Goal: Transaction & Acquisition: Book appointment/travel/reservation

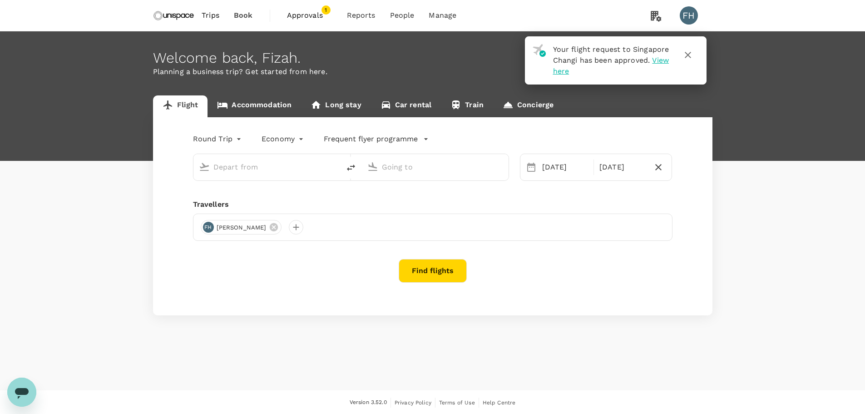
type input "Singapore Changi (SIN)"
type input "Kuala Lumpur Intl ([GEOGRAPHIC_DATA])"
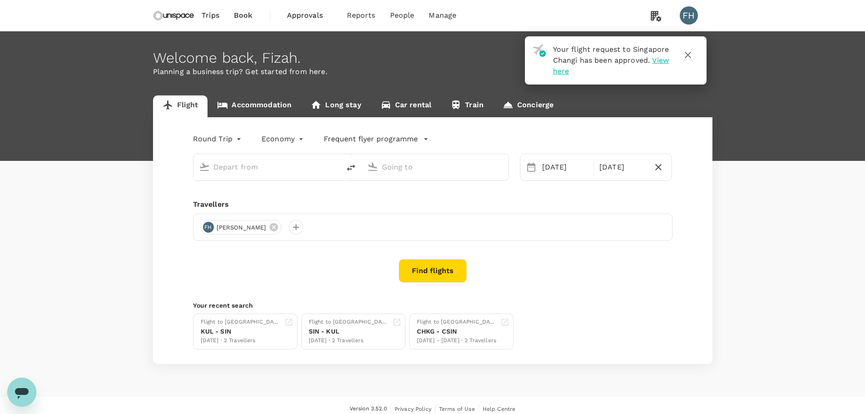
type input "Singapore Changi (SIN)"
type input "Kuala Lumpur Intl ([GEOGRAPHIC_DATA])"
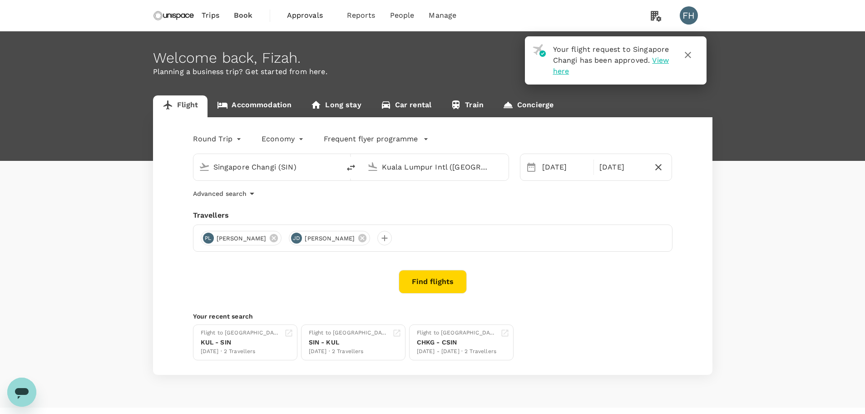
type input "Singapore Changi (SIN)"
type input "Kuala Lumpur Intl ([GEOGRAPHIC_DATA])"
click at [213, 10] on span "Trips" at bounding box center [211, 15] width 18 height 11
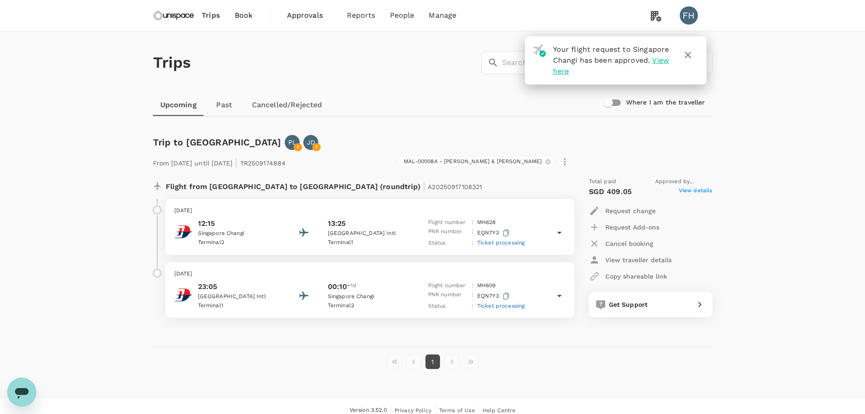
click at [622, 206] on p "Request change" at bounding box center [630, 210] width 50 height 9
click at [600, 158] on div at bounding box center [436, 207] width 872 height 414
click at [336, 187] on p "Flight from Singapore to Malaysia (roundtrip) | A20250917108321" at bounding box center [324, 185] width 317 height 16
drag, startPoint x: 325, startPoint y: 158, endPoint x: 277, endPoint y: 165, distance: 48.2
click at [277, 165] on div "From 24 Sep 2025 until 26 Sep 2025 | TR2509174884 MAL-00008A - Smith & Nephew KL" at bounding box center [360, 160] width 423 height 20
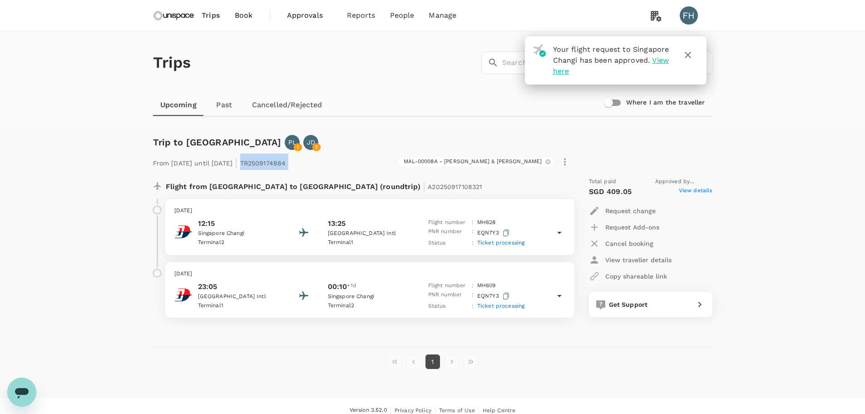
copy div "TR2509174884 MAL-00008A - Smith & Nephew KL"
click at [164, 18] on img at bounding box center [174, 15] width 42 height 20
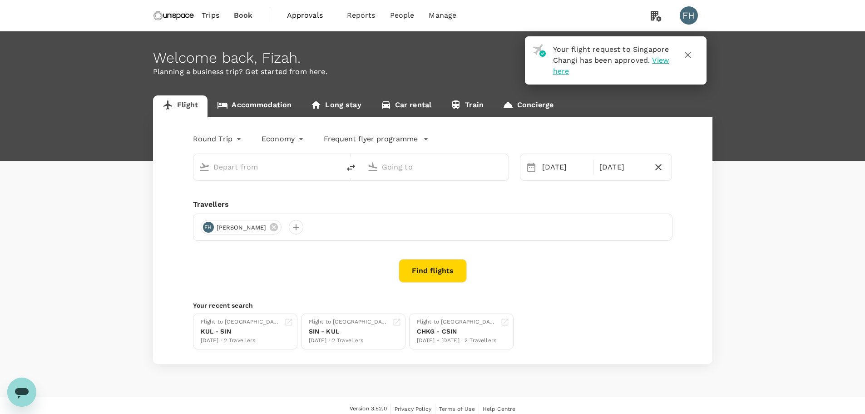
click at [239, 165] on input "text" at bounding box center [267, 167] width 108 height 14
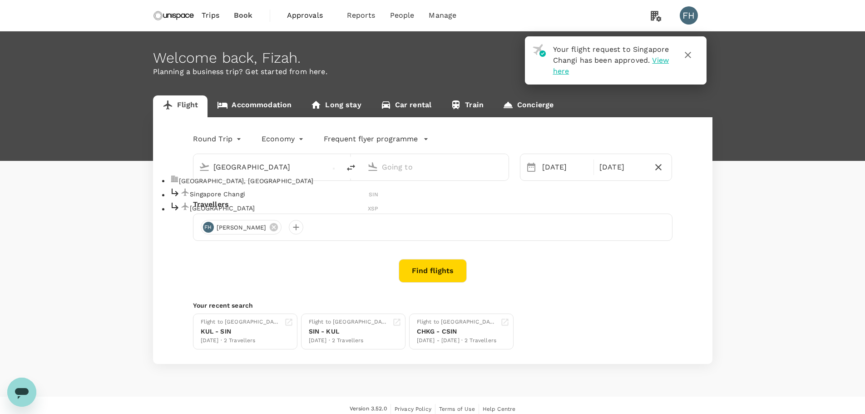
click at [236, 195] on li "Singapore Changi SIN" at bounding box center [274, 194] width 209 height 14
type input "singapore"
type input "Singapore Changi (SIN)"
click at [415, 175] on div at bounding box center [433, 165] width 139 height 20
click at [415, 168] on input "text" at bounding box center [436, 167] width 108 height 14
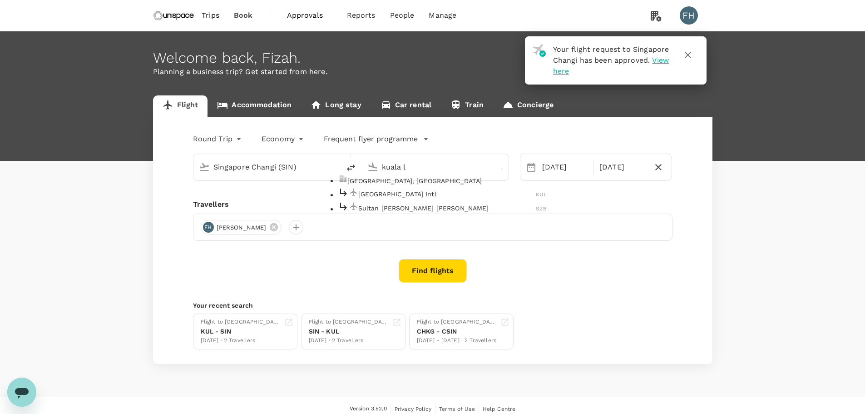
click at [422, 201] on div "Kuala Lumpur Intl KUL" at bounding box center [442, 194] width 209 height 14
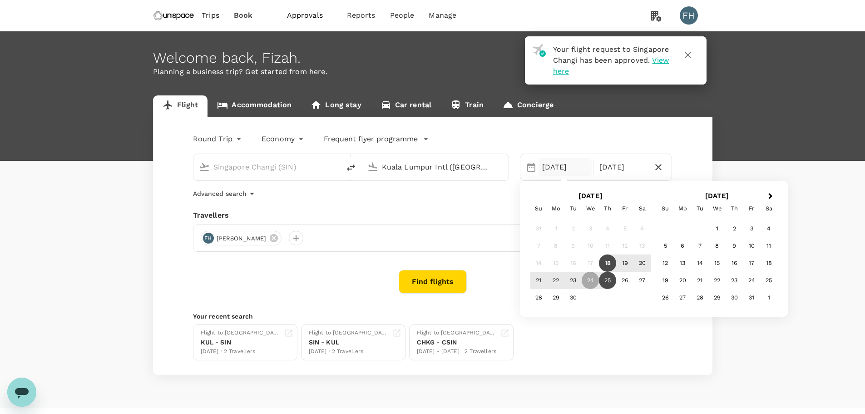
type input "Kuala Lumpur Intl ([GEOGRAPHIC_DATA])"
drag, startPoint x: 426, startPoint y: 216, endPoint x: 302, endPoint y: 228, distance: 125.1
click at [423, 217] on div "Travellers" at bounding box center [433, 215] width 480 height 11
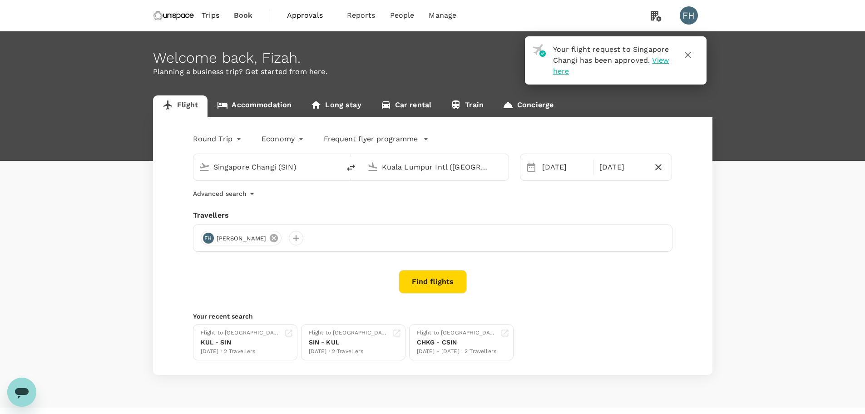
click at [270, 240] on icon at bounding box center [274, 238] width 8 height 8
click at [209, 241] on div at bounding box center [208, 238] width 15 height 15
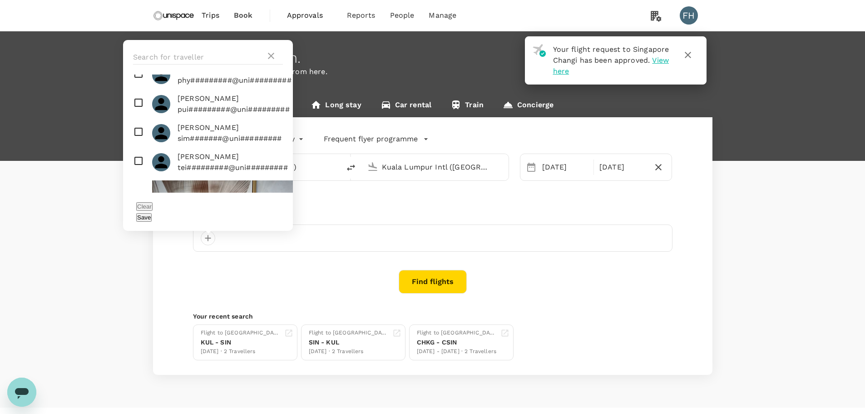
scroll to position [545, 0]
click at [201, 114] on p "pui#########@uni#########" at bounding box center [234, 109] width 112 height 11
checkbox input "true"
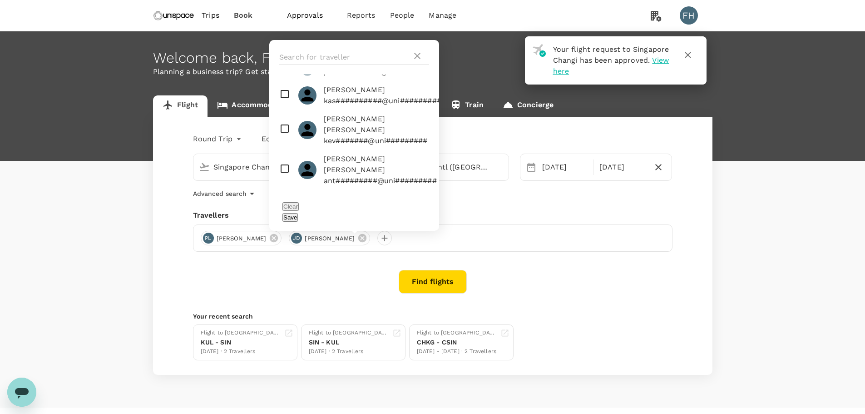
scroll to position [136, 0]
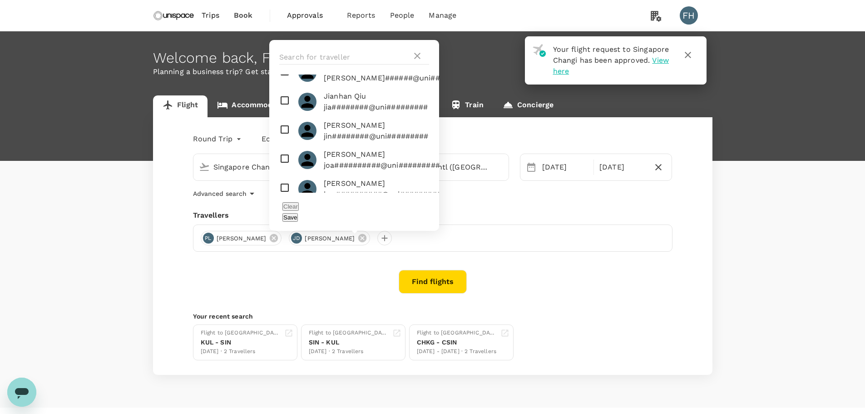
click at [356, 272] on div "Find flights" at bounding box center [433, 282] width 480 height 24
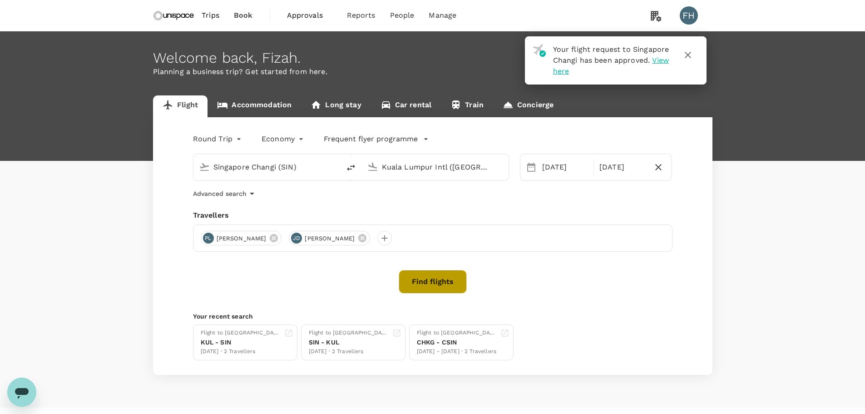
click at [441, 286] on button "Find flights" at bounding box center [433, 282] width 68 height 24
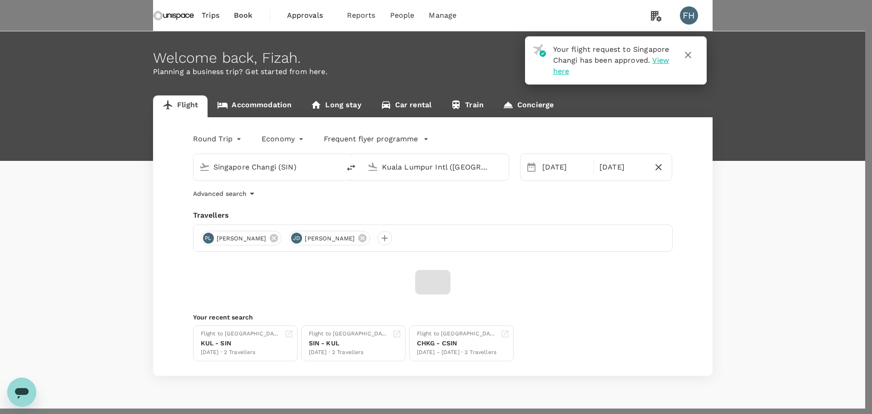
click at [366, 138] on input "Travel & Expense Policy ( [PERSON_NAME] [PERSON_NAME], You )" at bounding box center [436, 207] width 872 height 414
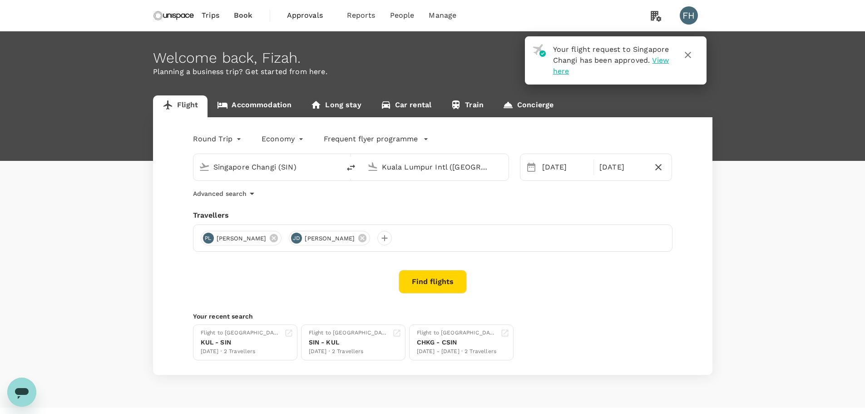
click at [426, 288] on button "Find flights" at bounding box center [433, 282] width 68 height 24
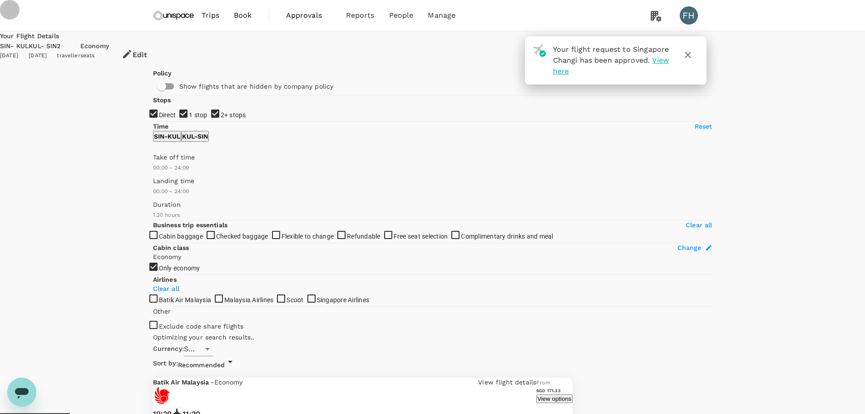
click at [166, 179] on input "2+ stops" at bounding box center [432, 207] width 865 height 414
checkbox input "false"
click at [164, 167] on input "1 stop" at bounding box center [432, 207] width 865 height 414
checkbox input "false"
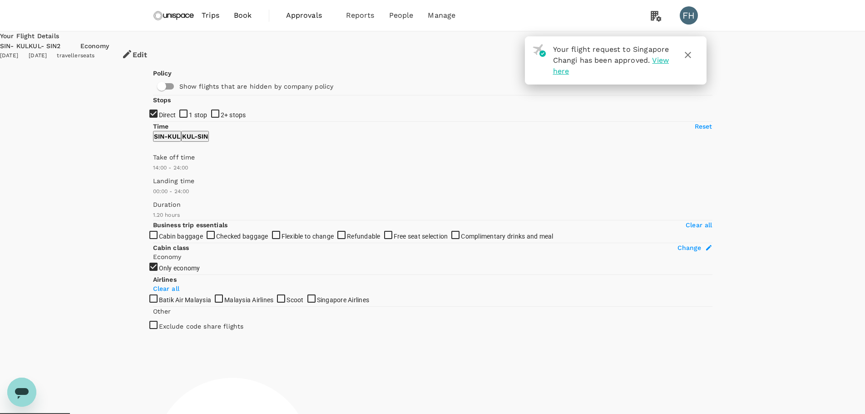
type input "1080"
drag, startPoint x: 153, startPoint y: 270, endPoint x: 258, endPoint y: 272, distance: 104.9
click at [153, 173] on span at bounding box center [153, 173] width 0 height 0
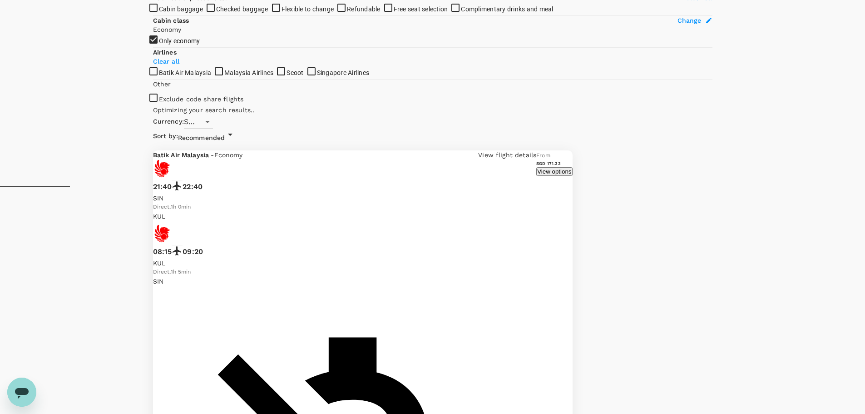
scroll to position [500, 0]
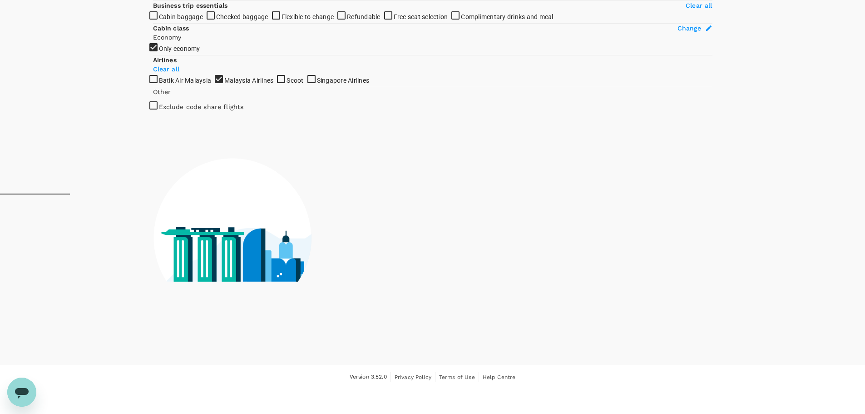
scroll to position [317, 0]
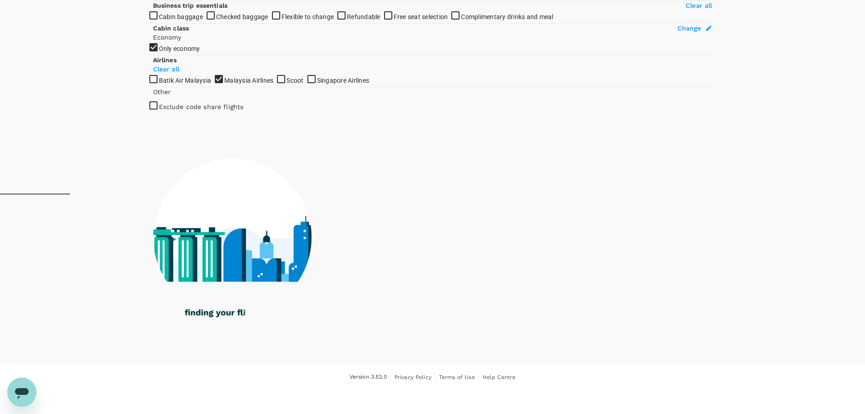
drag, startPoint x: 153, startPoint y: 286, endPoint x: 154, endPoint y: 293, distance: 6.9
checkbox input "false"
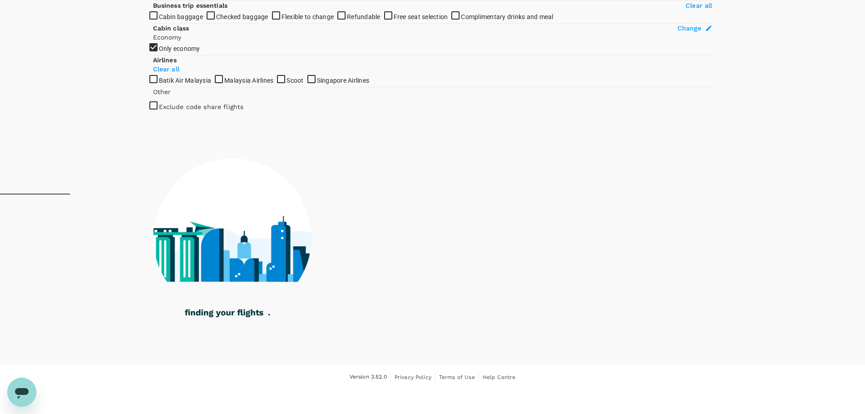
checkbox input "true"
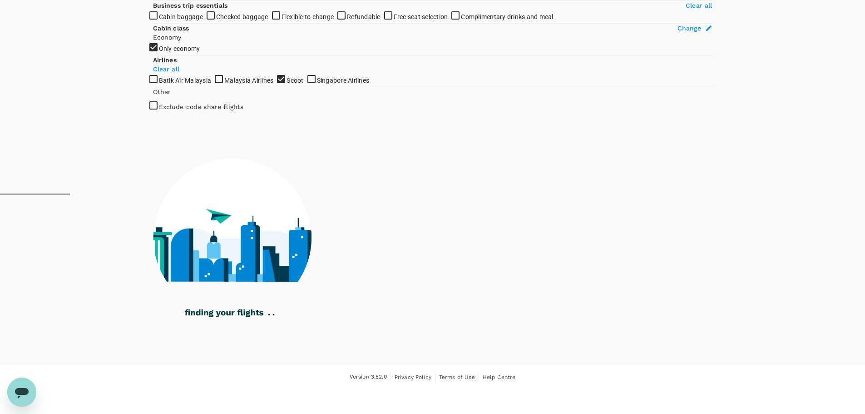
checkbox input "true"
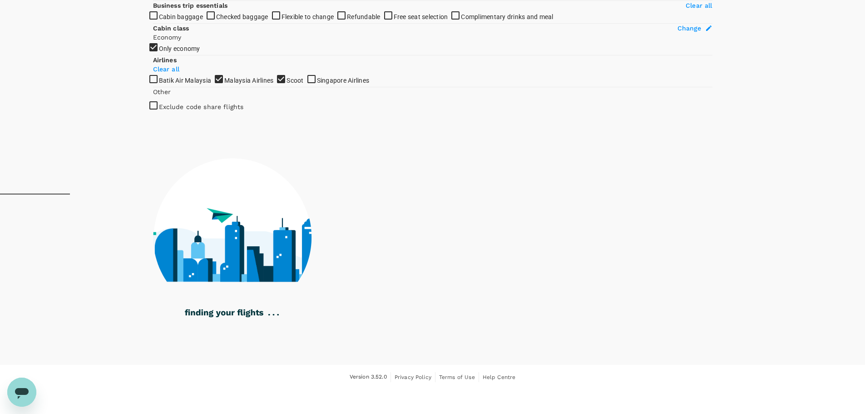
click at [91, 291] on div "Your Flight Details SIN - KUL 24 Sep 2025 KUL - SIN 25 Sep 2025 2 traveller Eco…" at bounding box center [432, 88] width 865 height 553
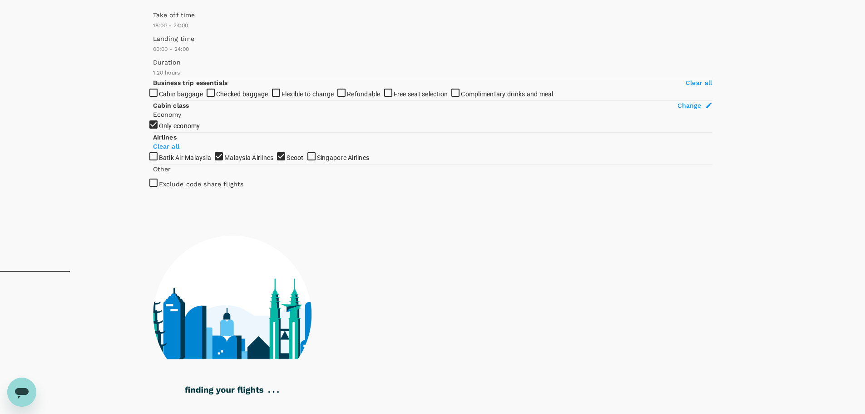
scroll to position [90, 0]
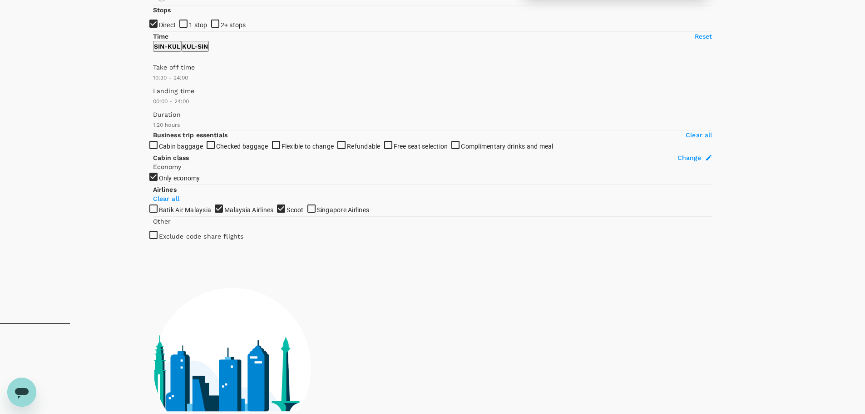
type input "660"
checkbox input "false"
checkbox input "true"
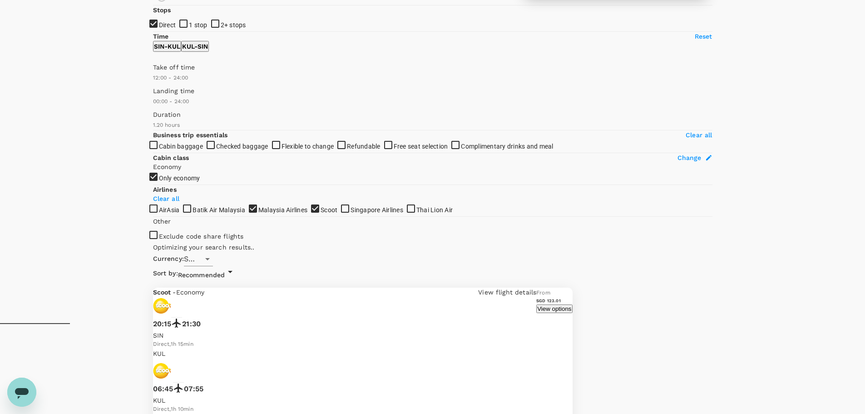
type input "750"
drag, startPoint x: 258, startPoint y: 185, endPoint x: 227, endPoint y: 184, distance: 31.3
click at [153, 83] on span at bounding box center [153, 83] width 0 height 0
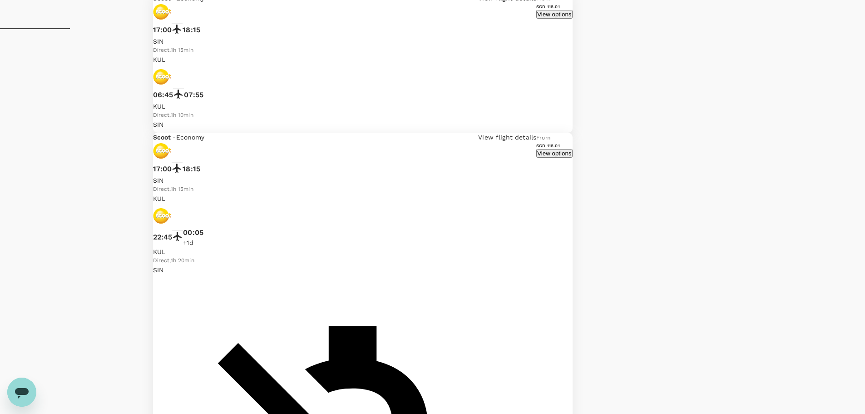
scroll to position [500, 0]
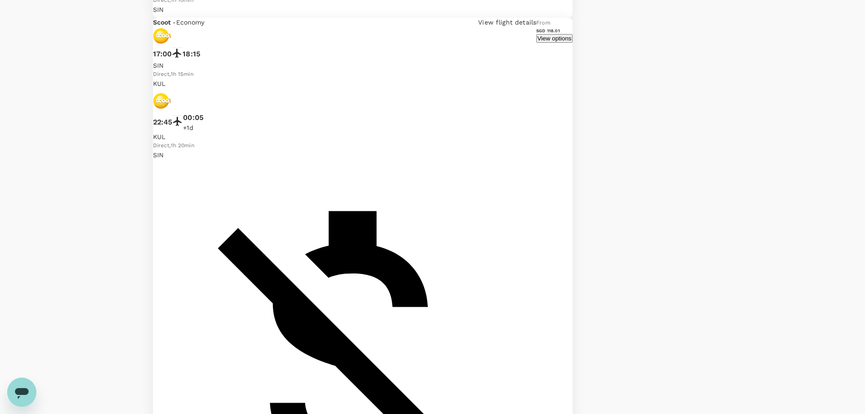
checkbox input "false"
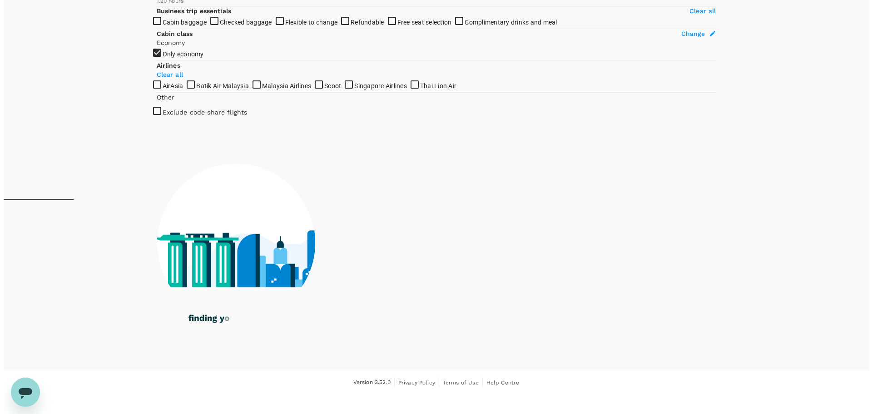
scroll to position [91, 0]
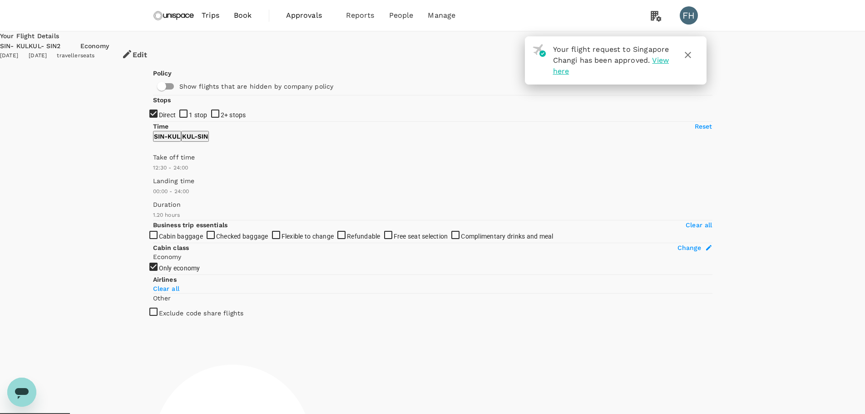
type input "80"
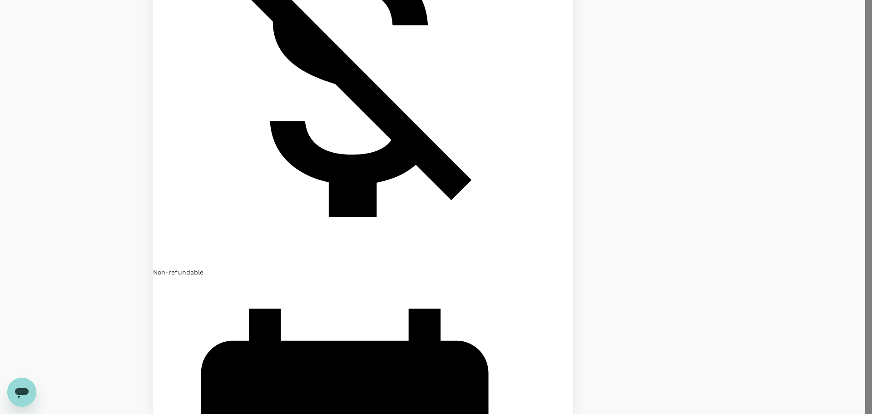
scroll to position [605, 0]
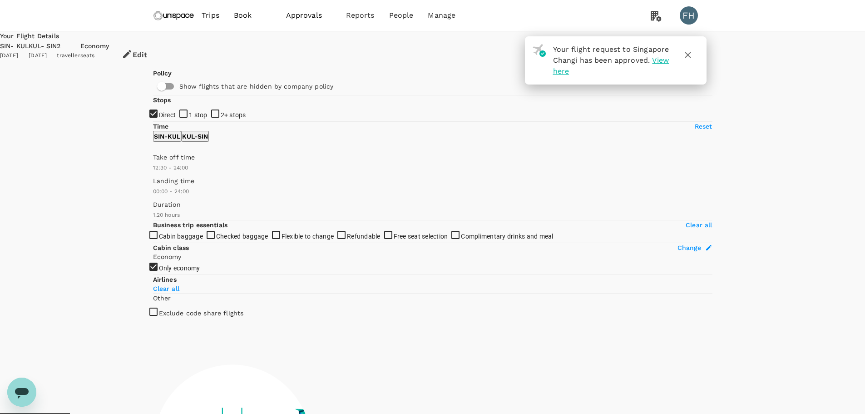
type input "80"
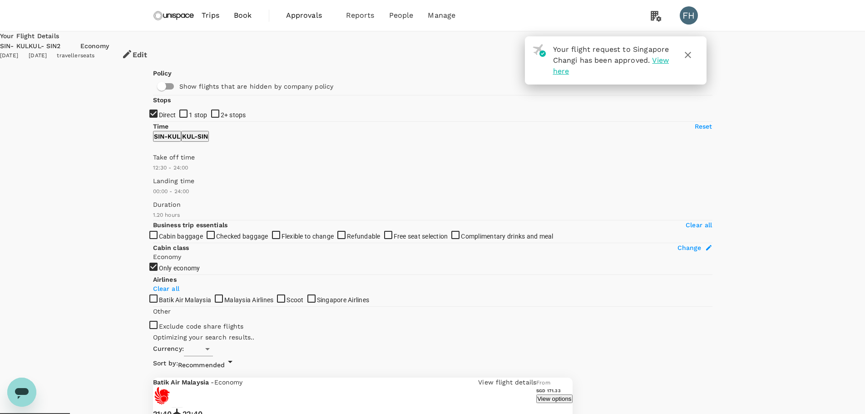
type input "SGD"
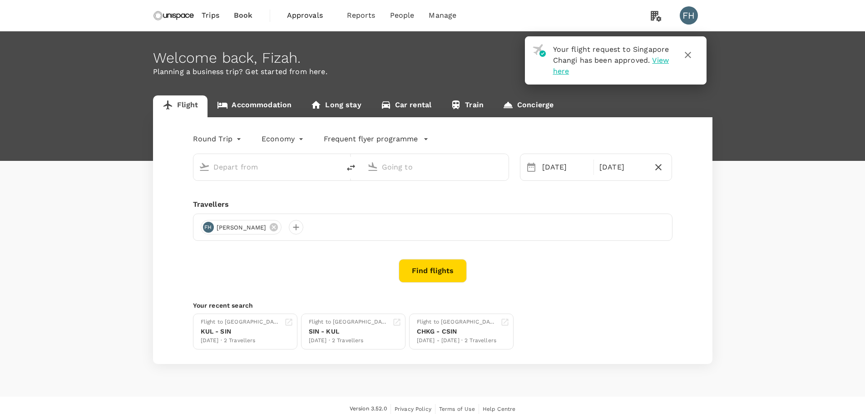
type input "Singapore Changi (SIN)"
type input "Kuala Lumpur Intl ([GEOGRAPHIC_DATA])"
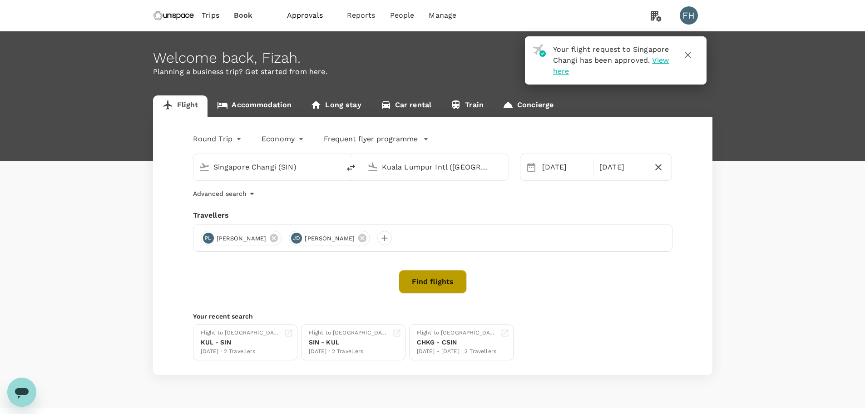
click at [446, 280] on button "Find flights" at bounding box center [433, 282] width 68 height 24
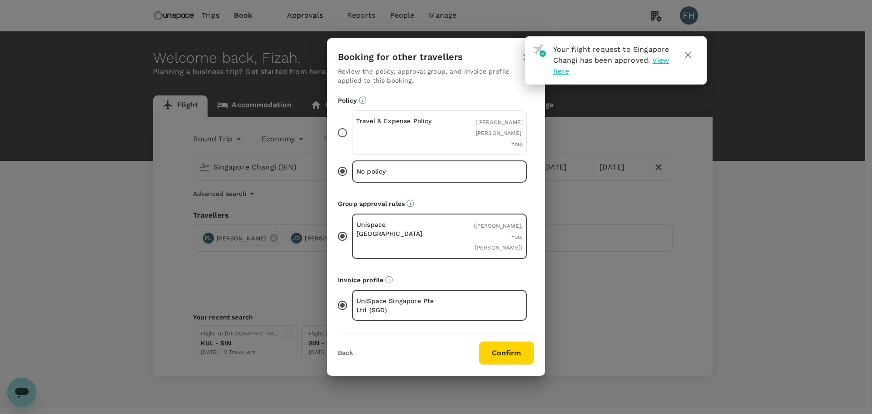
click at [429, 125] on p "Travel & Expense Policy" at bounding box center [398, 120] width 84 height 9
click at [352, 135] on input "Travel & Expense Policy ( Pui Kheng Lee, Jiahui Du, You )" at bounding box center [342, 132] width 19 height 19
click at [511, 357] on div "Booking for other travellers Review the policy, approval group, and invoice pro…" at bounding box center [436, 206] width 218 height 337
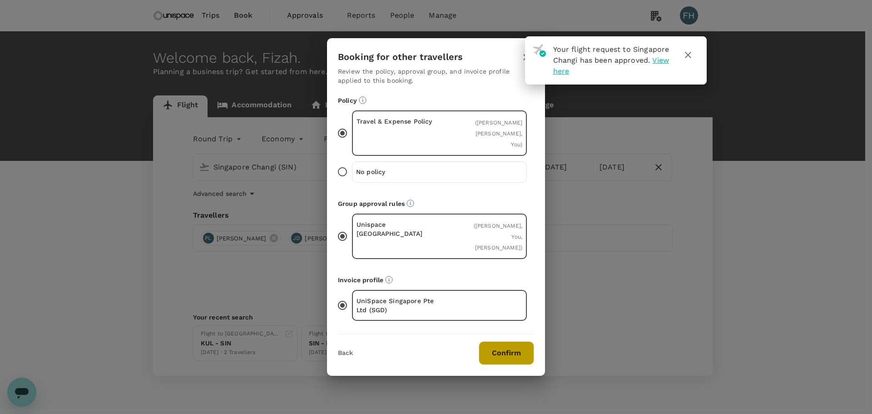
click at [507, 341] on button "Confirm" at bounding box center [506, 353] width 55 height 24
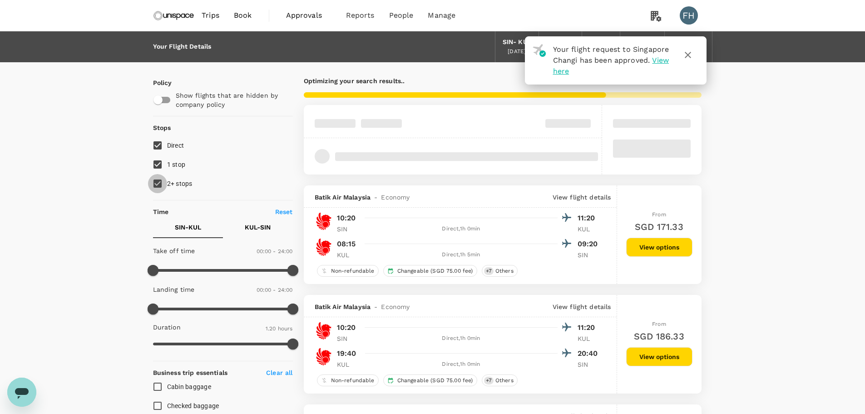
click at [164, 186] on input "2+ stops" at bounding box center [157, 183] width 19 height 19
checkbox input "false"
click at [160, 169] on input "1 stop" at bounding box center [157, 164] width 19 height 19
checkbox input "false"
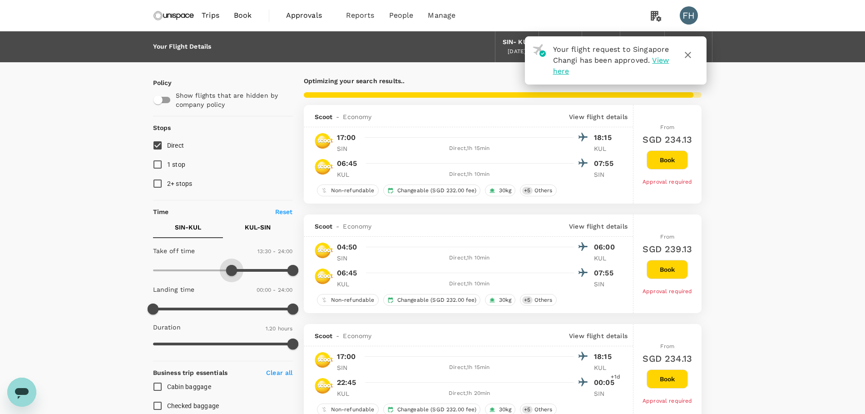
type input "840"
drag, startPoint x: 158, startPoint y: 269, endPoint x: 236, endPoint y: 273, distance: 77.8
click at [236, 273] on span at bounding box center [234, 270] width 11 height 11
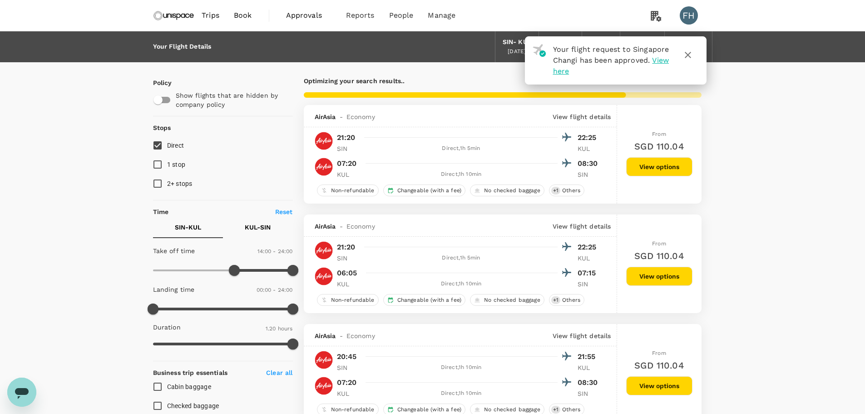
click at [684, 56] on icon "button" at bounding box center [688, 55] width 11 height 11
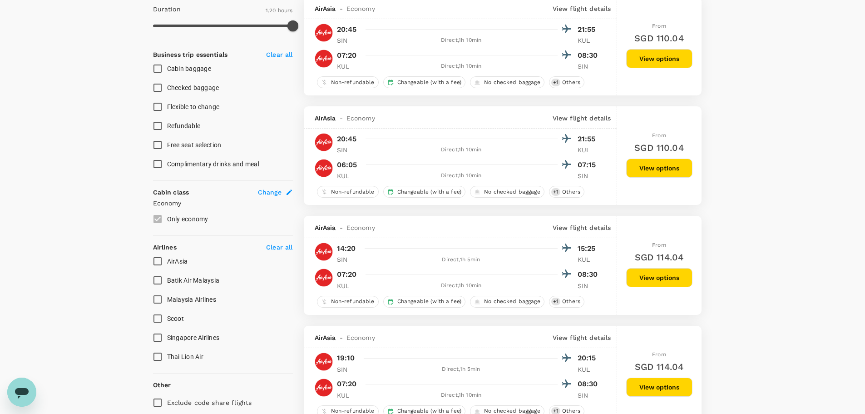
scroll to position [91, 0]
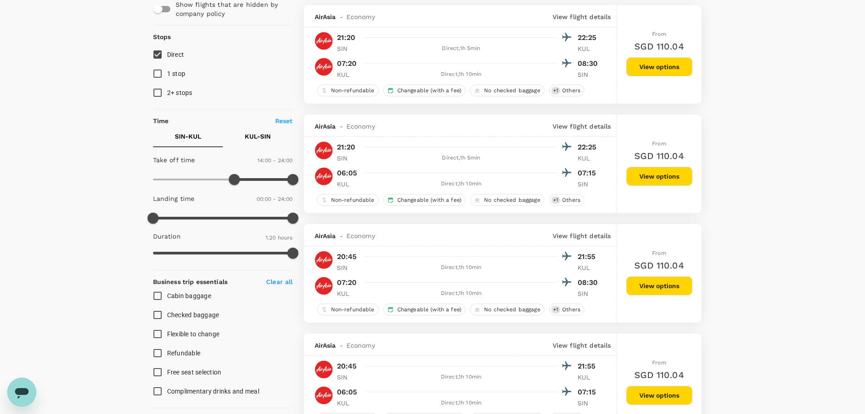
click at [260, 136] on p "KUL - SIN" at bounding box center [258, 136] width 26 height 9
drag, startPoint x: 156, startPoint y: 181, endPoint x: 281, endPoint y: 179, distance: 124.5
click at [281, 179] on span at bounding box center [281, 179] width 11 height 11
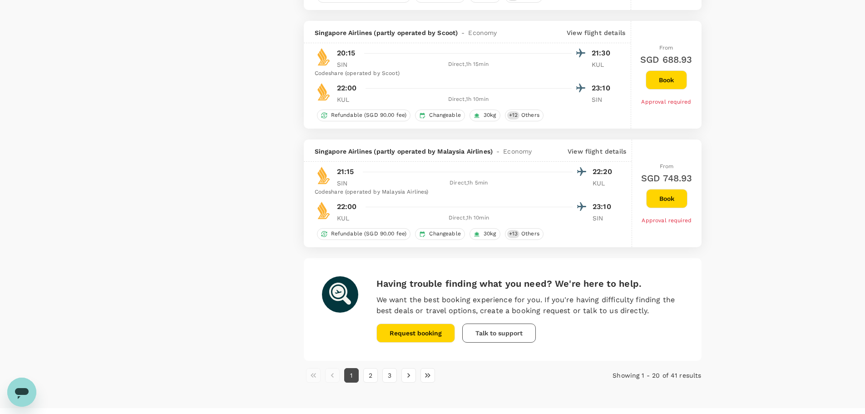
scroll to position [2128, 0]
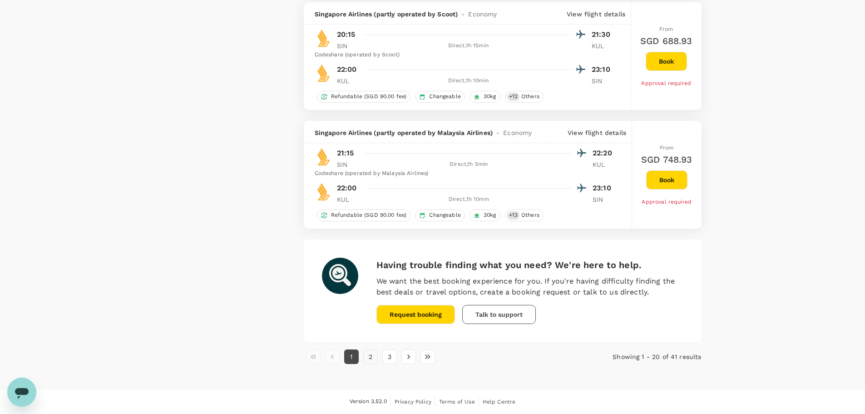
click at [366, 357] on button "2" at bounding box center [370, 356] width 15 height 15
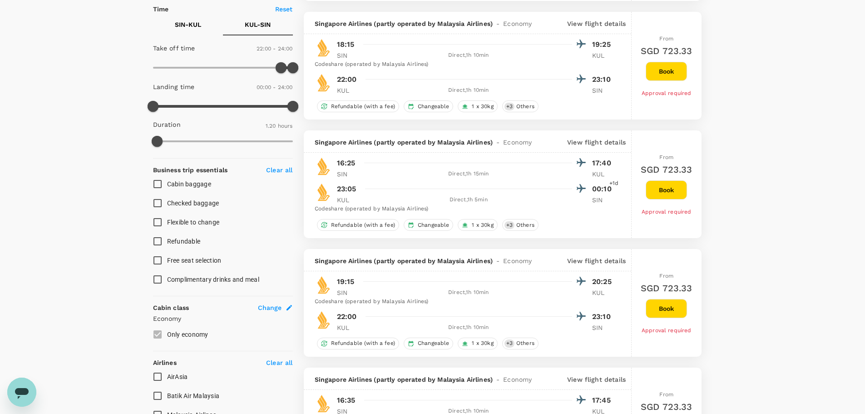
scroll to position [45, 0]
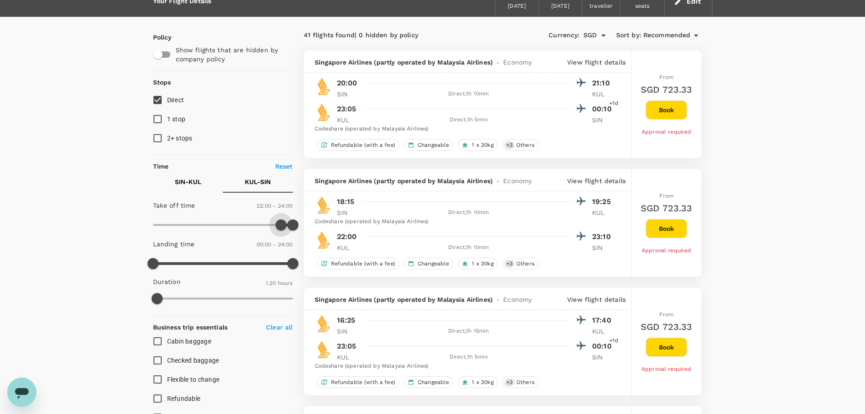
type input "1290"
drag, startPoint x: 284, startPoint y: 225, endPoint x: 278, endPoint y: 226, distance: 6.4
click at [278, 226] on span at bounding box center [223, 225] width 140 height 14
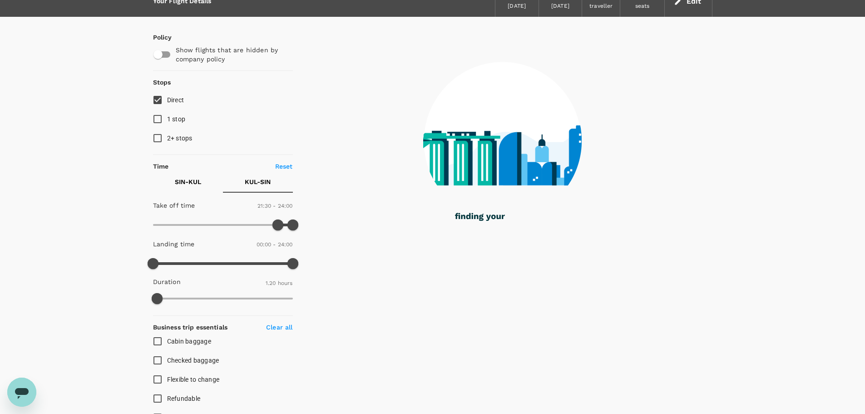
click at [214, 185] on button "SIN - KUL" at bounding box center [188, 182] width 70 height 22
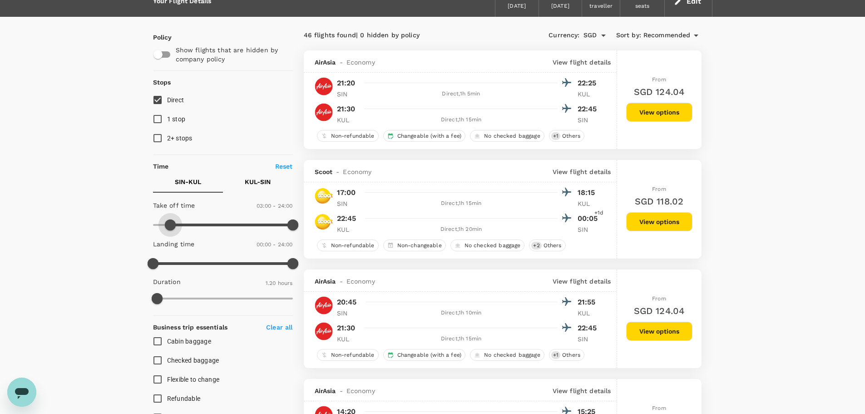
type input "0"
drag, startPoint x: 231, startPoint y: 227, endPoint x: 114, endPoint y: 227, distance: 116.7
click at [242, 179] on button "KUL - SIN" at bounding box center [258, 182] width 70 height 22
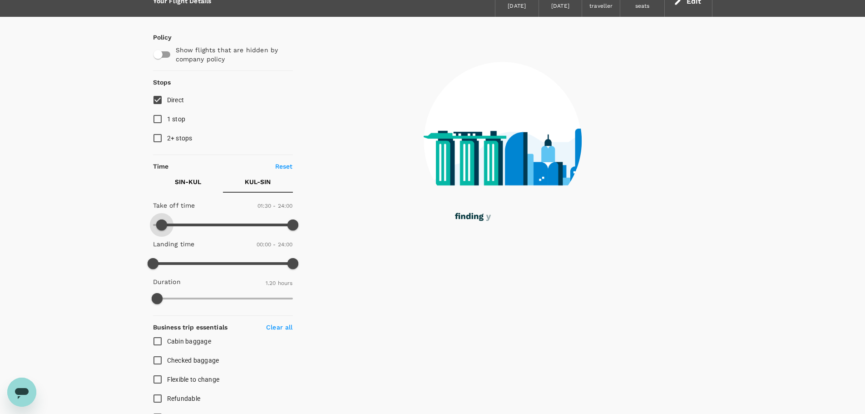
type input "0"
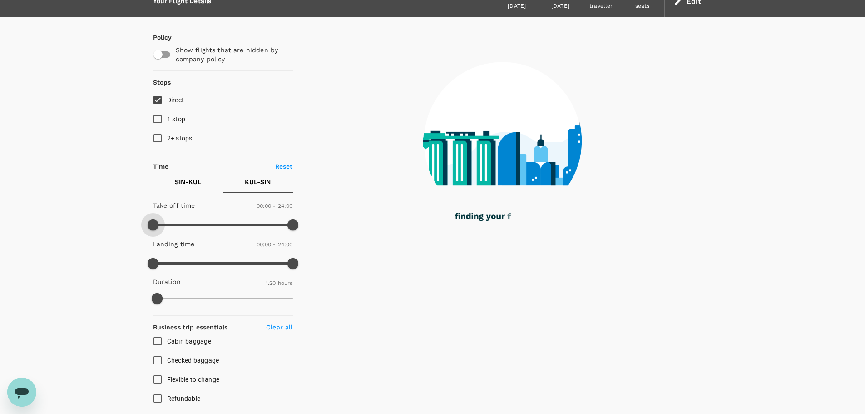
drag, startPoint x: 279, startPoint y: 228, endPoint x: 94, endPoint y: 228, distance: 184.9
click at [94, 228] on div "Your Flight Details SIN - KUL 24 Sep 2025 KUL - SIN 25 Sep 2025 2 traveller Eco…" at bounding box center [432, 342] width 865 height 713
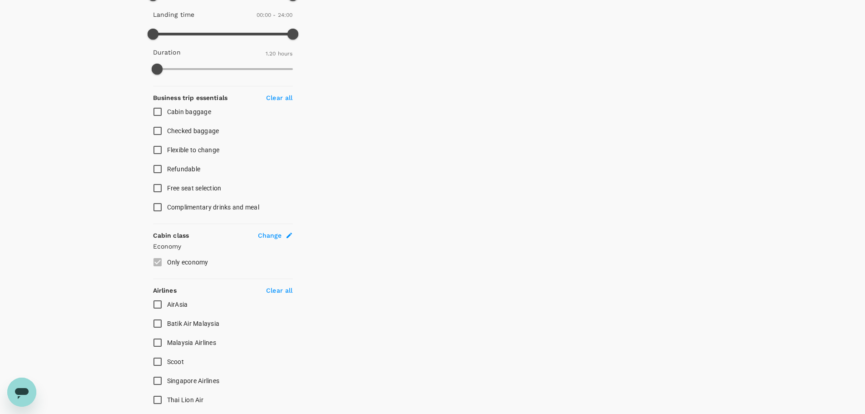
scroll to position [355, 0]
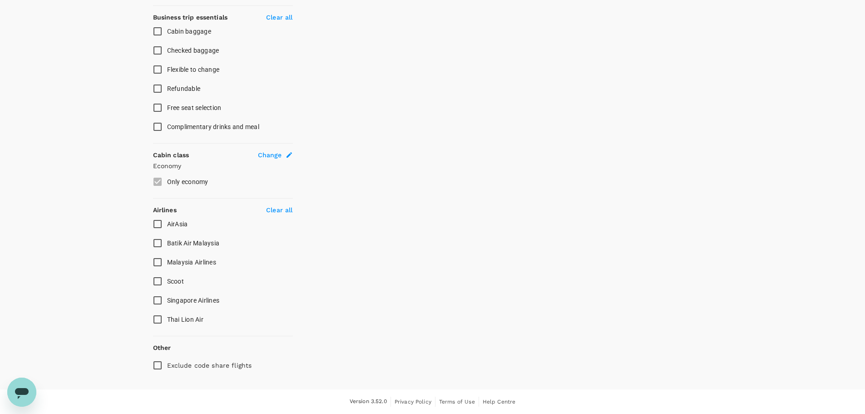
click at [164, 268] on input "Malaysia Airlines" at bounding box center [157, 262] width 19 height 19
checkbox input "true"
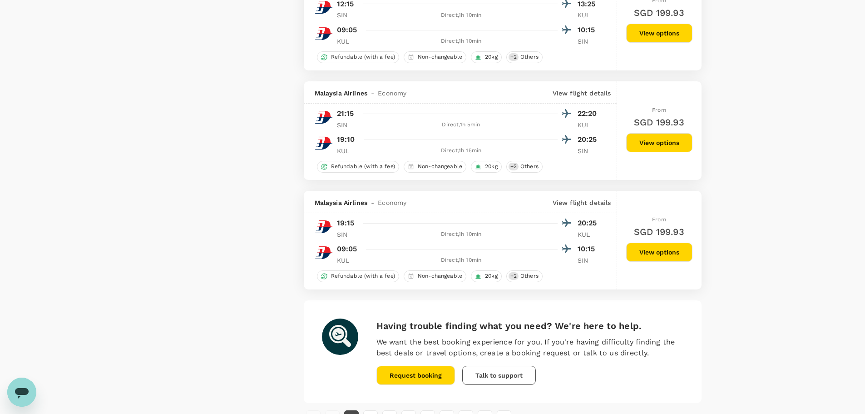
scroll to position [1999, 0]
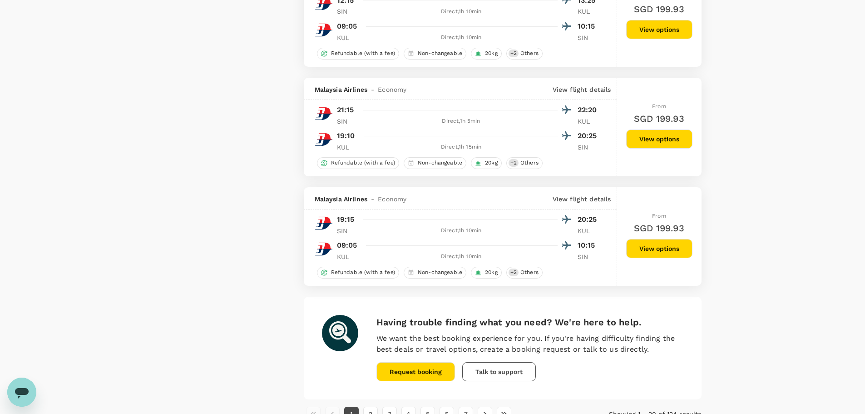
click at [363, 407] on li "2" at bounding box center [370, 414] width 19 height 15
click at [368, 410] on button "2" at bounding box center [370, 414] width 15 height 15
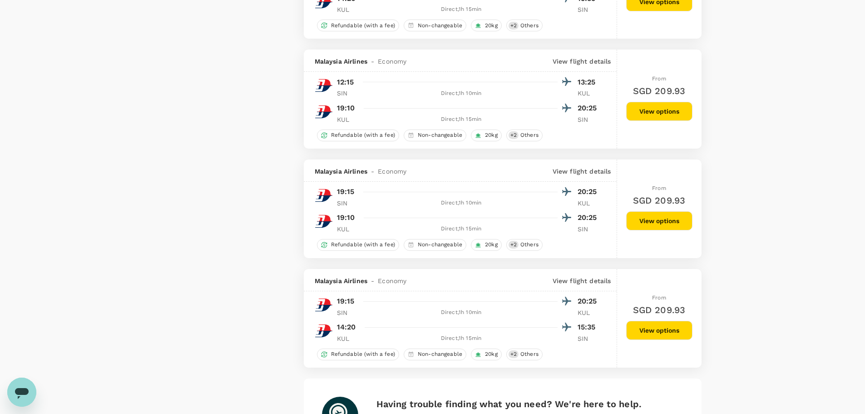
scroll to position [2044, 0]
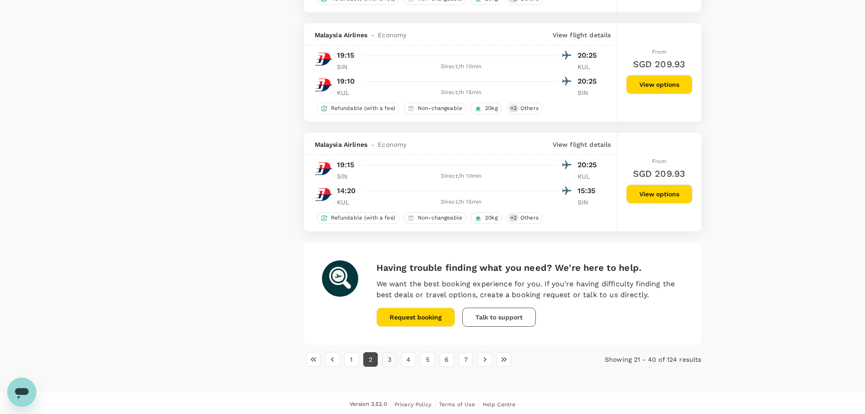
click at [391, 366] on button "3" at bounding box center [389, 359] width 15 height 15
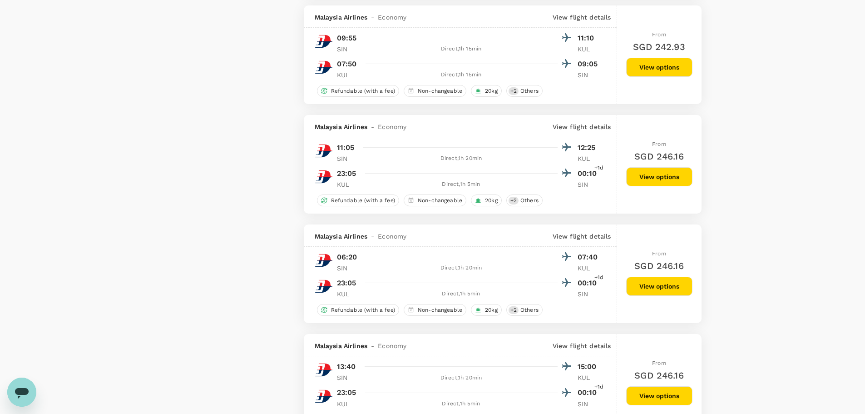
scroll to position [1726, 0]
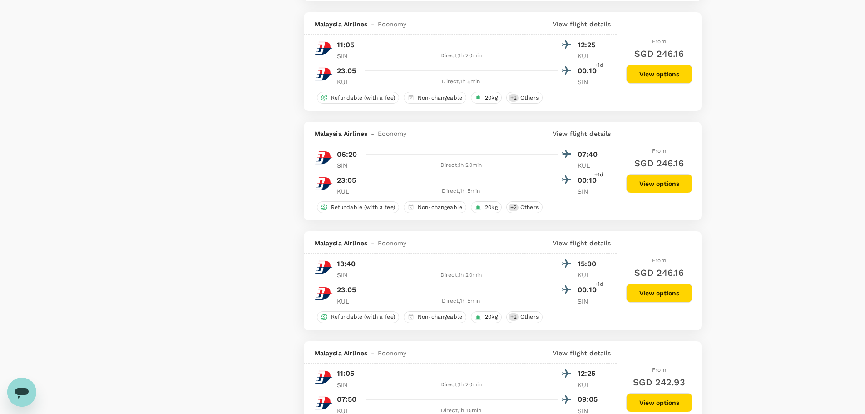
click at [659, 296] on button "View options" at bounding box center [659, 292] width 66 height 19
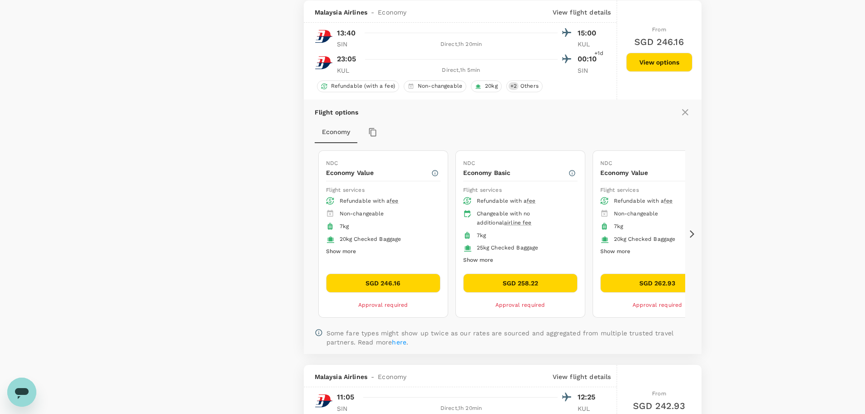
scroll to position [1957, 0]
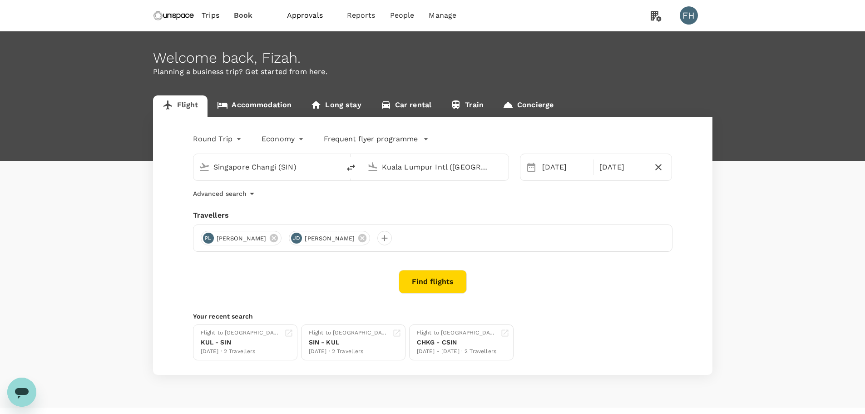
click at [419, 283] on button "Find flights" at bounding box center [433, 282] width 68 height 24
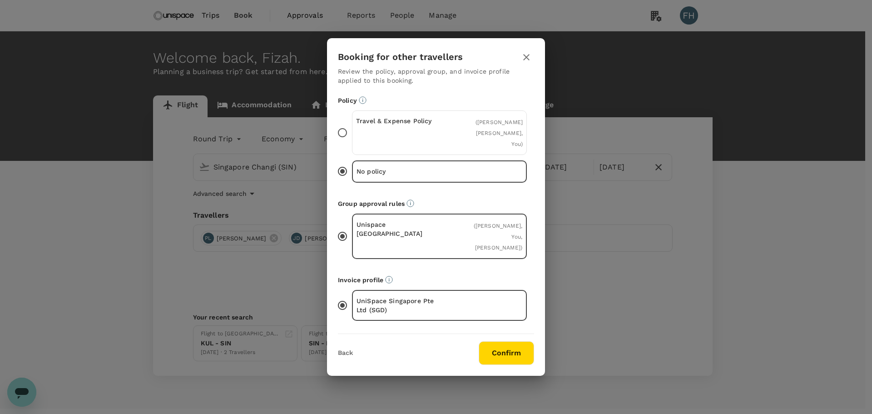
click at [432, 141] on div "Travel & Expense Policy" at bounding box center [398, 132] width 84 height 33
click at [352, 141] on input "Travel & Expense Policy ( [PERSON_NAME] [PERSON_NAME], You )" at bounding box center [342, 132] width 19 height 19
click at [508, 341] on button "Confirm" at bounding box center [506, 353] width 55 height 24
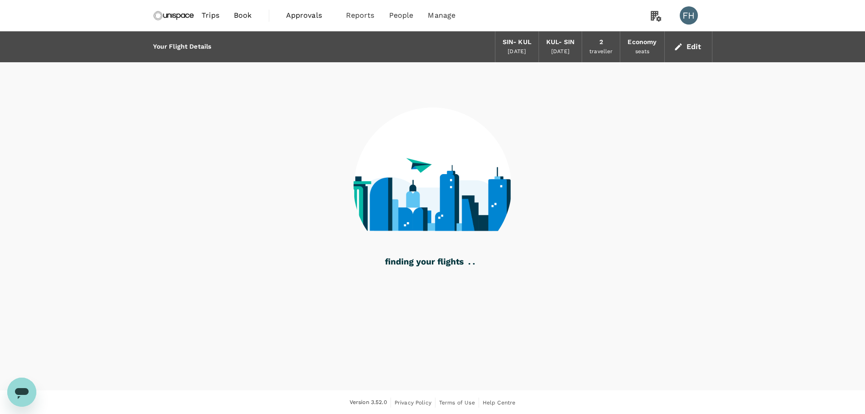
scroll to position [1, 0]
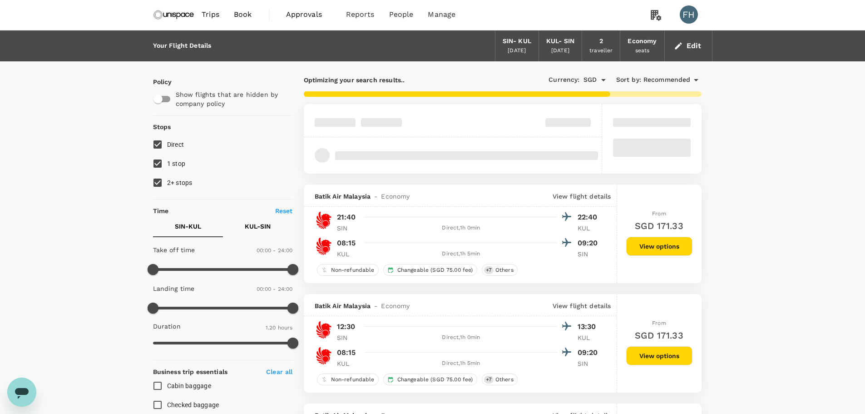
drag, startPoint x: 149, startPoint y: 177, endPoint x: 154, endPoint y: 170, distance: 7.8
click at [149, 177] on input "2+ stops" at bounding box center [157, 182] width 19 height 19
checkbox input "false"
click at [155, 168] on input "1 stop" at bounding box center [157, 163] width 19 height 19
checkbox input "false"
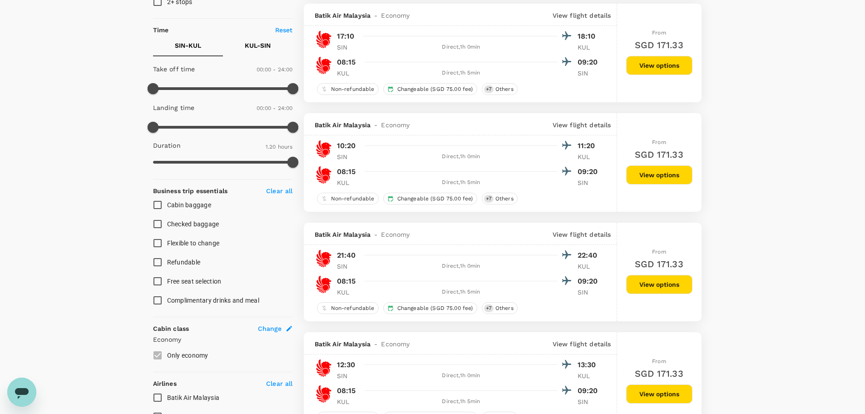
scroll to position [363, 0]
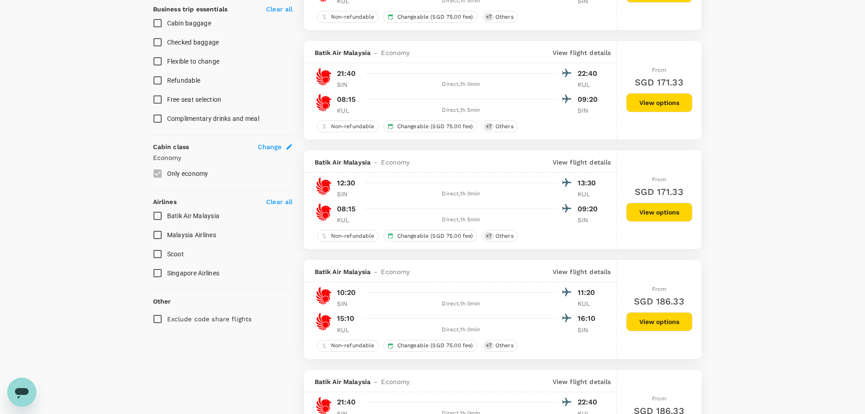
click at [151, 260] on input "Scoot" at bounding box center [157, 253] width 19 height 19
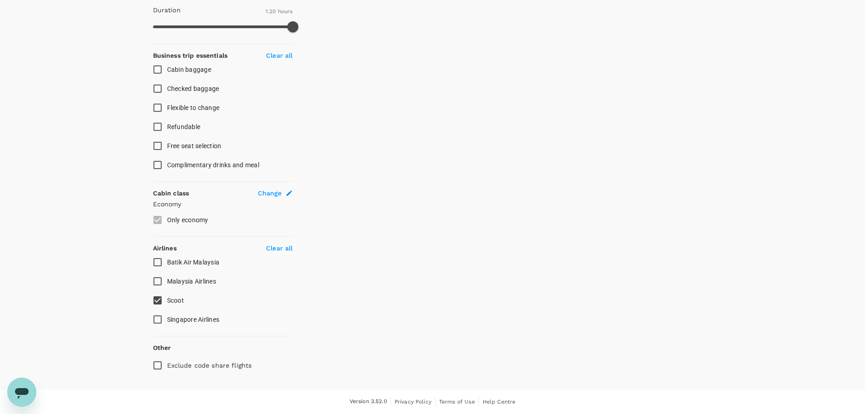
scroll to position [317, 0]
checkbox input "false"
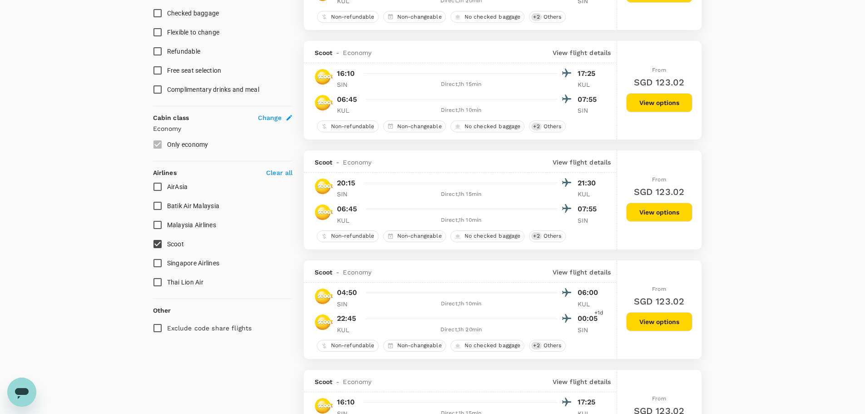
scroll to position [500, 0]
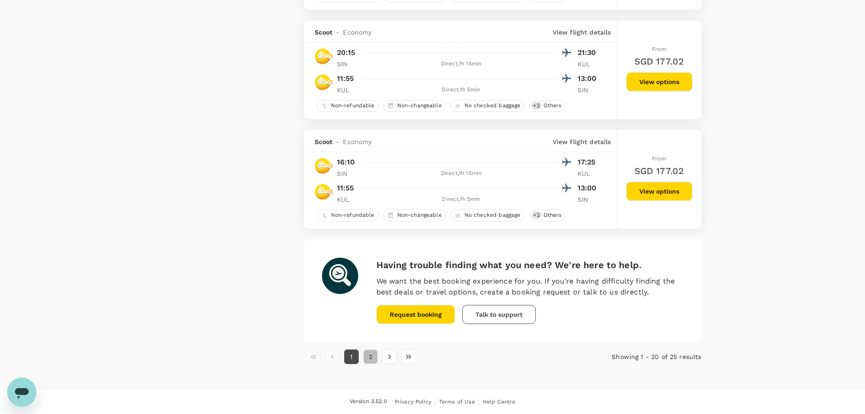
click at [367, 357] on button "2" at bounding box center [370, 356] width 15 height 15
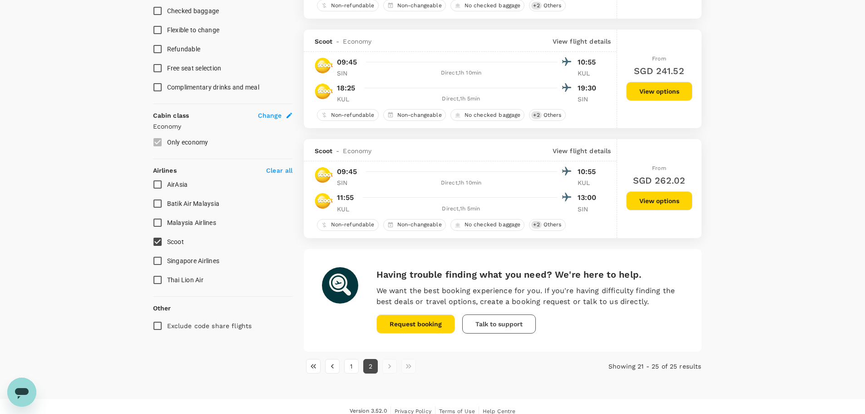
scroll to position [404, 0]
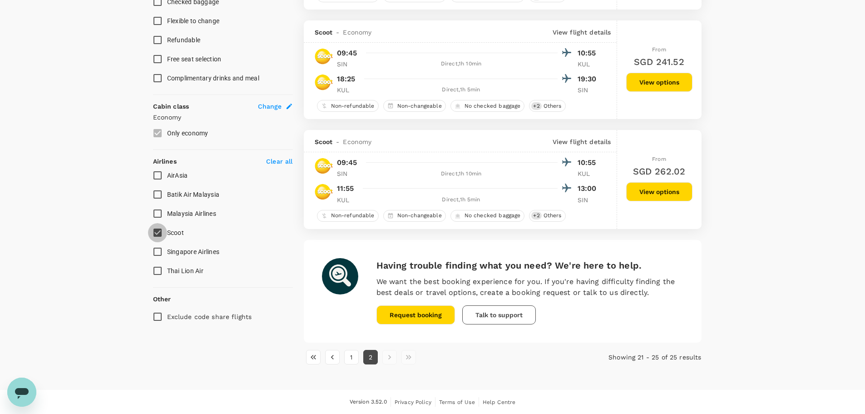
click at [162, 230] on input "Scoot" at bounding box center [157, 232] width 19 height 19
checkbox input "false"
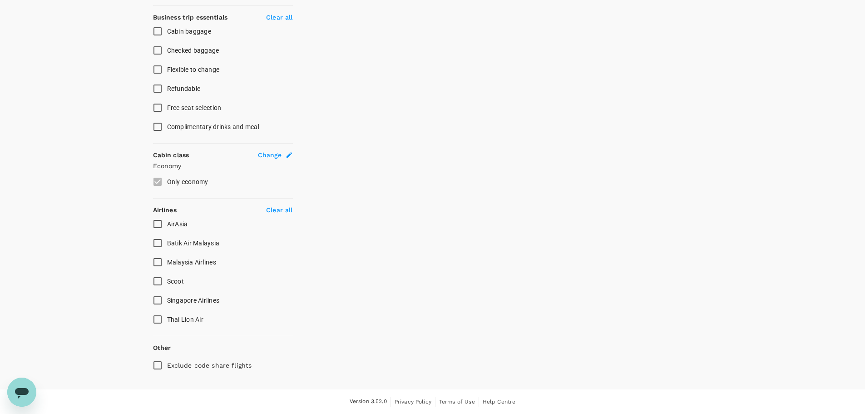
scroll to position [355, 0]
click at [158, 226] on input "AirAsia" at bounding box center [157, 223] width 19 height 19
checkbox input "true"
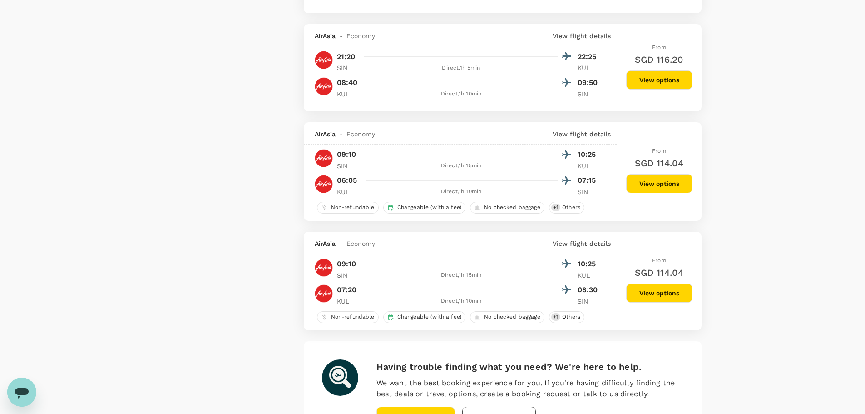
scroll to position [2023, 0]
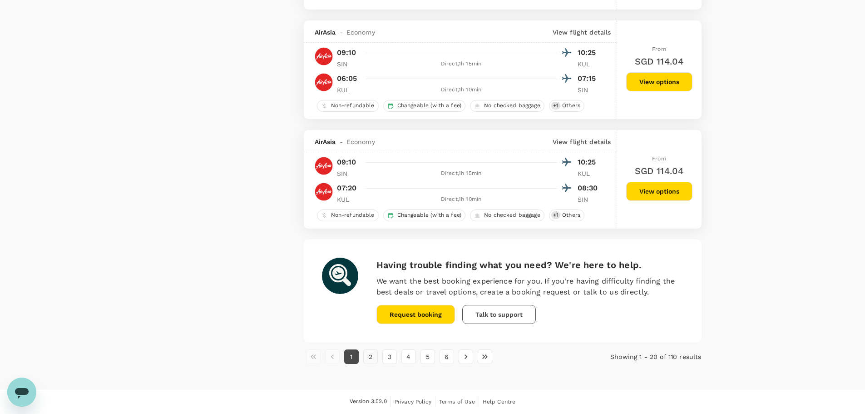
click at [368, 356] on button "2" at bounding box center [370, 356] width 15 height 15
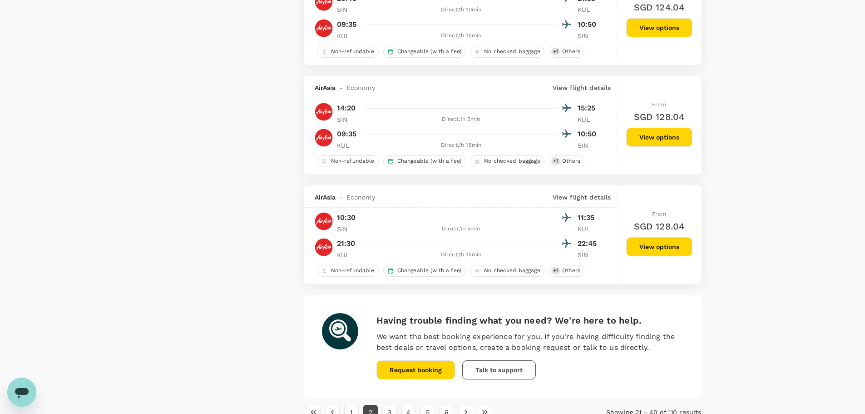
scroll to position [1953, 0]
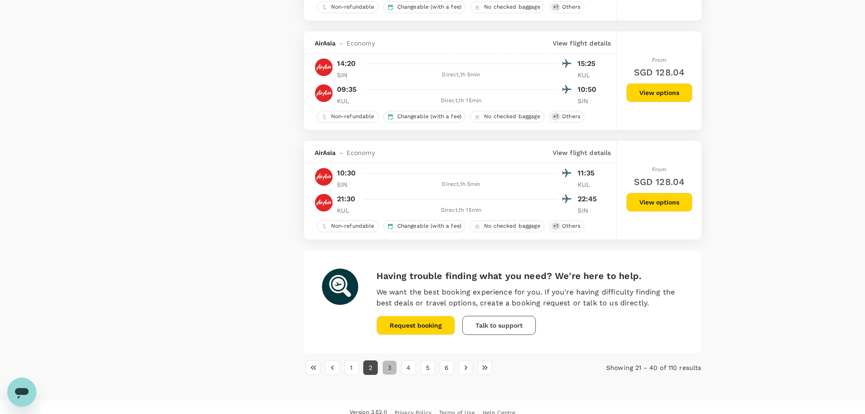
click at [392, 369] on button "3" at bounding box center [389, 367] width 15 height 15
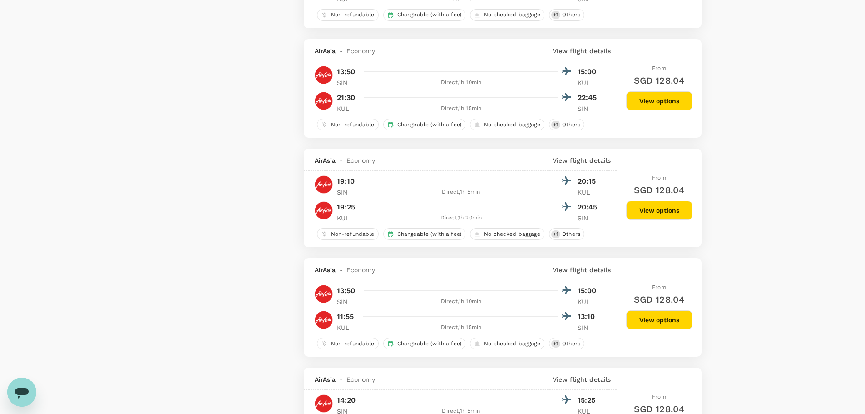
scroll to position [1408, 0]
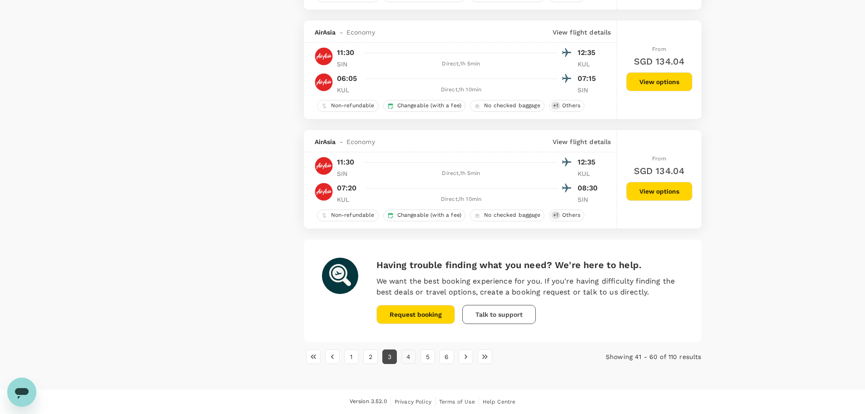
click at [411, 358] on button "4" at bounding box center [409, 356] width 15 height 15
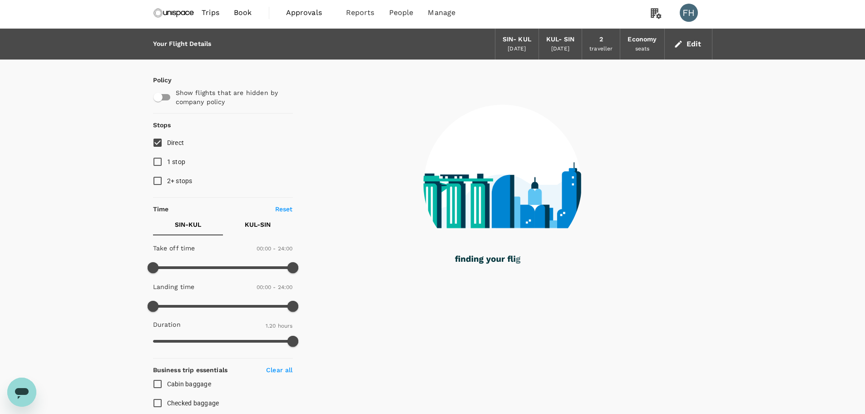
scroll to position [0, 0]
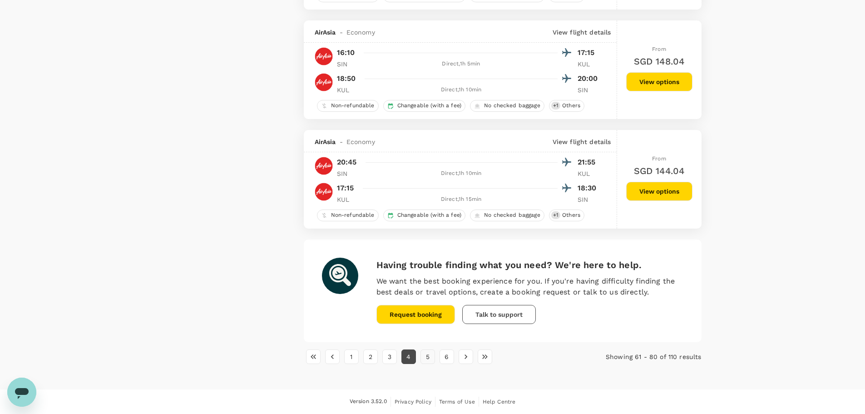
click at [424, 352] on button "5" at bounding box center [428, 356] width 15 height 15
click at [448, 360] on button "6" at bounding box center [447, 356] width 15 height 15
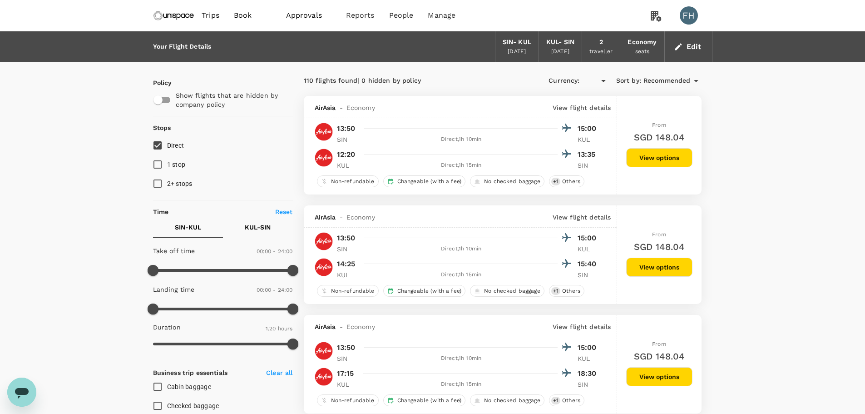
type input "SGD"
click at [185, 16] on img at bounding box center [174, 15] width 42 height 20
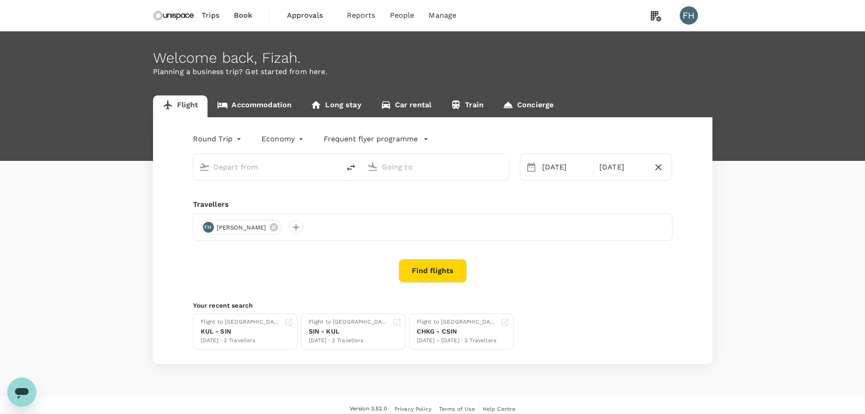
type input "Singapore Changi (SIN)"
type input "Kuala Lumpur Intl ([GEOGRAPHIC_DATA])"
type input "Singapore Changi (SIN)"
type input "Kuala Lumpur Intl ([GEOGRAPHIC_DATA])"
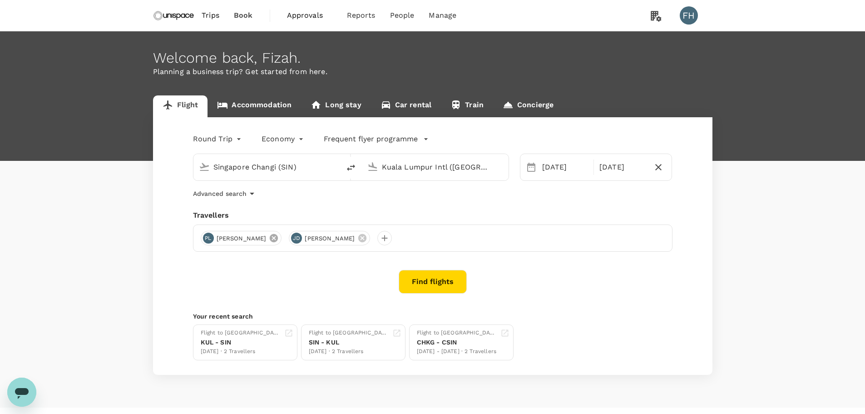
click at [270, 238] on icon at bounding box center [274, 238] width 8 height 8
click at [270, 237] on icon at bounding box center [274, 238] width 8 height 8
click at [208, 239] on div at bounding box center [208, 238] width 15 height 15
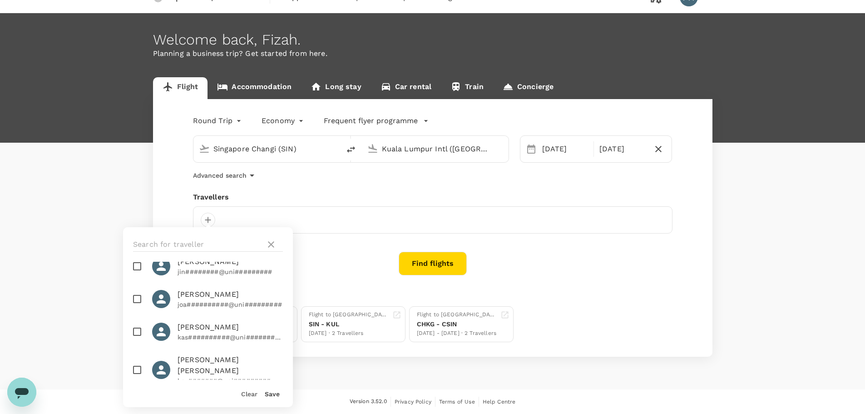
scroll to position [211, 0]
click at [200, 299] on span "[PERSON_NAME]" at bounding box center [230, 295] width 105 height 11
checkbox input "true"
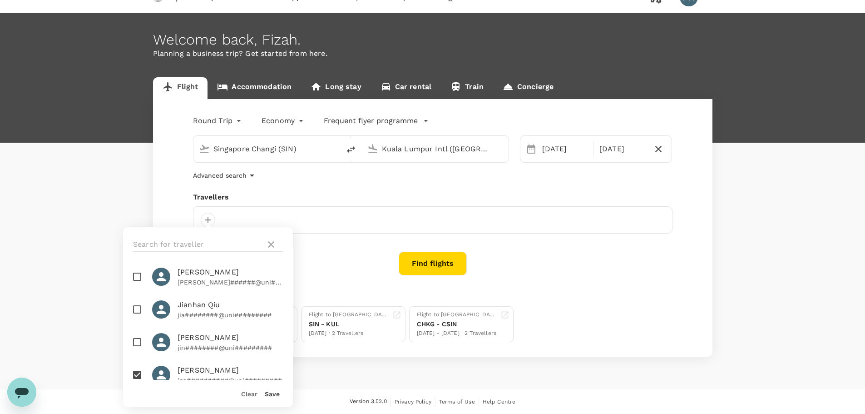
scroll to position [120, 0]
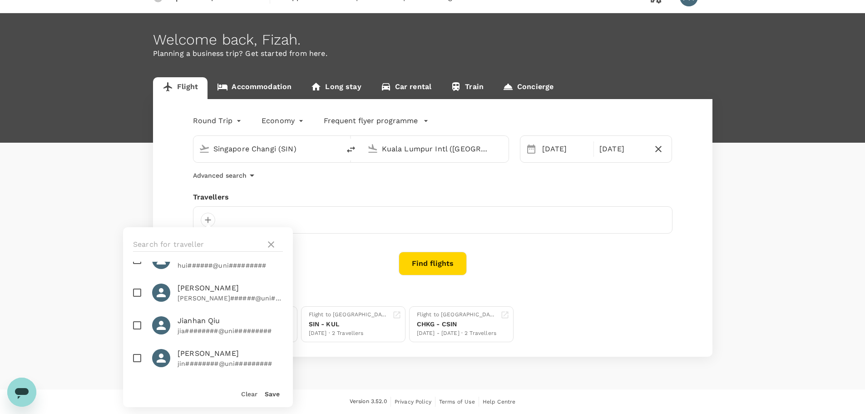
click at [193, 323] on span "Jianhan Qiu" at bounding box center [230, 320] width 105 height 11
checkbox input "true"
click at [272, 395] on button "Save" at bounding box center [272, 393] width 15 height 7
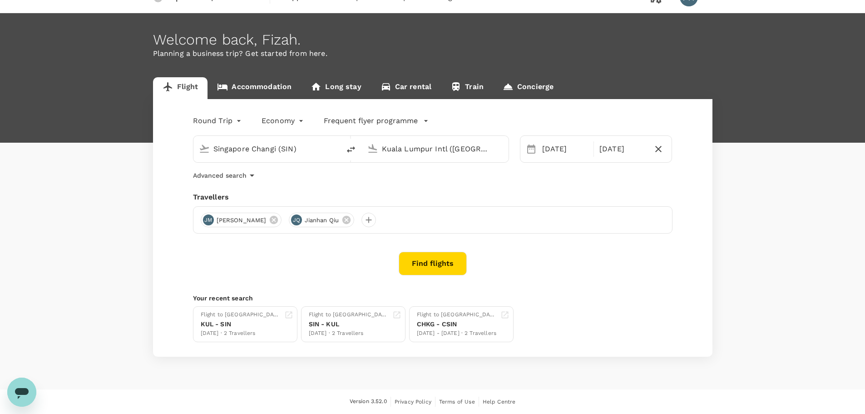
click at [555, 159] on div "24 Sep 25 Sep" at bounding box center [596, 148] width 153 height 27
click at [565, 153] on div "[DATE]" at bounding box center [565, 149] width 53 height 18
click at [613, 258] on div "25" at bounding box center [607, 261] width 17 height 17
click at [629, 263] on div "26" at bounding box center [624, 261] width 17 height 17
click at [418, 266] on button "Find flights" at bounding box center [433, 264] width 68 height 24
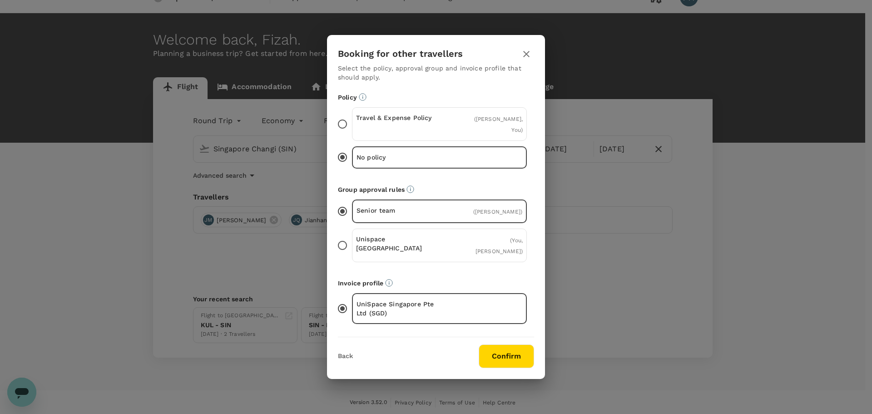
click at [430, 122] on p "Travel & Expense Policy" at bounding box center [398, 117] width 84 height 9
click at [352, 127] on input "Travel & Expense Policy ( Jianhan Qiu, You )" at bounding box center [342, 123] width 19 height 19
click at [507, 347] on button "Confirm" at bounding box center [506, 356] width 55 height 24
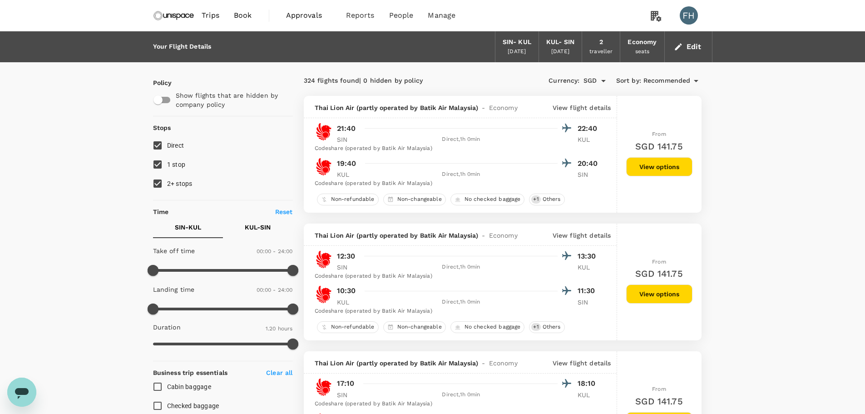
click at [177, 170] on label "1 stop" at bounding box center [217, 164] width 138 height 19
click at [167, 170] on input "1 stop" at bounding box center [157, 164] width 19 height 19
checkbox input "false"
click at [176, 182] on span "2+ stops" at bounding box center [179, 183] width 25 height 7
click at [167, 182] on input "2+ stops" at bounding box center [157, 183] width 19 height 19
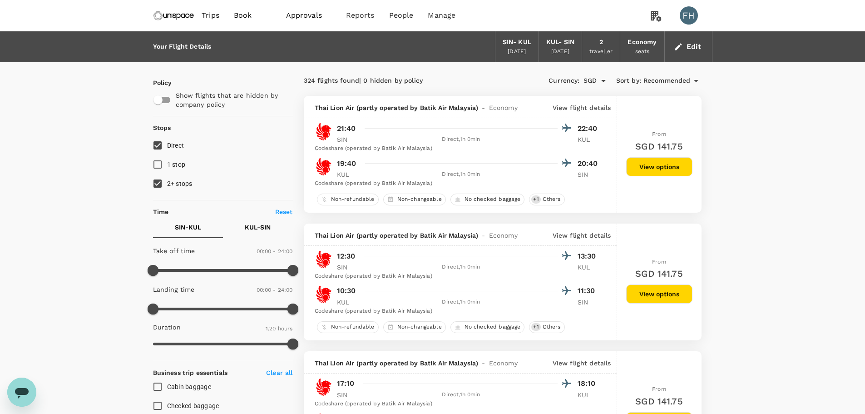
checkbox input "false"
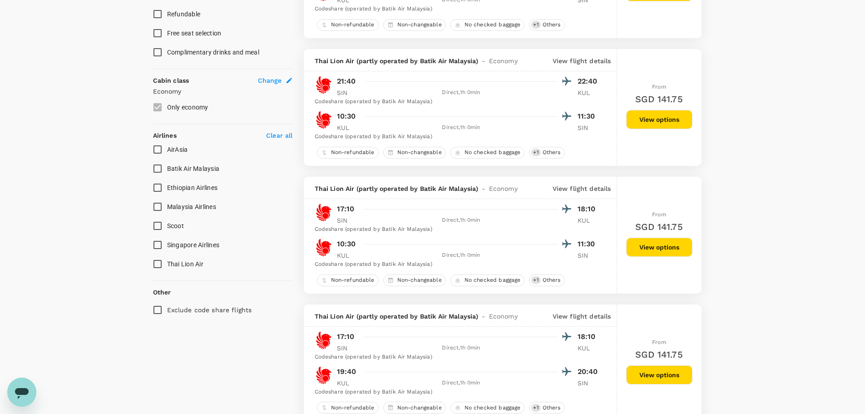
scroll to position [363, 0]
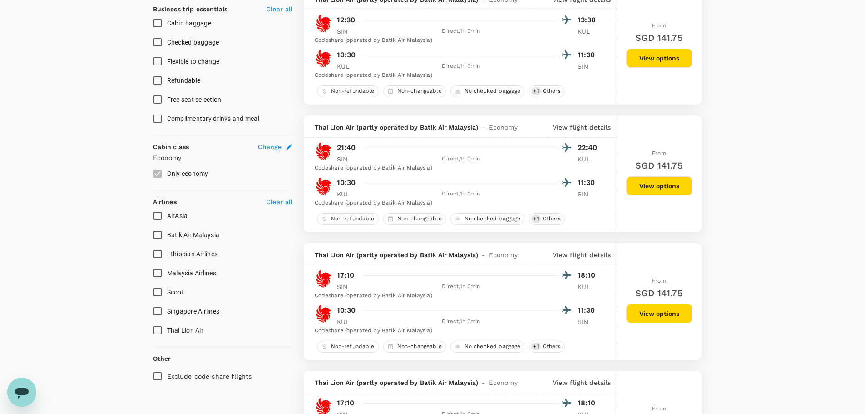
click at [191, 270] on span "Malaysia Airlines" at bounding box center [191, 272] width 49 height 7
click at [167, 270] on input "Malaysia Airlines" at bounding box center [157, 272] width 19 height 19
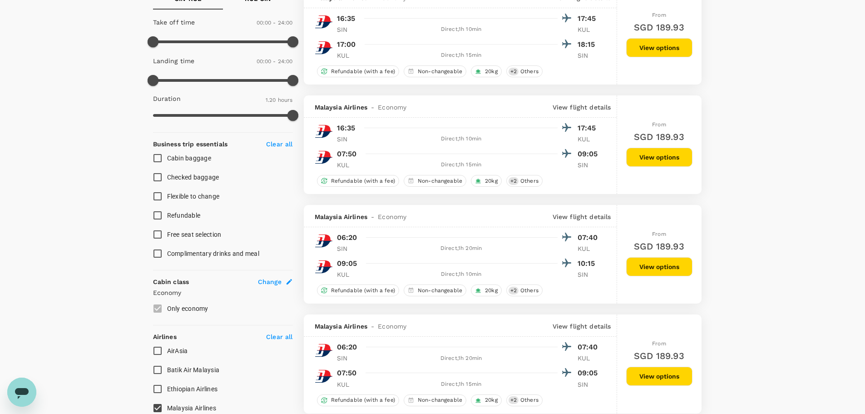
scroll to position [273, 0]
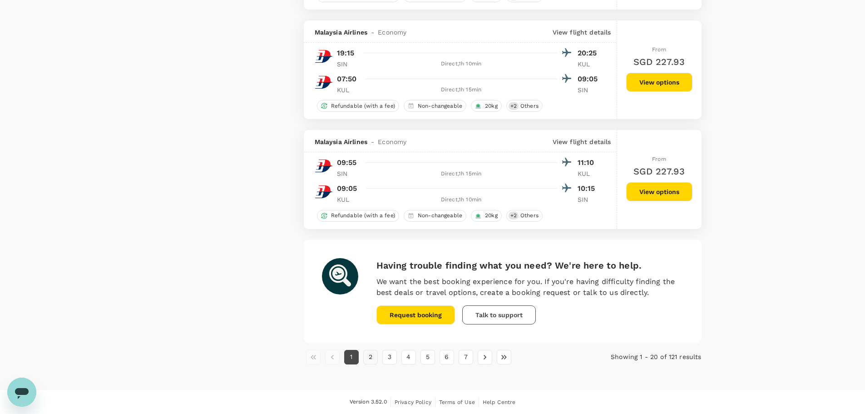
click at [374, 358] on button "2" at bounding box center [370, 357] width 15 height 15
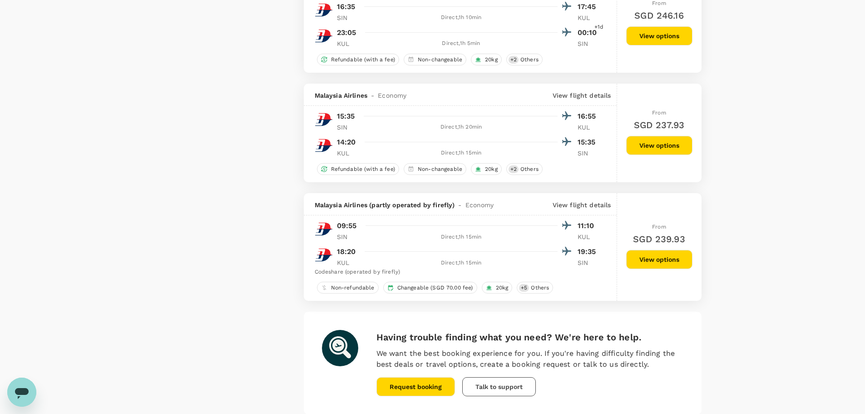
scroll to position [2073, 0]
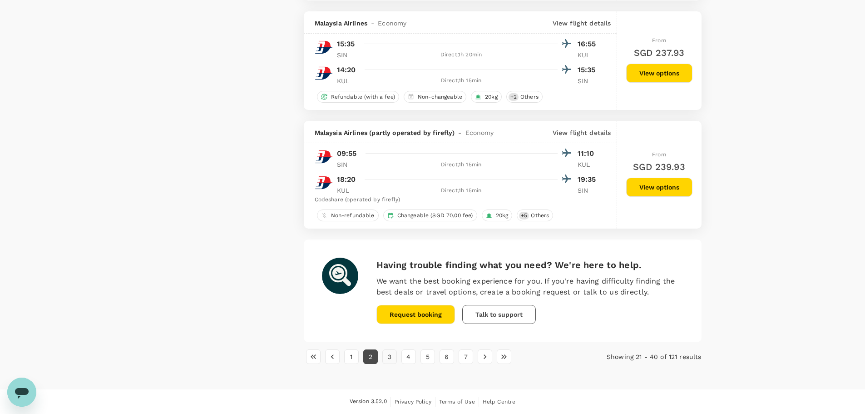
click at [385, 360] on button "3" at bounding box center [389, 356] width 15 height 15
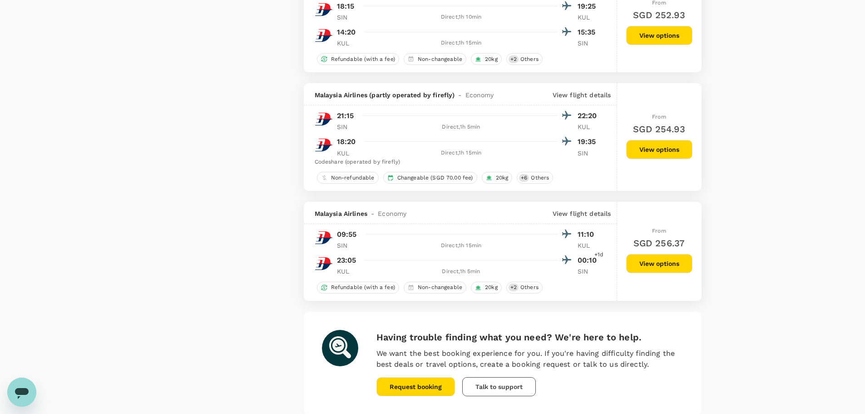
scroll to position [2064, 0]
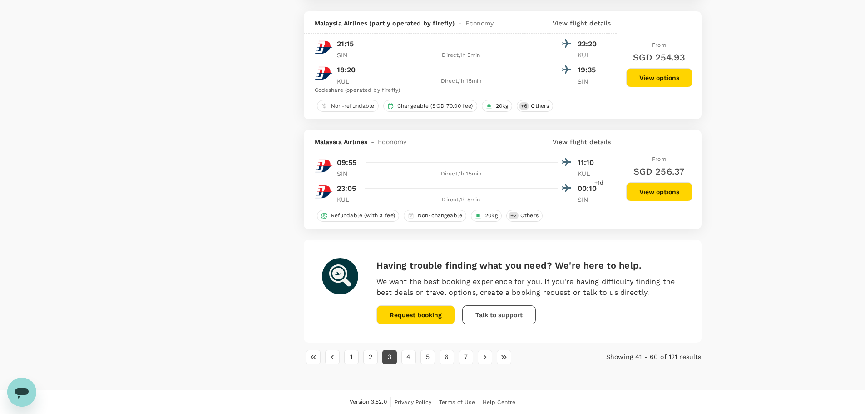
click at [405, 356] on button "4" at bounding box center [409, 357] width 15 height 15
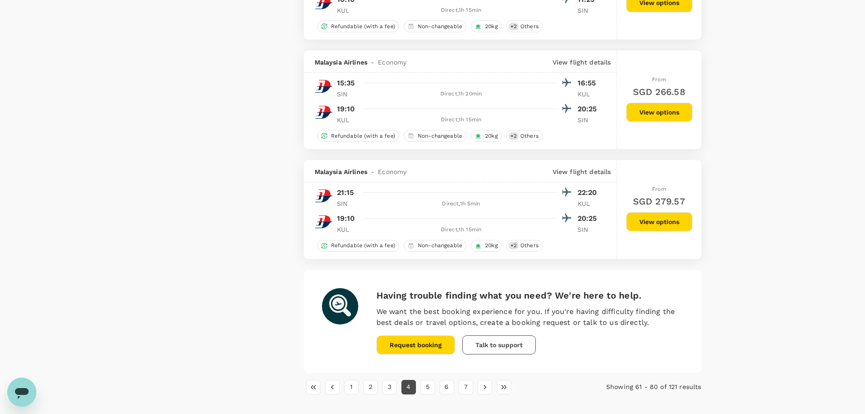
scroll to position [2044, 0]
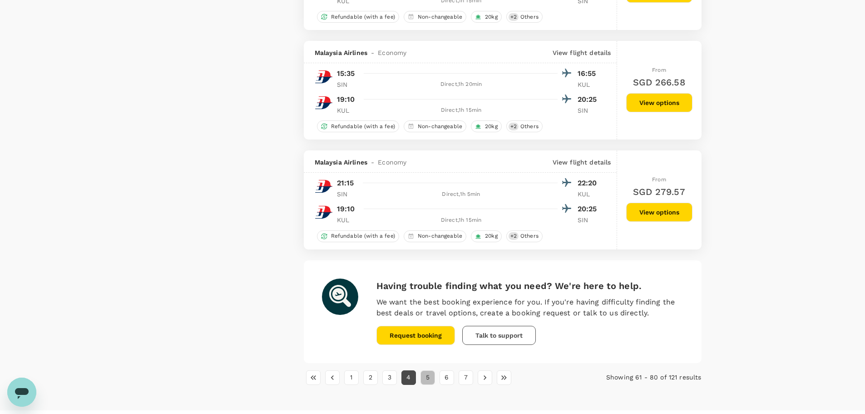
click at [432, 379] on button "5" at bounding box center [428, 377] width 15 height 15
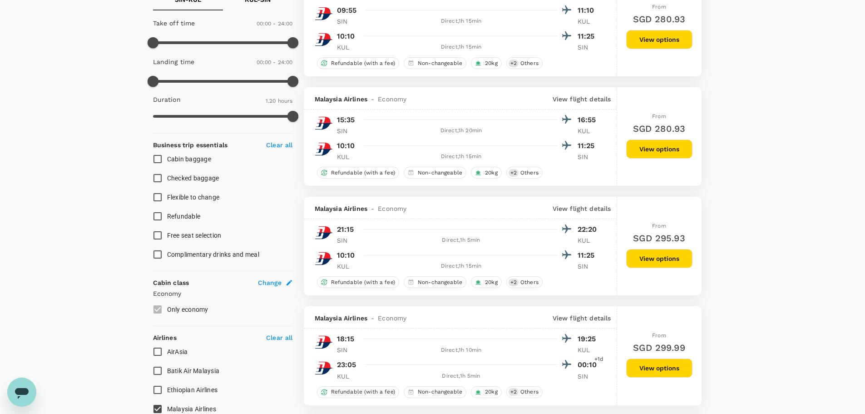
scroll to position [318, 0]
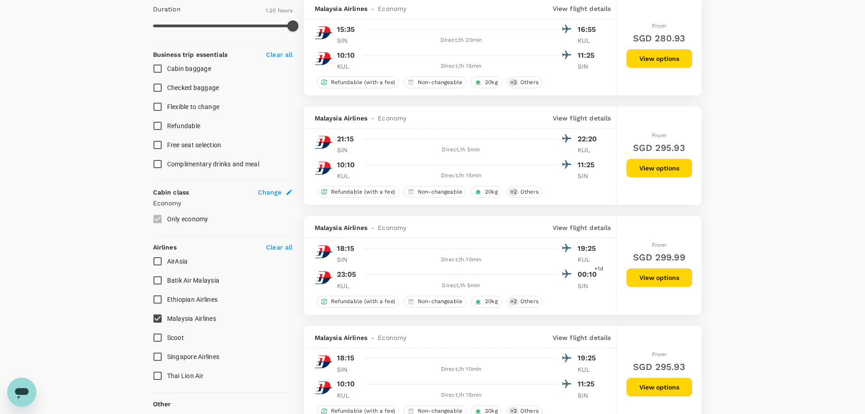
click at [161, 315] on input "Malaysia Airlines" at bounding box center [157, 318] width 19 height 19
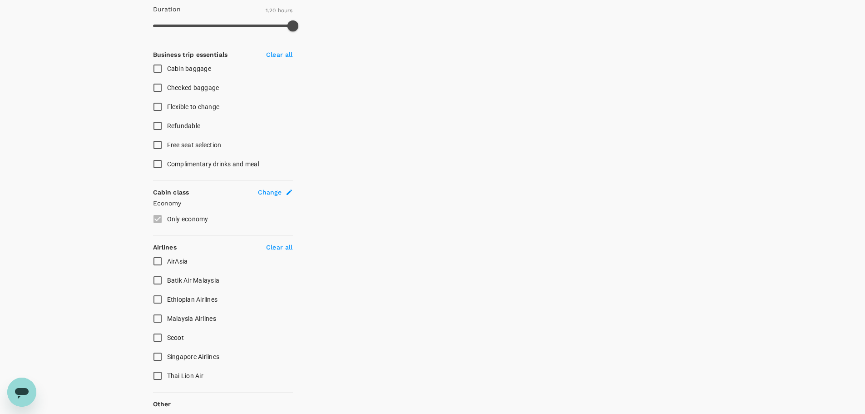
click at [158, 314] on input "Malaysia Airlines" at bounding box center [157, 318] width 19 height 19
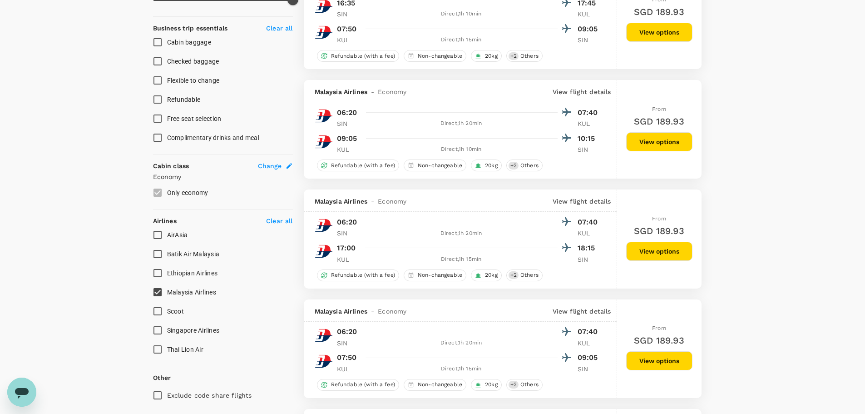
scroll to position [363, 0]
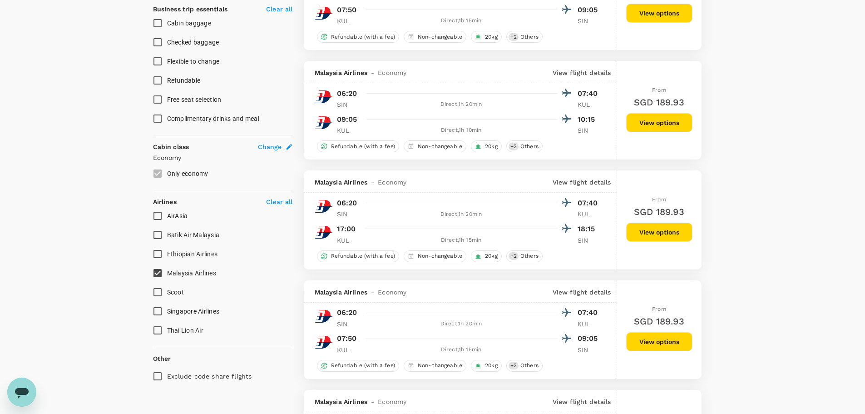
click at [160, 273] on input "Malaysia Airlines" at bounding box center [157, 272] width 19 height 19
checkbox input "false"
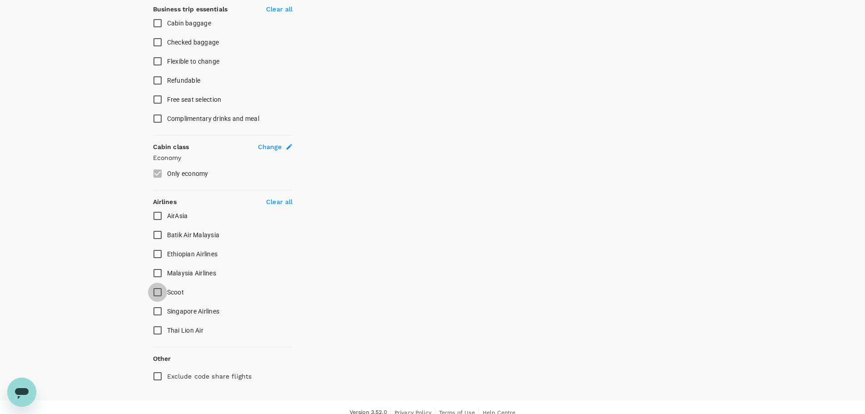
click at [154, 289] on input "Scoot" at bounding box center [157, 292] width 19 height 19
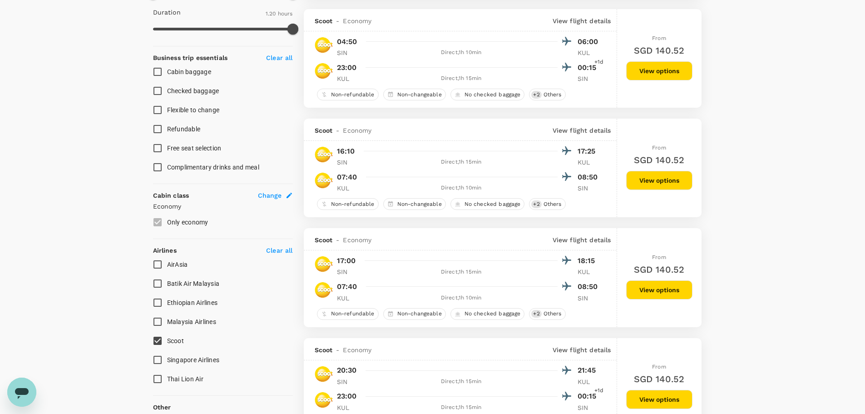
scroll to position [409, 0]
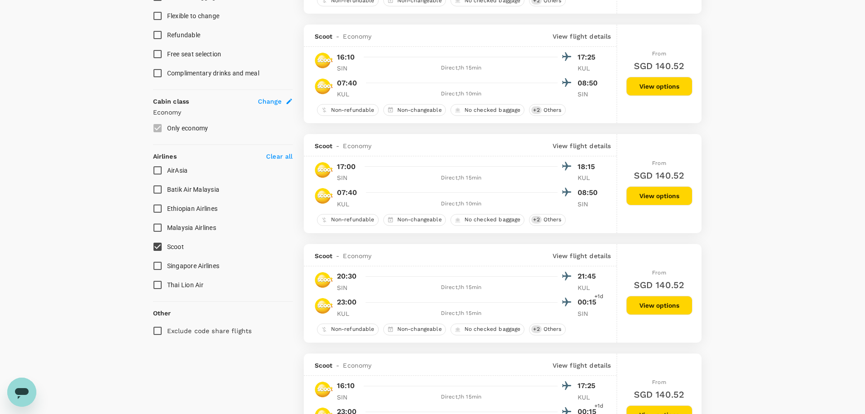
click at [153, 246] on input "Scoot" at bounding box center [157, 246] width 19 height 19
checkbox input "false"
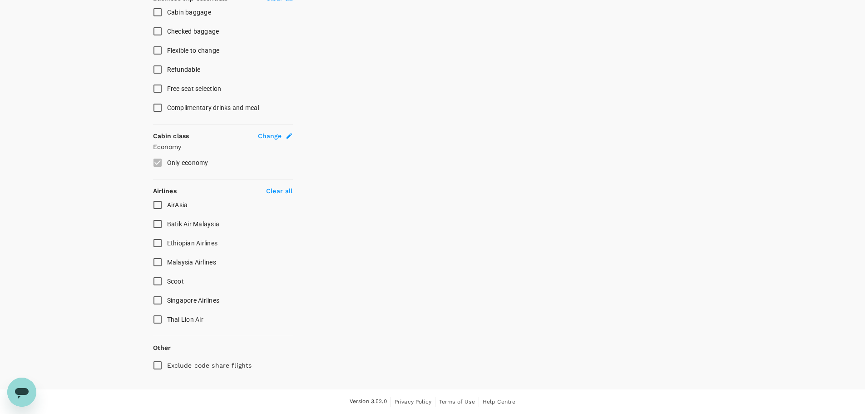
scroll to position [374, 0]
click at [158, 200] on input "AirAsia" at bounding box center [157, 204] width 19 height 19
checkbox input "true"
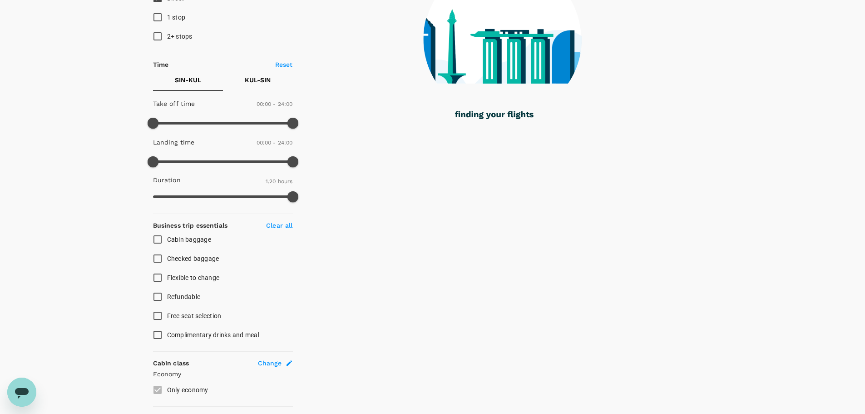
scroll to position [0, 0]
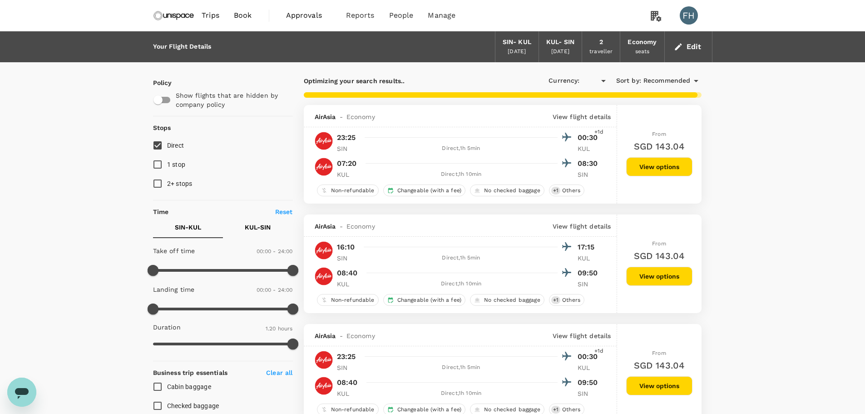
type input "SGD"
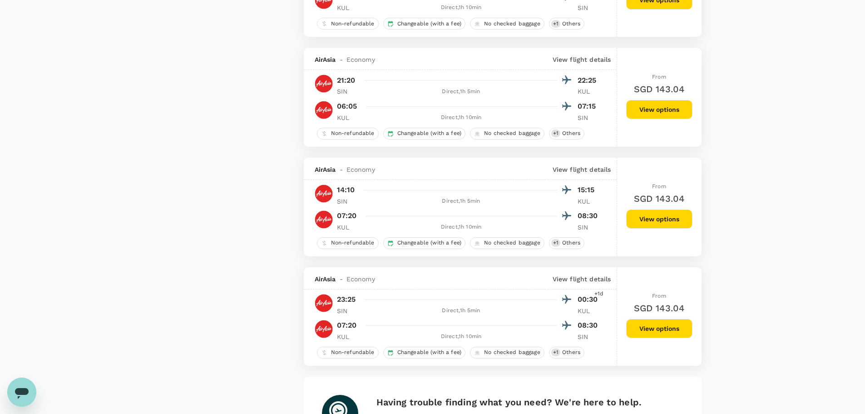
scroll to position [2044, 0]
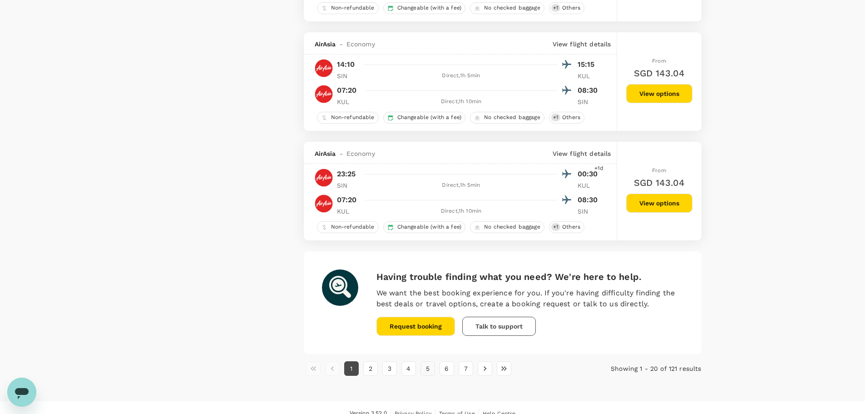
click at [430, 369] on button "5" at bounding box center [428, 368] width 15 height 15
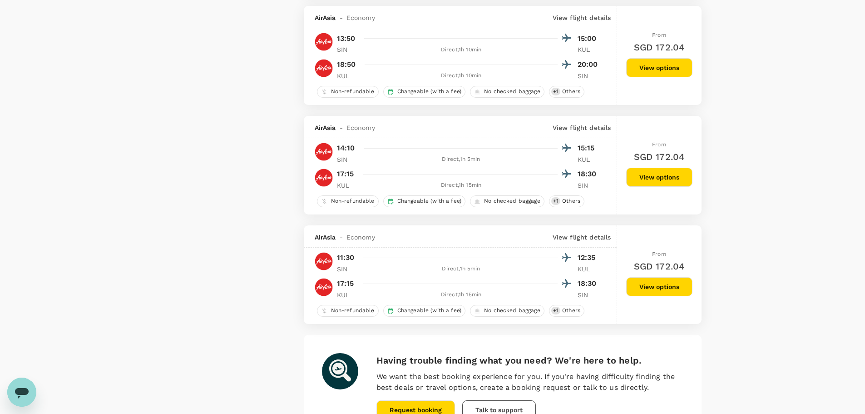
scroll to position [2047, 0]
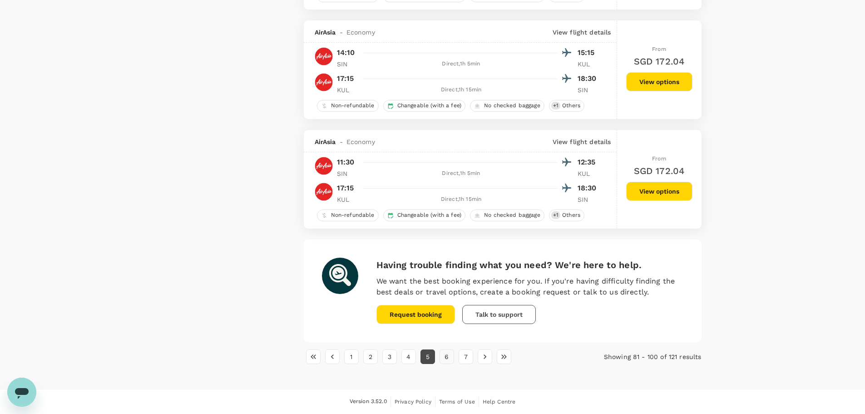
click at [440, 356] on button "6" at bounding box center [447, 356] width 15 height 15
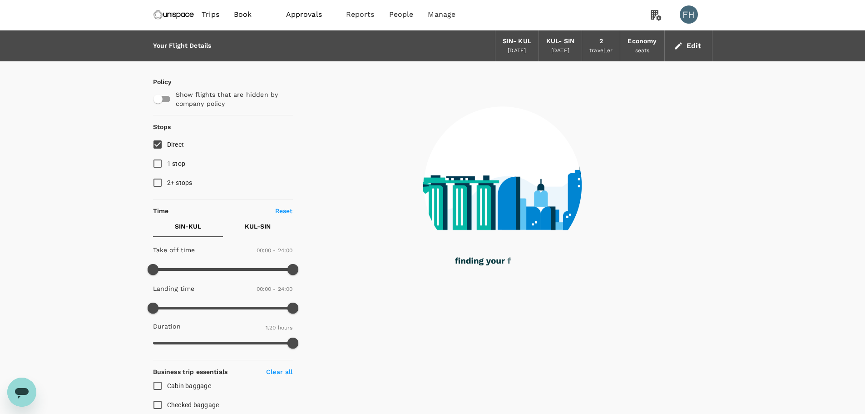
scroll to position [0, 0]
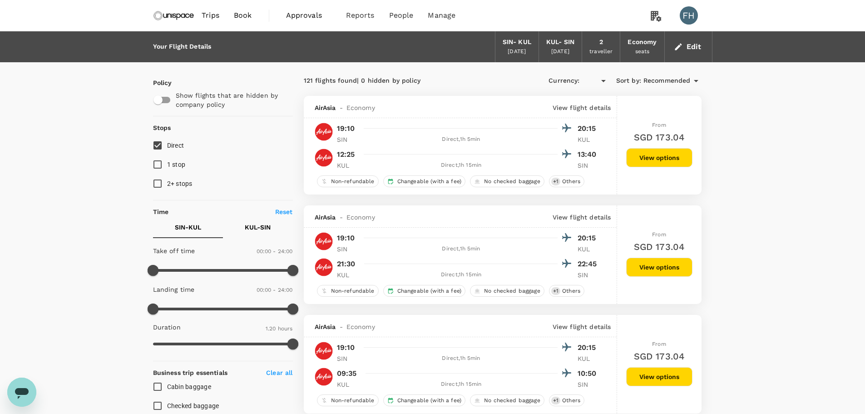
type input "SGD"
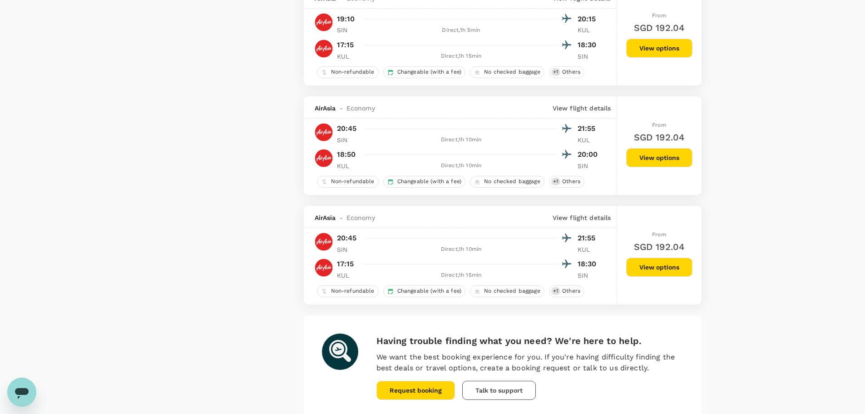
scroll to position [2044, 0]
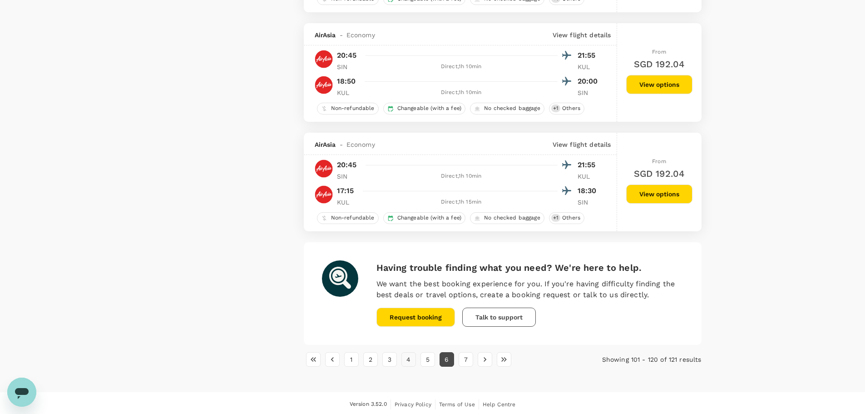
click at [411, 359] on button "4" at bounding box center [409, 359] width 15 height 15
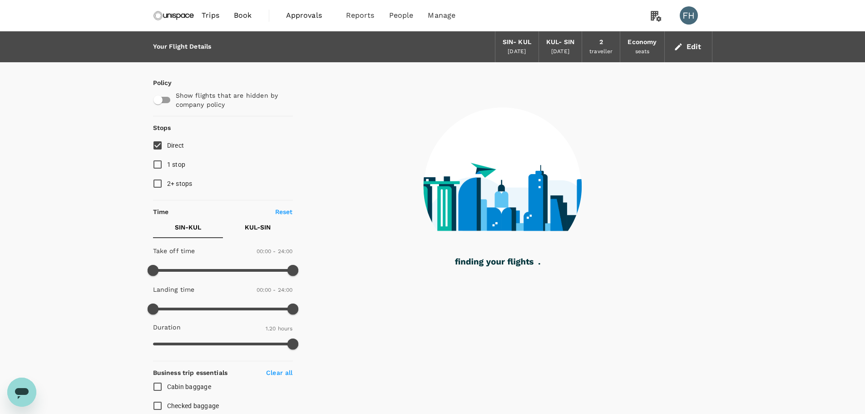
scroll to position [45, 0]
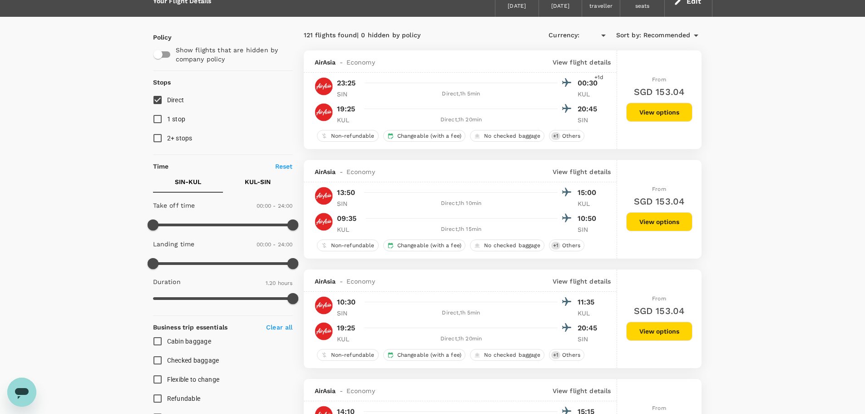
type input "SGD"
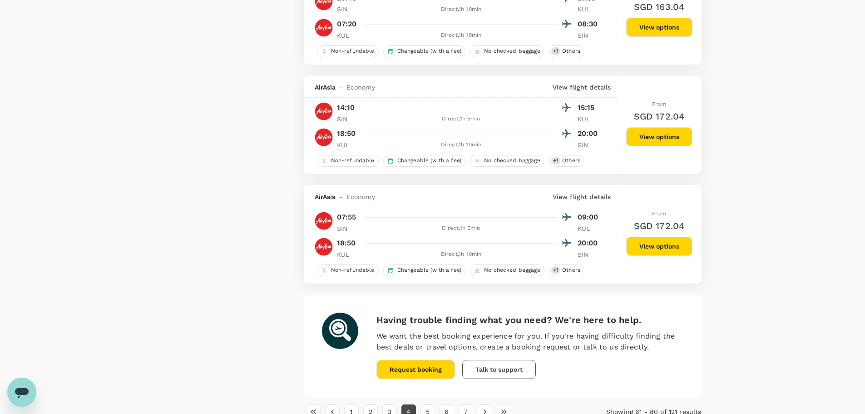
scroll to position [1999, 0]
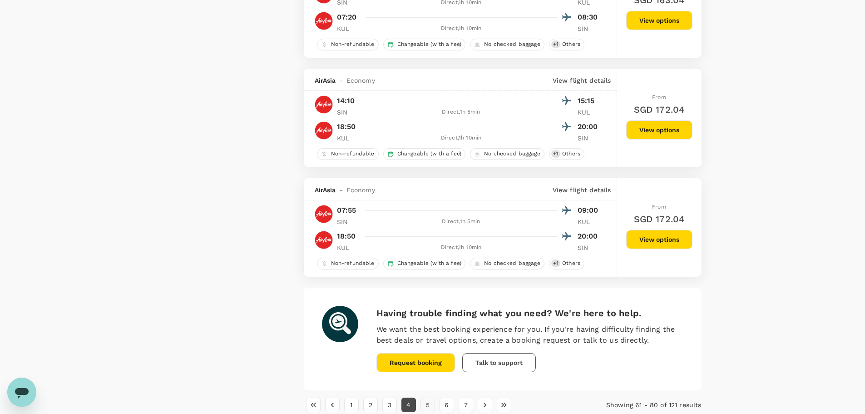
click at [431, 400] on button "5" at bounding box center [428, 404] width 15 height 15
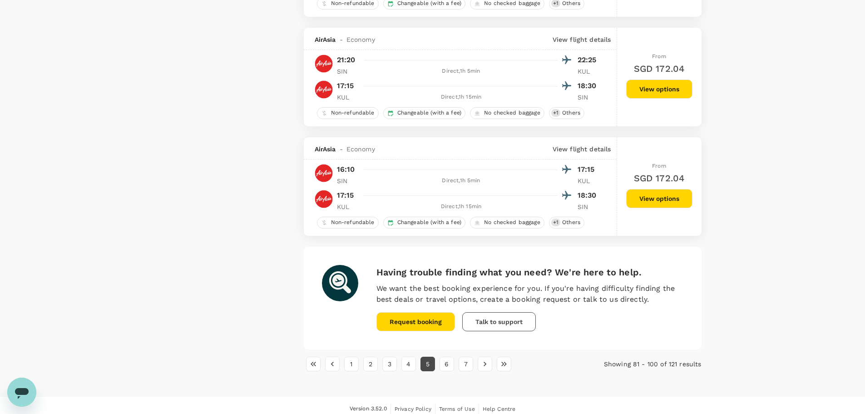
scroll to position [2047, 0]
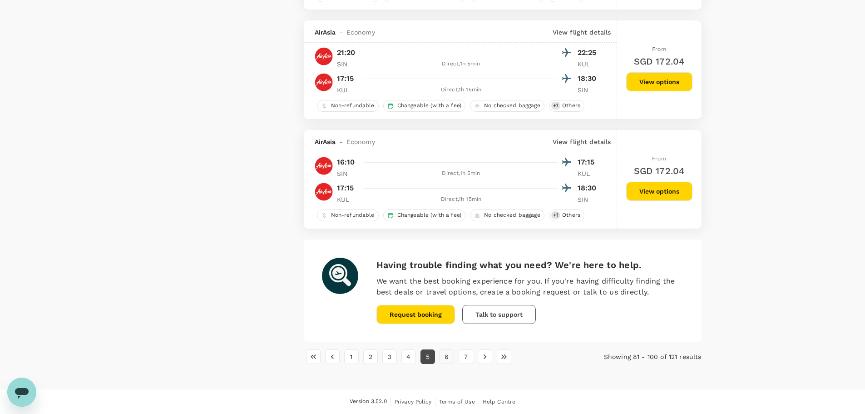
click at [446, 362] on button "6" at bounding box center [447, 356] width 15 height 15
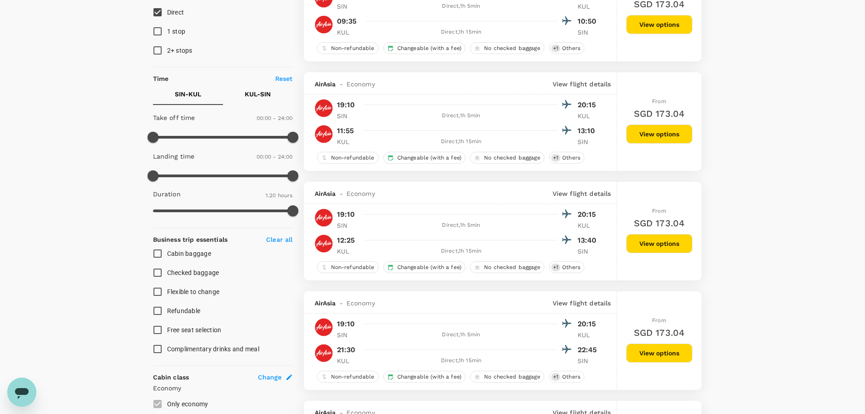
scroll to position [273, 0]
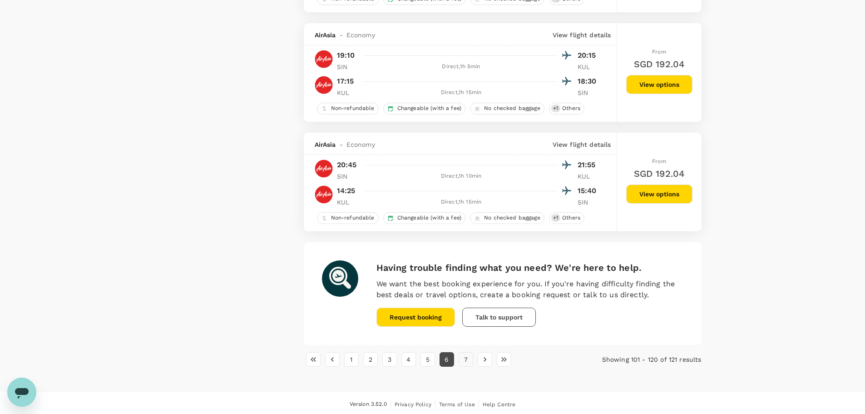
click at [461, 360] on button "7" at bounding box center [466, 359] width 15 height 15
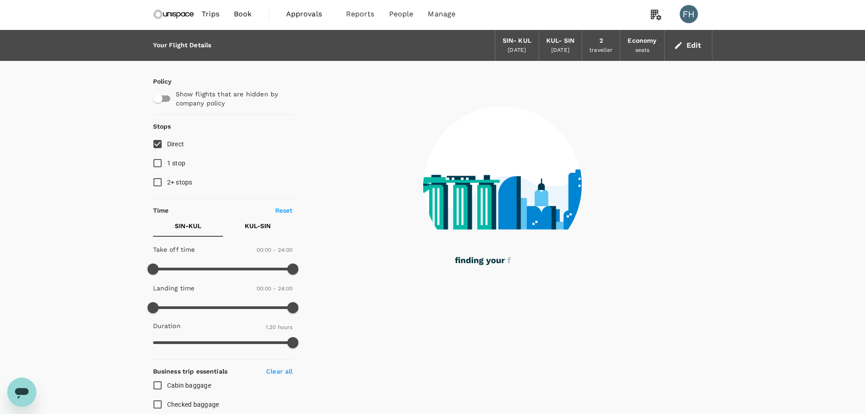
scroll to position [0, 0]
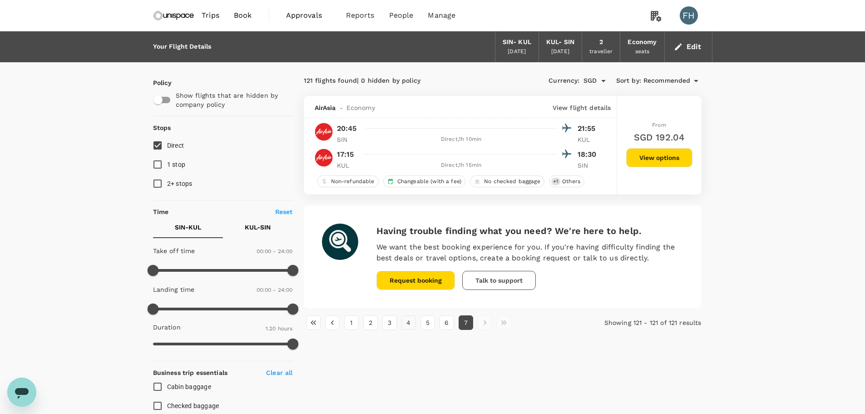
click at [405, 328] on button "4" at bounding box center [409, 322] width 15 height 15
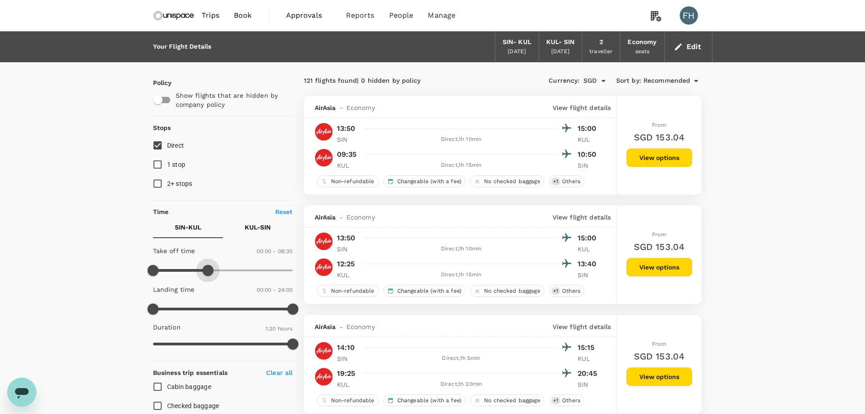
type input "600"
drag, startPoint x: 290, startPoint y: 273, endPoint x: 212, endPoint y: 281, distance: 78.5
click at [212, 281] on div "Take off time 00:00 - 10:00 Landing time 00:00 - 24:00 Duration 1.20 hours" at bounding box center [221, 298] width 144 height 112
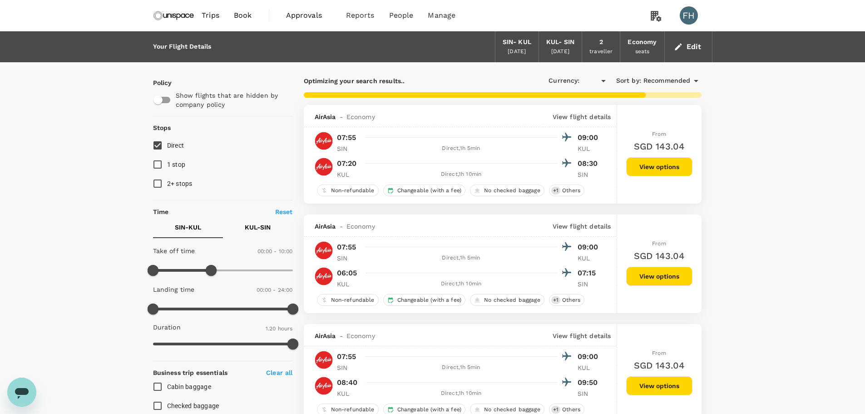
type input "SGD"
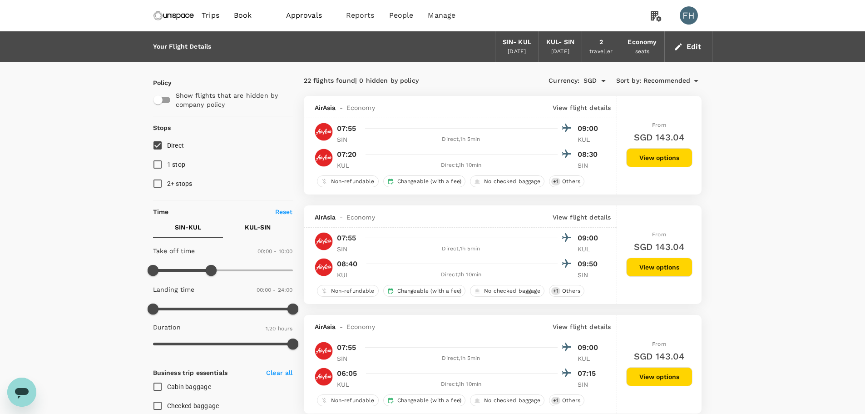
click at [179, 16] on img at bounding box center [174, 15] width 42 height 20
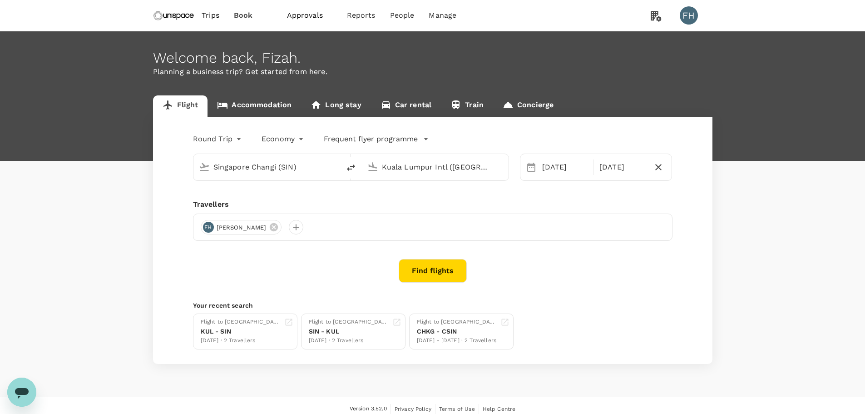
type input "Singapore Changi (SIN)"
type input "Kuala Lumpur Intl ([GEOGRAPHIC_DATA])"
type input "Singapore Changi (SIN)"
type input "Kuala Lumpur Intl ([GEOGRAPHIC_DATA])"
type input "Singapore Changi (SIN)"
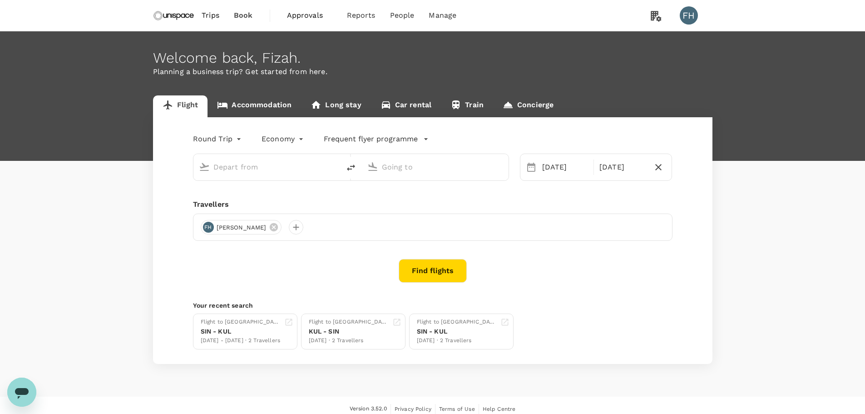
type input "Kuala Lumpur Intl ([GEOGRAPHIC_DATA])"
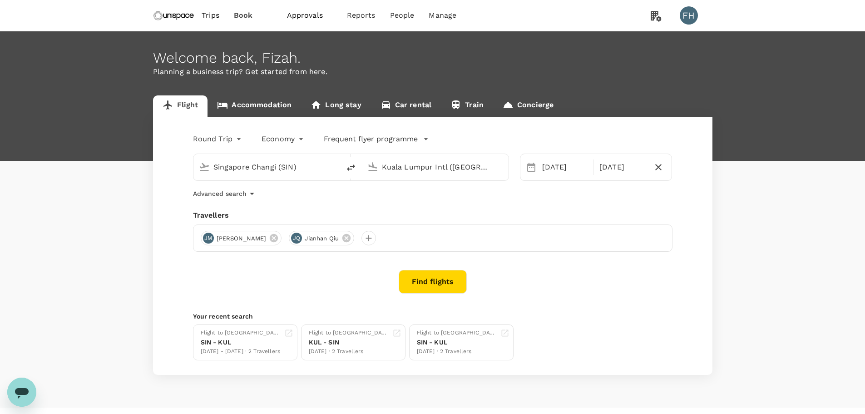
click at [244, 137] on div "Economy economy" at bounding box center [274, 137] width 62 height 18
click at [234, 138] on body "Trips Book Approvals 0 Reports People Manage FH Welcome back , Fizah . Planning…" at bounding box center [436, 216] width 872 height 432
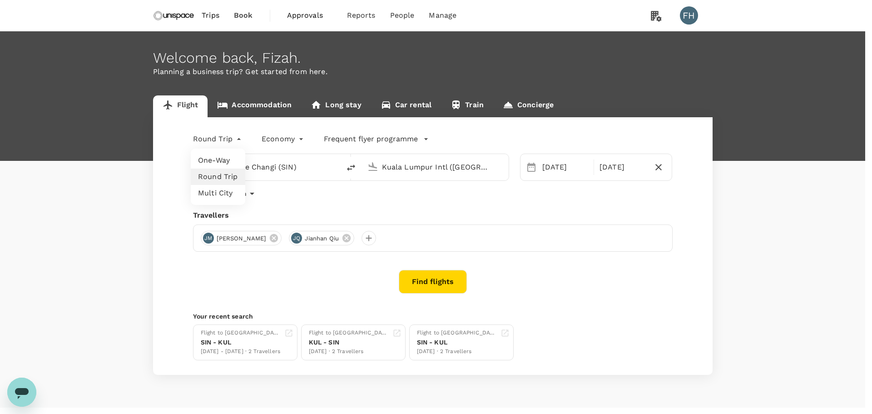
click at [226, 164] on li "One-Way" at bounding box center [218, 160] width 55 height 16
type input "oneway"
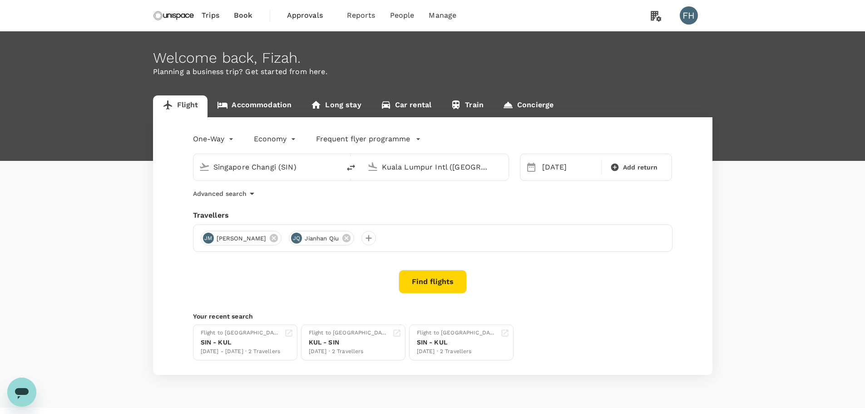
click at [252, 167] on input "Singapore Changi (SIN)" at bounding box center [267, 167] width 108 height 14
type input "k"
type input "Singapore Changi (SIN)"
click at [227, 142] on body "Trips Book Approvals 0 Reports People Manage FH Welcome back , Fizah . Planning…" at bounding box center [432, 216] width 865 height 432
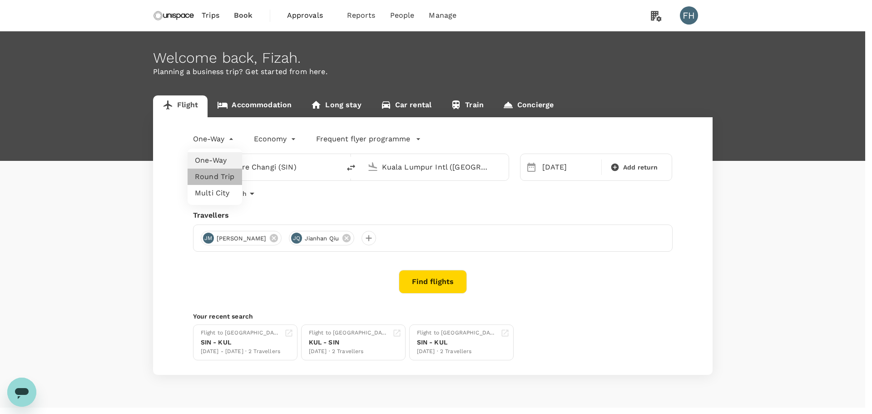
click at [221, 178] on li "Round Trip" at bounding box center [215, 177] width 55 height 16
type input "roundtrip"
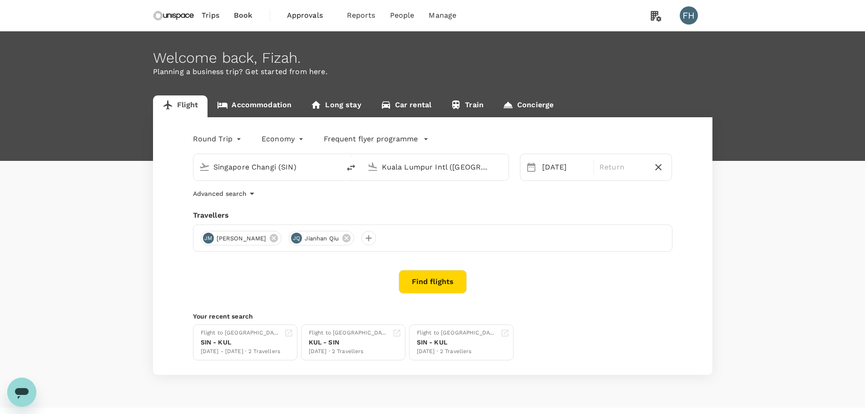
click at [333, 238] on span "Jianhan Qiu" at bounding box center [321, 238] width 45 height 9
click at [342, 239] on icon at bounding box center [346, 238] width 8 height 8
click at [620, 167] on p "Return" at bounding box center [623, 167] width 46 height 11
click at [624, 280] on div "26" at bounding box center [624, 280] width 17 height 17
drag, startPoint x: 459, startPoint y: 280, endPoint x: 515, endPoint y: 214, distance: 86.4
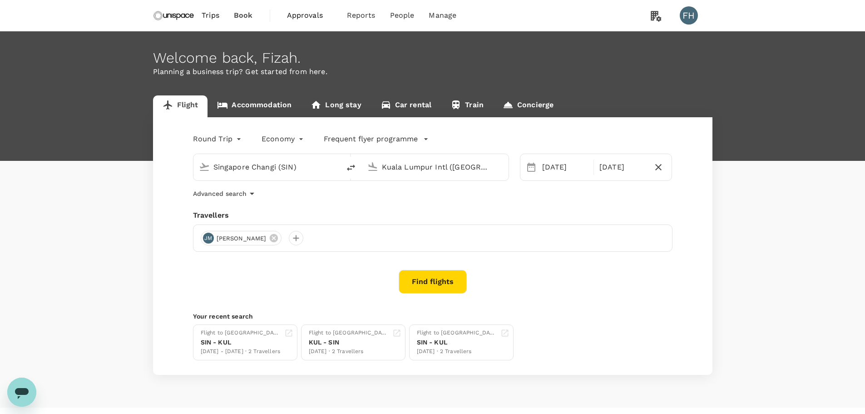
click at [515, 214] on div "Round Trip roundtrip Economy economy Frequent flyer programme Singapore Changi …" at bounding box center [433, 246] width 560 height 258
click at [436, 282] on button "Find flights" at bounding box center [433, 282] width 68 height 24
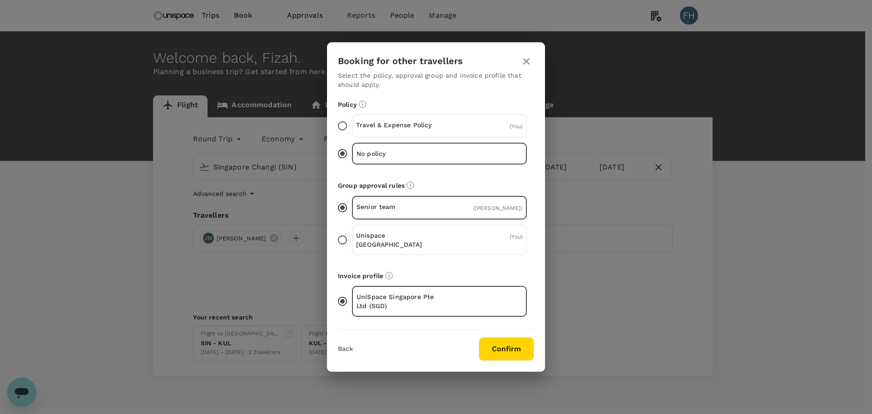
click at [464, 130] on div "Travel & Expense Policy ( You )" at bounding box center [439, 125] width 175 height 23
click at [352, 130] on input "Travel & Expense Policy ( You )" at bounding box center [342, 125] width 19 height 19
click at [495, 348] on button "Confirm" at bounding box center [506, 349] width 55 height 24
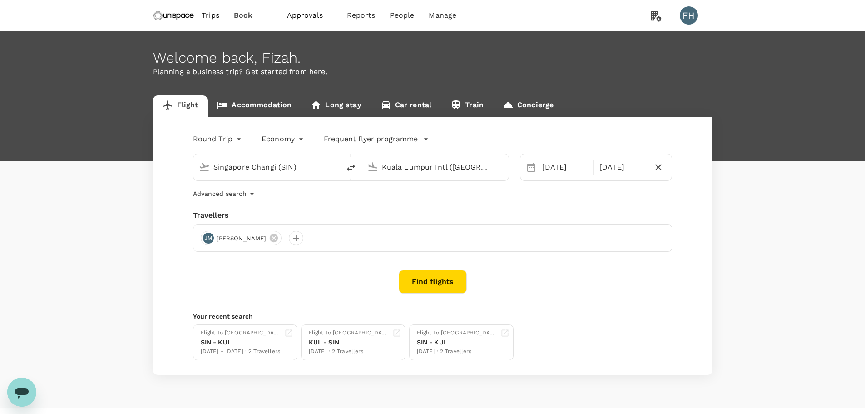
click at [445, 293] on button "Find flights" at bounding box center [433, 282] width 68 height 24
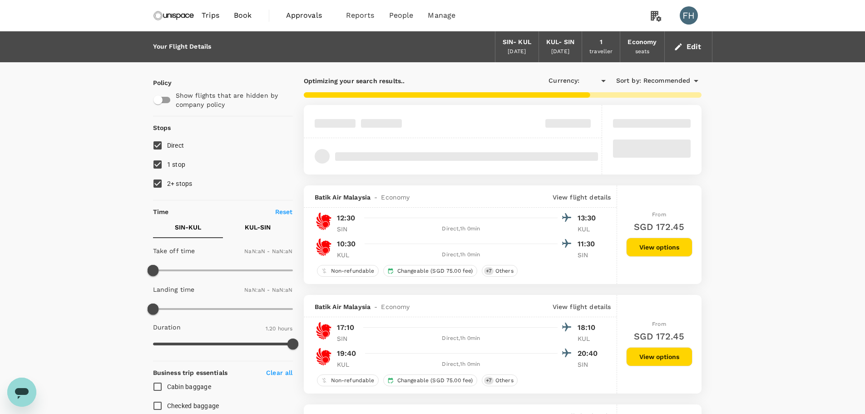
type input "SGD"
type input "1440"
click at [169, 183] on span "2+ stops" at bounding box center [179, 183] width 25 height 7
click at [167, 183] on input "2+ stops" at bounding box center [157, 183] width 19 height 19
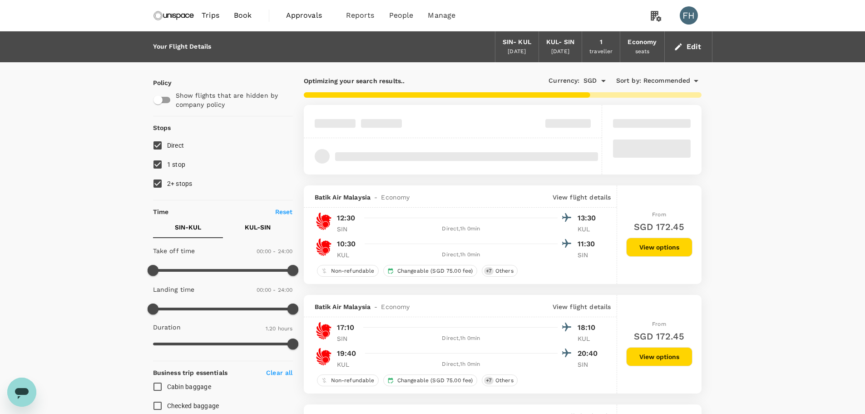
checkbox input "false"
click at [164, 172] on input "1 stop" at bounding box center [157, 164] width 19 height 19
checkbox input "false"
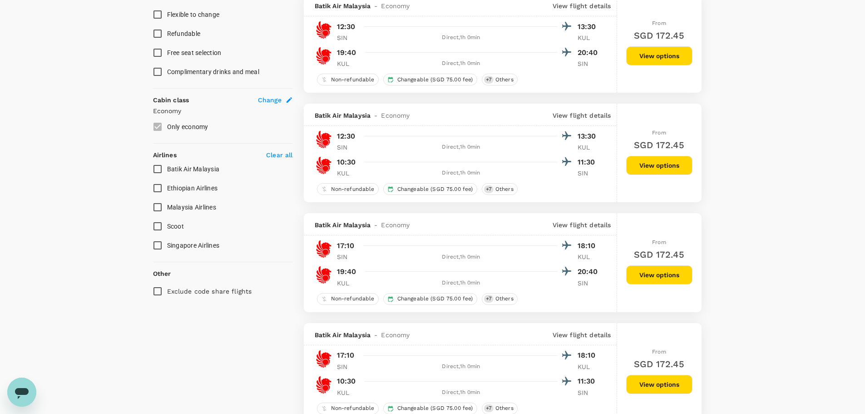
scroll to position [409, 0]
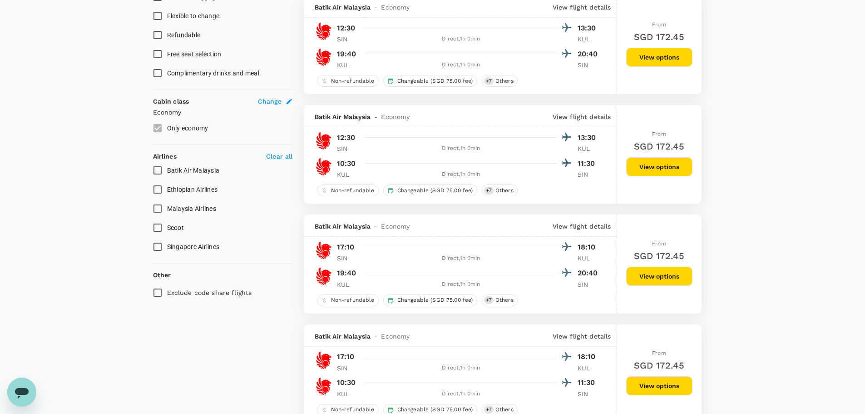
click at [155, 208] on input "Malaysia Airlines" at bounding box center [157, 208] width 19 height 19
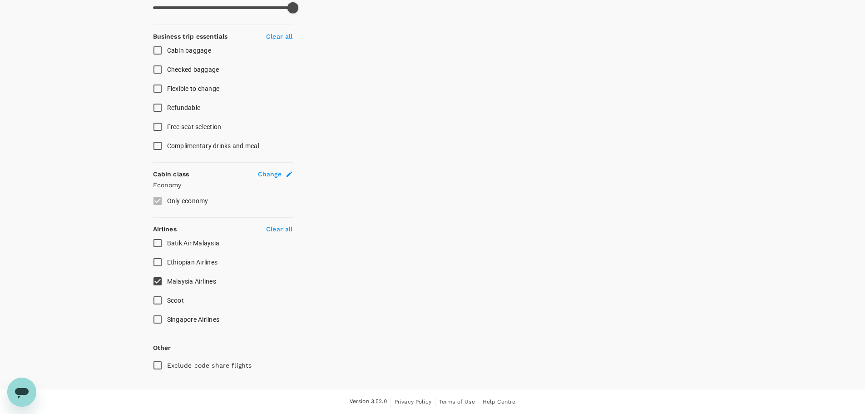
scroll to position [336, 0]
click at [159, 278] on input "Malaysia Airlines" at bounding box center [157, 281] width 19 height 19
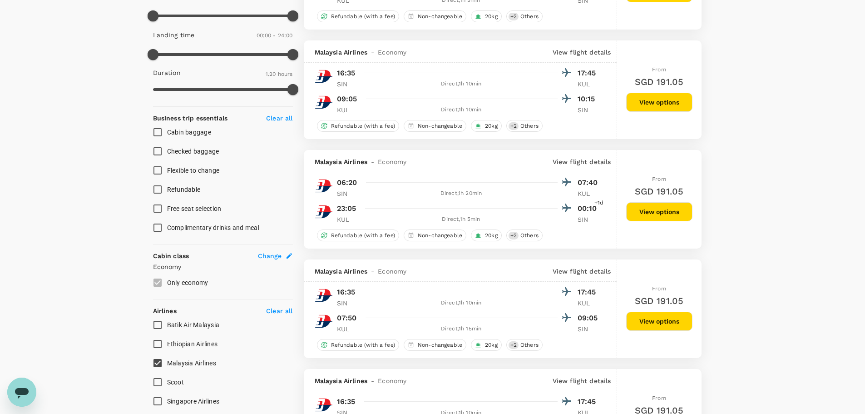
scroll to position [227, 0]
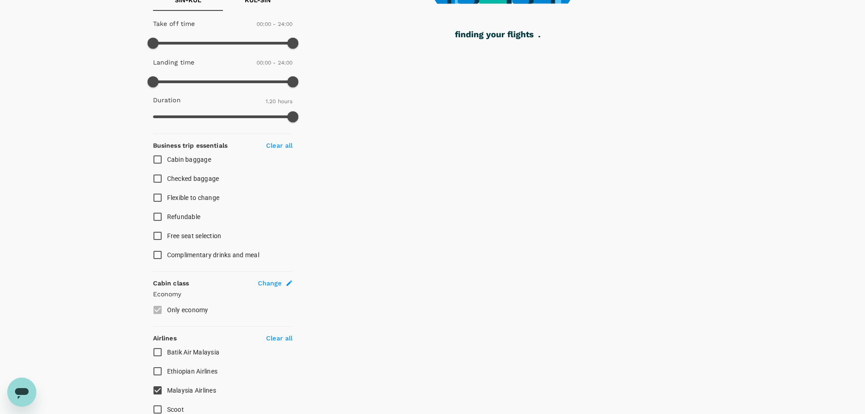
checkbox input "false"
checkbox input "true"
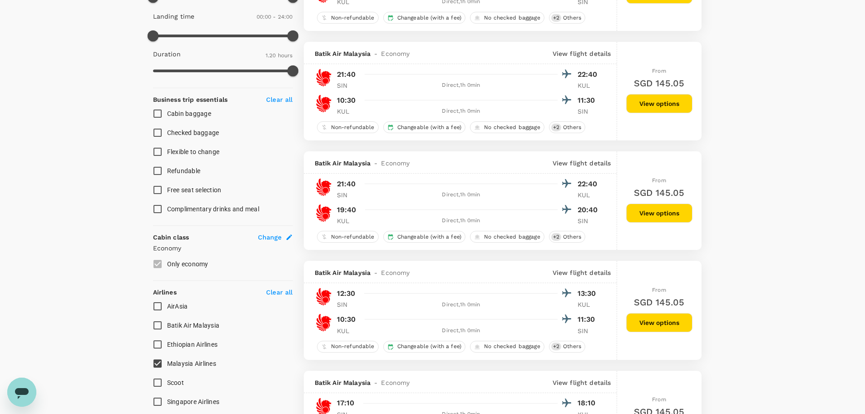
scroll to position [363, 0]
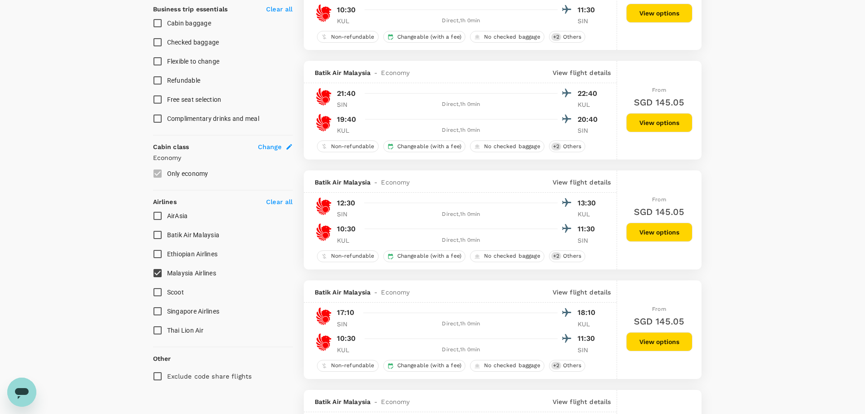
click at [159, 220] on input "AirAsia" at bounding box center [157, 215] width 19 height 19
checkbox input "true"
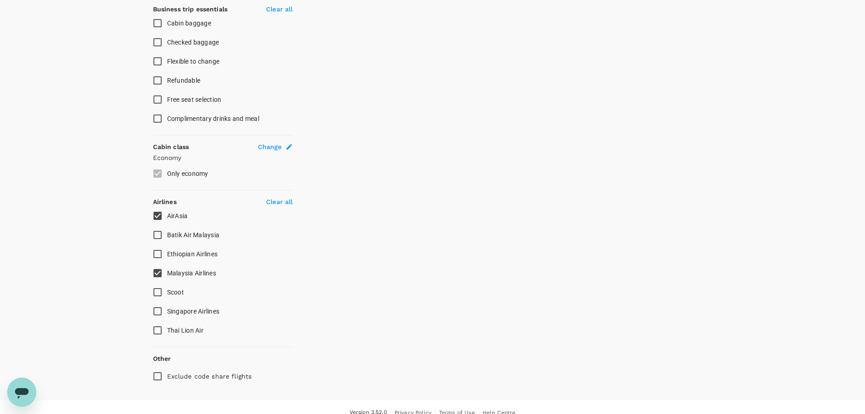
click at [156, 293] on input "Scoot" at bounding box center [157, 292] width 19 height 19
checkbox input "true"
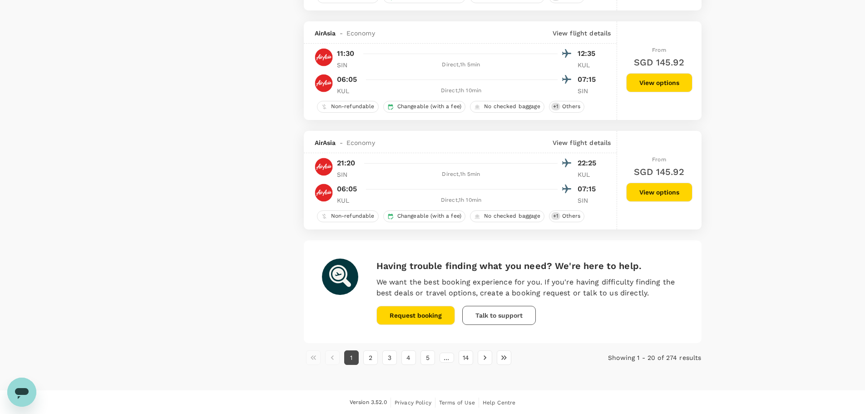
scroll to position [1949, 0]
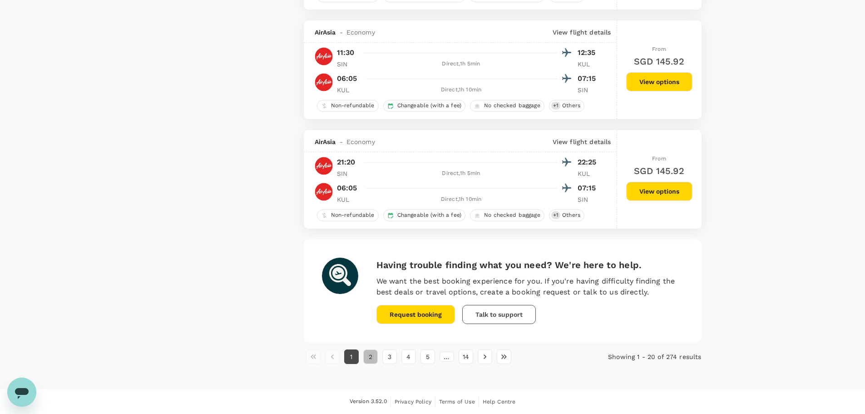
click at [366, 354] on button "2" at bounding box center [370, 356] width 15 height 15
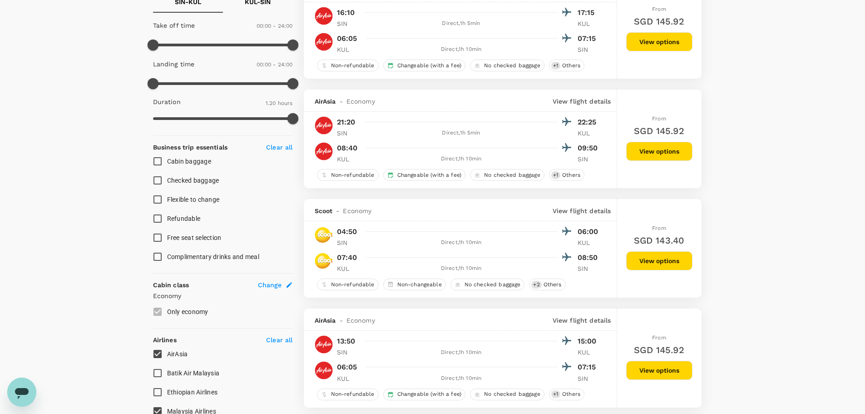
scroll to position [227, 0]
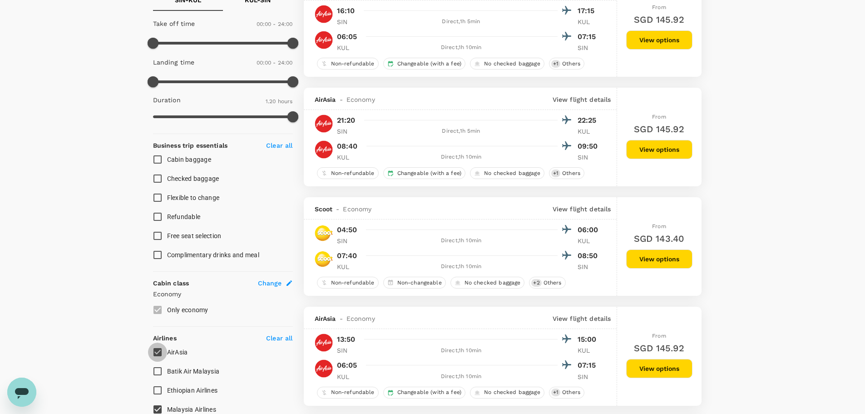
click at [157, 354] on input "AirAsia" at bounding box center [157, 351] width 19 height 19
checkbox input "false"
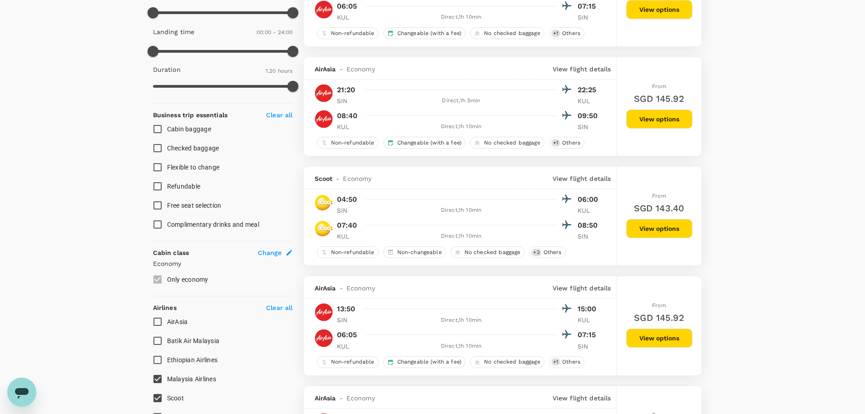
scroll to position [363, 0]
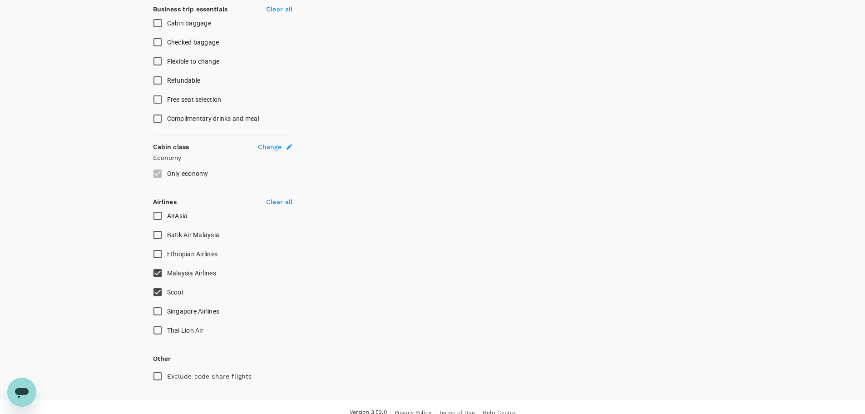
click at [161, 295] on input "Scoot" at bounding box center [157, 292] width 19 height 19
checkbox input "false"
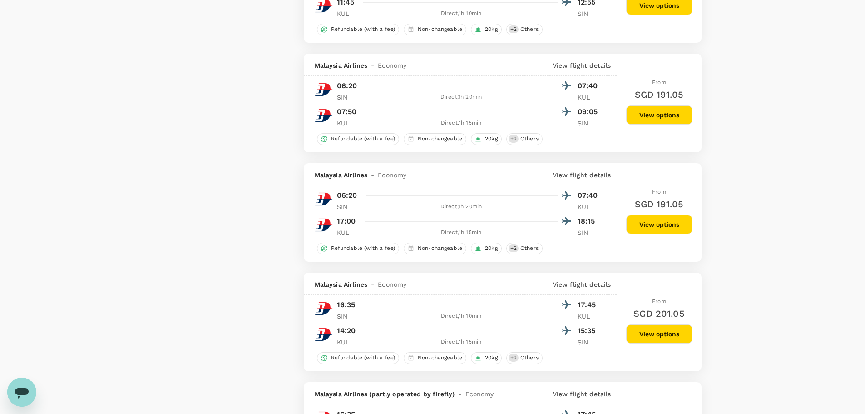
scroll to position [818, 0]
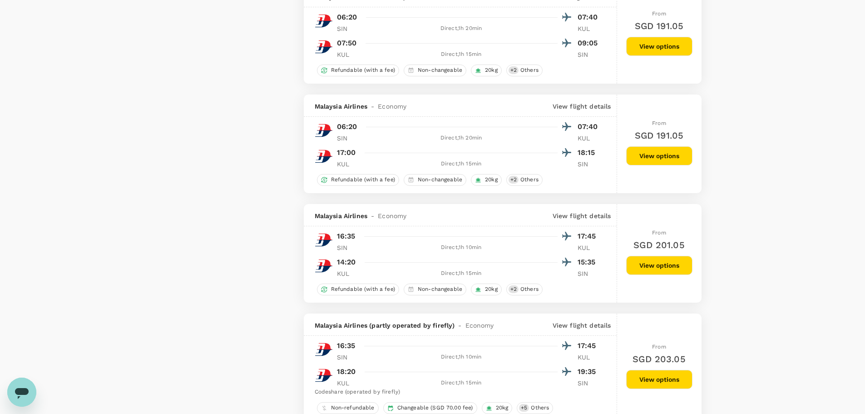
scroll to position [954, 0]
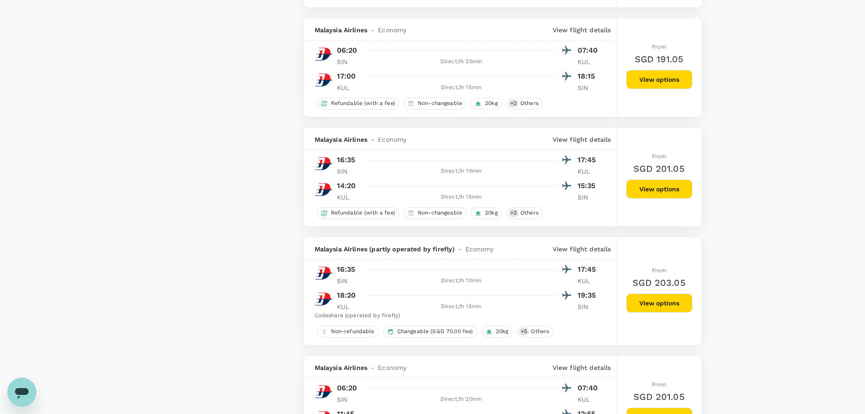
click at [647, 83] on button "View options" at bounding box center [659, 79] width 66 height 19
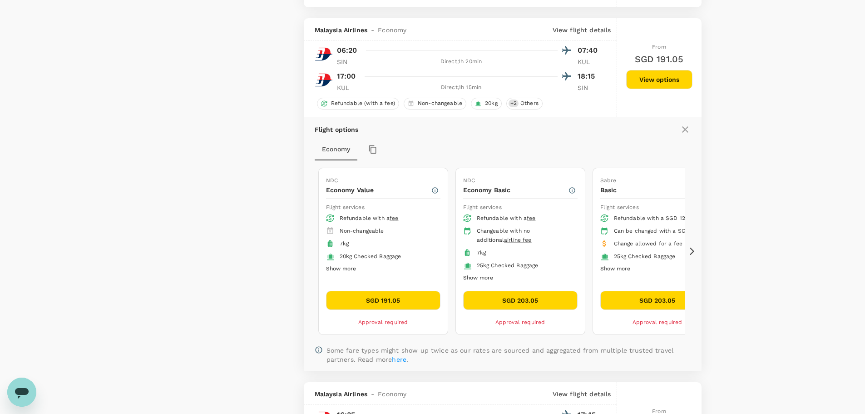
scroll to position [972, 0]
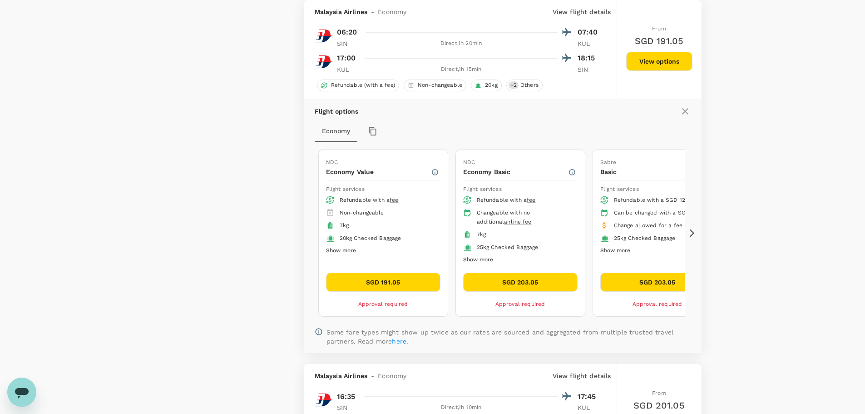
click at [396, 279] on button "SGD 191.05" at bounding box center [383, 282] width 114 height 19
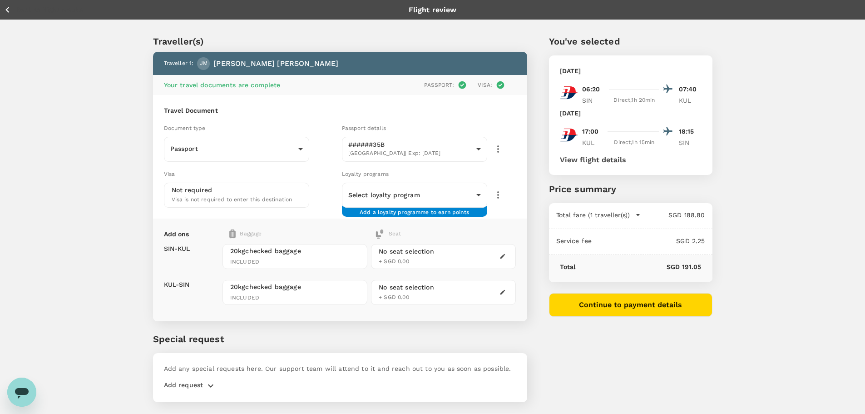
click at [11, 13] on icon "button" at bounding box center [7, 9] width 11 height 11
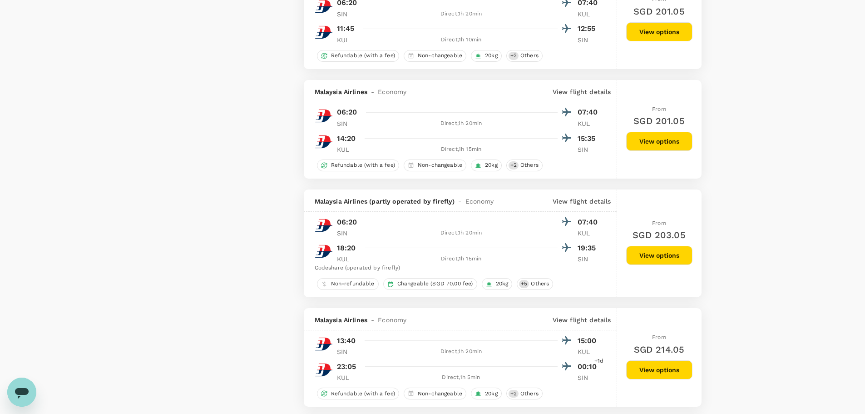
scroll to position [1364, 0]
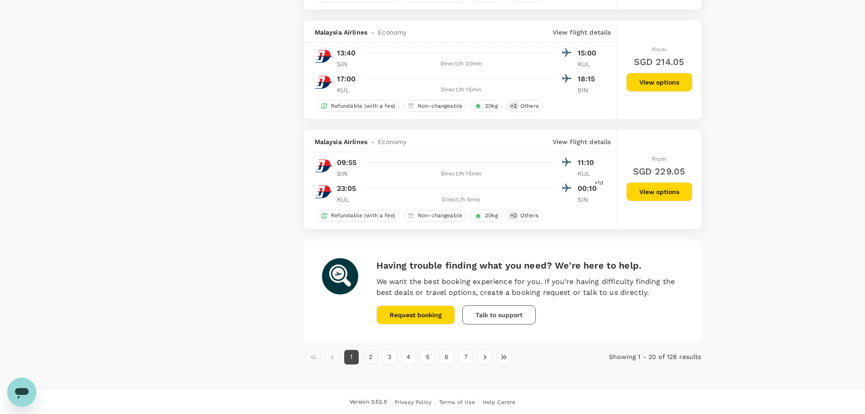
click at [374, 357] on button "2" at bounding box center [370, 357] width 15 height 15
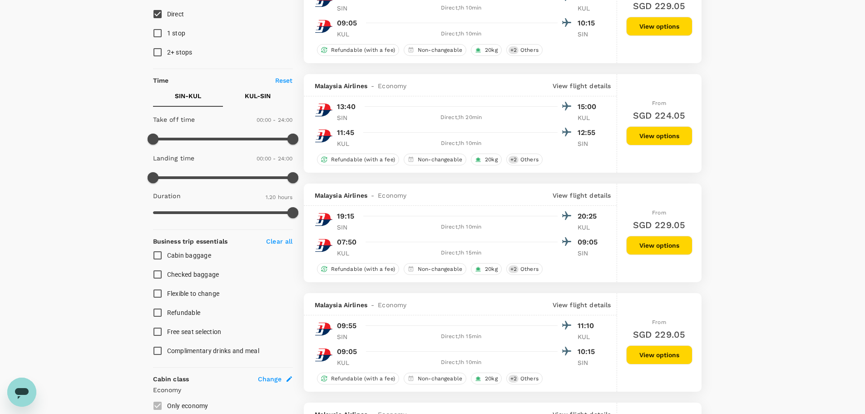
scroll to position [136, 0]
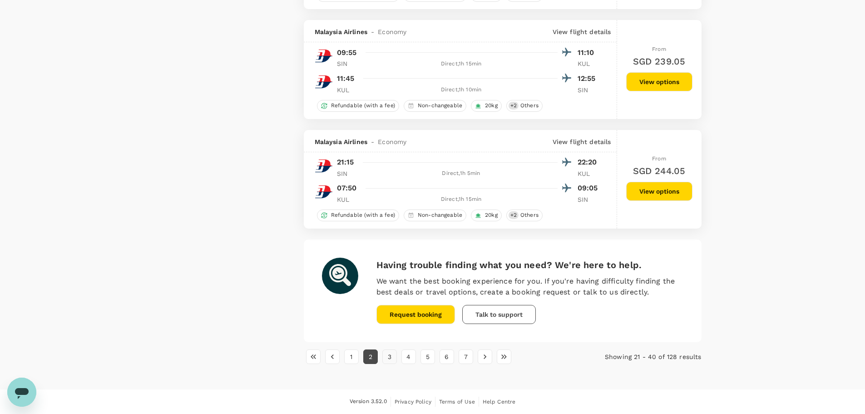
click at [390, 356] on button "3" at bounding box center [389, 356] width 15 height 15
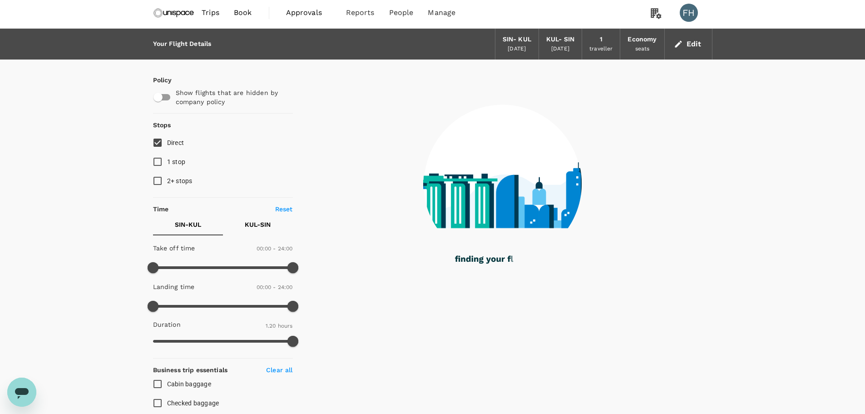
scroll to position [0, 0]
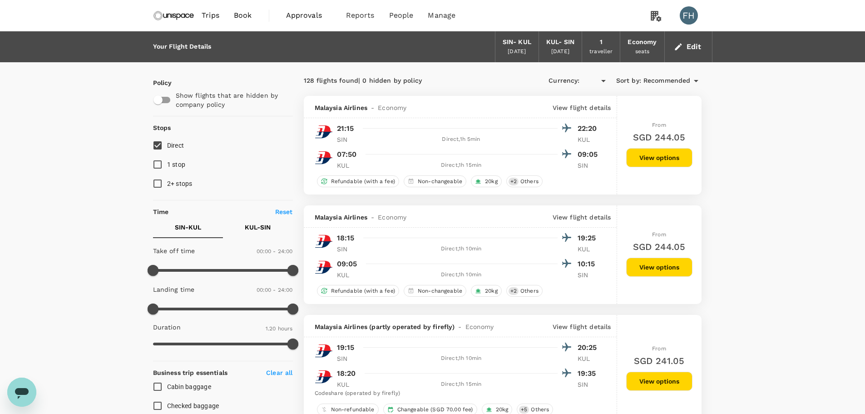
type input "SGD"
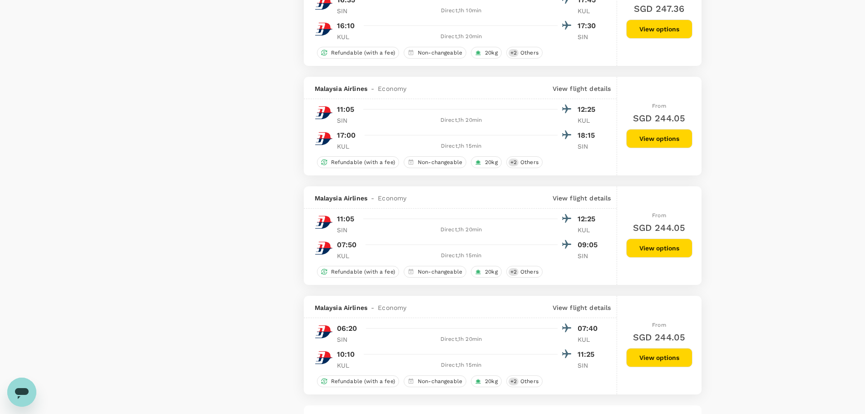
scroll to position [1999, 0]
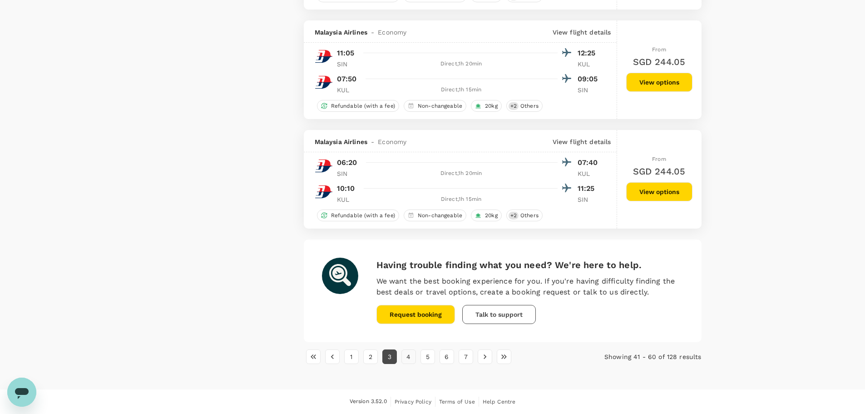
click at [414, 356] on button "4" at bounding box center [409, 356] width 15 height 15
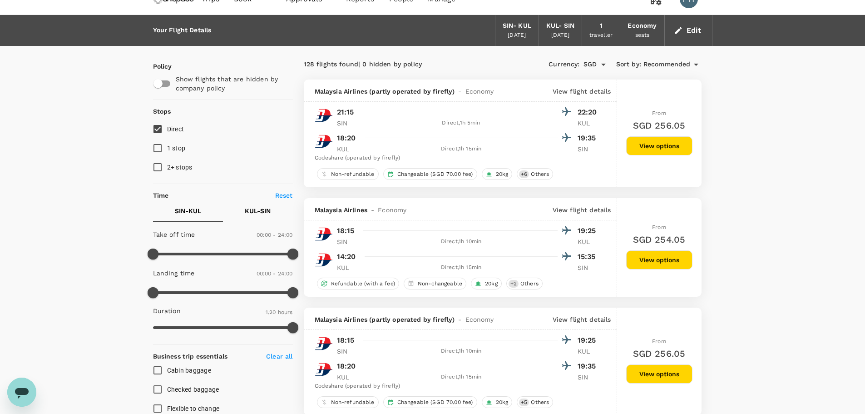
scroll to position [0, 0]
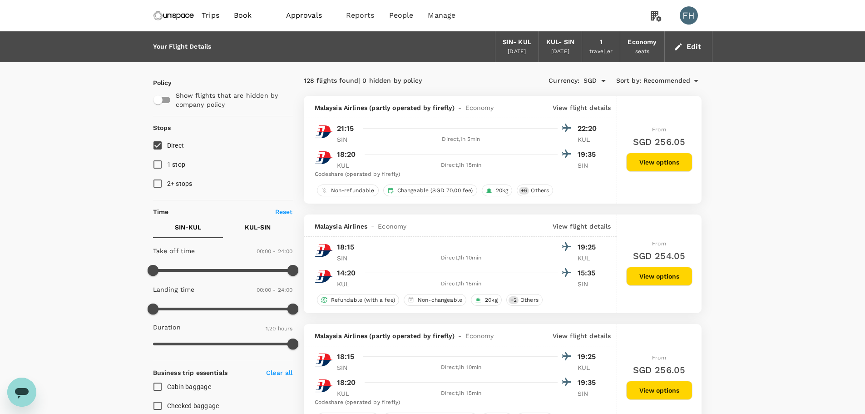
click at [185, 17] on img at bounding box center [174, 15] width 42 height 20
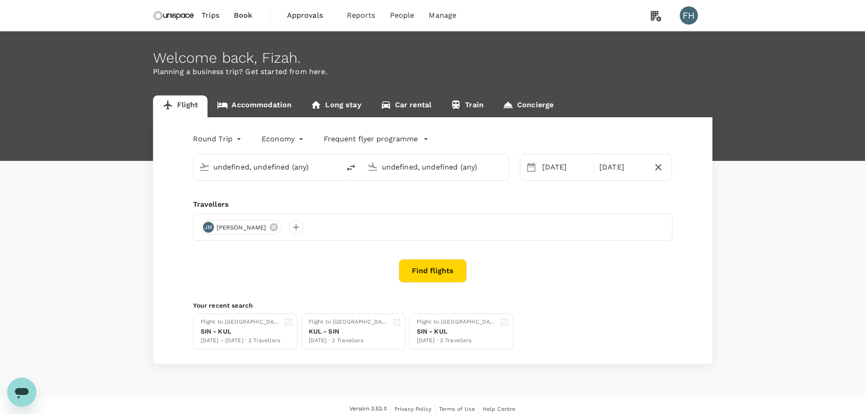
type input "Singapore Changi (SIN)"
type input "Kuala Lumpur Intl ([GEOGRAPHIC_DATA])"
type input "Singapore Changi (SIN)"
type input "Kuala Lumpur Intl ([GEOGRAPHIC_DATA])"
type input "Singapore Changi (SIN)"
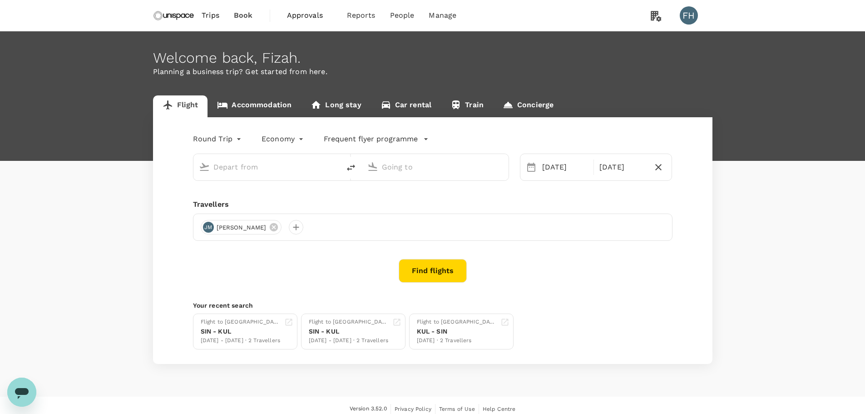
type input "Kuala Lumpur Intl ([GEOGRAPHIC_DATA])"
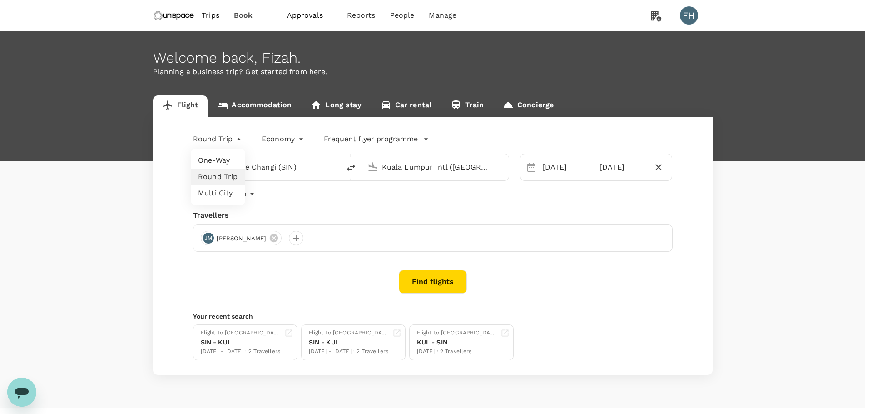
click at [243, 140] on body "Trips Book Approvals 0 Reports People Manage FH Welcome back , Fizah . Planning…" at bounding box center [436, 216] width 872 height 432
click at [240, 160] on li "One-Way" at bounding box center [218, 160] width 55 height 16
type input "oneway"
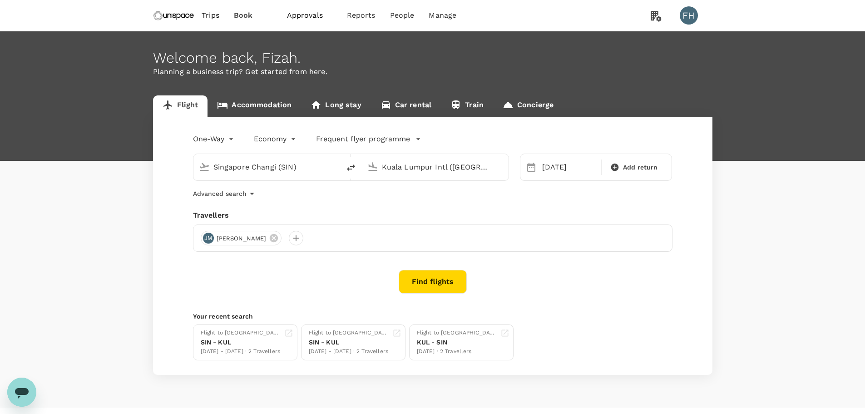
click at [230, 165] on input "Singapore Changi (SIN)" at bounding box center [267, 167] width 108 height 14
click at [289, 171] on input "Singapore Changi (SIN)" at bounding box center [267, 167] width 108 height 14
type input "Singapore Changi (SIN)"
click at [242, 102] on link "Accommodation" at bounding box center [255, 106] width 94 height 22
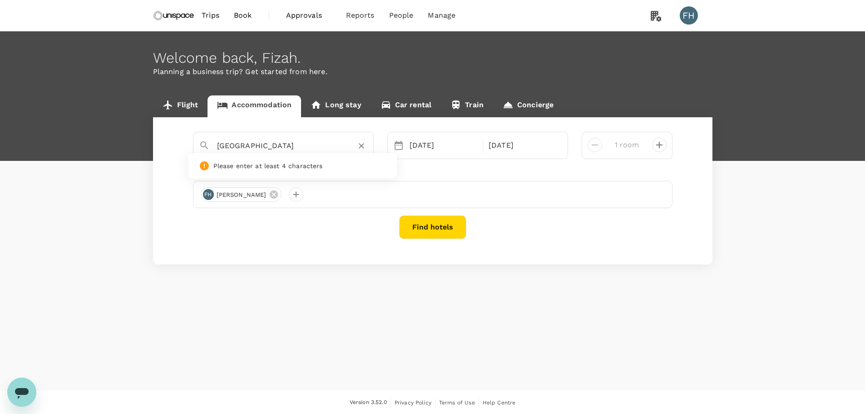
click at [242, 142] on input "Kuala Lumpur" at bounding box center [279, 146] width 125 height 14
type input "b"
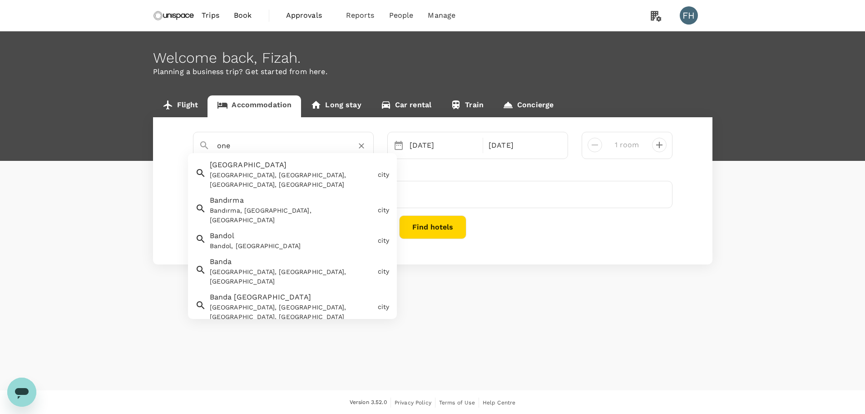
type input "one"
click at [280, 146] on input "text" at bounding box center [279, 146] width 125 height 14
paste input "one world hotel kl"
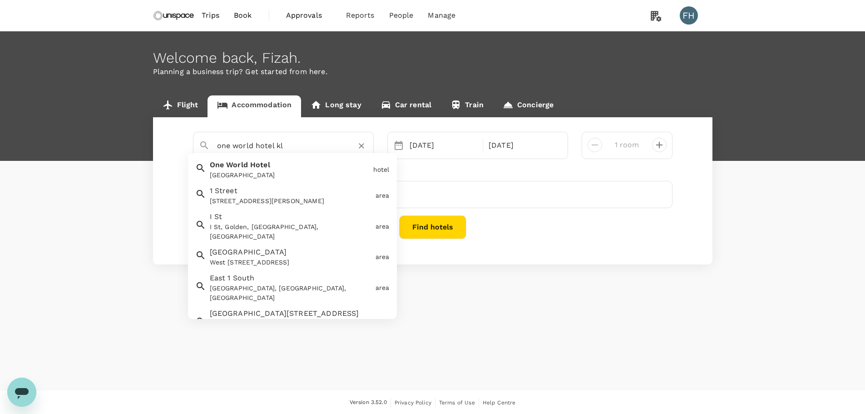
click at [264, 164] on span "Hotel" at bounding box center [260, 164] width 20 height 9
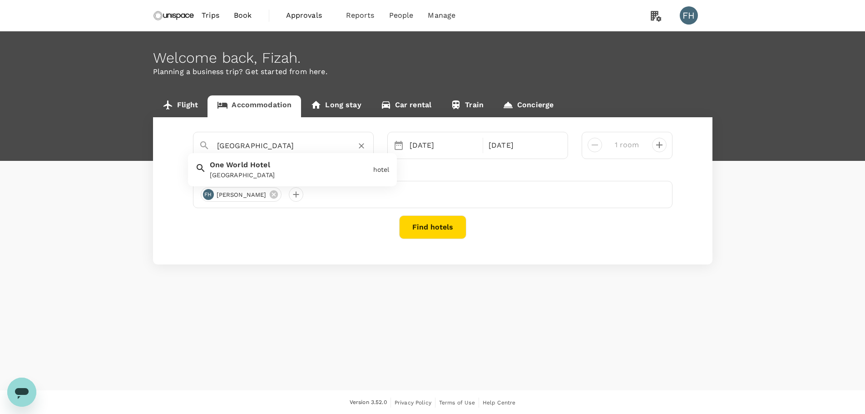
click at [301, 165] on div "One World Hotel One World Hotel" at bounding box center [288, 168] width 164 height 24
type input "[GEOGRAPHIC_DATA]"
click at [432, 148] on div "[DATE]" at bounding box center [443, 145] width 75 height 18
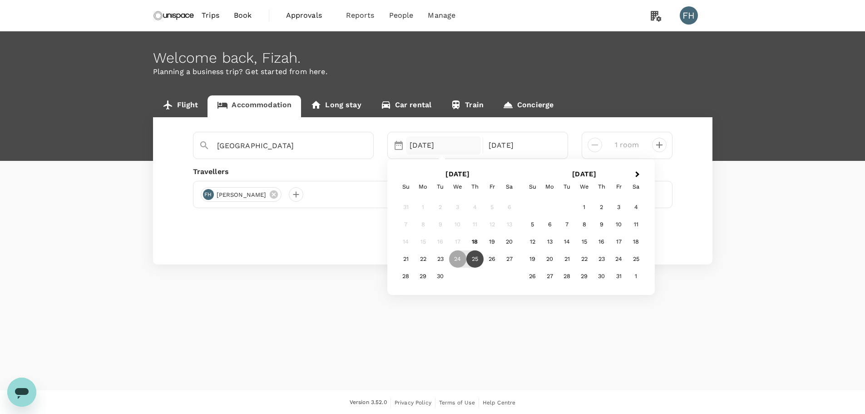
click at [476, 263] on div "25" at bounding box center [474, 258] width 17 height 17
click at [492, 263] on div "26" at bounding box center [492, 258] width 17 height 17
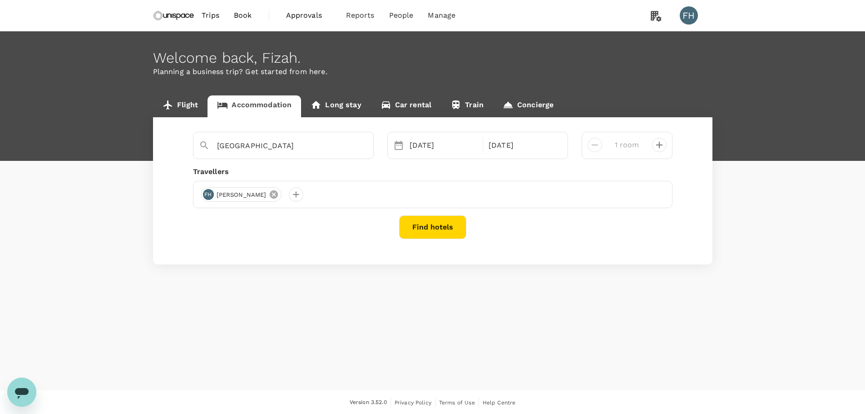
click at [270, 193] on icon at bounding box center [274, 194] width 8 height 8
click at [208, 197] on div at bounding box center [208, 194] width 15 height 15
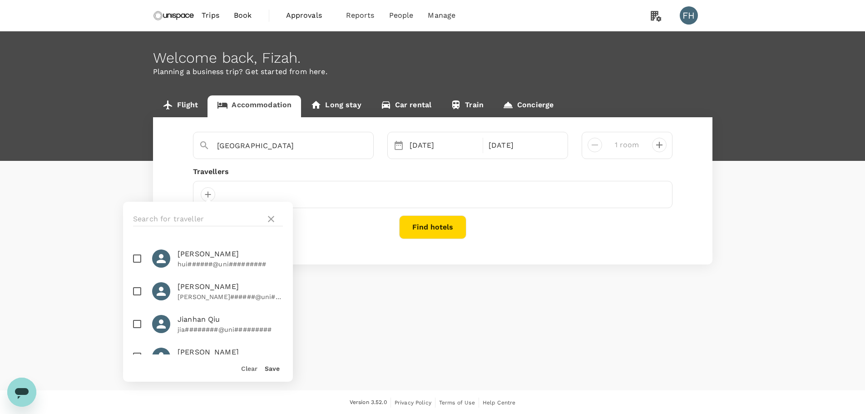
scroll to position [182, 0]
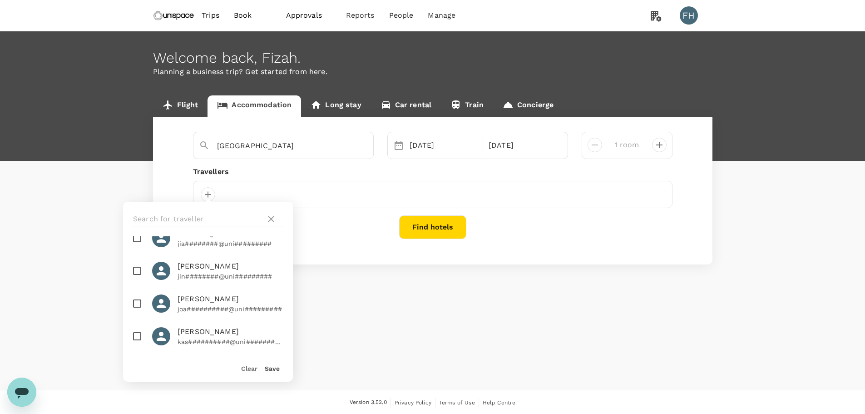
click at [213, 298] on span "Joanne Morris" at bounding box center [230, 298] width 105 height 11
checkbox input "true"
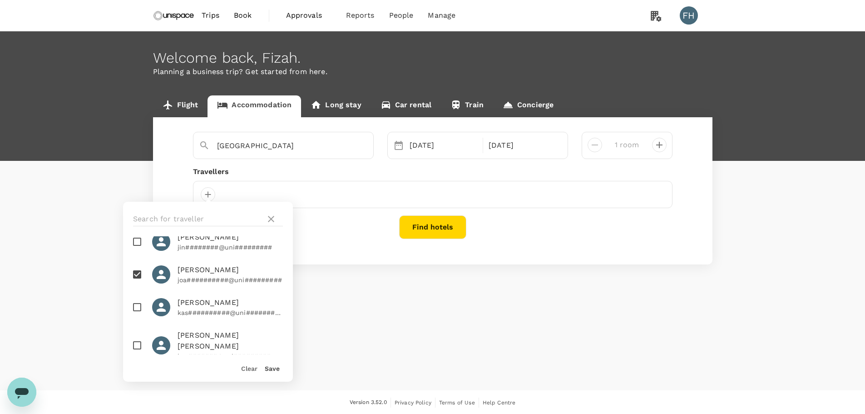
scroll to position [165, 0]
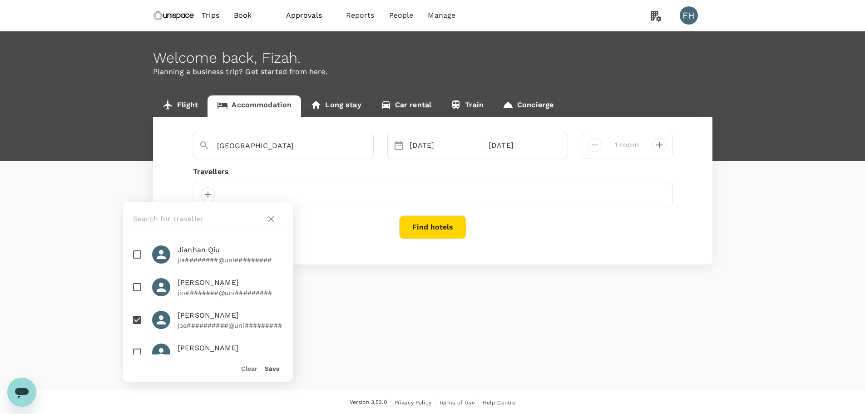
click at [226, 253] on span "Jianhan Qiu" at bounding box center [230, 249] width 105 height 11
checkbox input "true"
click at [273, 372] on div "Save" at bounding box center [269, 364] width 22 height 18
click at [274, 372] on button "Save" at bounding box center [272, 368] width 15 height 7
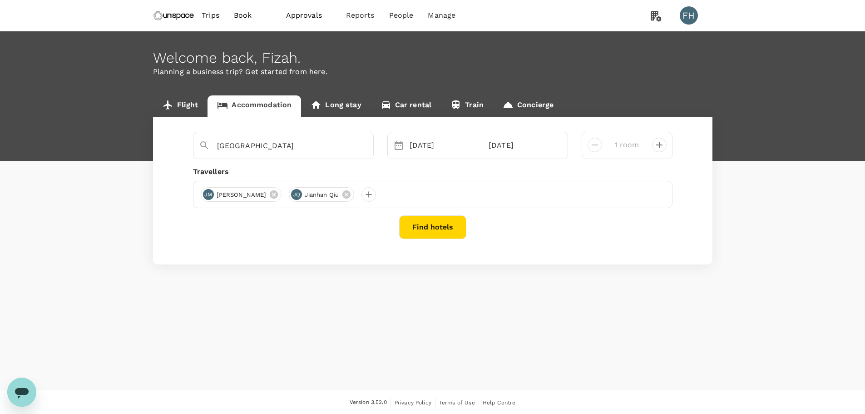
click at [434, 222] on button "Find hotels" at bounding box center [432, 227] width 67 height 24
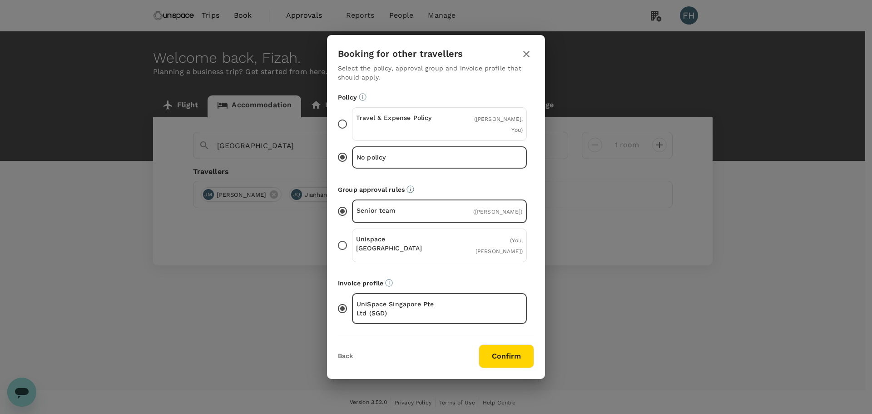
click at [446, 119] on div "Travel & Expense Policy ( Jianhan Qiu, You )" at bounding box center [439, 124] width 175 height 34
click at [352, 119] on input "Travel & Expense Policy ( Jianhan Qiu, You )" at bounding box center [342, 123] width 19 height 19
click at [455, 232] on div "Unispace Singapore ( You, Jianhan Qiu )" at bounding box center [439, 245] width 175 height 34
click at [352, 236] on input "Unispace Singapore ( You, Jianhan Qiu )" at bounding box center [342, 245] width 19 height 19
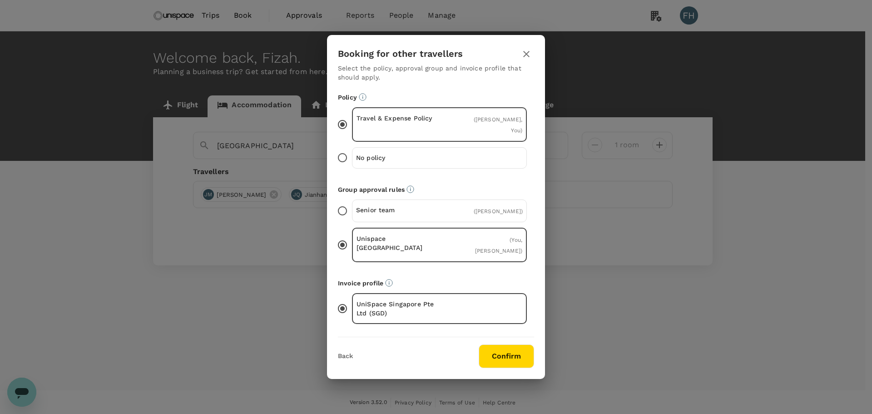
click at [516, 344] on button "Confirm" at bounding box center [506, 356] width 55 height 24
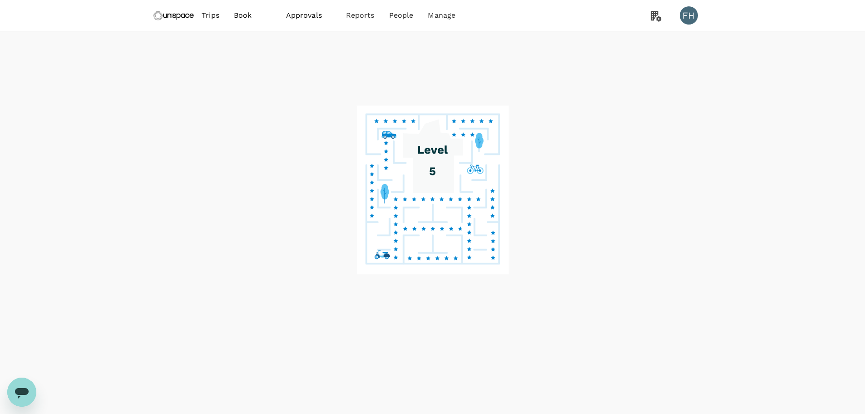
click at [454, 226] on image at bounding box center [433, 190] width 152 height 169
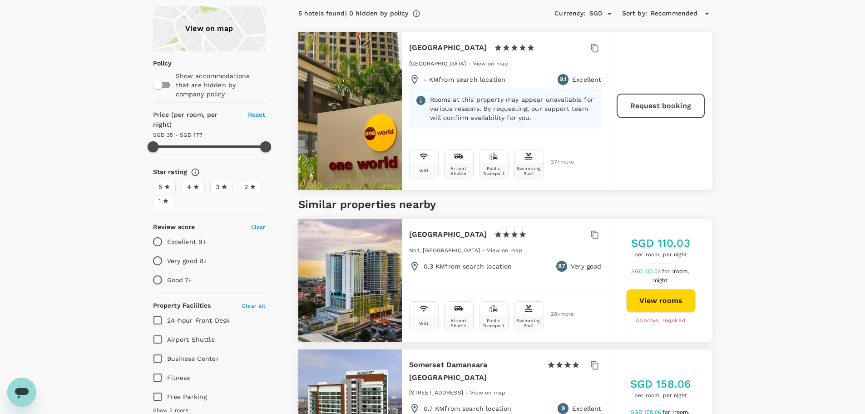
scroll to position [5, 0]
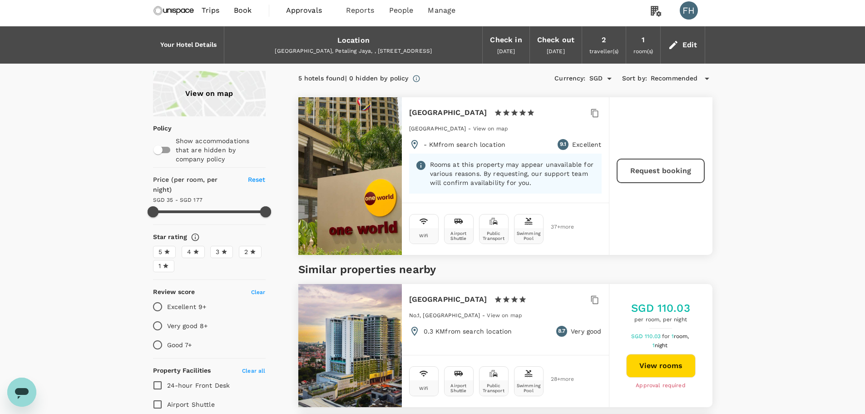
click at [454, 111] on h6 "[GEOGRAPHIC_DATA]" at bounding box center [448, 112] width 78 height 13
click at [656, 174] on button "Request booking" at bounding box center [660, 171] width 87 height 24
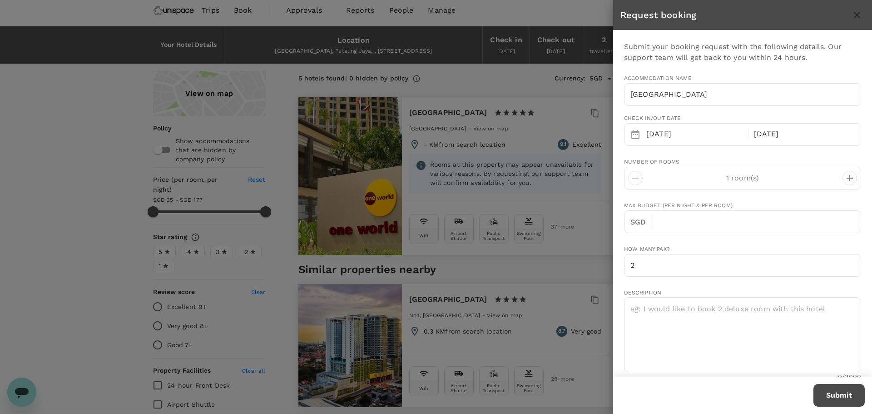
click at [858, 15] on icon "close" at bounding box center [857, 15] width 6 height 6
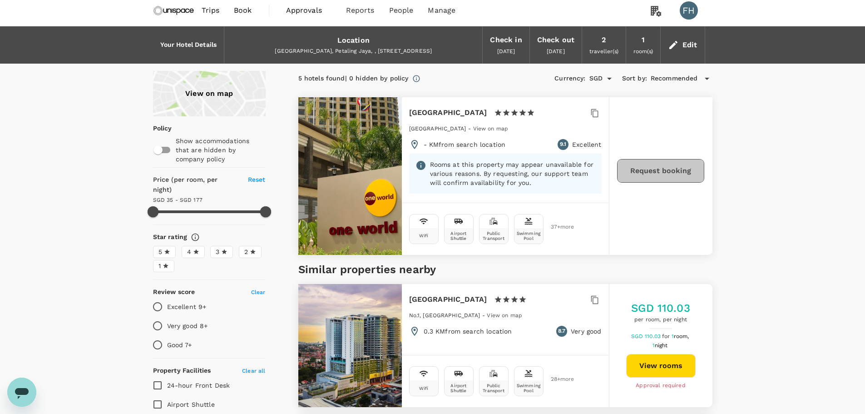
click at [663, 166] on button "Request booking" at bounding box center [660, 171] width 87 height 24
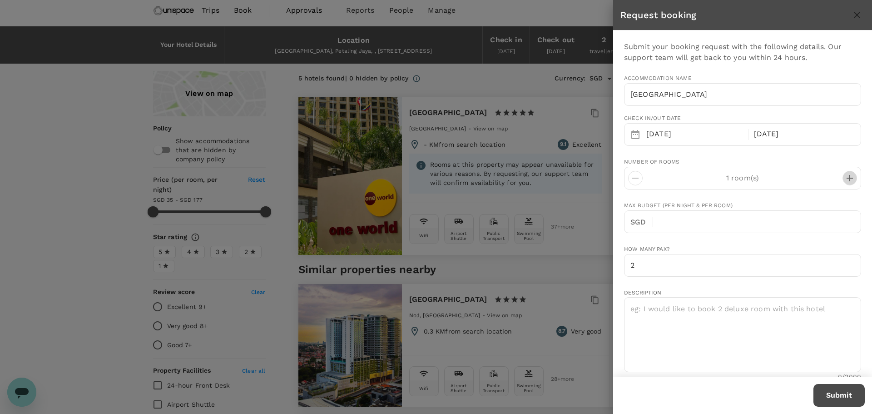
click at [847, 182] on icon "decrease" at bounding box center [849, 178] width 11 height 11
click at [700, 221] on input "text" at bounding box center [760, 221] width 201 height 23
click at [419, 78] on div at bounding box center [436, 207] width 872 height 414
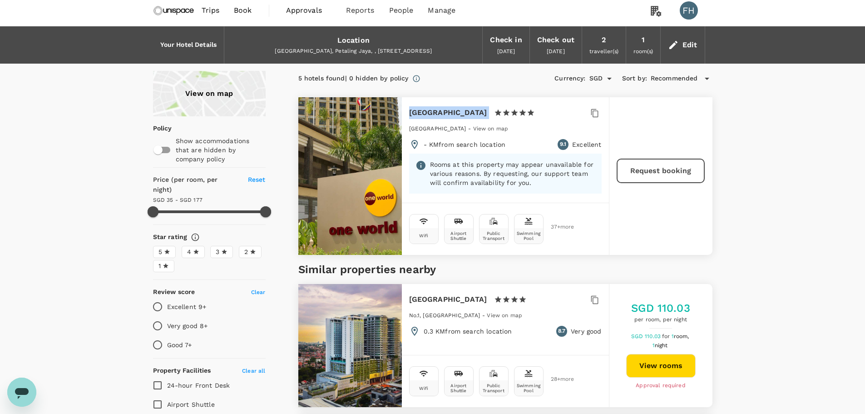
drag, startPoint x: 536, startPoint y: 112, endPoint x: 410, endPoint y: 112, distance: 126.3
click at [410, 112] on div "One World Hotel 1 Star 2 Stars 3 Stars 4 Stars 5 Stars" at bounding box center [505, 114] width 193 height 17
copy div "One World Hotel 1 Star 2 Stars 3 Stars 4 Stars"
type input "176.87"
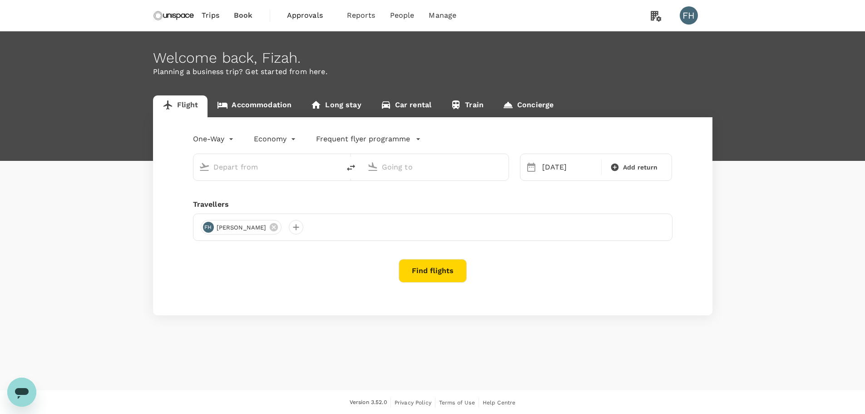
type input "roundtrip"
type input "Singapore Changi (SIN)"
type input "Kuala Lumpur Intl ([GEOGRAPHIC_DATA])"
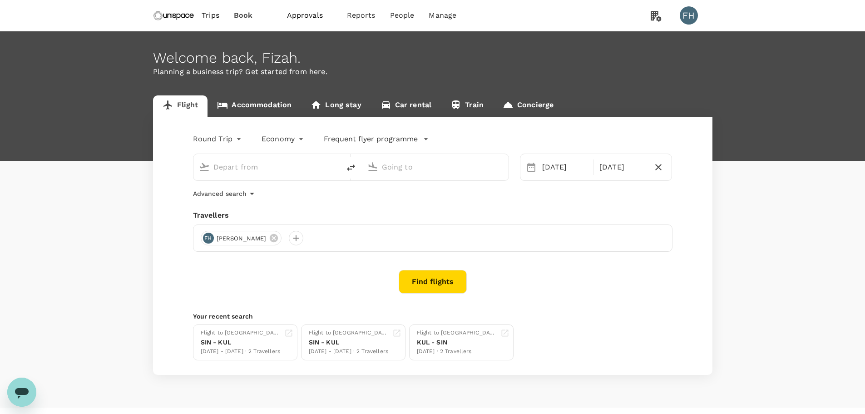
type input "Singapore Changi (SIN)"
type input "Kuala Lumpur Intl ([GEOGRAPHIC_DATA])"
click at [269, 240] on icon at bounding box center [274, 238] width 10 height 10
click at [211, 239] on div at bounding box center [208, 238] width 15 height 15
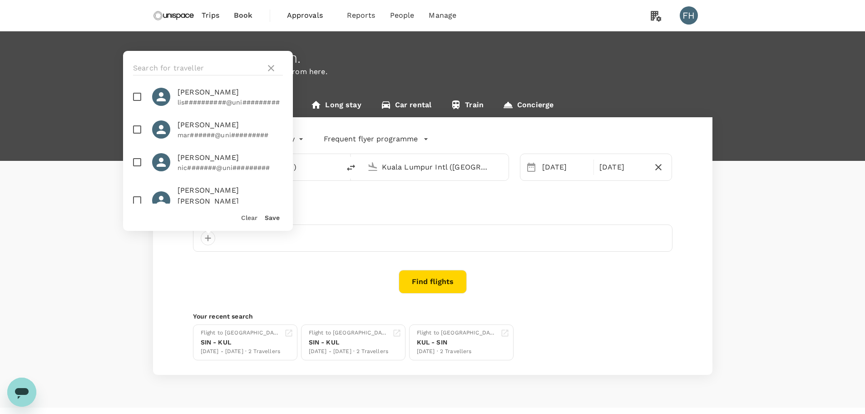
scroll to position [545, 0]
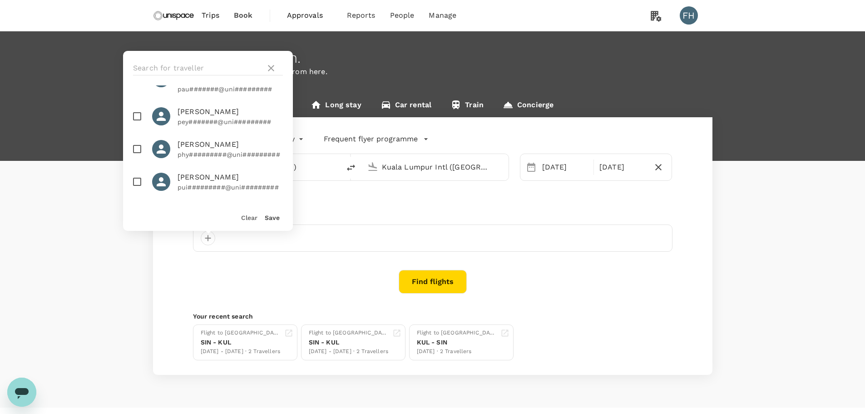
click at [193, 183] on p "pui#########@uni#########" at bounding box center [230, 187] width 105 height 9
checkbox input "true"
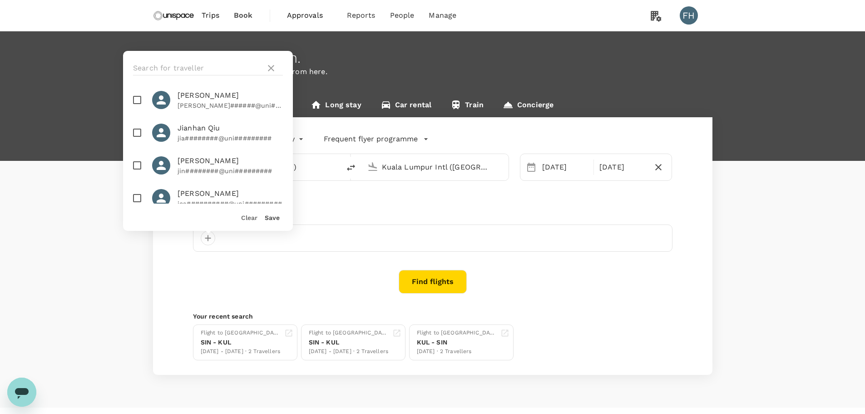
click at [207, 107] on p "[PERSON_NAME]######@uni#########" at bounding box center [230, 105] width 105 height 9
checkbox input "true"
click at [449, 281] on button "Find flights" at bounding box center [433, 282] width 68 height 24
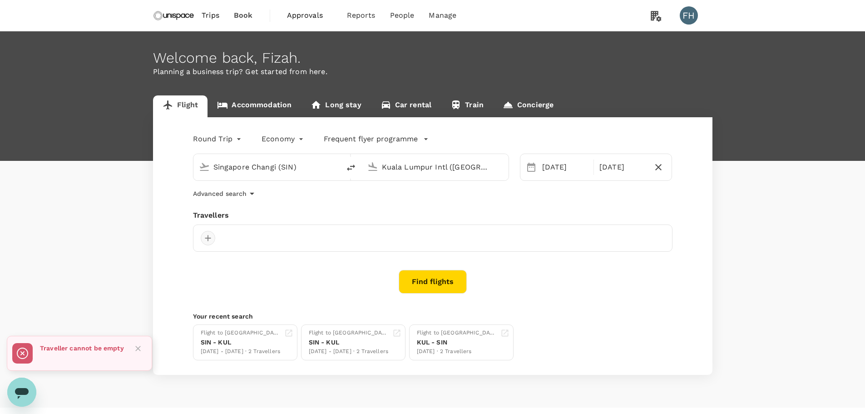
click at [208, 237] on div at bounding box center [208, 238] width 15 height 15
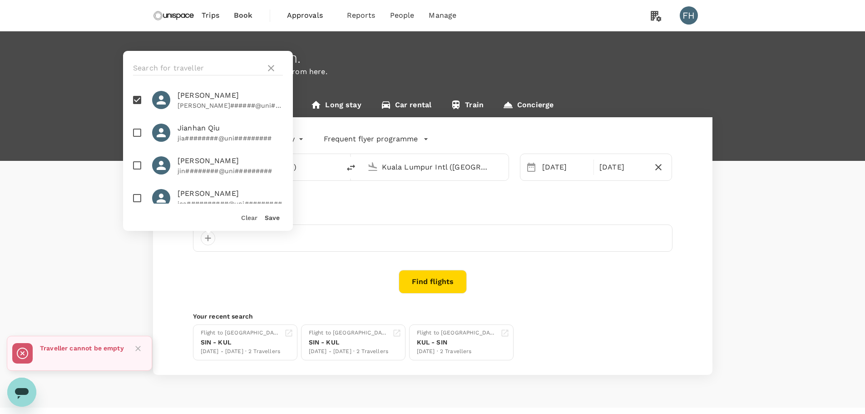
click at [273, 214] on button "Save" at bounding box center [272, 217] width 15 height 7
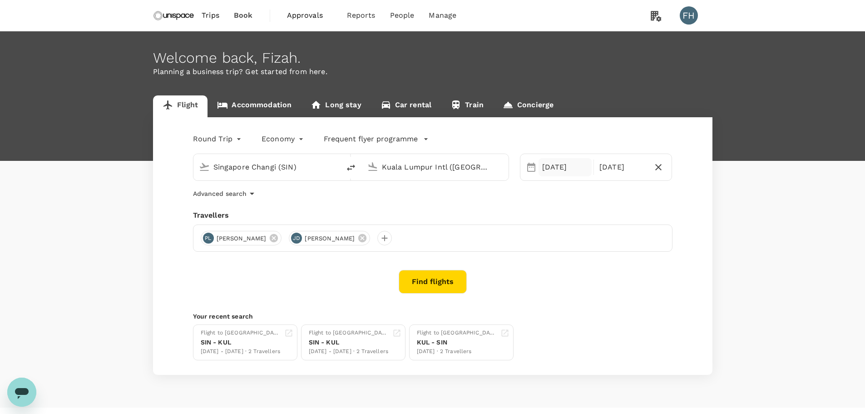
click at [550, 172] on div "[DATE]" at bounding box center [565, 167] width 53 height 18
click at [593, 277] on div "24" at bounding box center [590, 280] width 17 height 17
click at [613, 279] on div "25" at bounding box center [607, 280] width 17 height 17
click at [555, 208] on div "Round Trip roundtrip Economy economy Frequent flyer programme Singapore Changi …" at bounding box center [433, 246] width 560 height 258
click at [439, 281] on button "Find flights" at bounding box center [433, 282] width 68 height 24
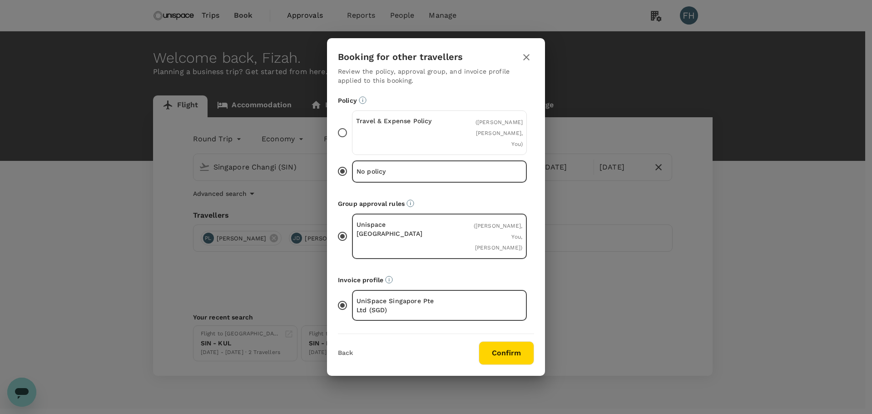
click at [494, 149] on div "Travel & Expense Policy ( [PERSON_NAME] [PERSON_NAME], You )" at bounding box center [439, 132] width 175 height 45
click at [352, 142] on input "Travel & Expense Policy ( [PERSON_NAME] [PERSON_NAME], You )" at bounding box center [342, 132] width 19 height 19
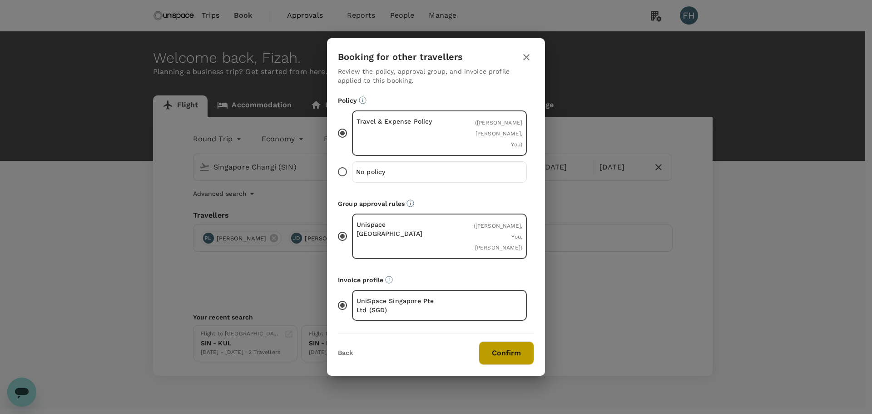
click at [508, 350] on button "Confirm" at bounding box center [506, 353] width 55 height 24
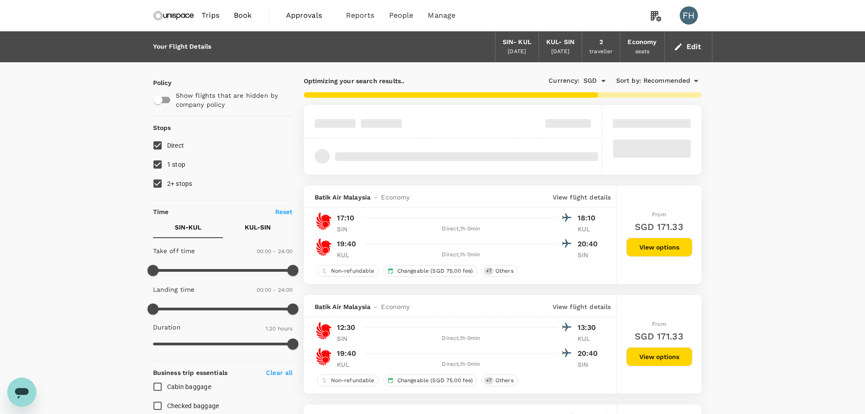
click at [172, 188] on span "2+ stops" at bounding box center [179, 183] width 25 height 11
click at [167, 188] on input "2+ stops" at bounding box center [157, 183] width 19 height 19
checkbox input "false"
click at [172, 168] on span "1 stop" at bounding box center [176, 164] width 19 height 7
click at [167, 168] on input "1 stop" at bounding box center [157, 164] width 19 height 19
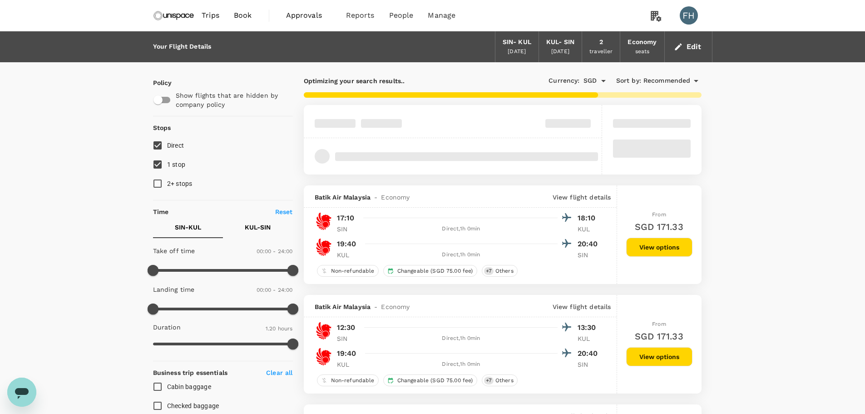
checkbox input "false"
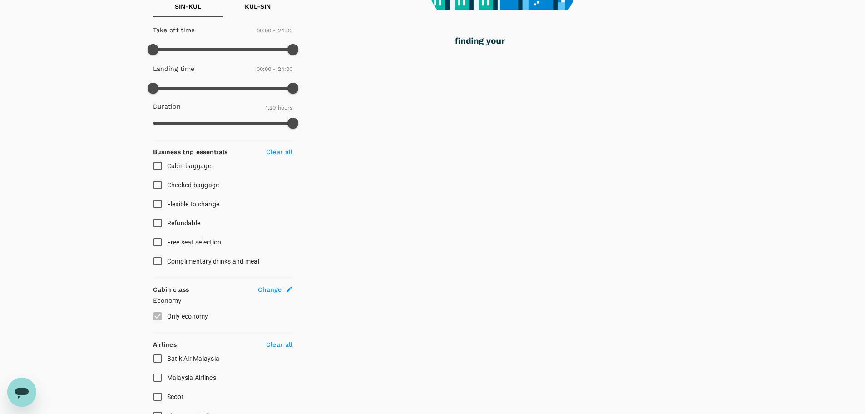
scroll to position [317, 0]
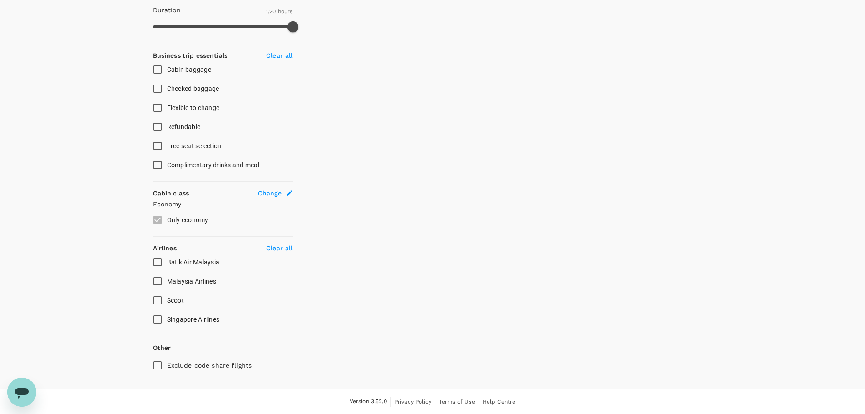
click at [156, 287] on input "Malaysia Airlines" at bounding box center [157, 281] width 19 height 19
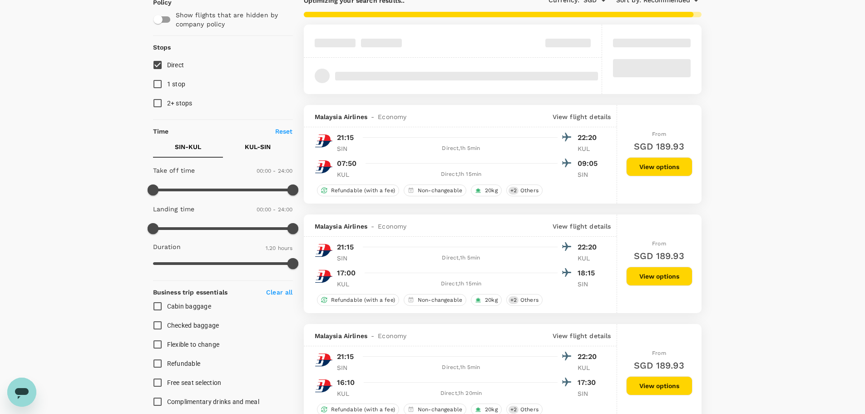
scroll to position [0, 0]
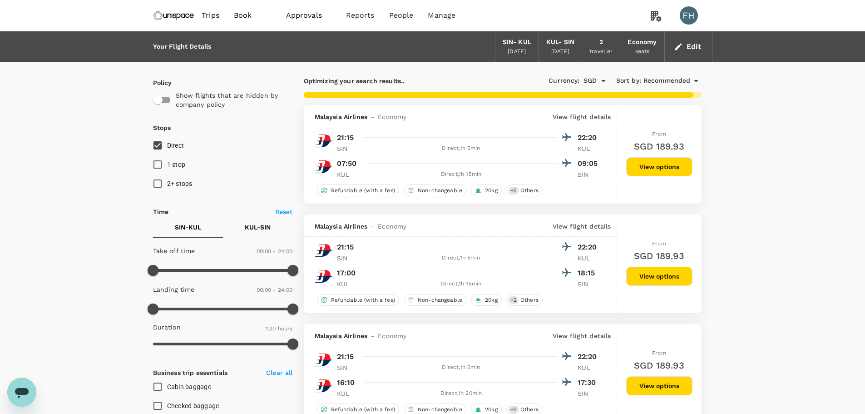
checkbox input "false"
checkbox input "true"
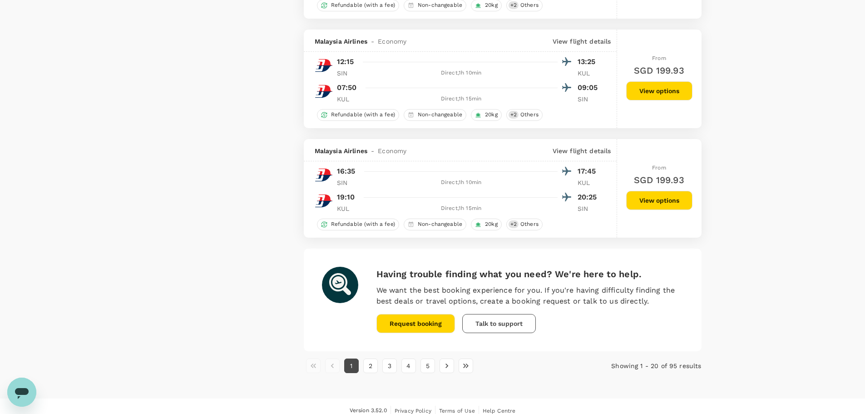
scroll to position [2044, 0]
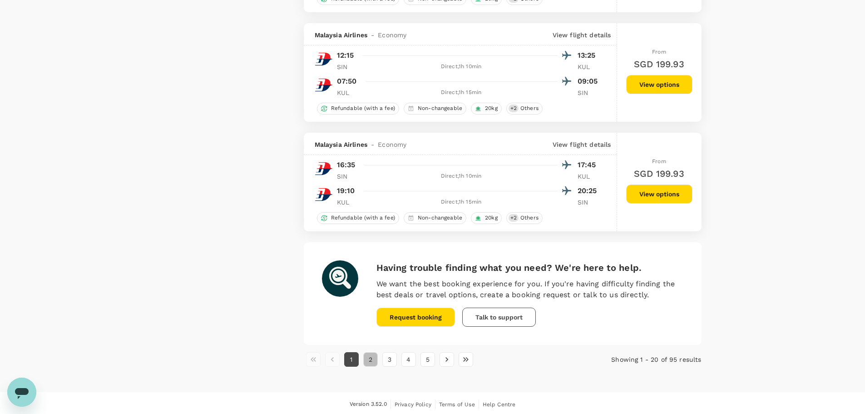
click at [367, 357] on button "2" at bounding box center [370, 359] width 15 height 15
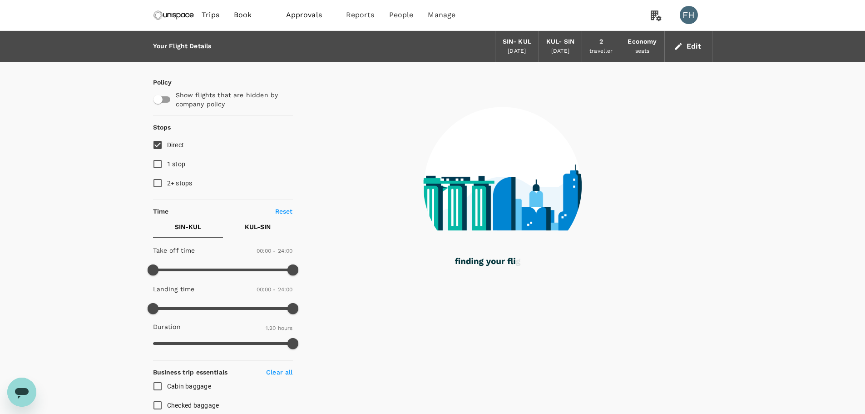
scroll to position [0, 0]
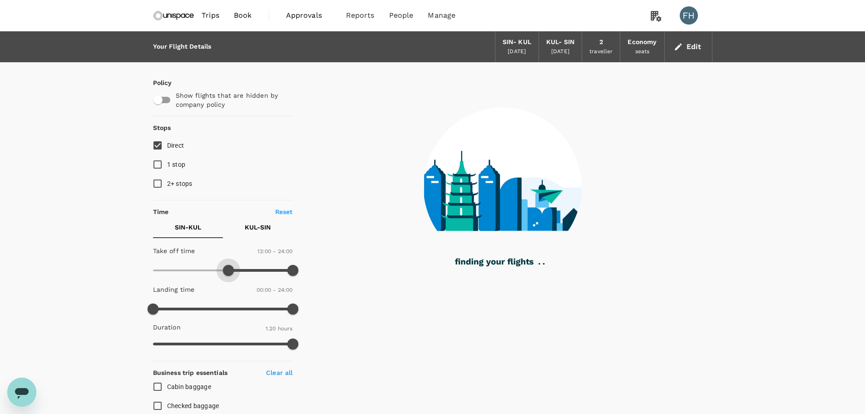
type input "750"
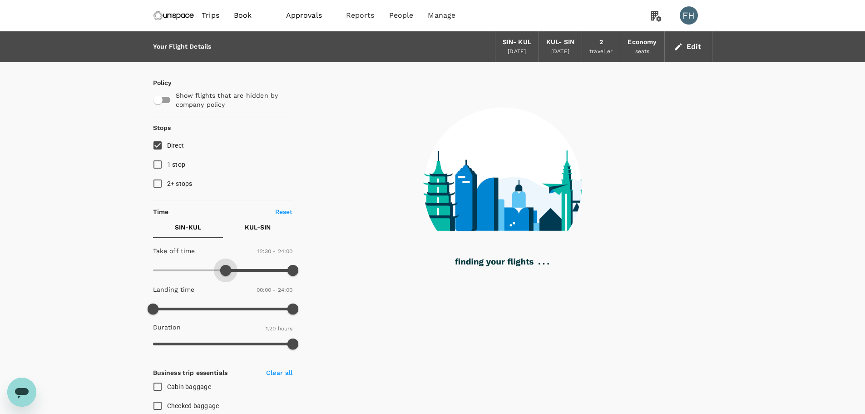
drag, startPoint x: 153, startPoint y: 265, endPoint x: 227, endPoint y: 272, distance: 74.8
click at [227, 272] on span at bounding box center [225, 270] width 11 height 11
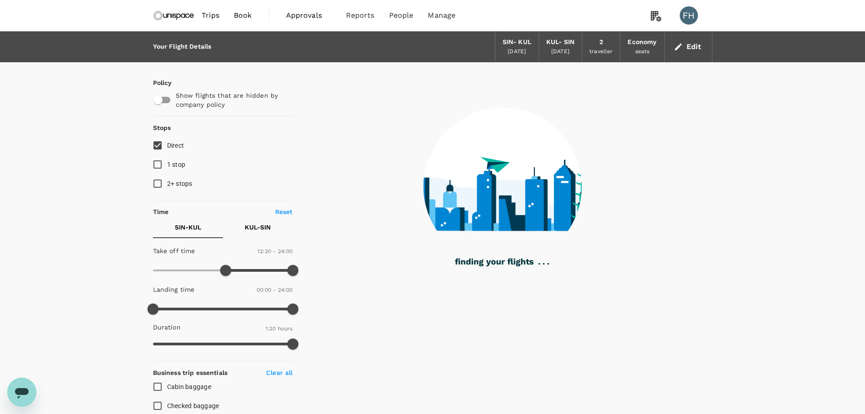
click at [243, 223] on button "KUL - SIN" at bounding box center [258, 227] width 70 height 22
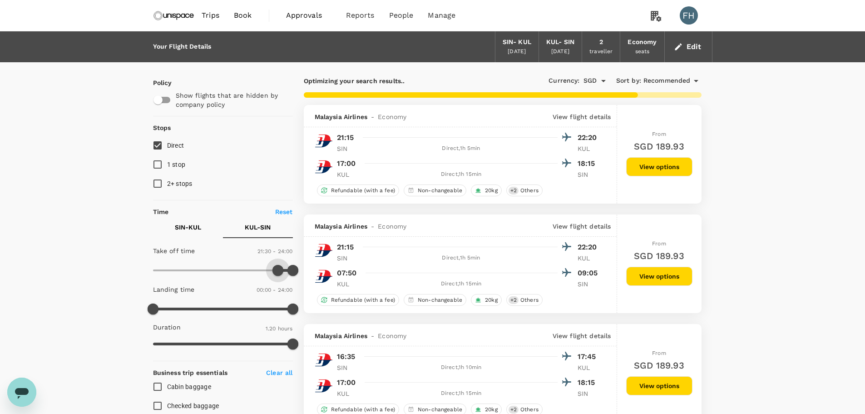
type input "1290"
drag, startPoint x: 155, startPoint y: 270, endPoint x: 279, endPoint y: 272, distance: 124.0
click at [279, 272] on span at bounding box center [278, 270] width 11 height 11
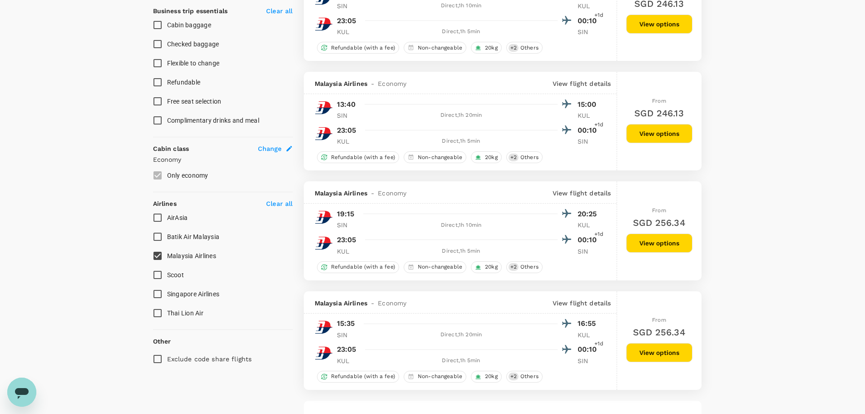
scroll to position [363, 0]
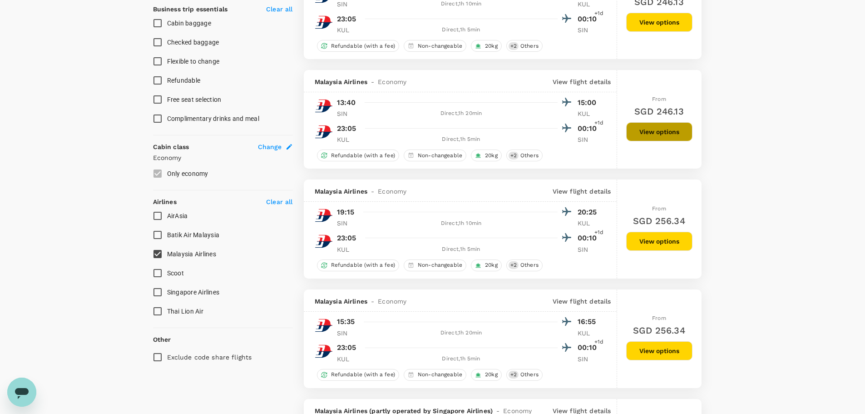
click at [650, 129] on button "View options" at bounding box center [659, 131] width 66 height 19
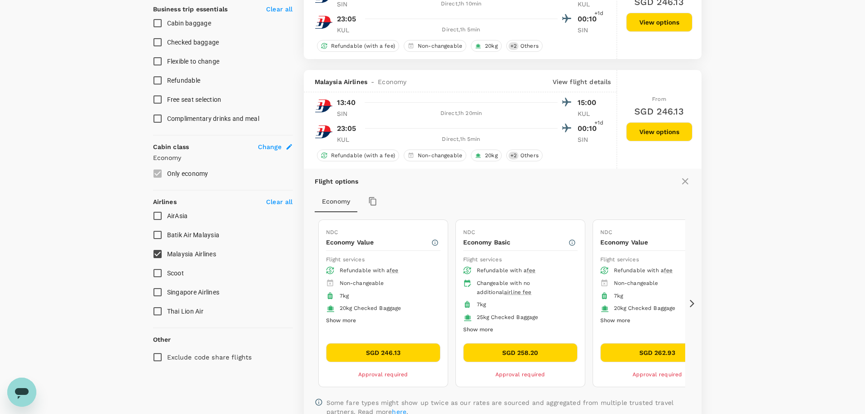
scroll to position [433, 0]
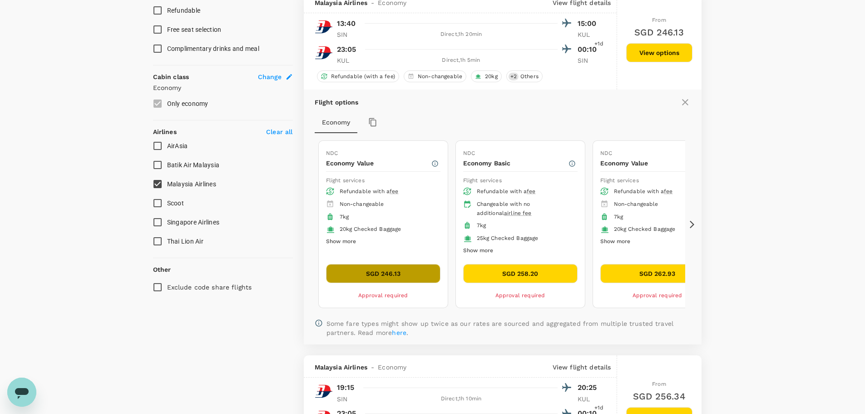
click at [367, 270] on button "SGD 246.13" at bounding box center [383, 273] width 114 height 19
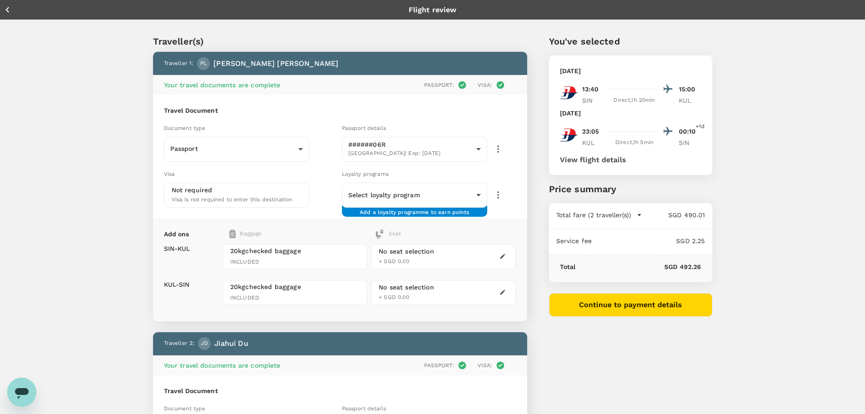
click at [604, 308] on button "Continue to payment details" at bounding box center [631, 305] width 164 height 24
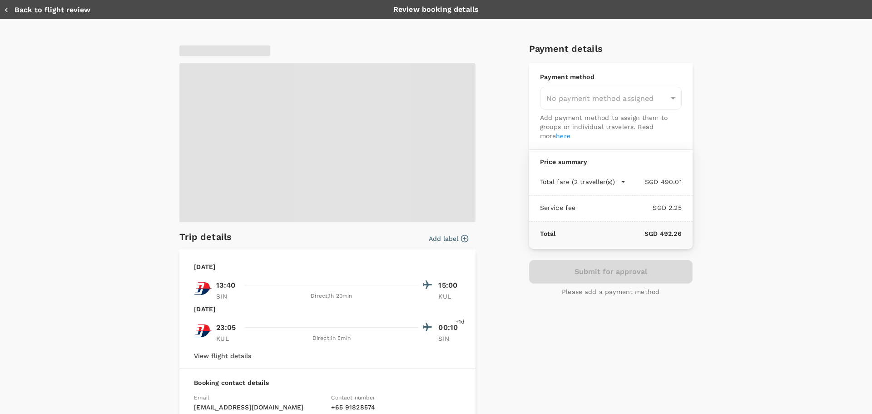
type input "9ca6ee36-36cb-4982-994b-715ae594bb55"
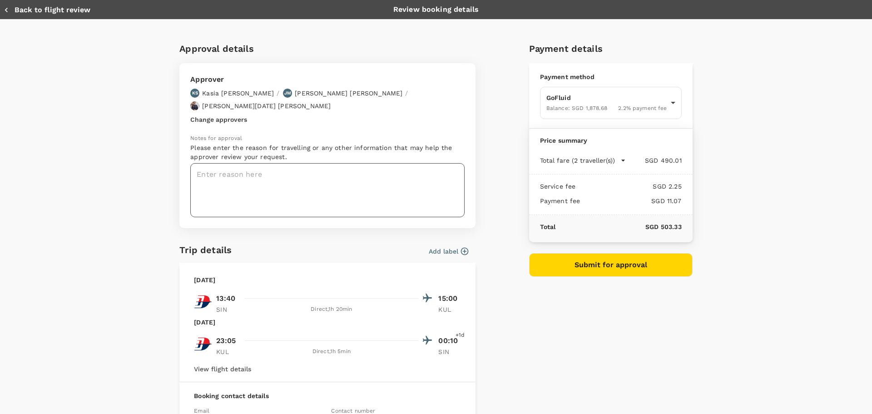
click at [270, 179] on textarea at bounding box center [327, 190] width 274 height 54
click at [259, 163] on textarea at bounding box center [327, 190] width 274 height 54
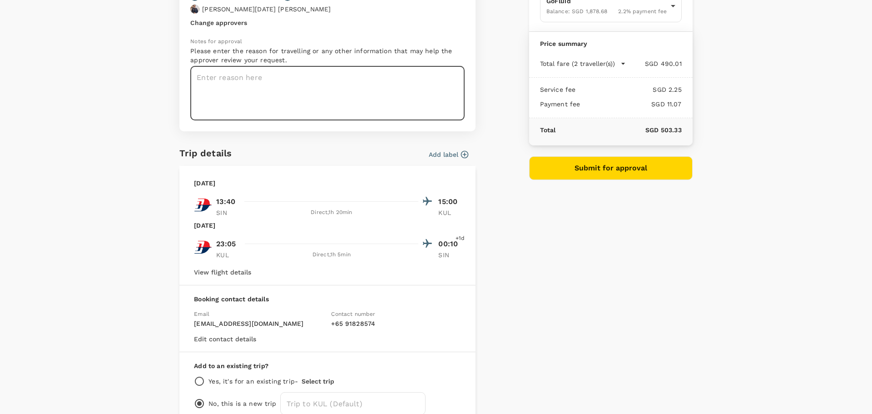
scroll to position [45, 0]
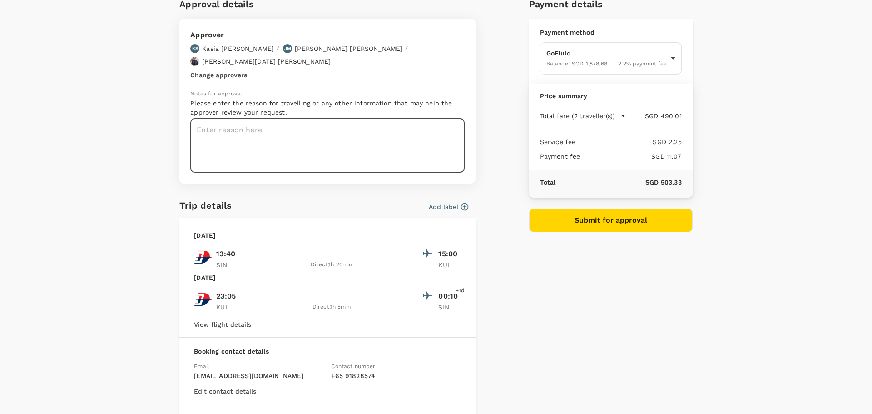
click at [447, 202] on button "Add label" at bounding box center [449, 206] width 40 height 9
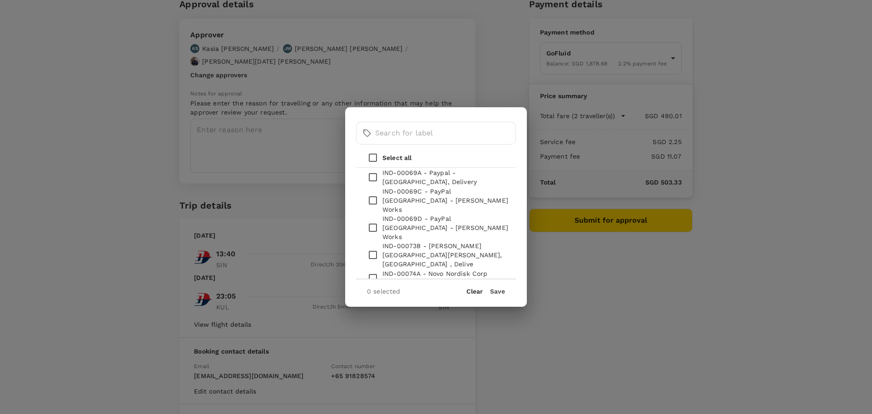
scroll to position [1136, 0]
click at [403, 132] on input "text" at bounding box center [445, 133] width 141 height 23
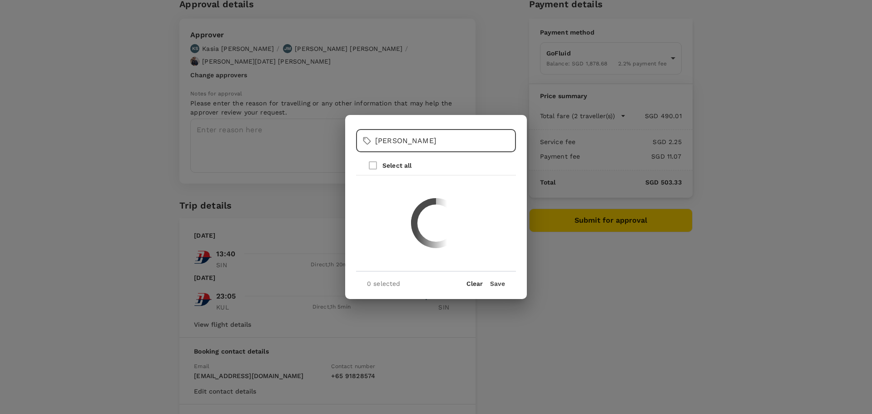
scroll to position [0, 0]
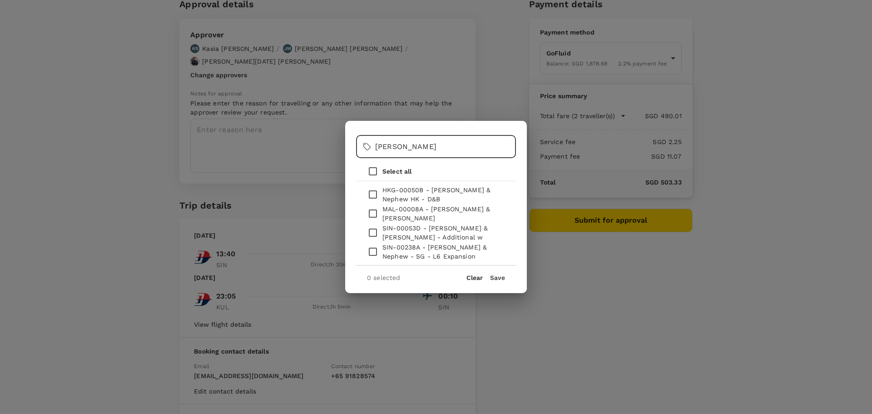
type input "[PERSON_NAME]"
click at [368, 212] on input "checkbox" at bounding box center [372, 213] width 19 height 19
checkbox input "true"
click at [492, 283] on div "​ smith ​ Select all HKG-00050B - Smith & Nephew HK - D&B MAL-00008A - Smith & …" at bounding box center [436, 207] width 182 height 172
click at [501, 276] on button "Save" at bounding box center [497, 277] width 15 height 7
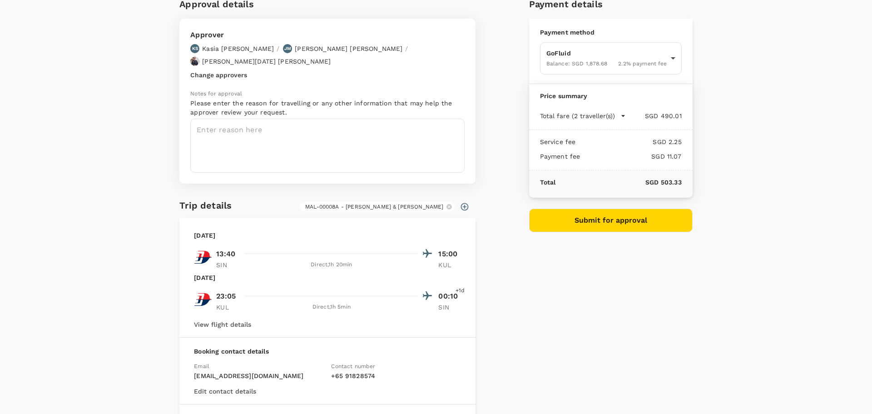
drag, startPoint x: 345, startPoint y: 196, endPoint x: 354, endPoint y: 188, distance: 11.3
click at [413, 203] on span "MAL-00008A - Smith & Nephew KL" at bounding box center [374, 207] width 149 height 8
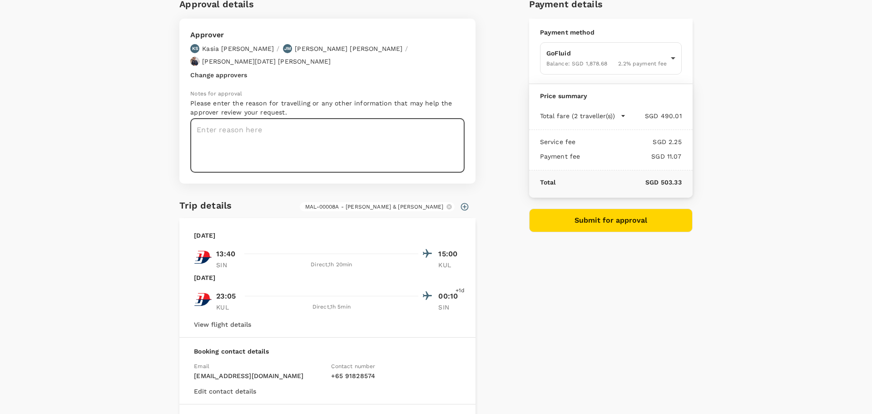
click at [312, 139] on textarea at bounding box center [327, 146] width 274 height 54
click at [412, 119] on textarea "MAL-00008A" at bounding box center [327, 146] width 274 height 54
drag, startPoint x: 224, startPoint y: 118, endPoint x: 179, endPoint y: 118, distance: 45.4
click at [179, 118] on div "Approver KS Kasia Soheili / JM Joanne Morris / Timothy Luther Noel Larson Chang…" at bounding box center [327, 101] width 296 height 165
paste textarea
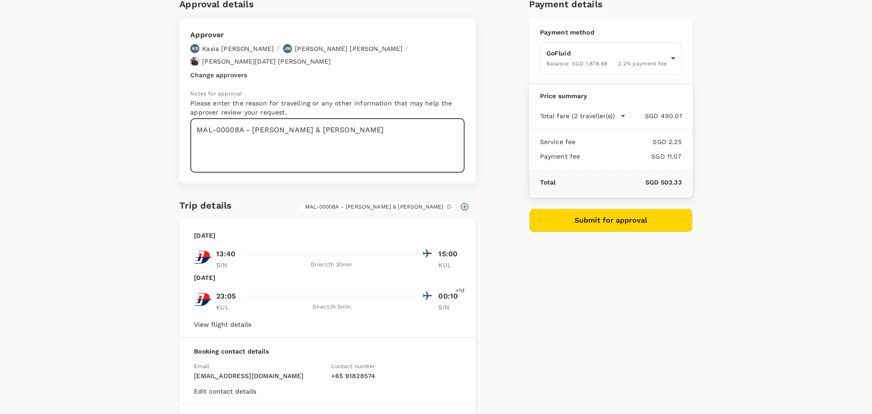
click at [346, 119] on textarea "MAL-00008A - Smith & Nephew KL" at bounding box center [327, 146] width 274 height 54
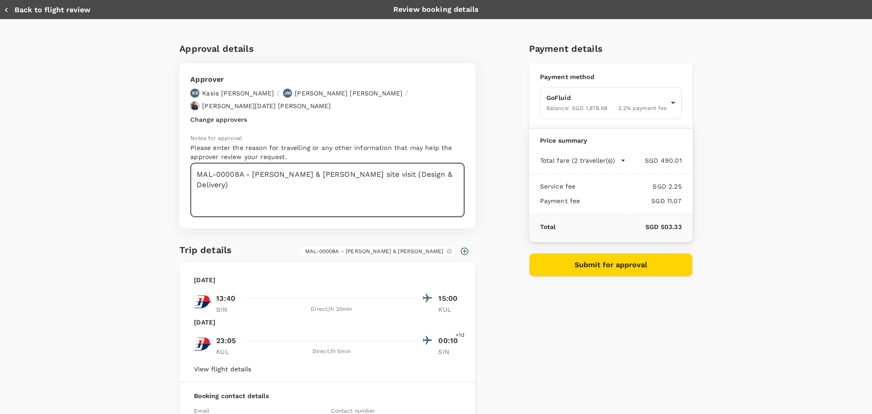
type textarea "MAL-00008A - Smith & Nephew KL site visit (Design & Delivery)"
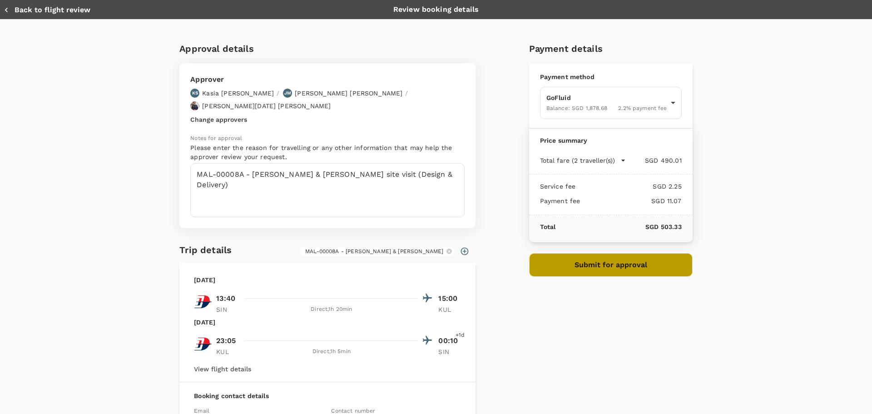
click at [556, 261] on button "Submit for approval" at bounding box center [611, 265] width 164 height 24
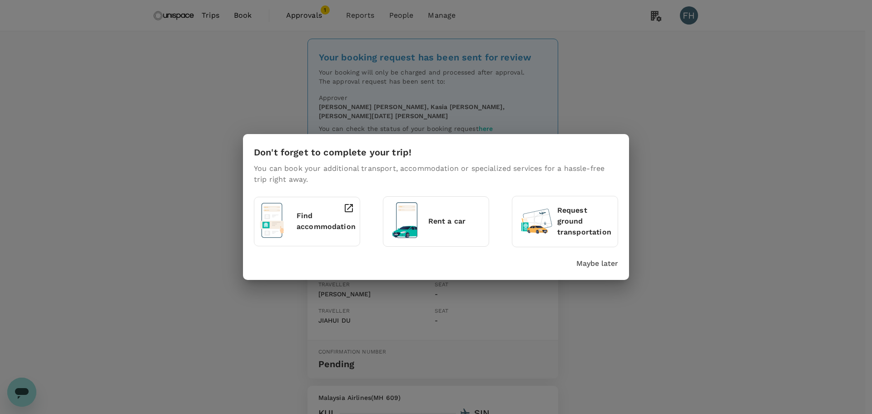
click at [591, 264] on p "Maybe later" at bounding box center [597, 263] width 42 height 11
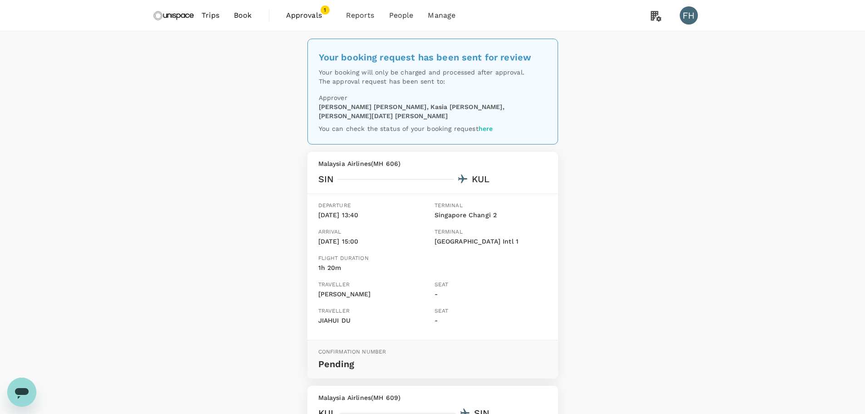
click at [181, 11] on img at bounding box center [174, 15] width 42 height 20
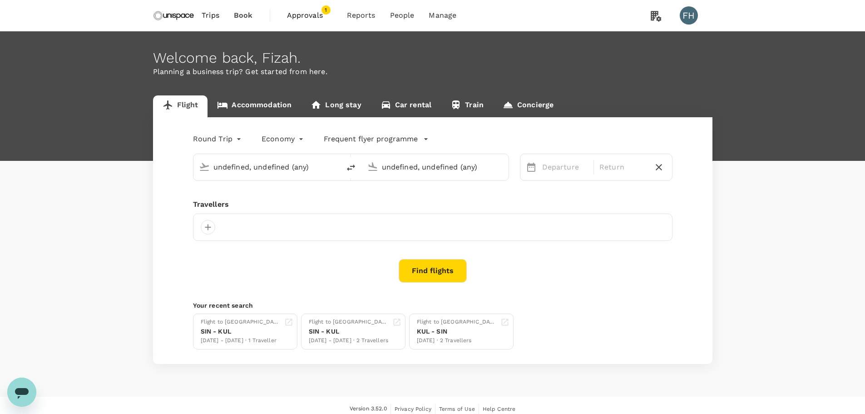
type input "Singapore Changi (SIN)"
type input "Kuala Lumpur Intl (KUL)"
type input "Singapore Changi (SIN)"
type input "Kuala Lumpur Intl ([GEOGRAPHIC_DATA])"
type input "Singapore Changi (SIN)"
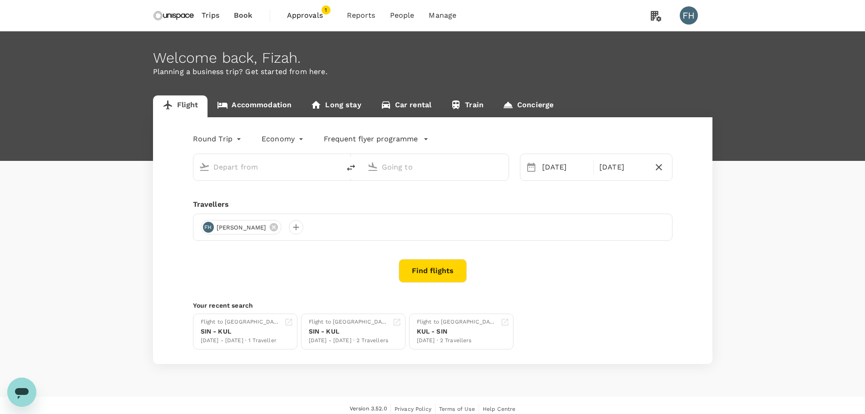
type input "Kuala Lumpur Intl ([GEOGRAPHIC_DATA])"
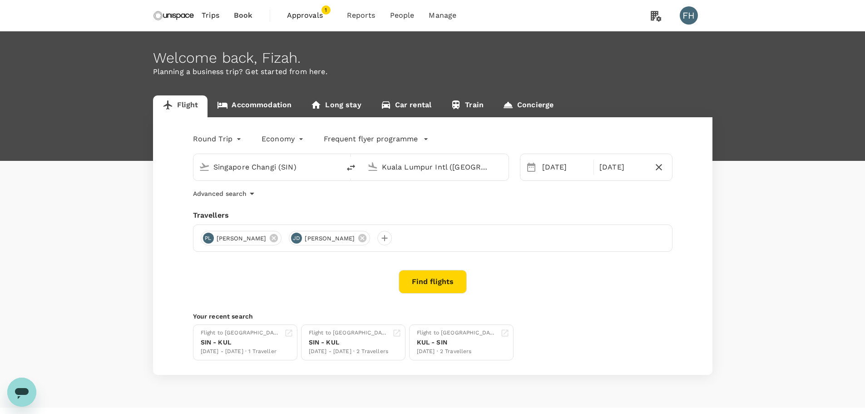
click at [262, 104] on link "Accommodation" at bounding box center [255, 106] width 94 height 22
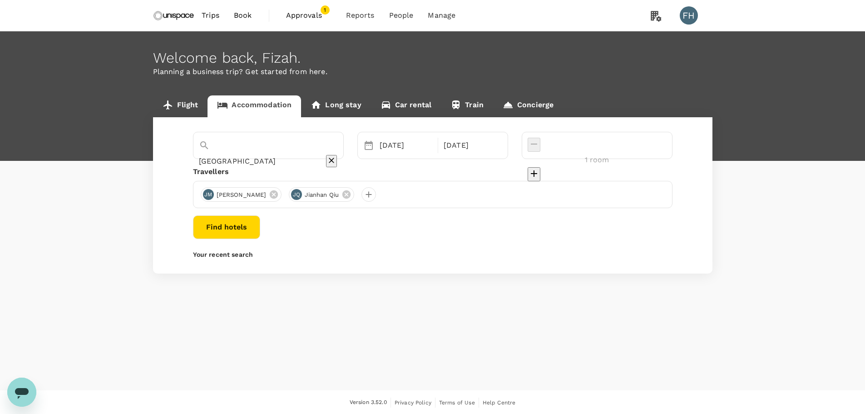
click at [260, 154] on div "[GEOGRAPHIC_DATA]" at bounding box center [268, 161] width 139 height 15
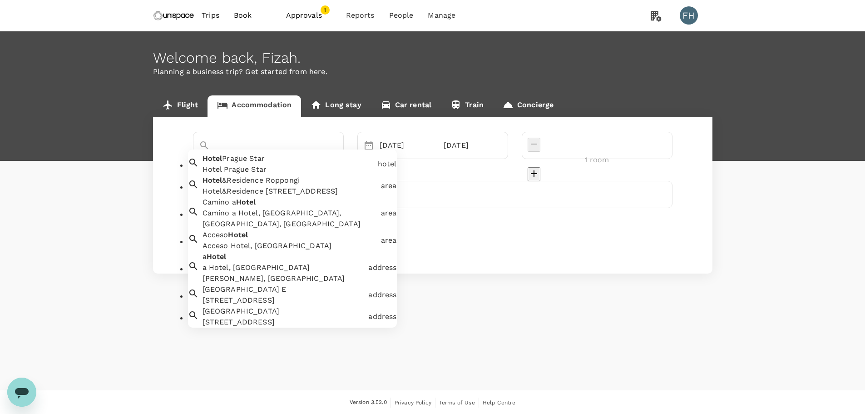
click at [263, 154] on input "[GEOGRAPHIC_DATA]" at bounding box center [256, 161] width 114 height 14
paste input "VE Hotel & Residence"
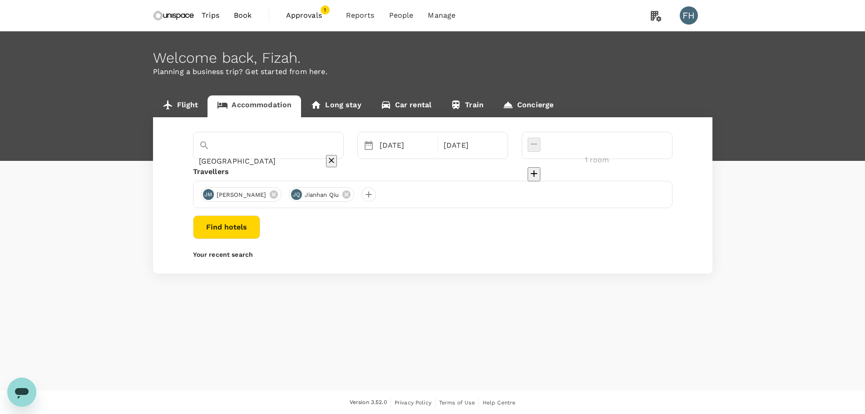
click at [436, 201] on div "JM Joanne Morris JQ Jianhan Qiu" at bounding box center [433, 194] width 480 height 27
click at [338, 154] on div "[GEOGRAPHIC_DATA]" at bounding box center [268, 153] width 139 height 31
paste input "VE Hotel & Residence"
click at [292, 166] on div "Hotel Prague Star Hotel Prague Star" at bounding box center [286, 161] width 175 height 25
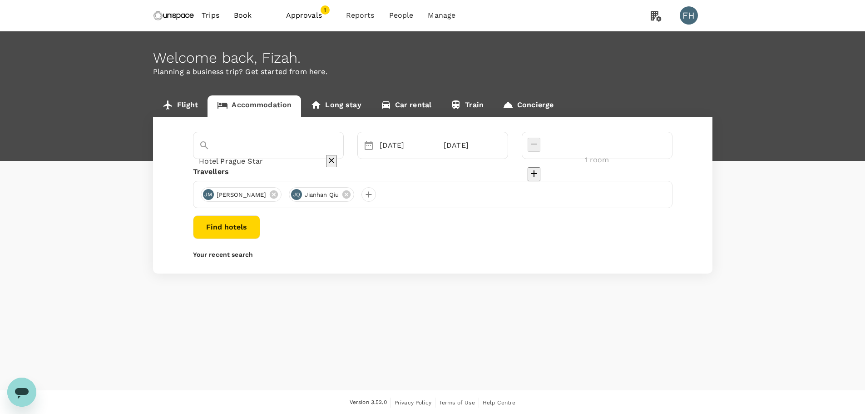
scroll to position [0, 0]
click at [292, 154] on input "Hotel Prague Star" at bounding box center [256, 161] width 114 height 14
click at [305, 154] on input "Hotel Prague Star" at bounding box center [256, 161] width 114 height 14
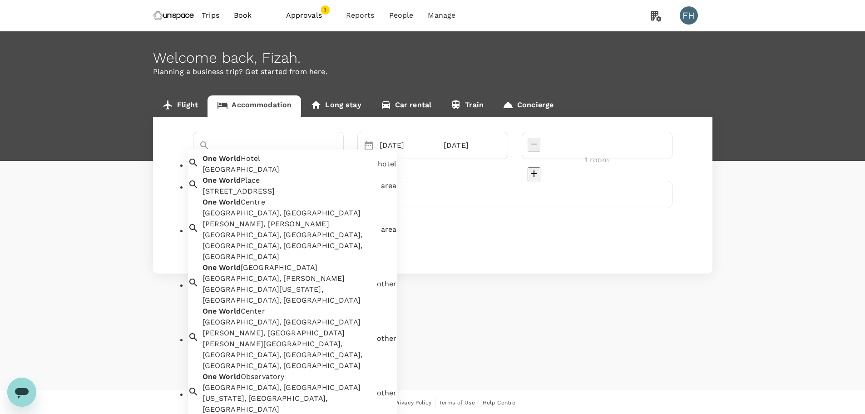
click at [278, 164] on div "One World Hotel One World Hotel" at bounding box center [286, 161] width 175 height 25
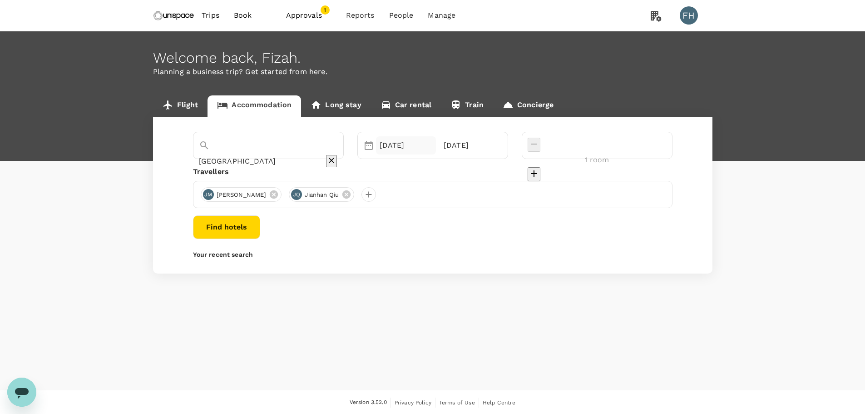
type input "[GEOGRAPHIC_DATA]"
click at [425, 151] on div "[DATE]" at bounding box center [406, 145] width 60 height 18
click at [316, 154] on div "[GEOGRAPHIC_DATA]" at bounding box center [268, 161] width 139 height 15
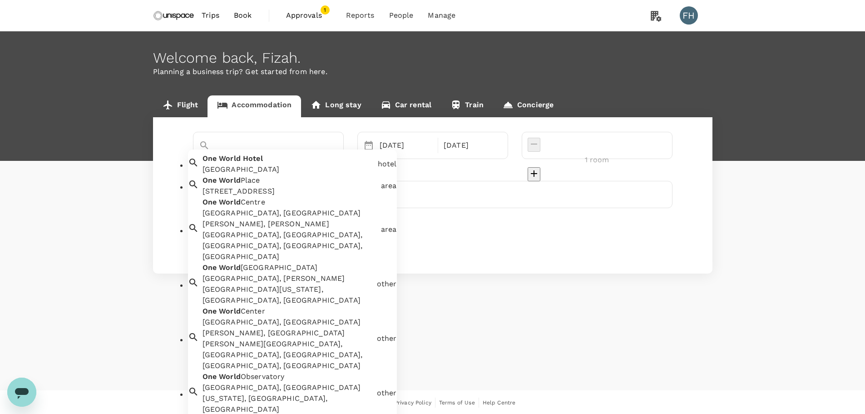
click at [311, 154] on input "[GEOGRAPHIC_DATA]" at bounding box center [256, 161] width 114 height 14
click at [436, 146] on div "[DATE]" at bounding box center [406, 145] width 60 height 18
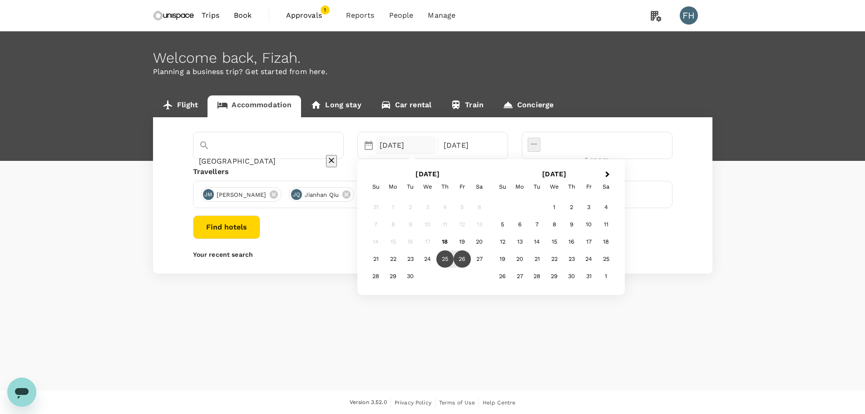
click at [312, 154] on input "[GEOGRAPHIC_DATA]" at bounding box center [256, 161] width 114 height 14
click at [491, 187] on div "JM Joanne Morris JQ Jianhan Qiu" at bounding box center [433, 194] width 480 height 27
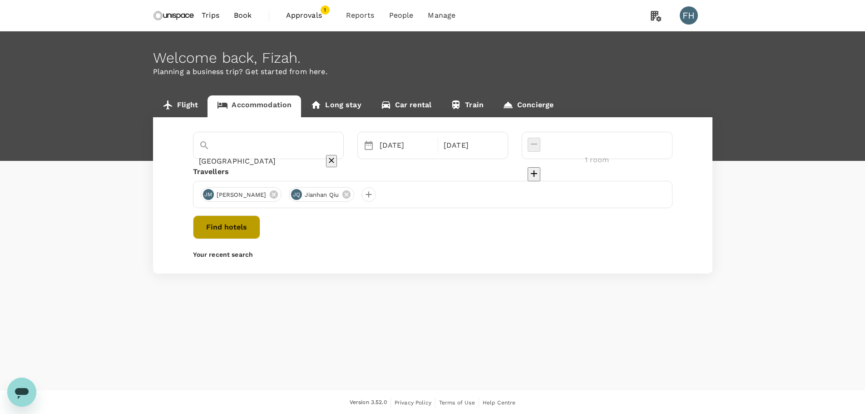
click at [260, 223] on button "Find hotels" at bounding box center [226, 227] width 67 height 24
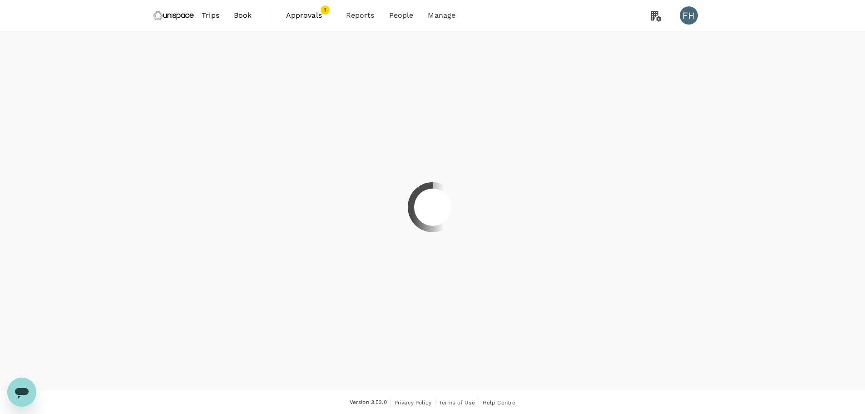
click at [430, 229] on div at bounding box center [432, 207] width 70 height 70
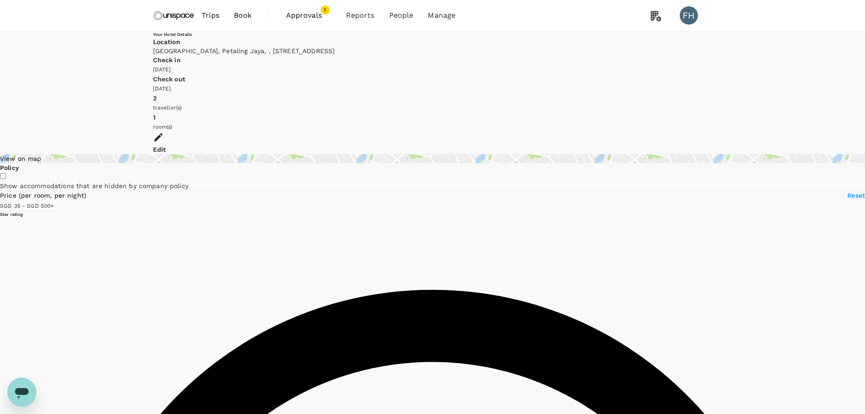
type input "499.87"
click at [648, 122] on div "room(s)" at bounding box center [433, 127] width 560 height 10
click at [682, 132] on div "Edit" at bounding box center [433, 143] width 560 height 22
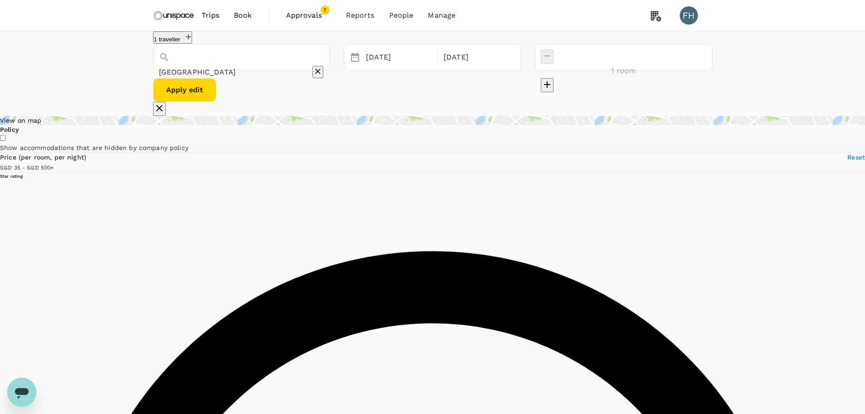
type input "2 rooms"
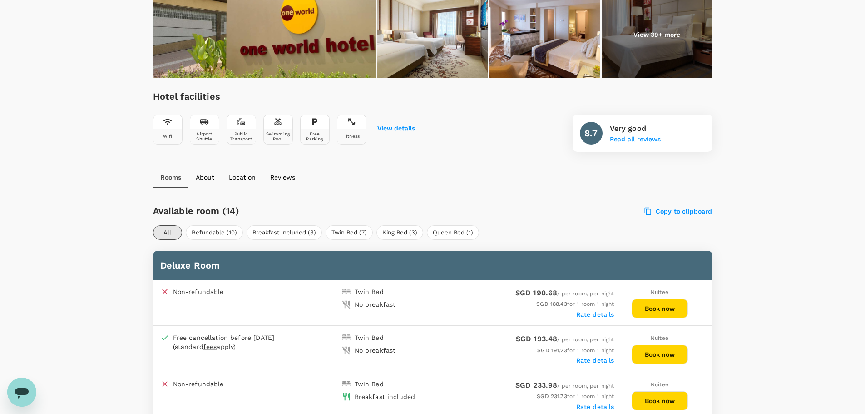
scroll to position [360, 0]
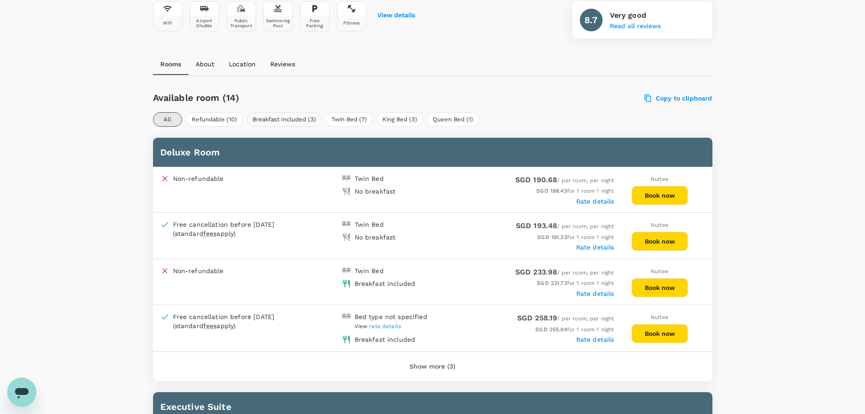
click at [282, 120] on button "Breakfast Included (3)" at bounding box center [284, 119] width 75 height 15
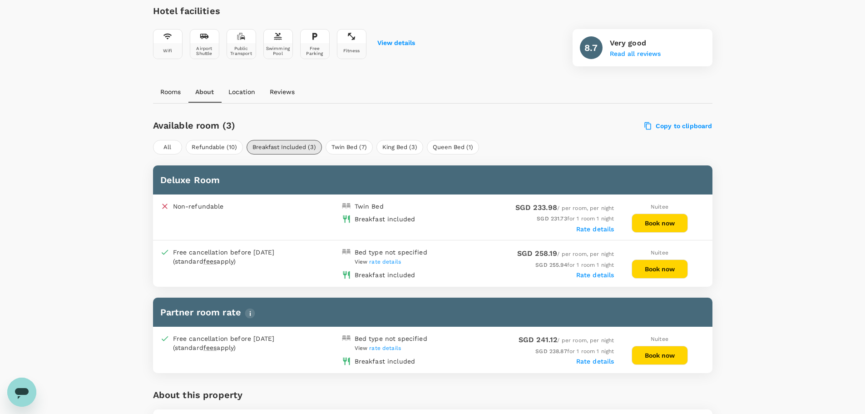
scroll to position [314, 0]
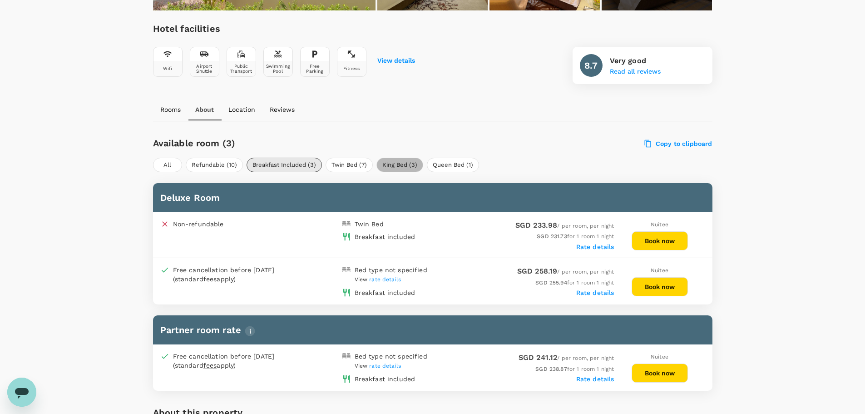
click at [406, 159] on button "King Bed (3)" at bounding box center [400, 165] width 47 height 15
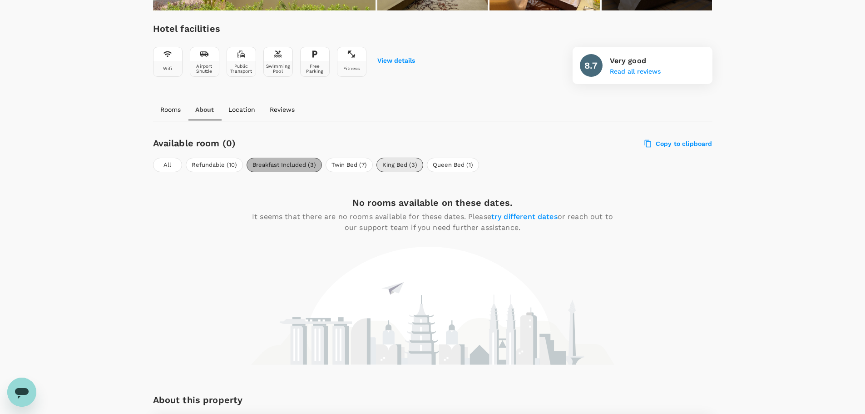
click at [294, 161] on button "Breakfast Included (3)" at bounding box center [284, 165] width 75 height 15
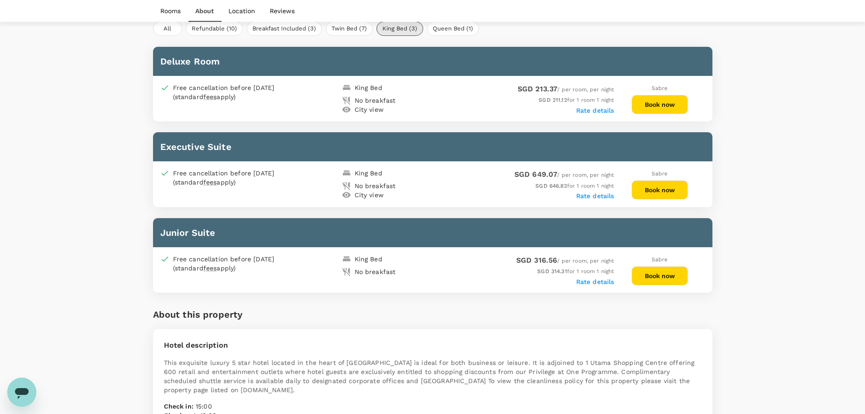
scroll to position [405, 0]
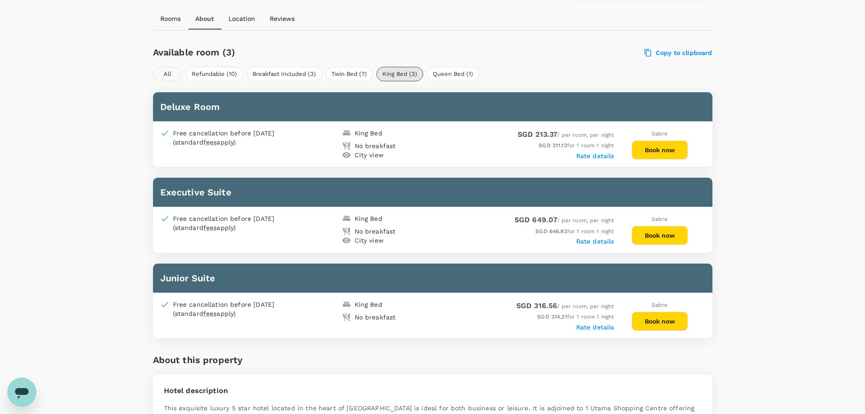
click at [173, 78] on button "All" at bounding box center [167, 74] width 29 height 15
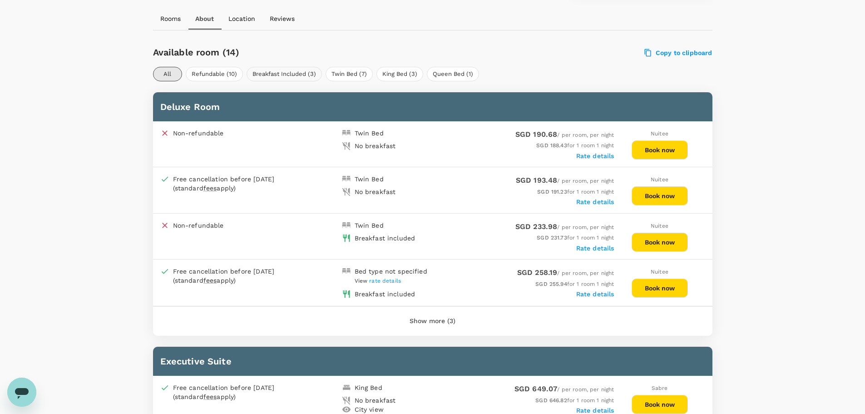
click at [286, 76] on button "Breakfast Included (3)" at bounding box center [284, 74] width 75 height 15
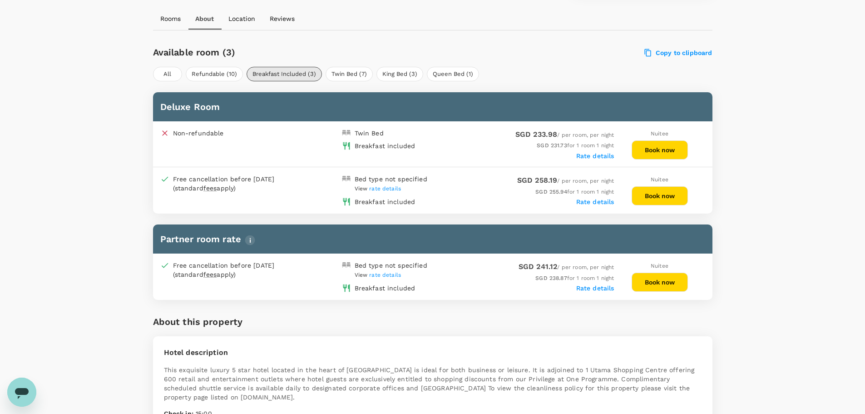
click at [392, 190] on span "rate details" at bounding box center [385, 188] width 32 height 6
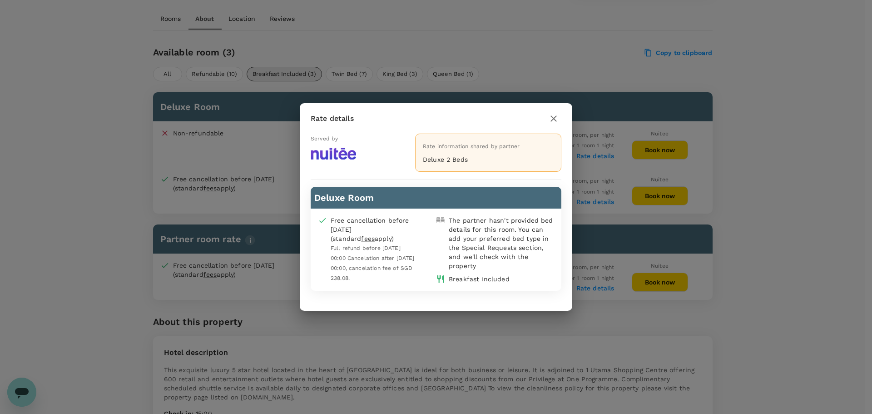
click at [548, 116] on icon "button" at bounding box center [553, 118] width 11 height 11
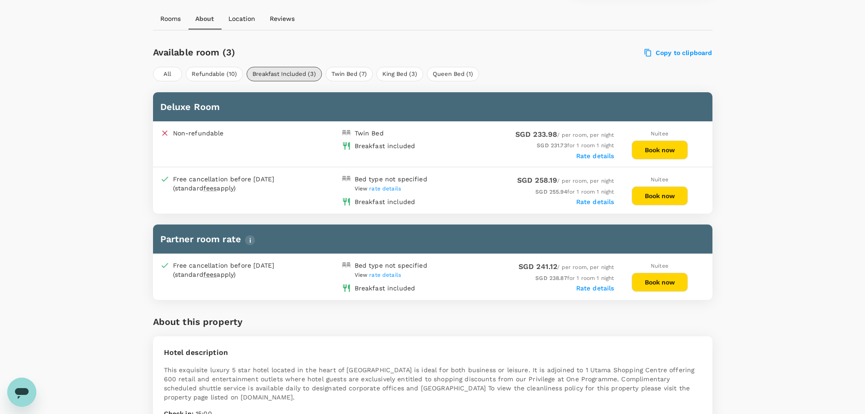
click at [650, 192] on button "Book now" at bounding box center [660, 195] width 56 height 19
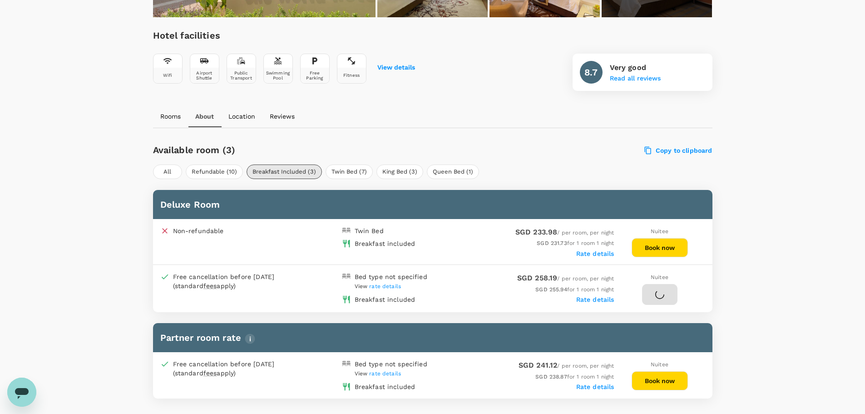
scroll to position [178, 0]
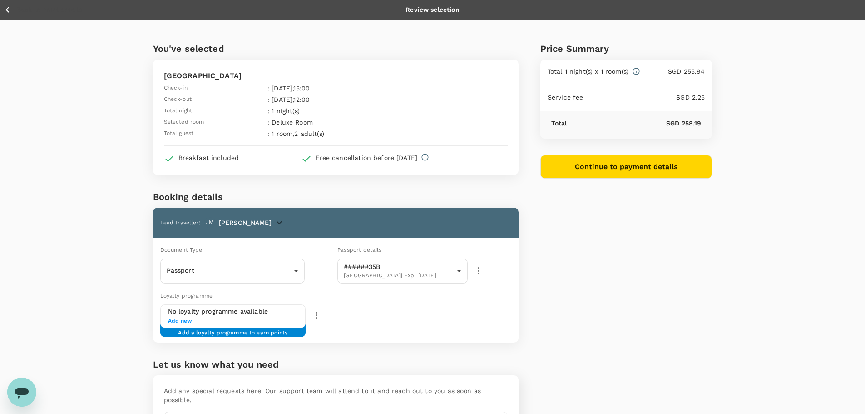
click at [5, 10] on icon "button" at bounding box center [7, 9] width 11 height 11
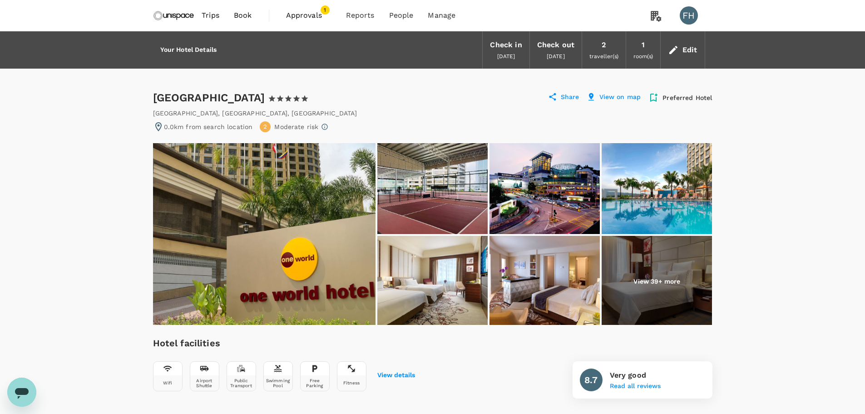
click at [694, 45] on div "Edit" at bounding box center [690, 50] width 15 height 13
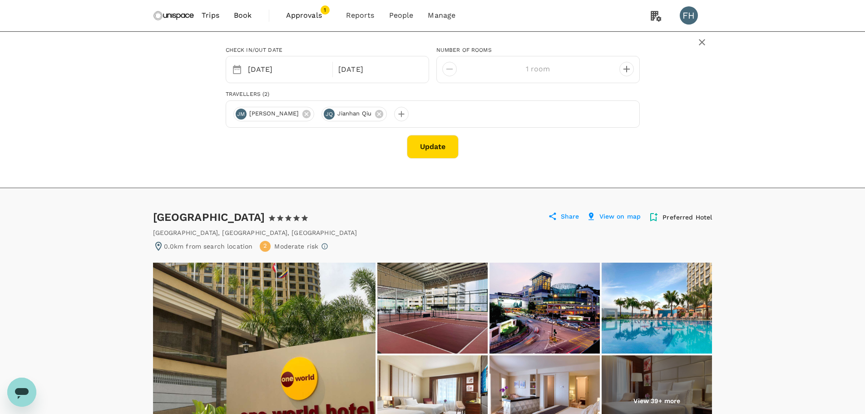
click at [620, 69] on button "decrease" at bounding box center [627, 69] width 15 height 15
type input "2 rooms"
click at [419, 150] on button "Update" at bounding box center [433, 147] width 52 height 24
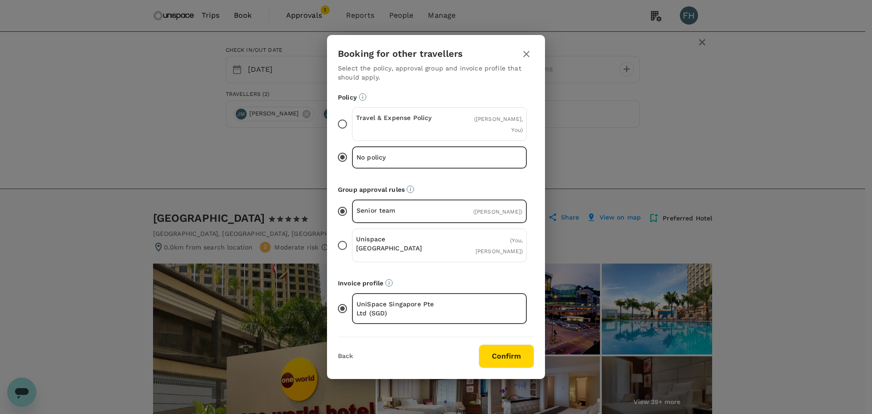
click at [446, 129] on div "Travel & Expense Policy ( Jianhan Qiu, You )" at bounding box center [439, 124] width 175 height 34
click at [352, 129] on input "Travel & Expense Policy ( Jianhan Qiu, You )" at bounding box center [342, 123] width 19 height 19
click at [410, 241] on p "Unispace [GEOGRAPHIC_DATA]" at bounding box center [398, 243] width 84 height 18
click at [352, 241] on input "Unispace Singapore ( You, Jianhan Qiu )" at bounding box center [342, 245] width 19 height 19
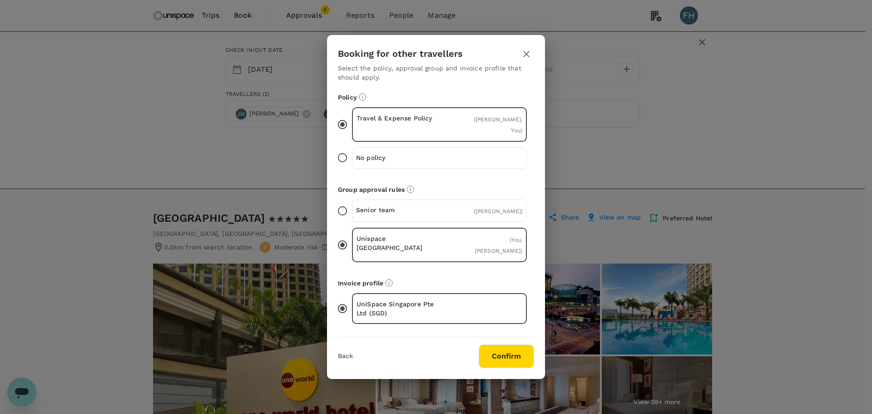
click at [510, 345] on button "Confirm" at bounding box center [506, 356] width 55 height 24
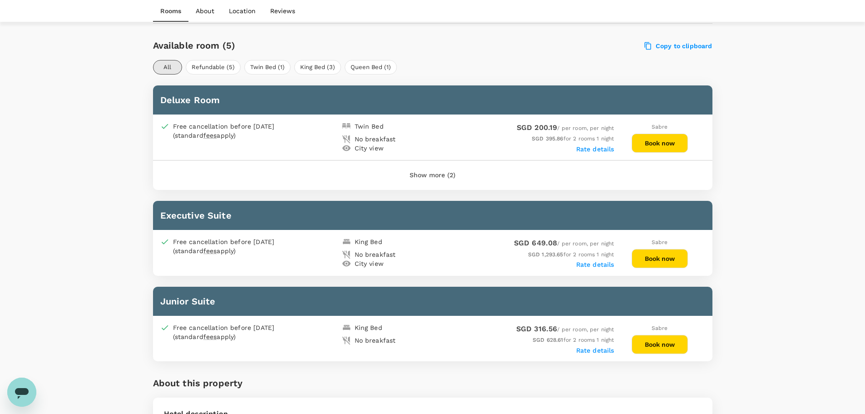
scroll to position [363, 0]
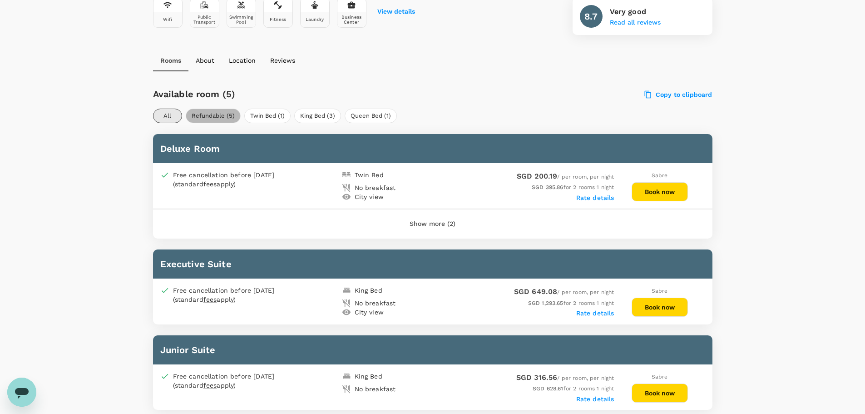
click at [234, 112] on button "Refundable (5)" at bounding box center [213, 116] width 55 height 15
click at [270, 117] on button "Twin Bed (1)" at bounding box center [267, 116] width 46 height 15
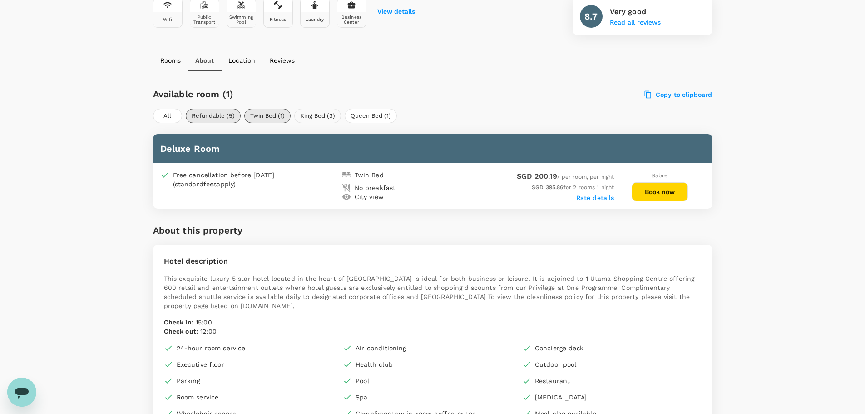
click at [320, 117] on button "King Bed (3)" at bounding box center [317, 116] width 47 height 15
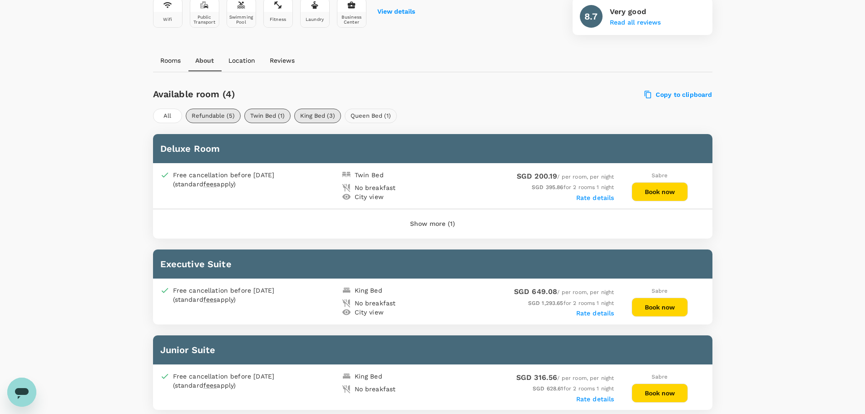
click at [355, 117] on button "Queen Bed (1)" at bounding box center [371, 116] width 52 height 15
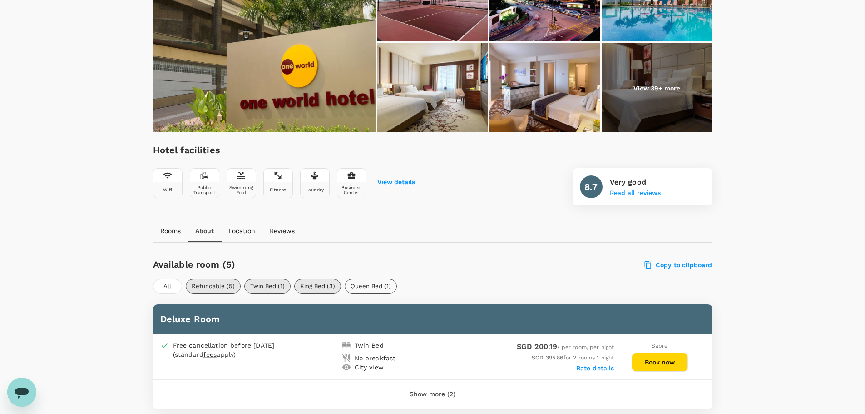
scroll to position [182, 0]
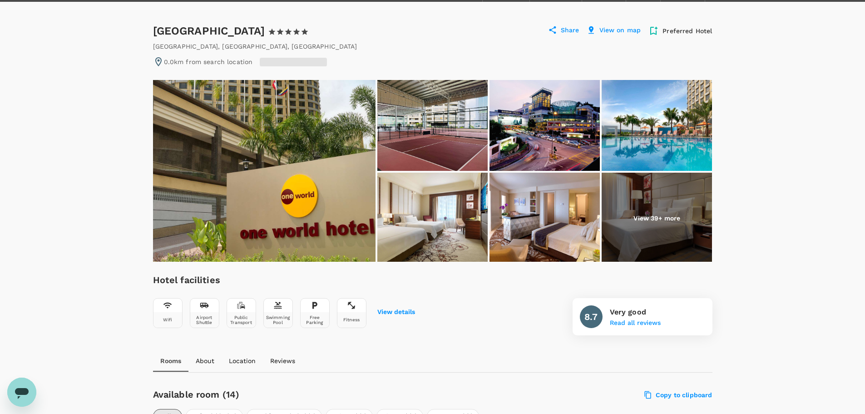
scroll to position [182, 0]
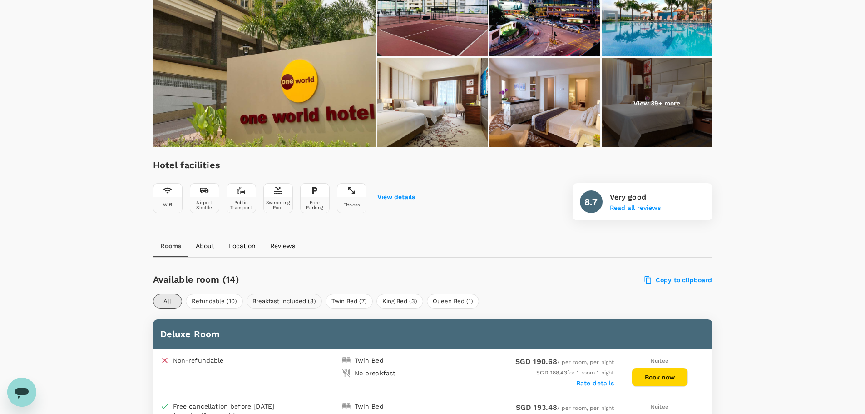
click at [261, 298] on button "Breakfast Included (3)" at bounding box center [284, 301] width 75 height 15
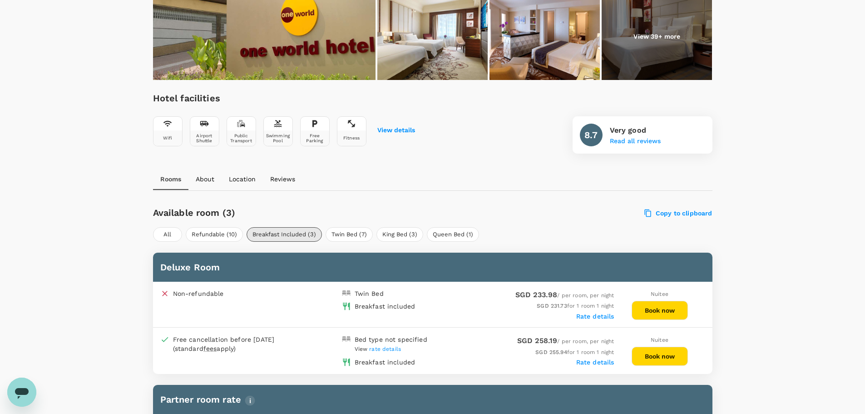
scroll to position [223, 0]
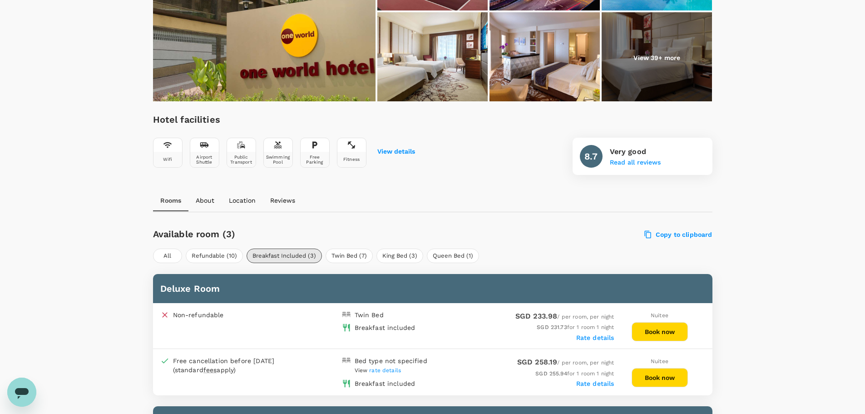
click at [665, 377] on button "Book now" at bounding box center [660, 377] width 56 height 19
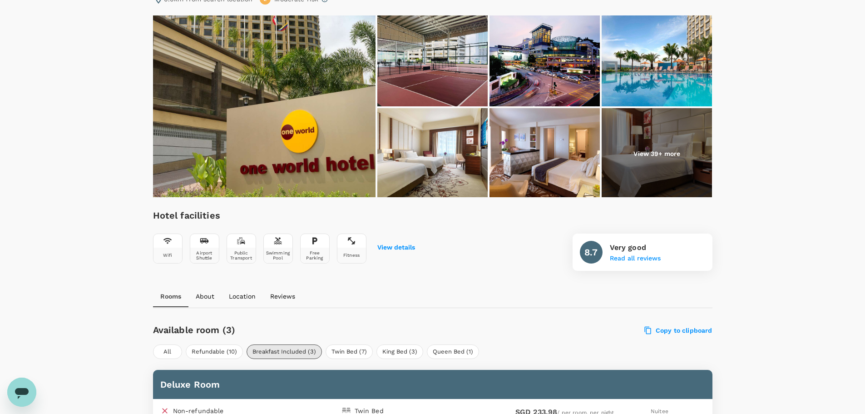
scroll to position [0, 0]
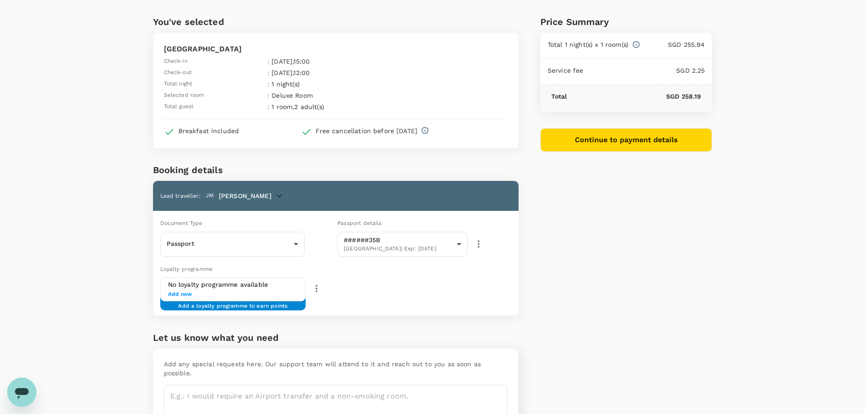
scroll to position [72, 0]
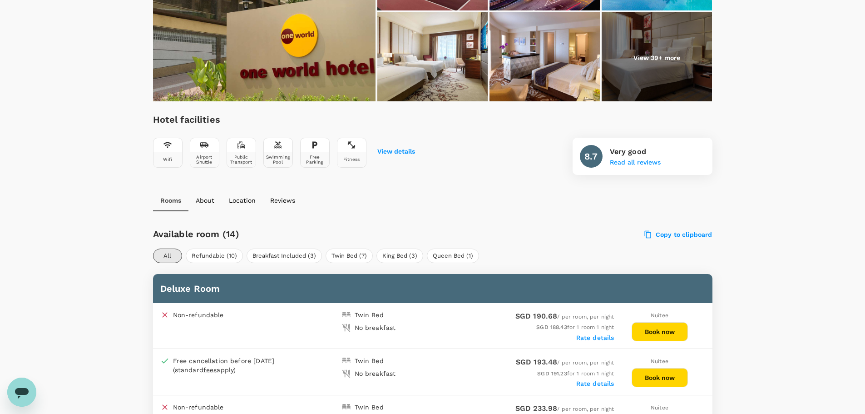
scroll to position [223, 0]
click at [288, 254] on button "Breakfast Included (3)" at bounding box center [284, 255] width 75 height 15
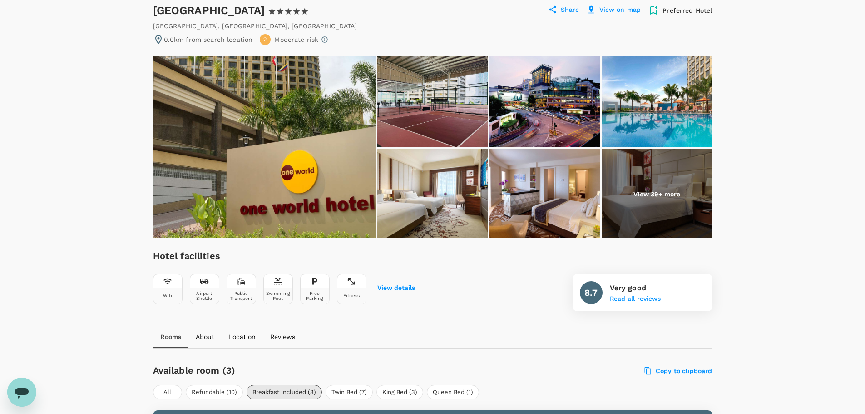
scroll to position [0, 0]
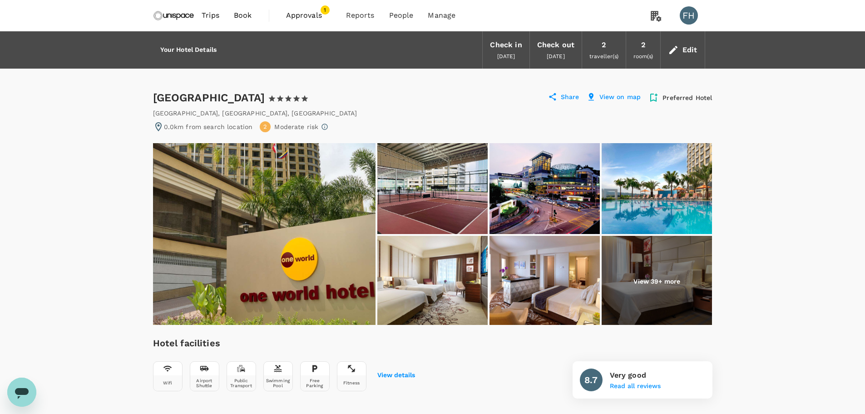
click at [697, 47] on div "Edit" at bounding box center [690, 50] width 15 height 13
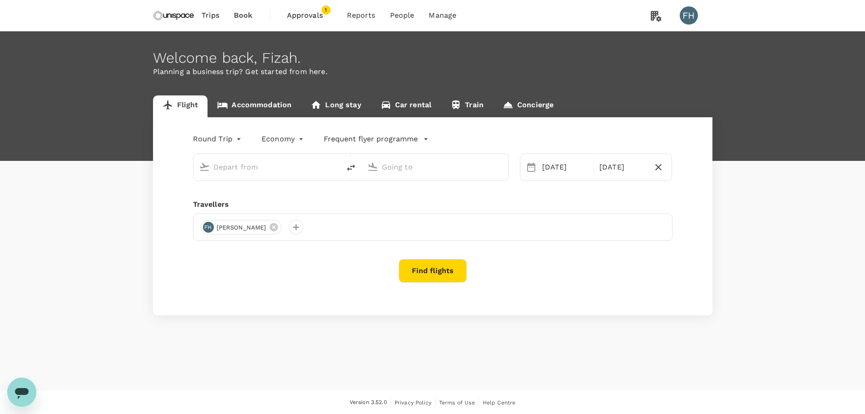
type input "Singapore Changi (SIN)"
type input "Kuala Lumpur Intl ([GEOGRAPHIC_DATA])"
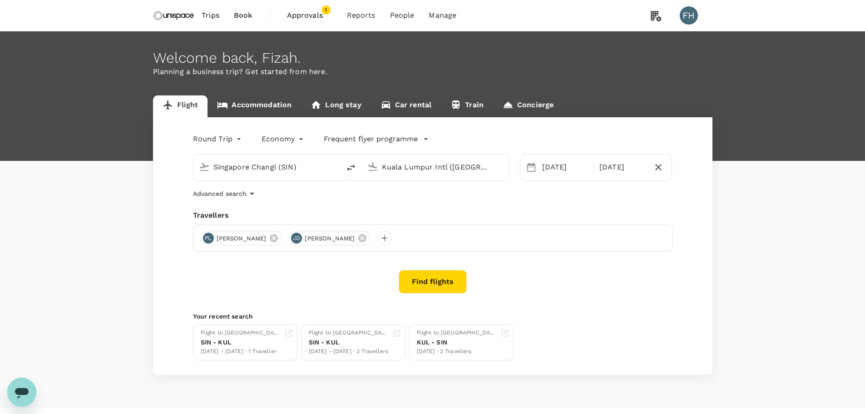
click at [263, 100] on link "Accommodation" at bounding box center [255, 106] width 94 height 22
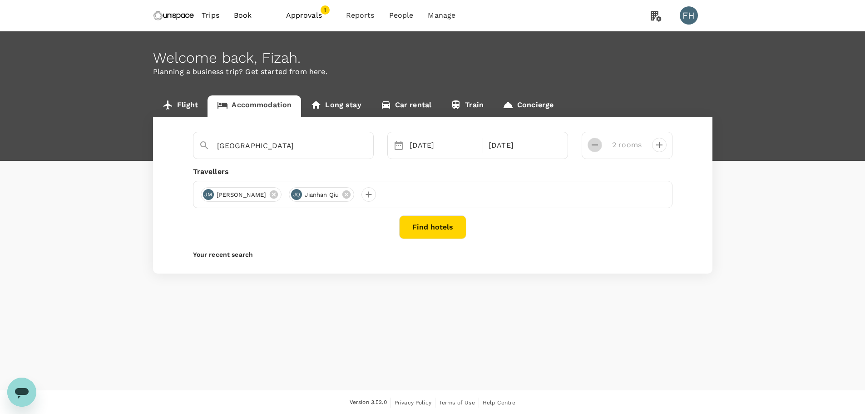
click at [600, 146] on icon "decrease" at bounding box center [595, 144] width 11 height 11
click at [666, 145] on button "decrease" at bounding box center [659, 145] width 15 height 15
type input "2 rooms"
click at [441, 224] on button "Find hotels" at bounding box center [432, 227] width 67 height 24
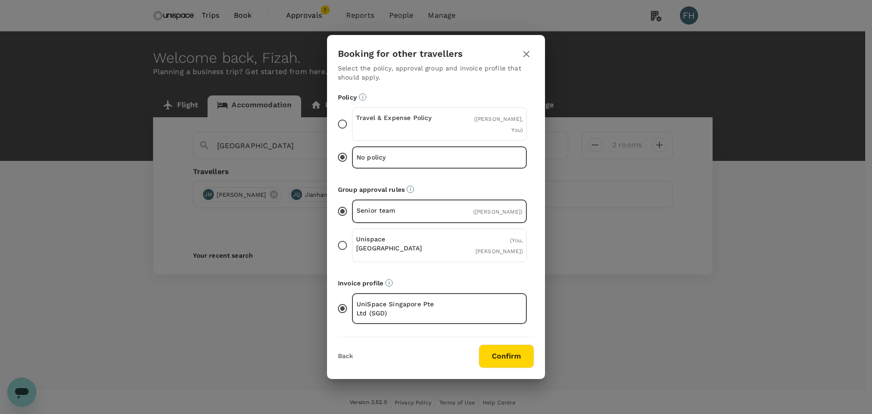
click at [436, 135] on div "Travel & Expense Policy" at bounding box center [398, 124] width 84 height 22
click at [352, 134] on input "Travel & Expense Policy ( [PERSON_NAME], You )" at bounding box center [342, 123] width 19 height 19
click at [495, 239] on span "( You, [PERSON_NAME] )" at bounding box center [499, 245] width 47 height 17
click at [352, 239] on input "Unispace [GEOGRAPHIC_DATA] ( You, [PERSON_NAME] )" at bounding box center [342, 245] width 19 height 19
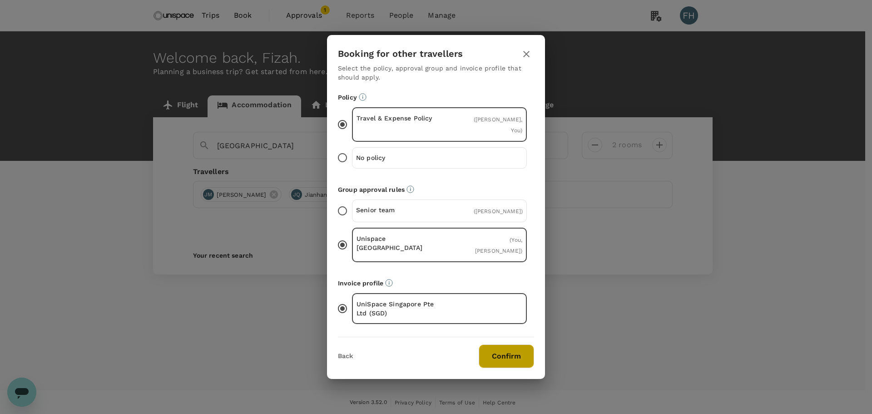
click at [504, 346] on button "Confirm" at bounding box center [506, 356] width 55 height 24
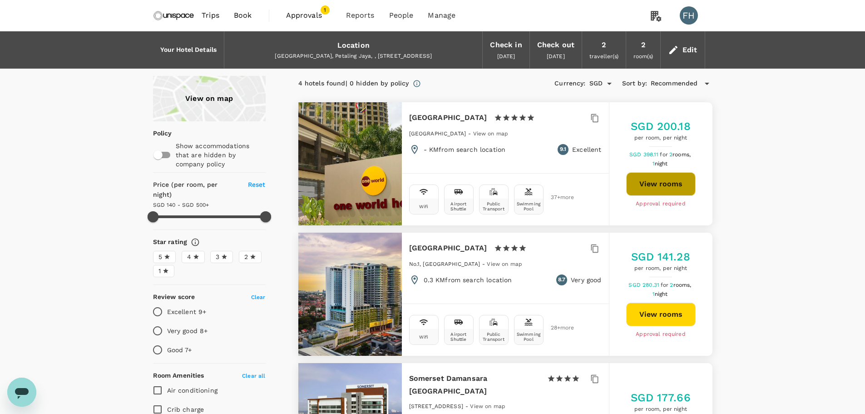
click at [655, 184] on button "View rooms" at bounding box center [660, 184] width 69 height 24
type input "499.88"
click at [652, 187] on button "View rooms" at bounding box center [660, 184] width 69 height 24
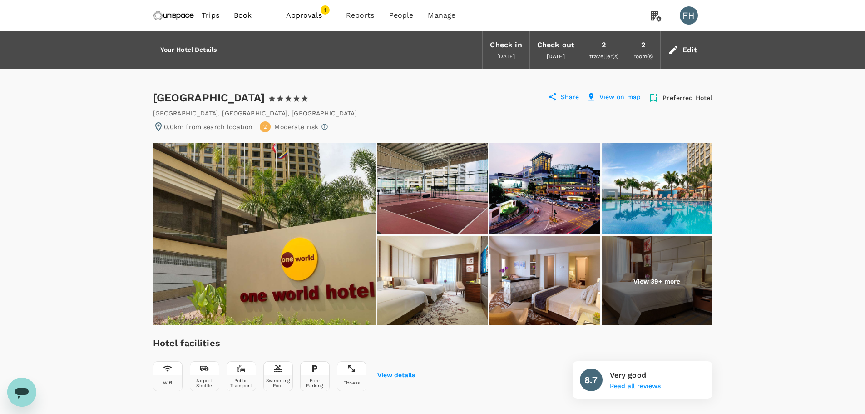
click at [161, 13] on img at bounding box center [174, 15] width 42 height 20
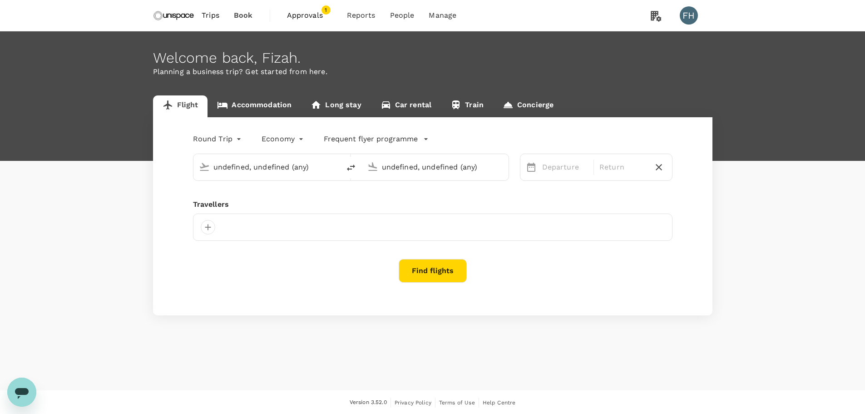
type input "Singapore Changi (SIN)"
type input "Kuala Lumpur Intl ([GEOGRAPHIC_DATA])"
type input "Singapore Changi (SIN)"
type input "Kuala Lumpur Intl ([GEOGRAPHIC_DATA])"
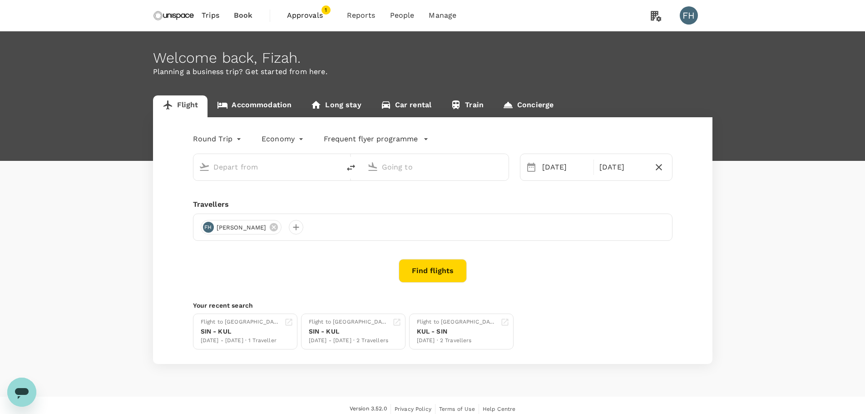
type input "Singapore Changi (SIN)"
type input "Kuala Lumpur Intl ([GEOGRAPHIC_DATA])"
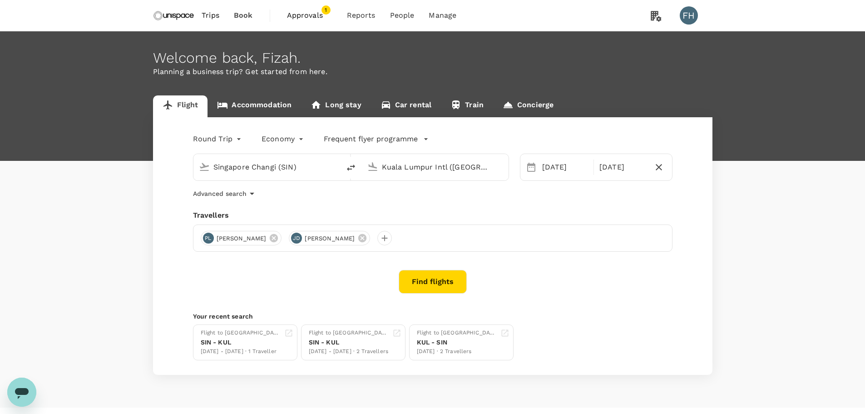
click at [268, 102] on link "Accommodation" at bounding box center [255, 106] width 94 height 22
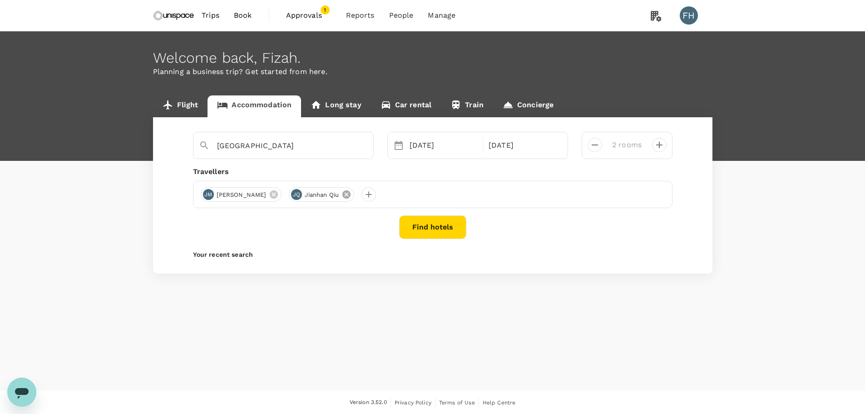
click at [342, 197] on icon at bounding box center [346, 194] width 8 height 8
click at [412, 222] on button "Find hotels" at bounding box center [432, 227] width 67 height 24
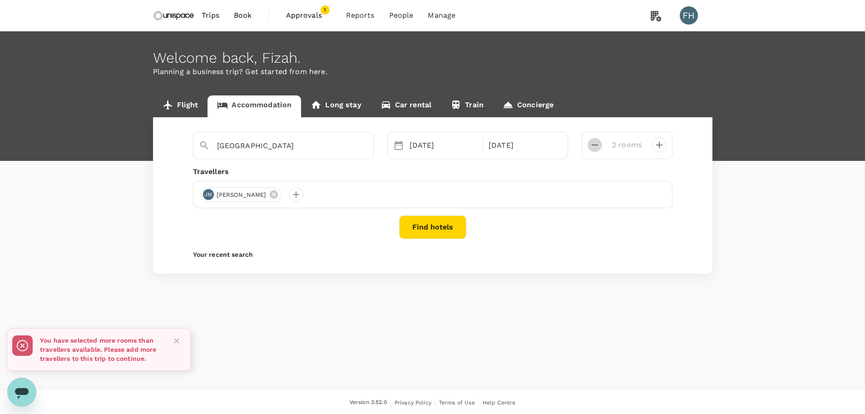
click at [594, 143] on icon "decrease" at bounding box center [595, 144] width 11 height 11
type input "1 room"
click at [448, 225] on button "Find hotels" at bounding box center [432, 227] width 67 height 24
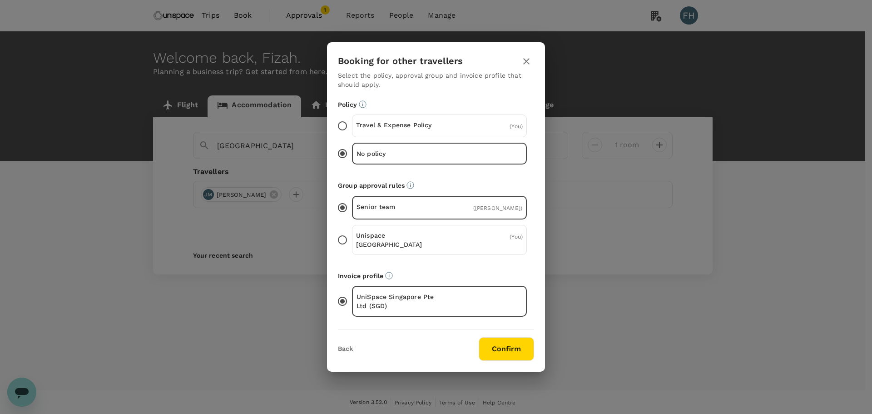
click at [421, 124] on p "Travel & Expense Policy" at bounding box center [398, 124] width 84 height 9
click at [352, 124] on input "Travel & Expense Policy ( You )" at bounding box center [342, 125] width 19 height 19
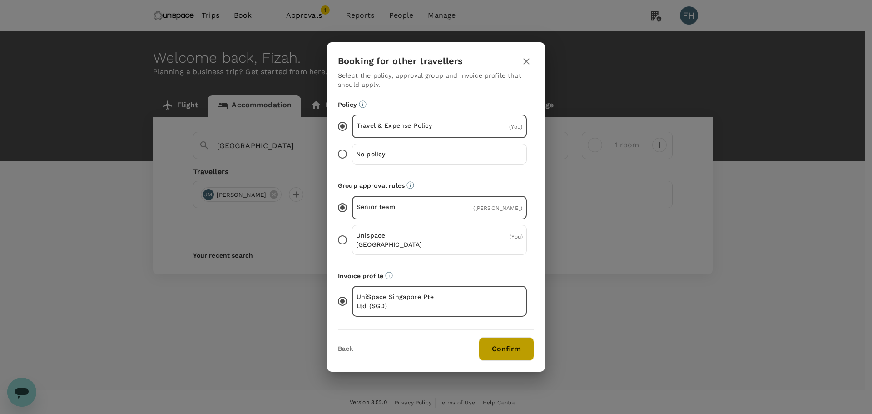
click at [511, 348] on button "Confirm" at bounding box center [506, 349] width 55 height 24
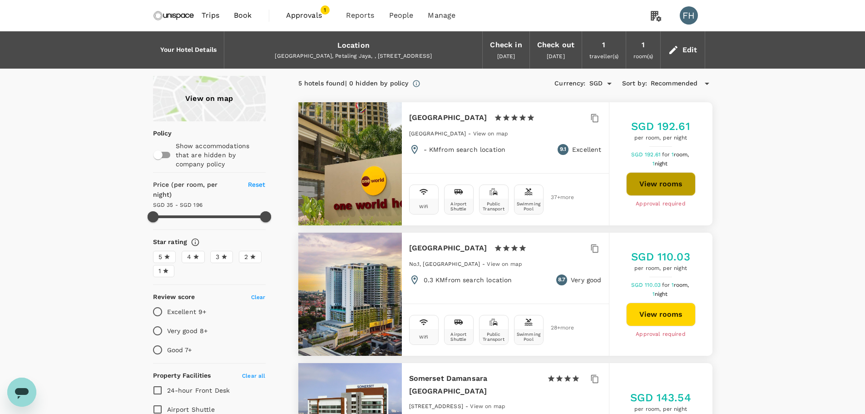
click at [670, 186] on button "View rooms" at bounding box center [660, 184] width 69 height 24
type input "195.84"
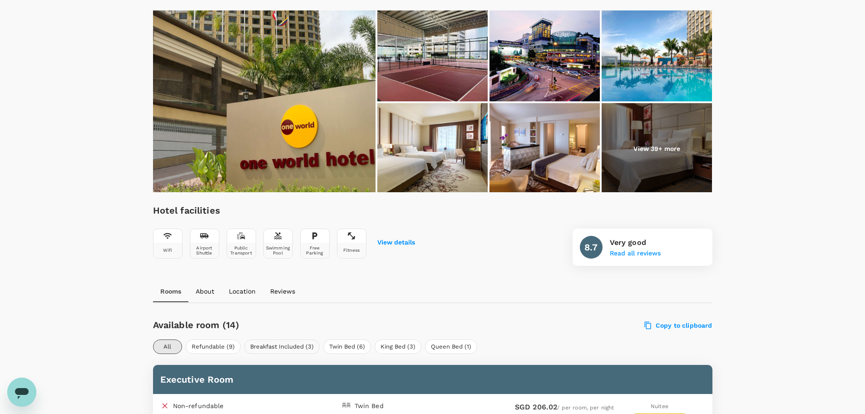
scroll to position [269, 0]
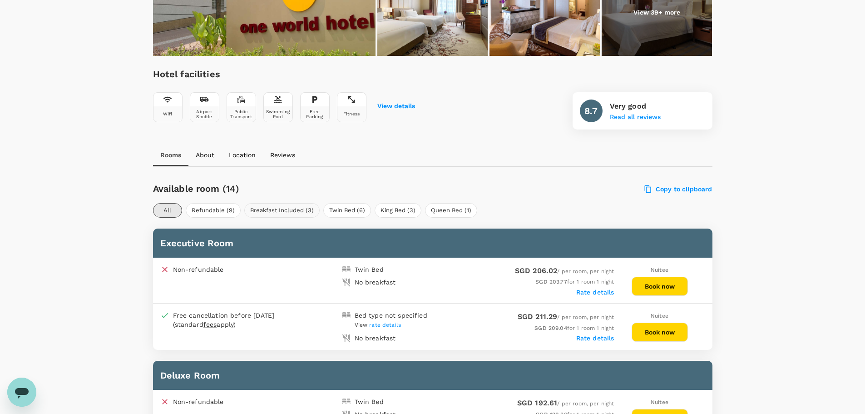
click at [284, 206] on button "Breakfast Included (3)" at bounding box center [281, 210] width 75 height 15
click at [670, 335] on button "Book now" at bounding box center [660, 331] width 56 height 19
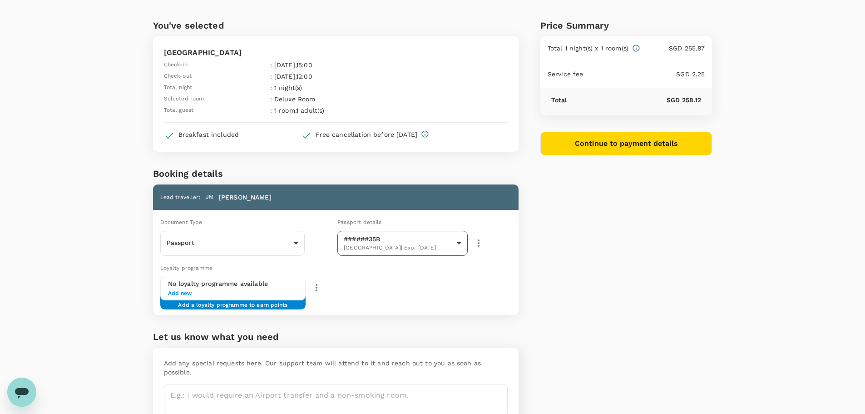
scroll to position [22, 0]
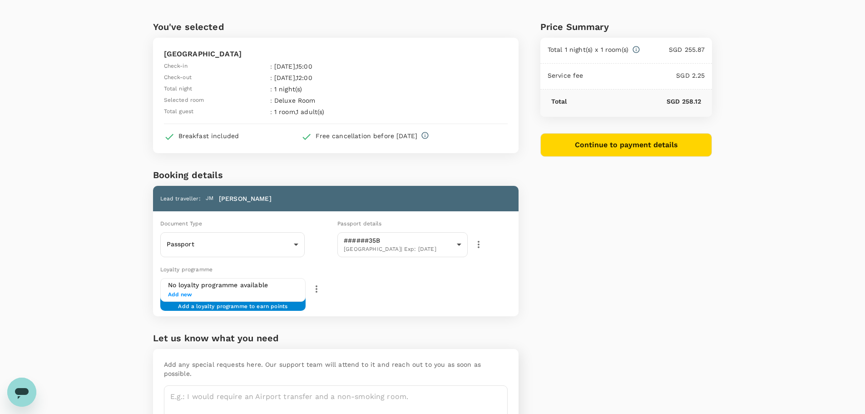
click at [190, 294] on span "Add new" at bounding box center [233, 294] width 130 height 9
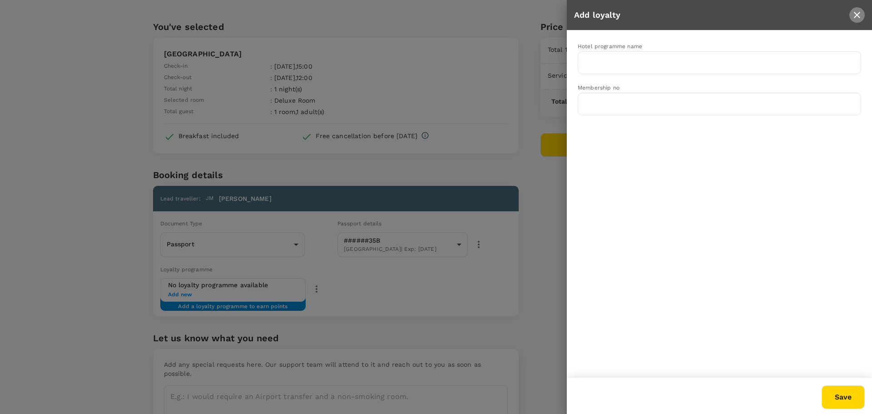
click at [852, 13] on icon "close" at bounding box center [857, 15] width 11 height 11
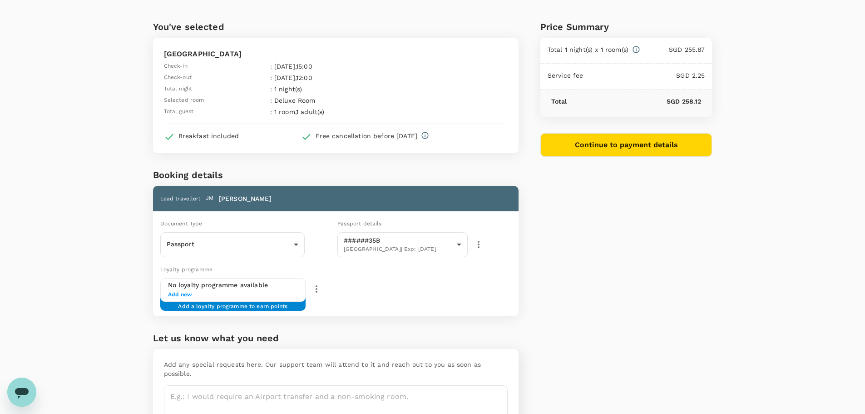
click at [546, 299] on div "Price Summary Total 1 night(s) x 1 room(s) SGD 255.87 Service fee SGD 2.25 Tota…" at bounding box center [616, 221] width 194 height 446
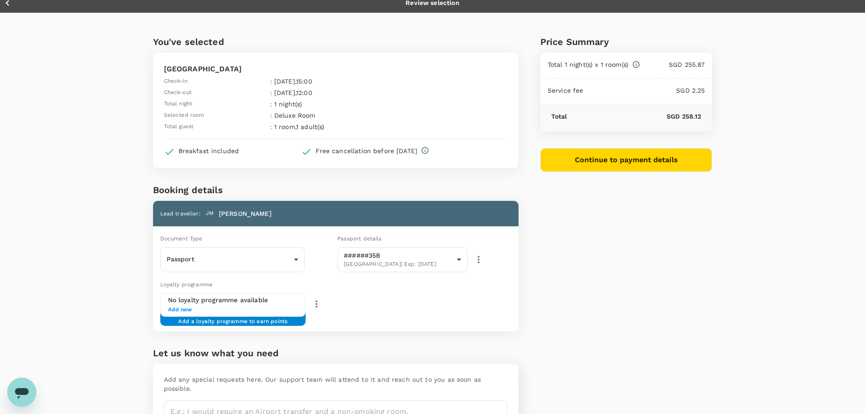
scroll to position [0, 0]
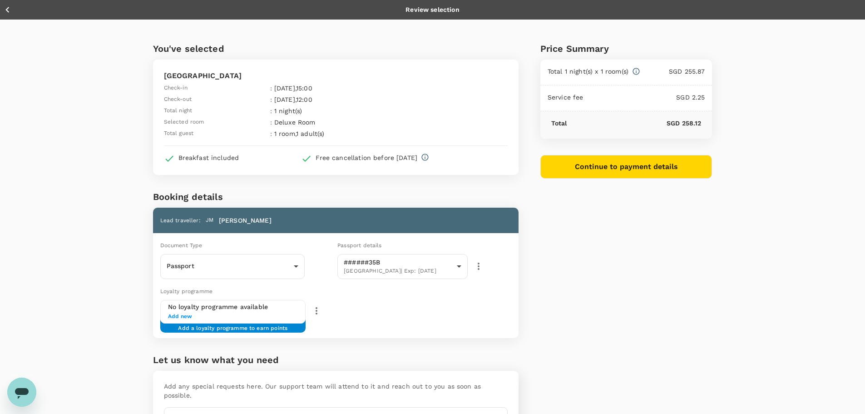
click at [7, 9] on icon "button" at bounding box center [7, 10] width 4 height 6
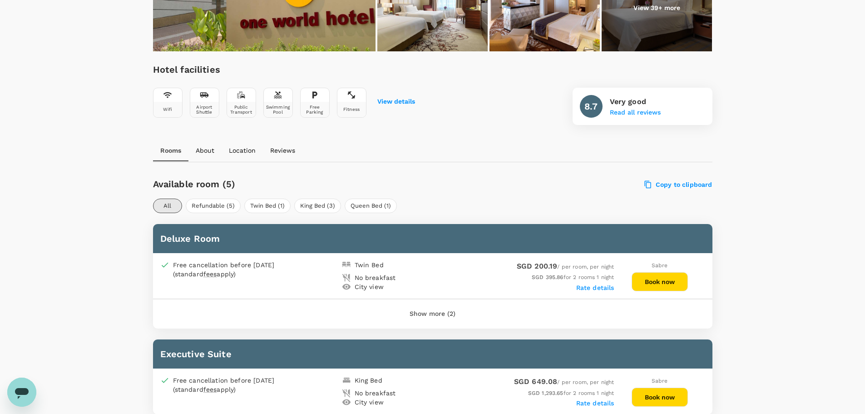
scroll to position [363, 0]
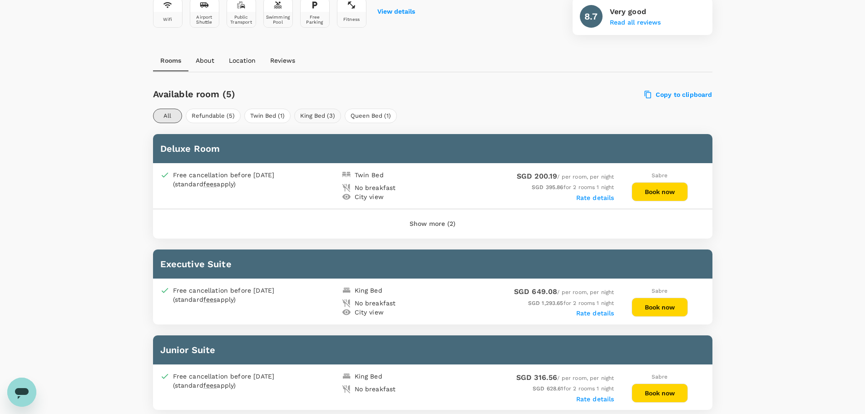
click at [308, 109] on button "King Bed (3)" at bounding box center [317, 116] width 47 height 15
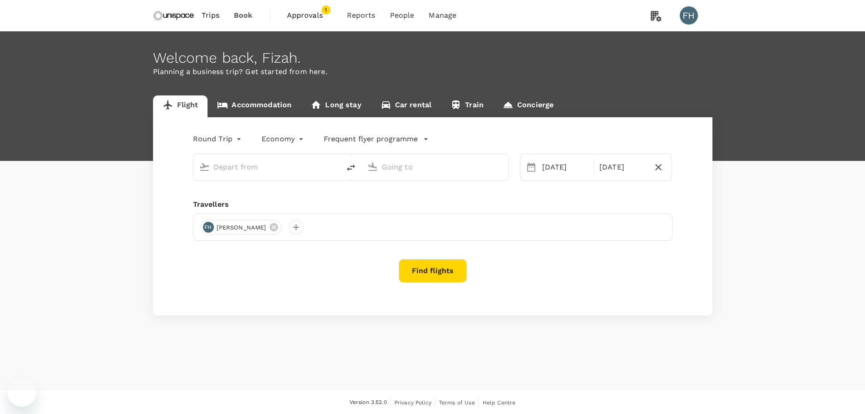
type input "Singapore Changi (SIN)"
type input "Kuala Lumpur Intl ([GEOGRAPHIC_DATA])"
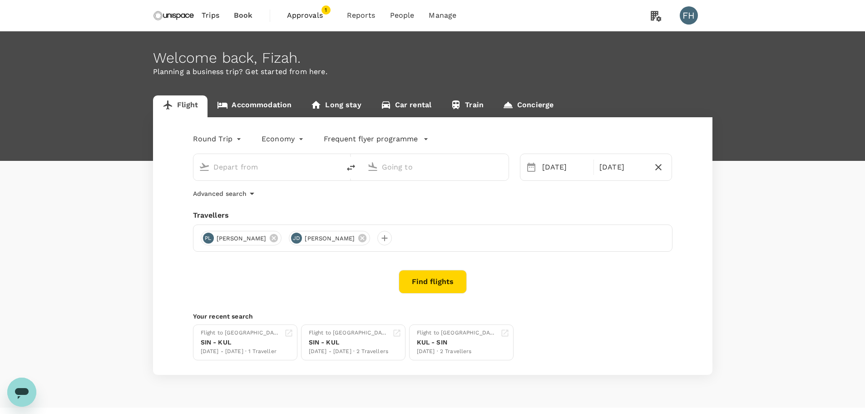
type input "Singapore Changi (SIN)"
type input "Kuala Lumpur Intl ([GEOGRAPHIC_DATA])"
click at [267, 165] on input "Singapore Changi (SIN)" at bounding box center [267, 167] width 108 height 14
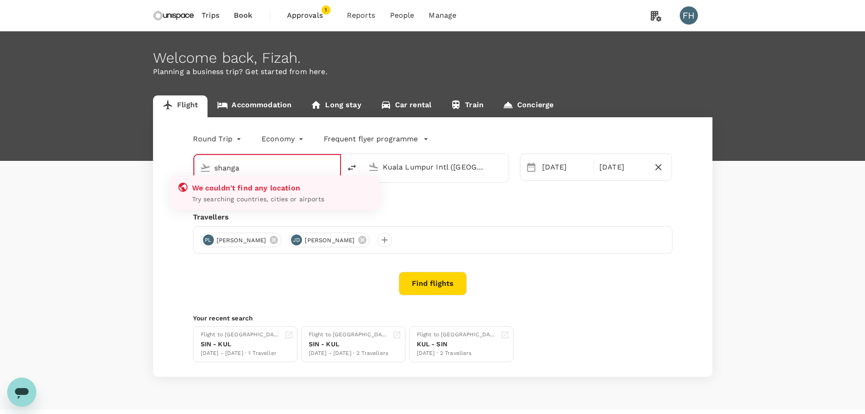
type input "Singapore Changi (SIN)"
click at [260, 97] on link "Accommodation" at bounding box center [255, 106] width 94 height 22
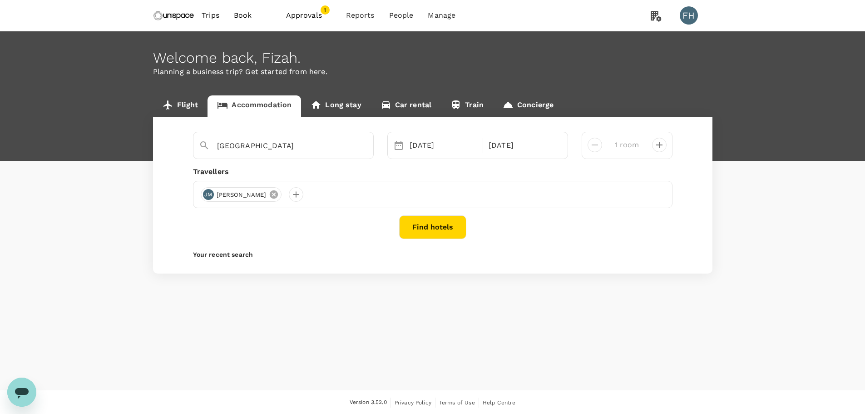
click at [269, 194] on icon at bounding box center [274, 194] width 10 height 10
click at [208, 193] on div at bounding box center [208, 194] width 15 height 15
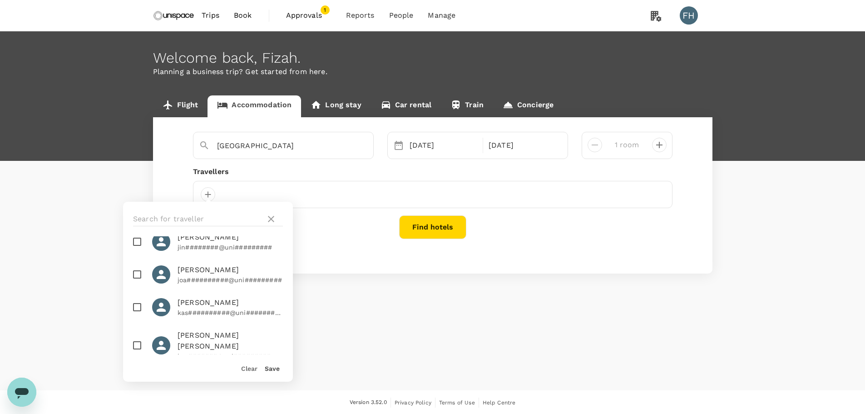
scroll to position [136, 0]
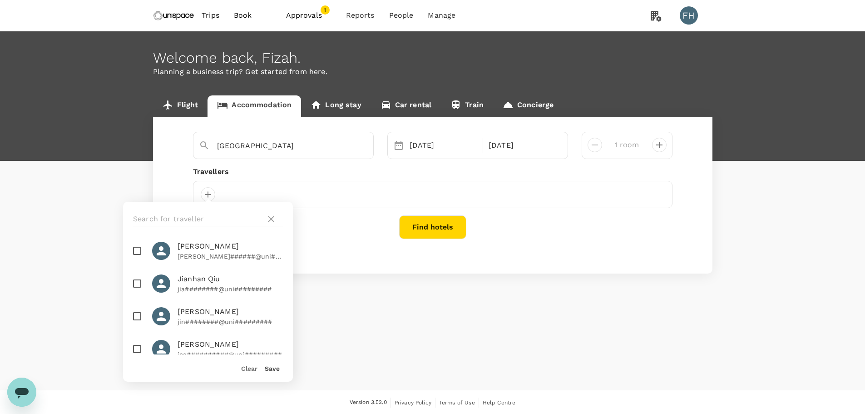
click at [192, 281] on span "Jianhan Qiu" at bounding box center [230, 278] width 105 height 11
checkbox input "true"
click at [417, 223] on button "Find hotels" at bounding box center [432, 227] width 67 height 24
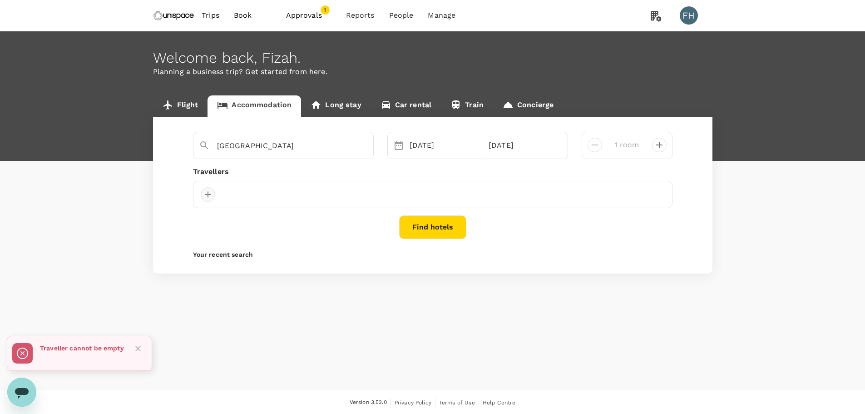
click at [210, 193] on div at bounding box center [208, 194] width 15 height 15
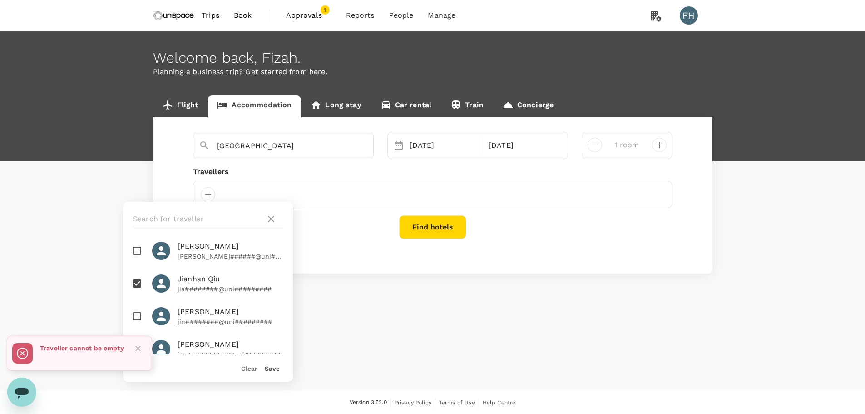
click at [198, 274] on span "Jianhan Qiu" at bounding box center [230, 278] width 105 height 11
drag, startPoint x: 214, startPoint y: 271, endPoint x: 211, endPoint y: 264, distance: 7.5
click at [211, 264] on ul "[PERSON_NAME] Teh [PERSON_NAME]#####@uni######### [PERSON_NAME] [PERSON_NAME]##…" at bounding box center [208, 295] width 170 height 118
click at [206, 283] on span "Jianhan Qiu" at bounding box center [230, 278] width 105 height 11
checkbox input "true"
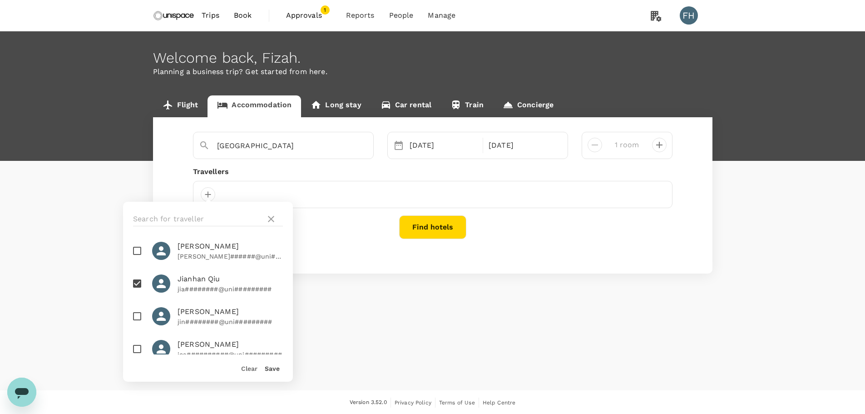
click at [272, 366] on button "Save" at bounding box center [272, 368] width 15 height 7
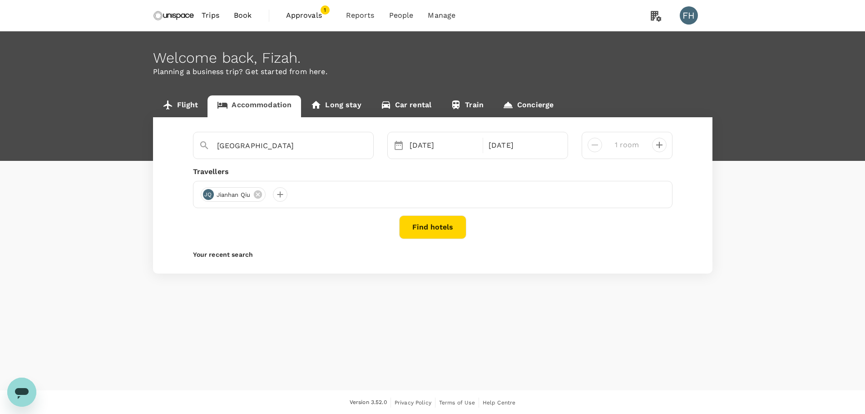
click at [418, 227] on button "Find hotels" at bounding box center [432, 227] width 67 height 24
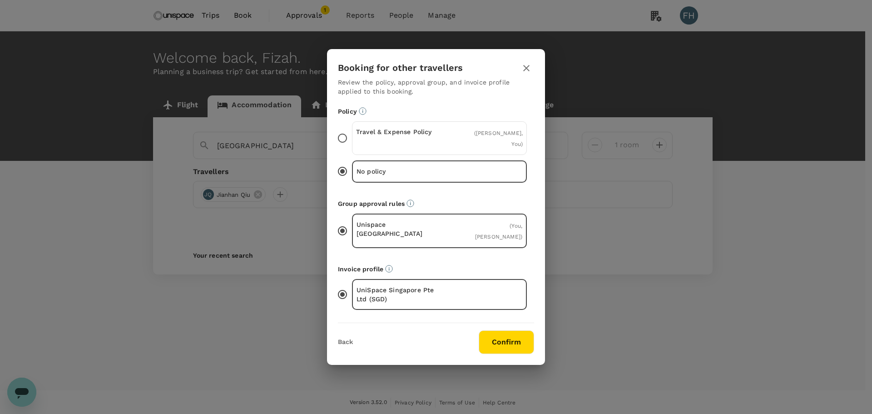
click at [440, 146] on div "Travel & Expense Policy ( [PERSON_NAME], You )" at bounding box center [439, 138] width 175 height 34
click at [352, 146] on input "Travel & Expense Policy ( [PERSON_NAME], You )" at bounding box center [342, 138] width 19 height 19
click at [494, 331] on button "Confirm" at bounding box center [506, 342] width 55 height 24
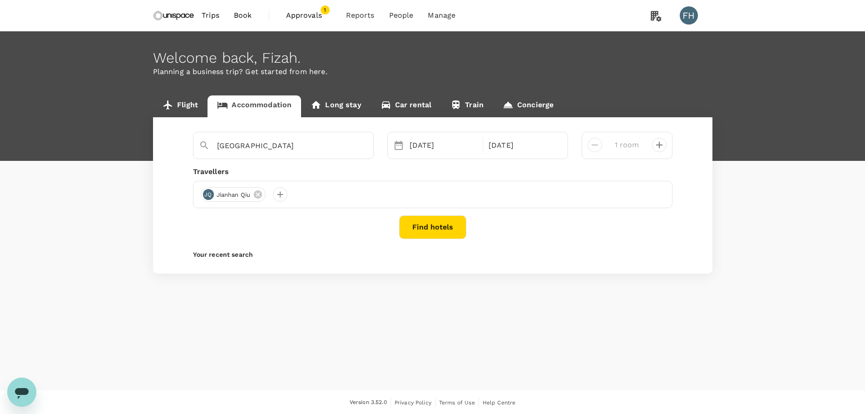
click at [445, 227] on button "Find hotels" at bounding box center [432, 227] width 67 height 24
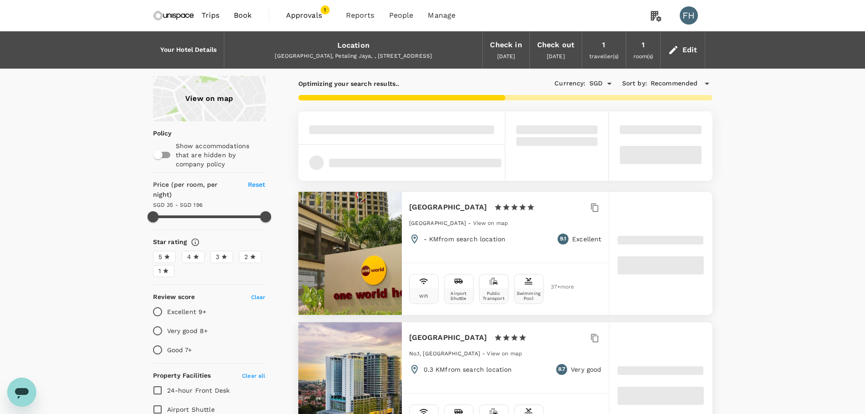
type input "176.84"
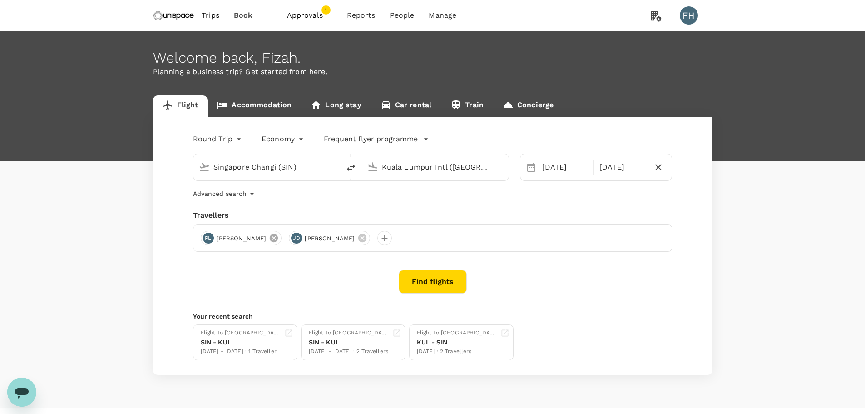
click at [269, 239] on icon at bounding box center [274, 238] width 10 height 10
click at [270, 237] on icon at bounding box center [274, 238] width 8 height 8
click at [208, 239] on div at bounding box center [208, 238] width 15 height 15
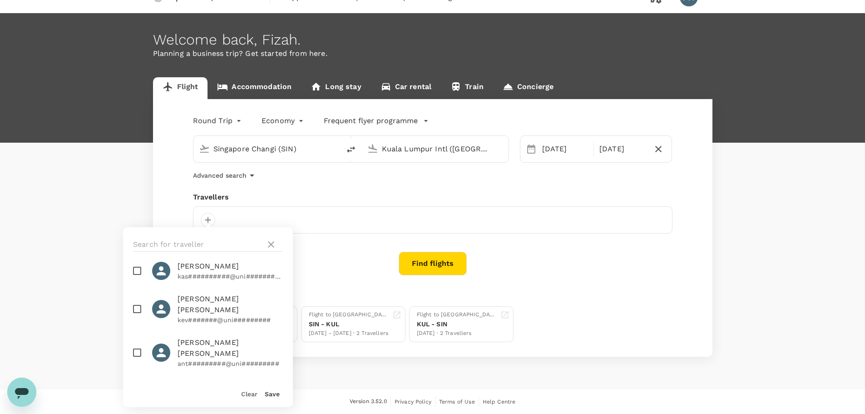
scroll to position [227, 0]
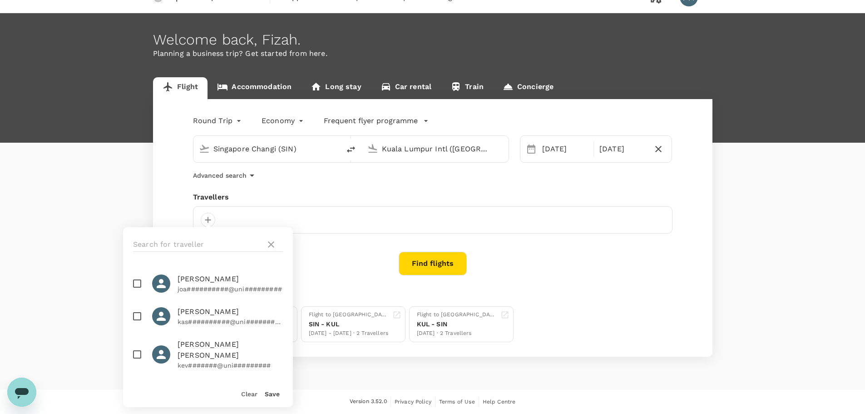
click at [198, 281] on span "Joanne Morris" at bounding box center [230, 278] width 105 height 11
checkbox input "true"
click at [270, 397] on button "Save" at bounding box center [272, 393] width 15 height 7
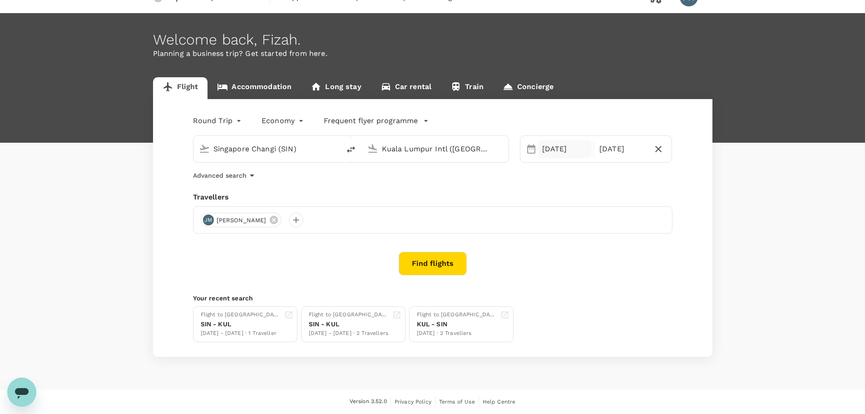
click at [560, 149] on div "24 Sep" at bounding box center [565, 149] width 53 height 18
click at [607, 261] on div "25" at bounding box center [607, 261] width 17 height 17
click at [625, 264] on div "26" at bounding box center [624, 261] width 17 height 17
click at [434, 265] on button "Find flights" at bounding box center [433, 264] width 68 height 24
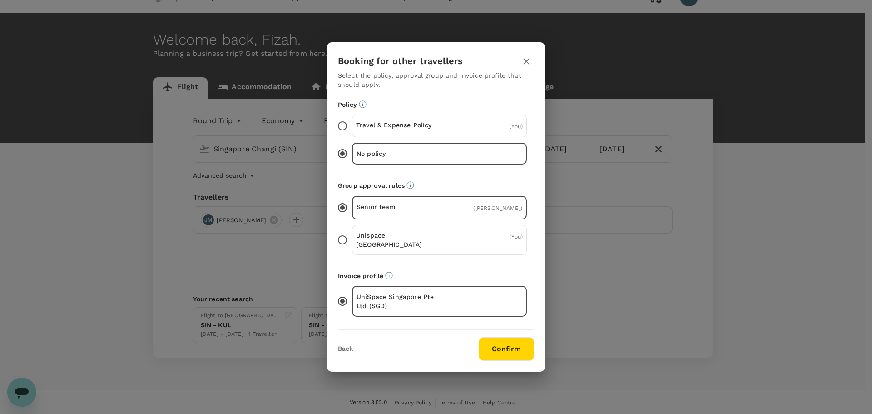
click at [448, 126] on div "Travel & Expense Policy ( You )" at bounding box center [439, 125] width 175 height 23
click at [352, 126] on input "Travel & Expense Policy ( You )" at bounding box center [342, 125] width 19 height 19
click at [440, 154] on div "No policy" at bounding box center [439, 154] width 175 height 21
click at [352, 154] on input "No policy" at bounding box center [342, 153] width 19 height 19
click at [435, 125] on p "Travel & Expense Policy" at bounding box center [398, 124] width 84 height 9
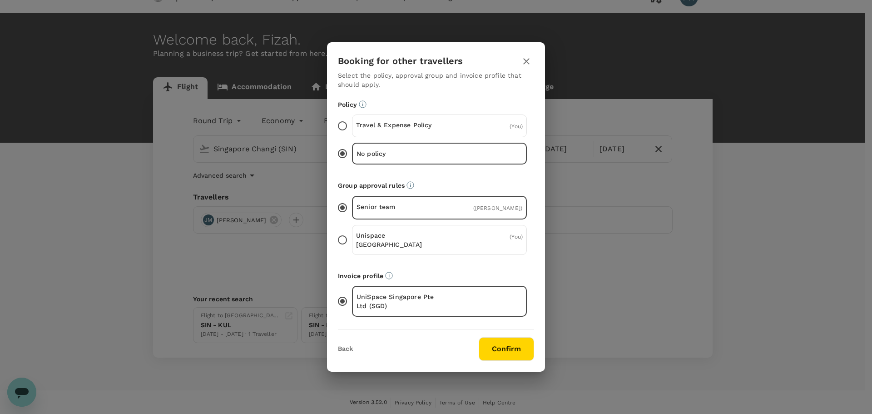
click at [352, 125] on input "Travel & Expense Policy ( You )" at bounding box center [342, 125] width 19 height 19
click at [501, 338] on button "Confirm" at bounding box center [506, 349] width 55 height 24
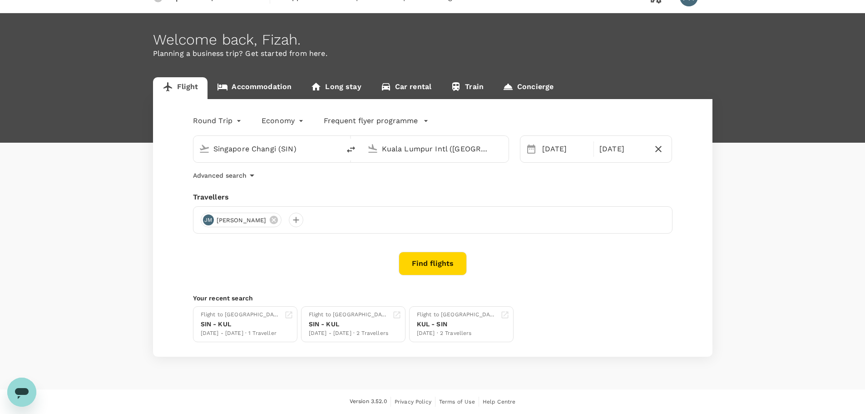
scroll to position [1, 0]
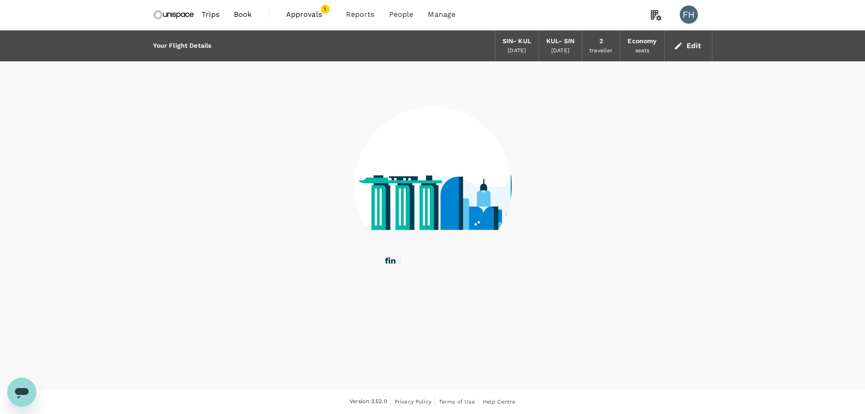
click at [453, 256] on icon at bounding box center [432, 178] width 159 height 235
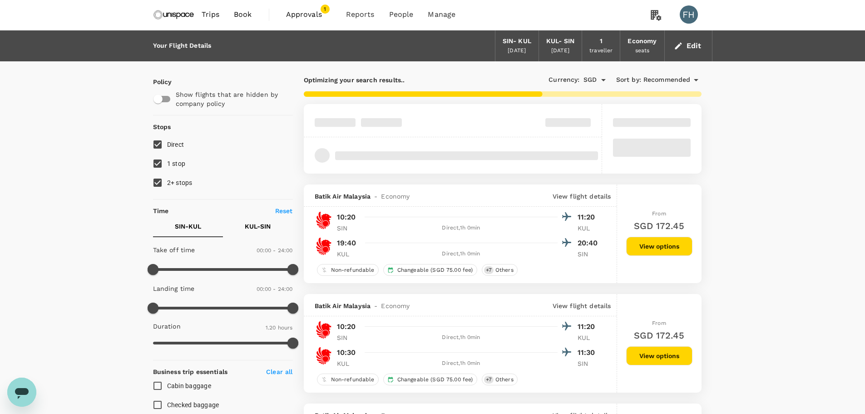
scroll to position [17, 0]
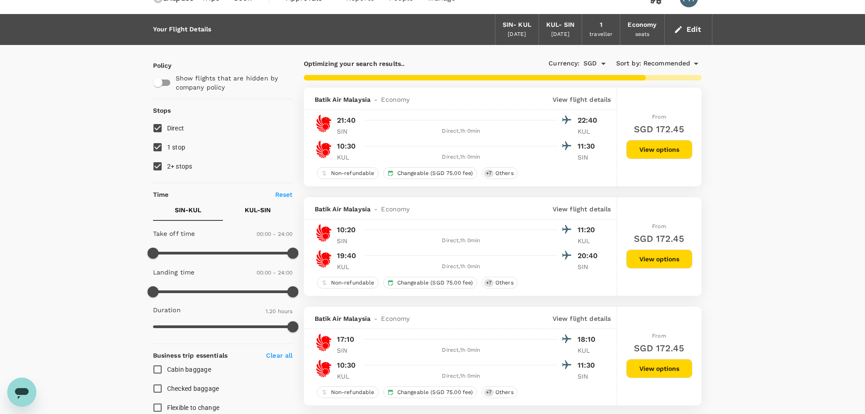
click at [187, 147] on label "1 stop" at bounding box center [217, 147] width 138 height 19
click at [167, 147] on input "1 stop" at bounding box center [157, 147] width 19 height 19
checkbox input "false"
click at [187, 168] on span "2+ stops" at bounding box center [179, 166] width 25 height 7
click at [167, 168] on input "2+ stops" at bounding box center [157, 166] width 19 height 19
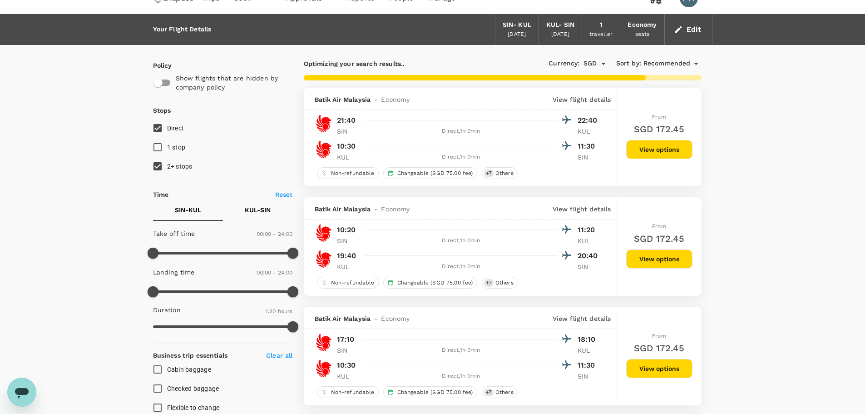
checkbox input "false"
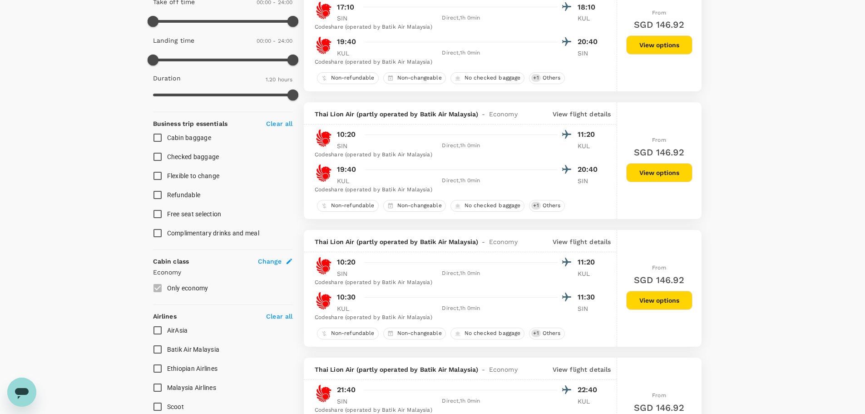
scroll to position [335, 0]
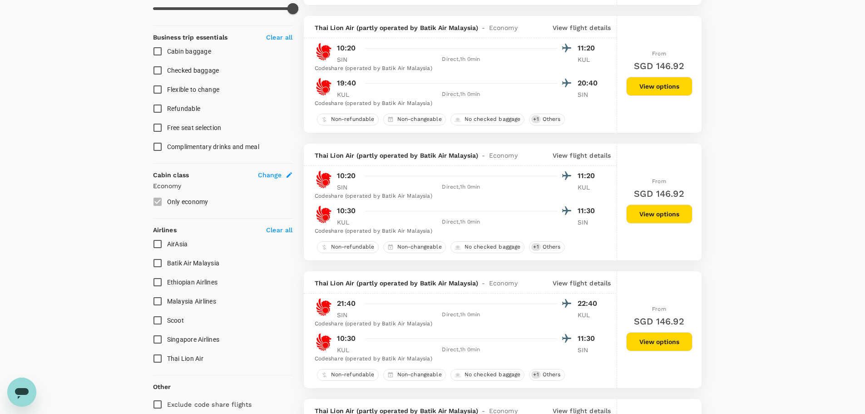
click at [157, 293] on input "Malaysia Airlines" at bounding box center [157, 301] width 19 height 19
checkbox input "true"
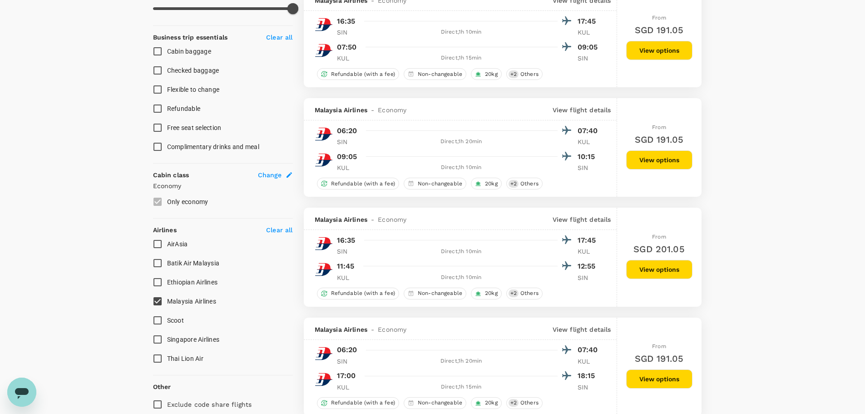
type input "SGD"
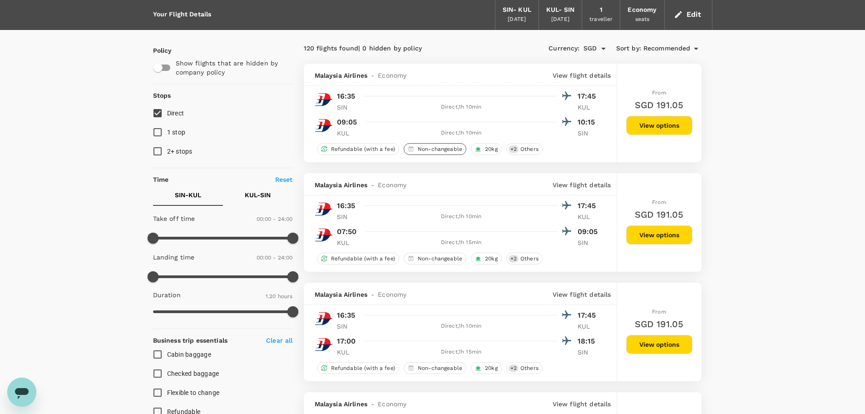
scroll to position [0, 0]
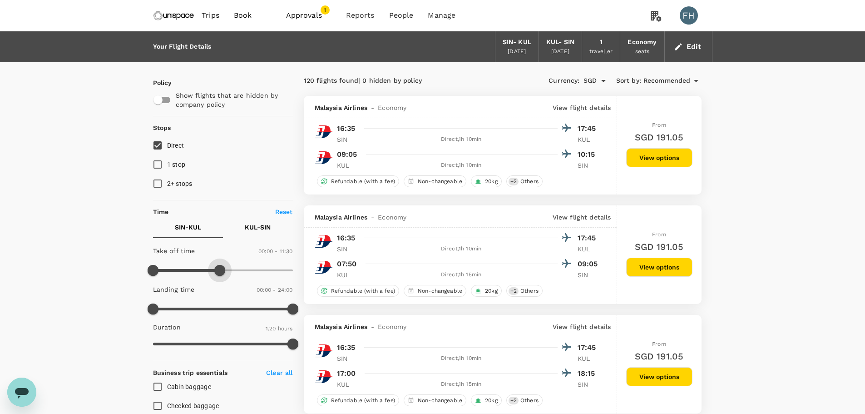
type input "570"
drag, startPoint x: 293, startPoint y: 271, endPoint x: 208, endPoint y: 274, distance: 85.4
click at [208, 274] on span at bounding box center [208, 270] width 11 height 11
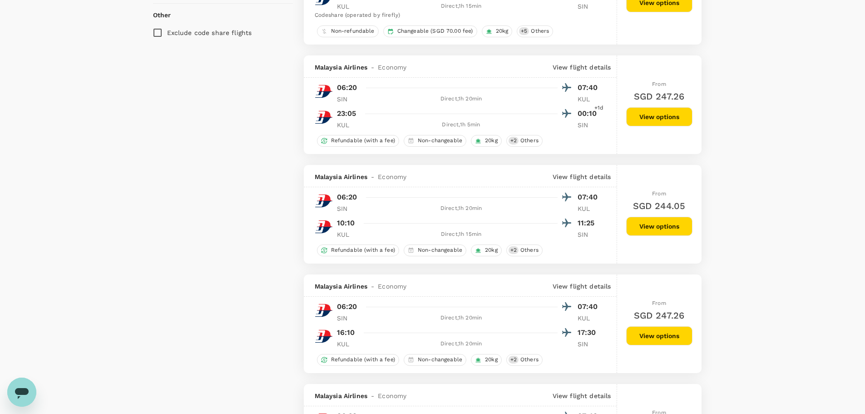
scroll to position [818, 0]
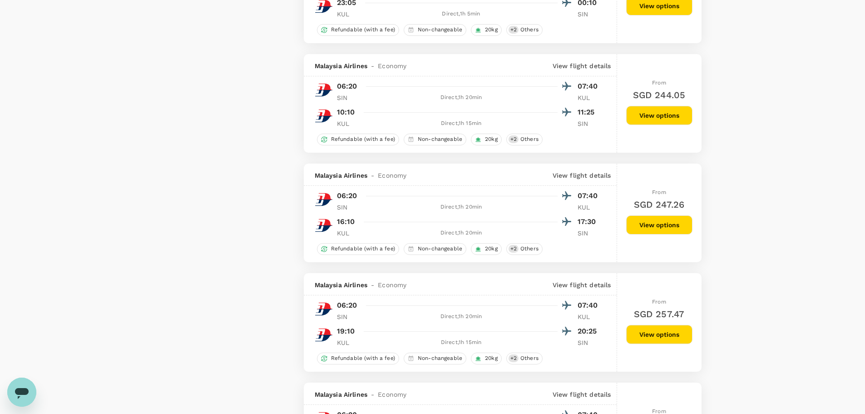
drag, startPoint x: 643, startPoint y: 225, endPoint x: 727, endPoint y: 226, distance: 84.0
click at [643, 225] on button "View options" at bounding box center [659, 224] width 66 height 19
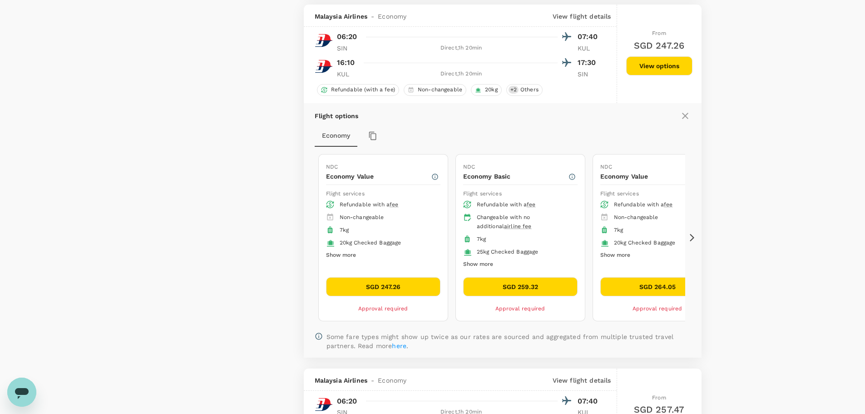
scroll to position [981, 0]
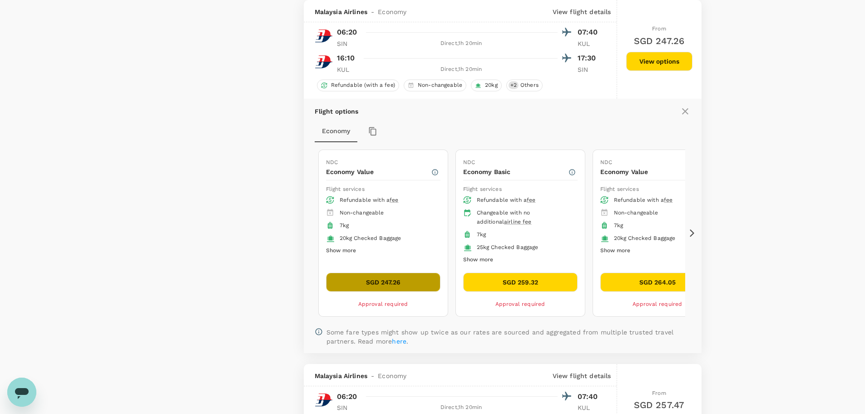
click at [364, 287] on button "SGD 247.26" at bounding box center [383, 282] width 114 height 19
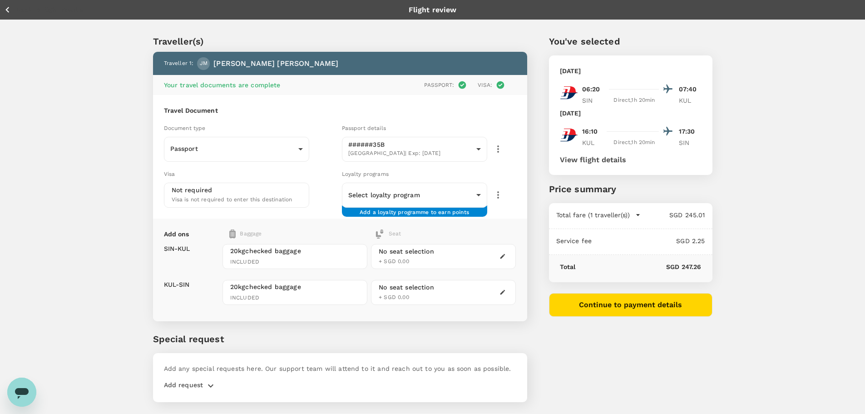
click at [4, 4] on icon "button" at bounding box center [7, 9] width 11 height 11
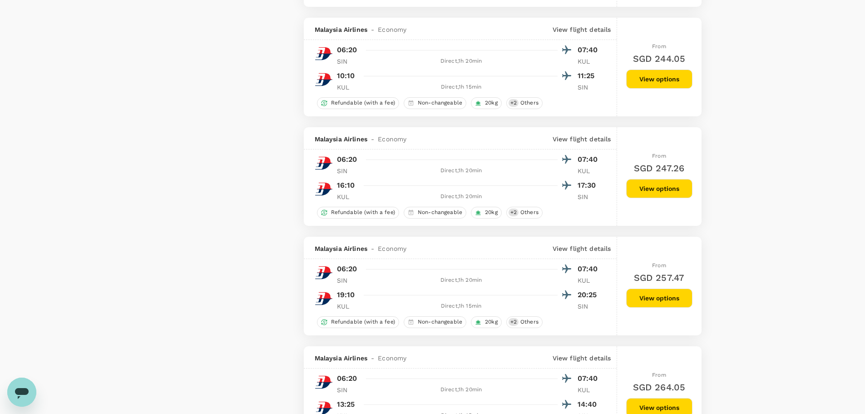
scroll to position [955, 0]
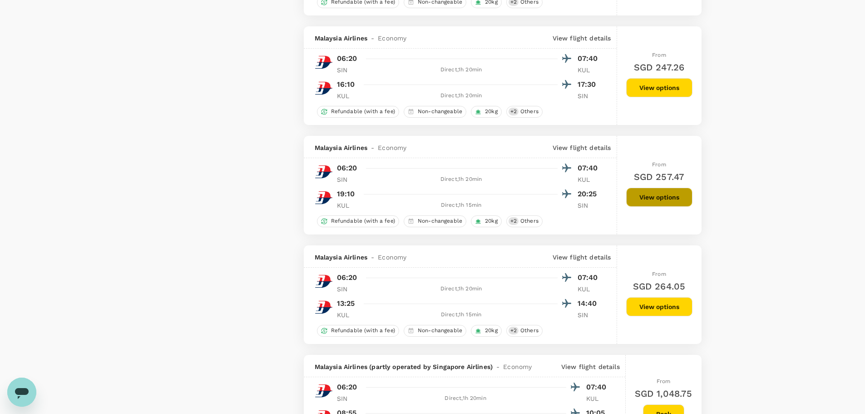
click at [642, 195] on button "View options" at bounding box center [659, 197] width 66 height 19
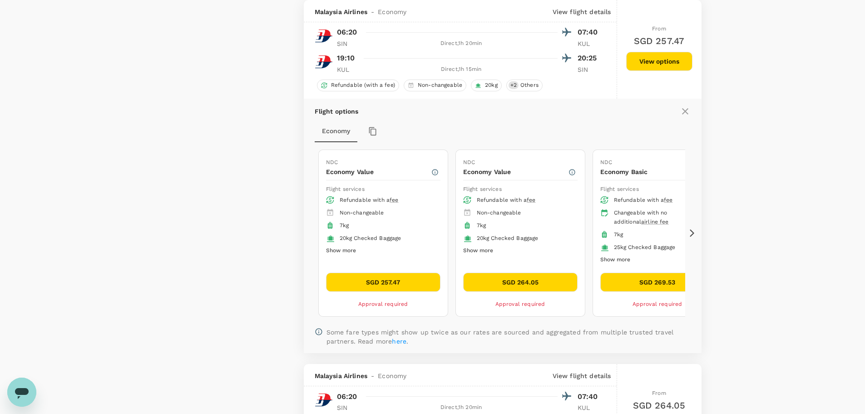
scroll to position [1181, 0]
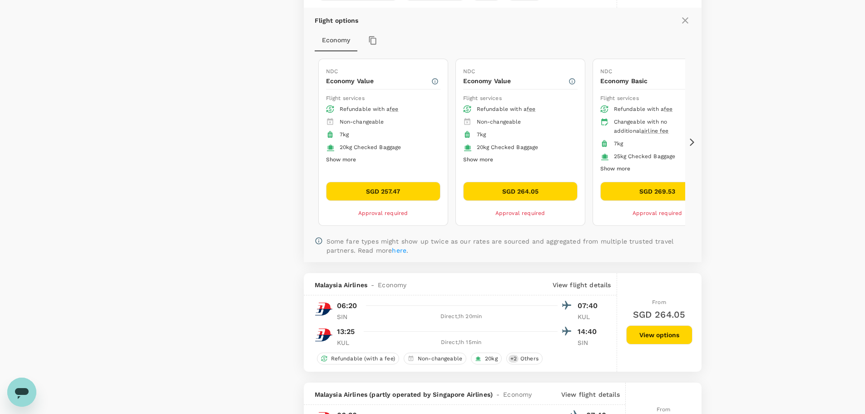
click at [362, 193] on button "SGD 257.47" at bounding box center [383, 191] width 114 height 19
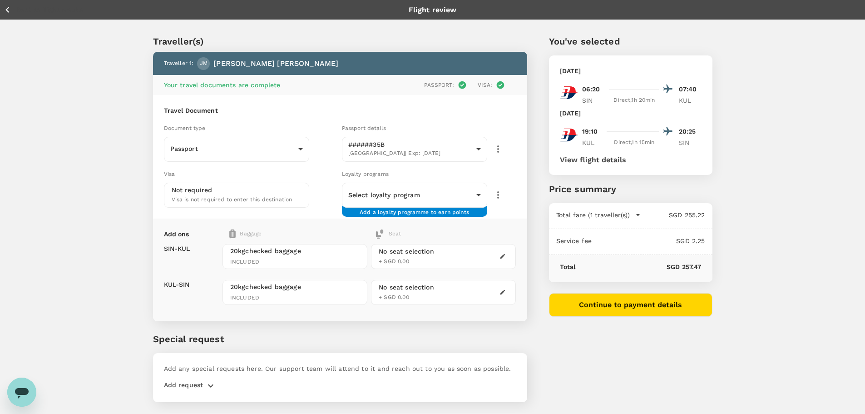
click at [12, 10] on icon "button" at bounding box center [7, 9] width 11 height 11
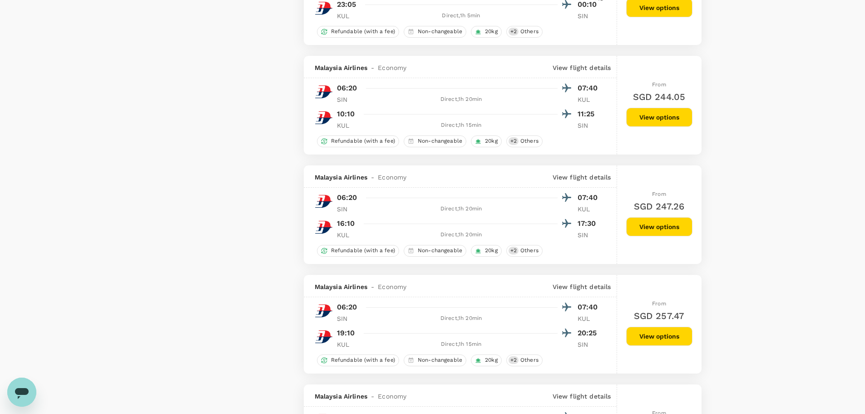
scroll to position [909, 0]
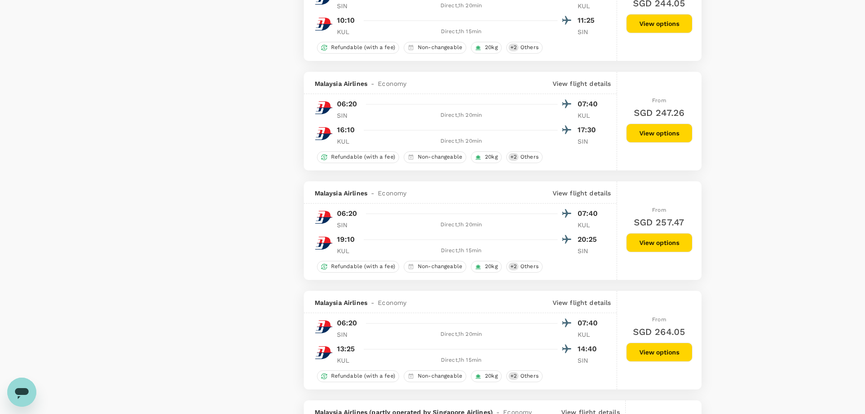
drag, startPoint x: 646, startPoint y: 238, endPoint x: 636, endPoint y: 239, distance: 9.5
click at [646, 238] on button "View options" at bounding box center [659, 242] width 66 height 19
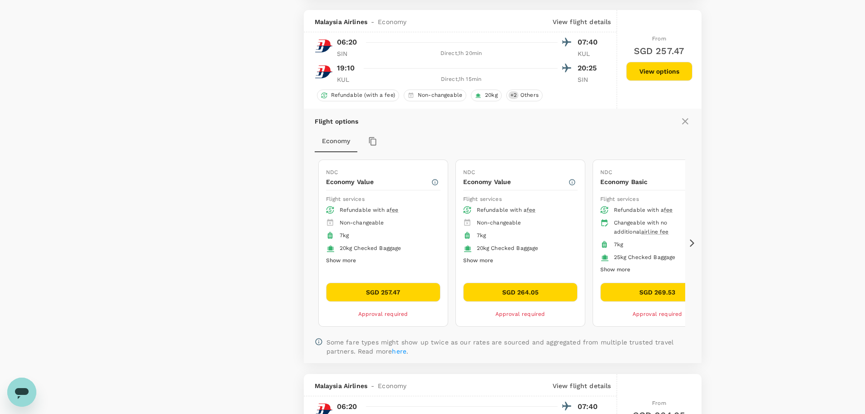
scroll to position [1091, 0]
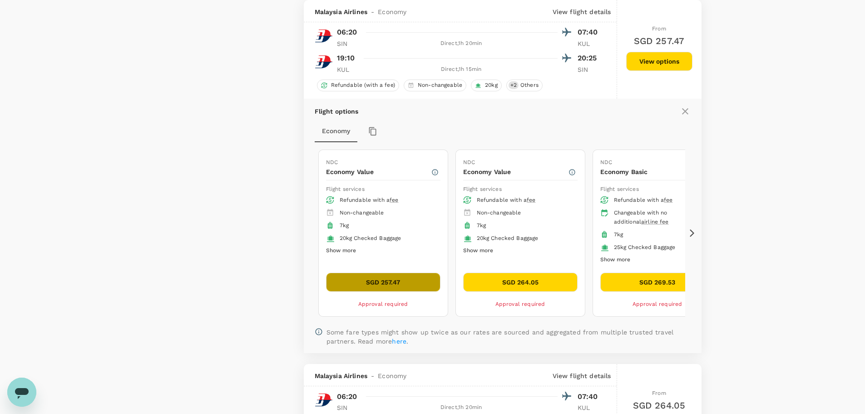
click at [408, 279] on button "SGD 257.47" at bounding box center [383, 282] width 114 height 19
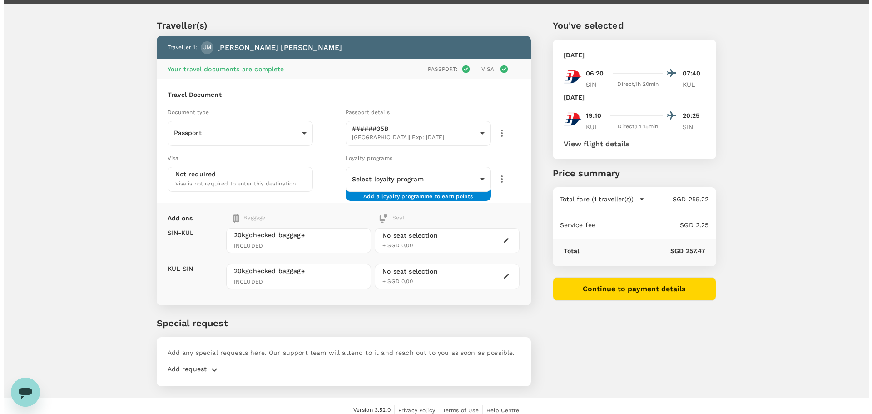
scroll to position [25, 0]
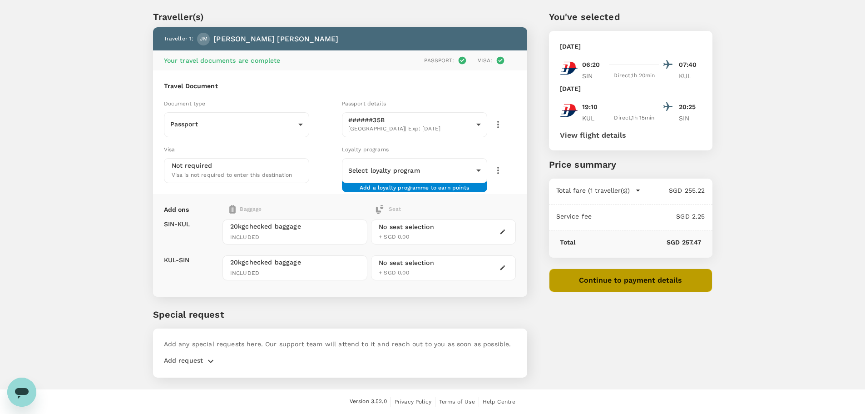
click at [575, 277] on button "Continue to payment details" at bounding box center [631, 280] width 164 height 24
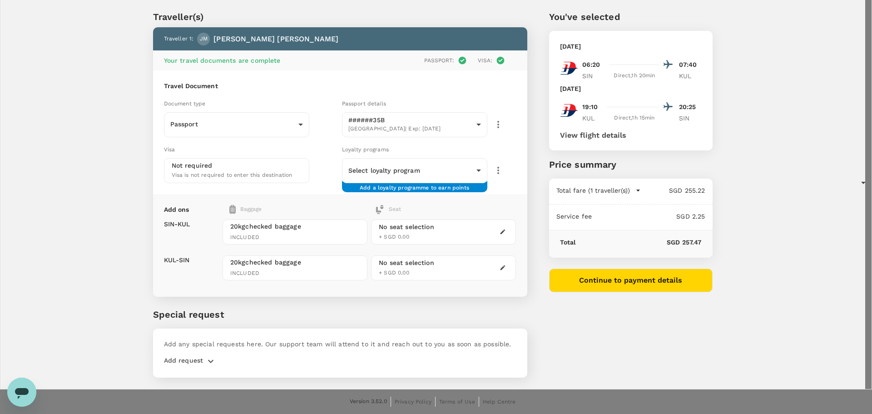
type input "9ca6ee36-36cb-4982-994b-715ae594bb55"
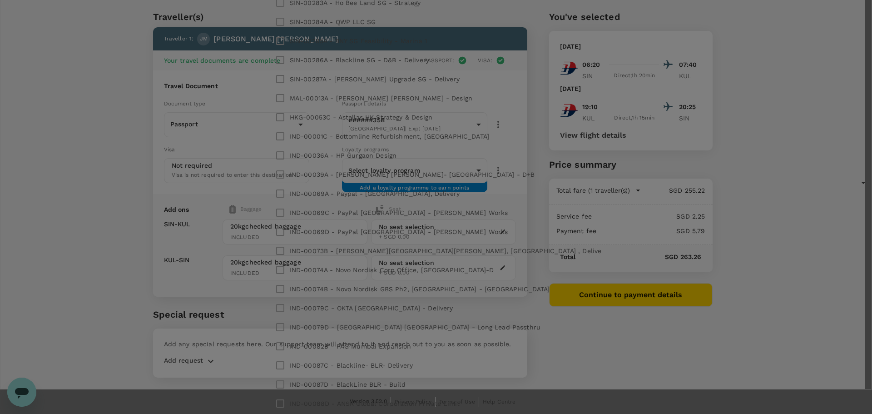
checkbox input "true"
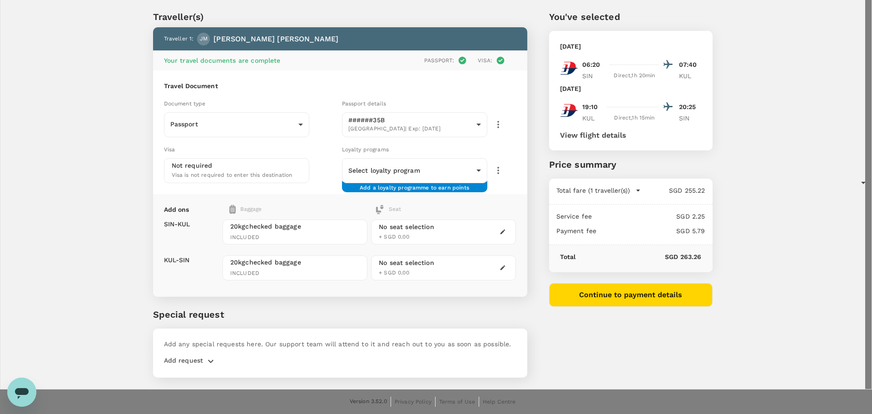
drag, startPoint x: 244, startPoint y: 160, endPoint x: 189, endPoint y: 156, distance: 55.1
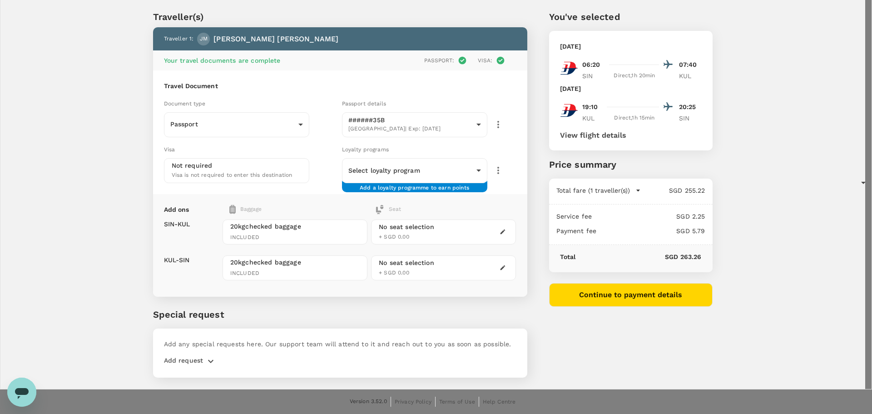
type textarea "GWI Event in KL"
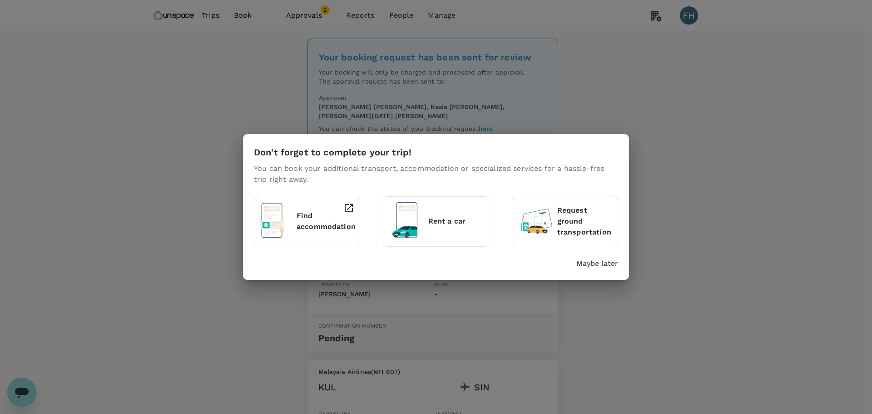
click at [581, 267] on p "Maybe later" at bounding box center [597, 263] width 42 height 11
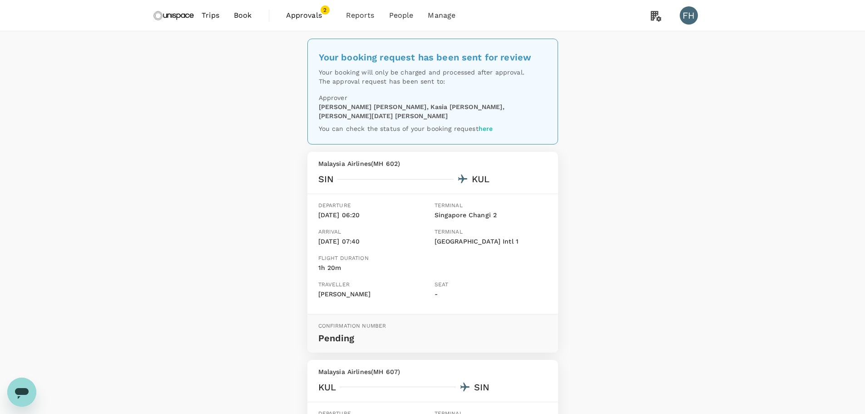
click at [176, 16] on img at bounding box center [174, 15] width 42 height 20
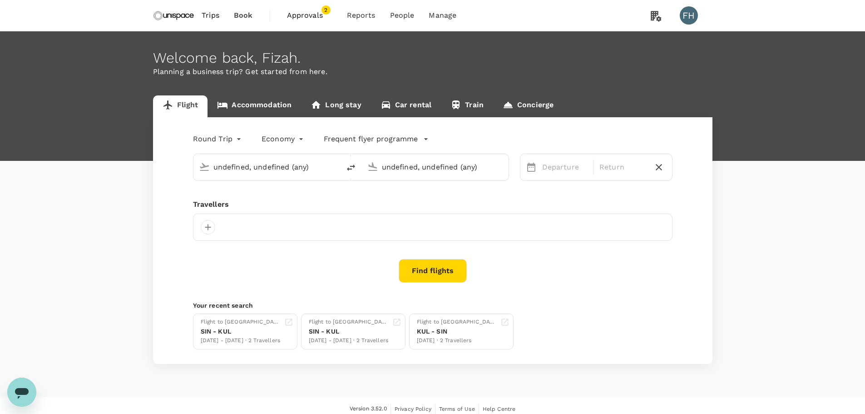
type input "Singapore Changi (SIN)"
type input "Kuala Lumpur Intl ([GEOGRAPHIC_DATA])"
type input "Singapore Changi (SIN)"
type input "Kuala Lumpur Intl ([GEOGRAPHIC_DATA])"
type input "Singapore Changi (SIN)"
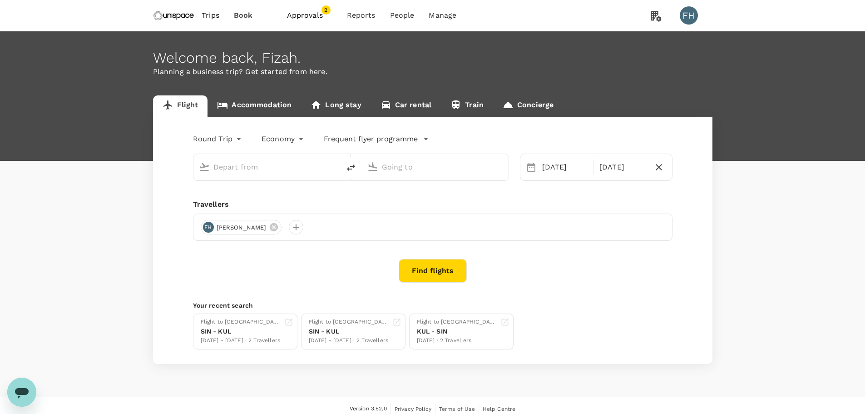
type input "Kuala Lumpur Intl ([GEOGRAPHIC_DATA])"
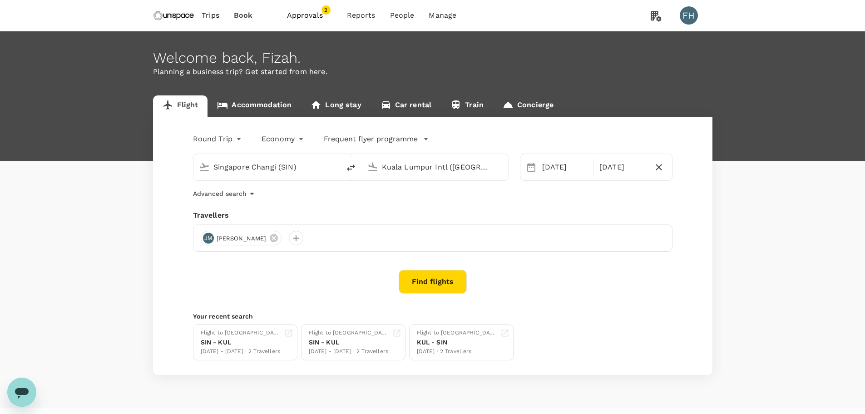
click at [256, 102] on link "Accommodation" at bounding box center [255, 106] width 94 height 22
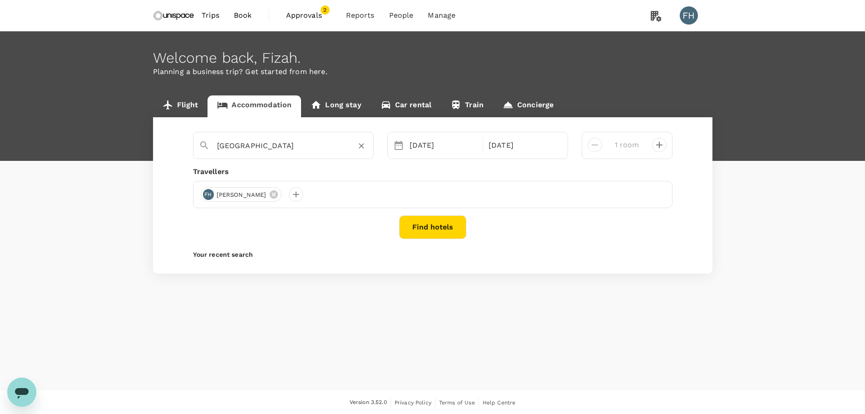
click at [255, 151] on input "[GEOGRAPHIC_DATA]" at bounding box center [279, 146] width 125 height 14
type input "[GEOGRAPHIC_DATA]"
click at [443, 167] on div "Travellers" at bounding box center [433, 171] width 480 height 11
click at [429, 227] on button "Find hotels" at bounding box center [432, 227] width 67 height 24
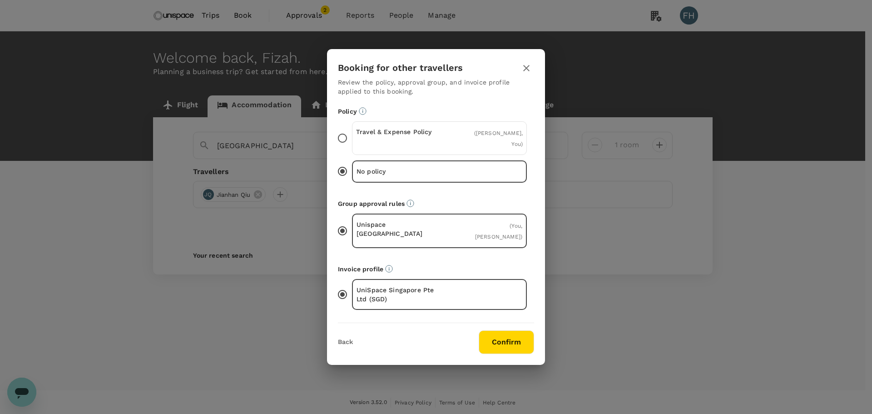
click at [417, 136] on p "Travel & Expense Policy" at bounding box center [398, 131] width 84 height 9
click at [352, 142] on input "Travel & Expense Policy ( [PERSON_NAME], You )" at bounding box center [342, 138] width 19 height 19
click at [506, 330] on button "Confirm" at bounding box center [506, 342] width 55 height 24
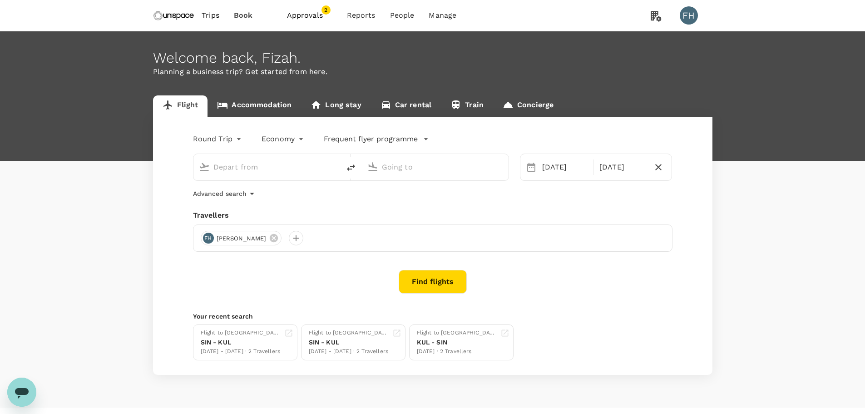
type input "Singapore Changi (SIN)"
type input "Kuala Lumpur Intl ([GEOGRAPHIC_DATA])"
click at [254, 98] on link "Accommodation" at bounding box center [255, 106] width 94 height 22
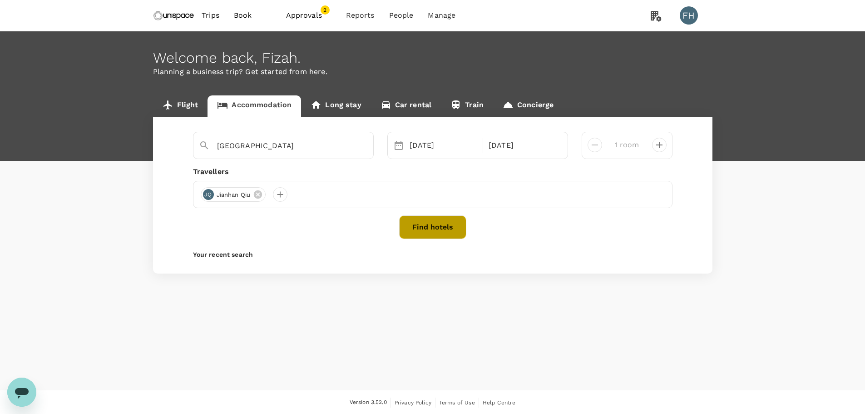
click at [423, 226] on button "Find hotels" at bounding box center [432, 227] width 67 height 24
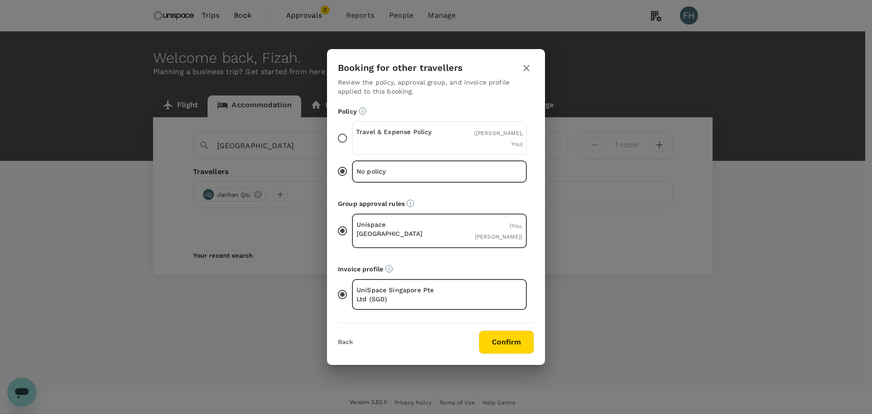
click at [424, 152] on div "Travel & Expense Policy ( [PERSON_NAME], You )" at bounding box center [439, 138] width 175 height 34
click at [352, 148] on input "Travel & Expense Policy ( [PERSON_NAME], You )" at bounding box center [342, 138] width 19 height 19
click at [507, 333] on button "Confirm" at bounding box center [506, 342] width 55 height 24
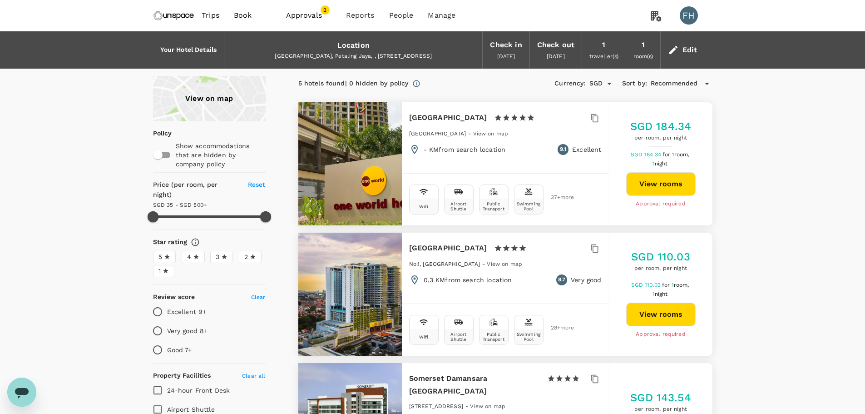
click at [684, 191] on button "View rooms" at bounding box center [660, 184] width 69 height 24
type input "499.84"
click at [298, 14] on span "Approvals" at bounding box center [308, 15] width 45 height 11
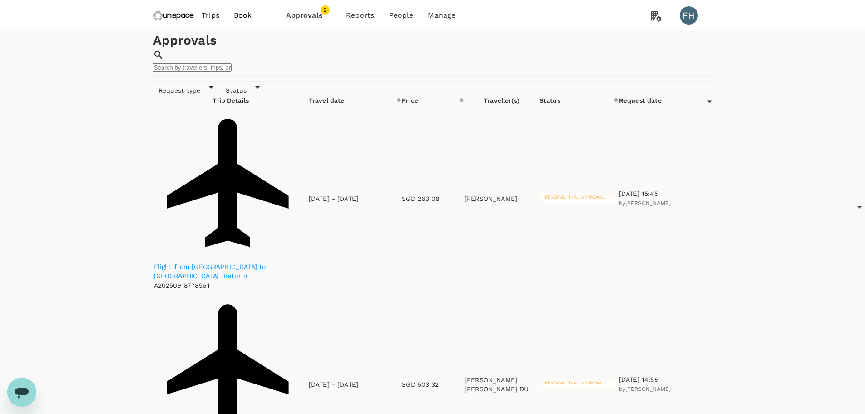
click at [235, 262] on p "Flight from [GEOGRAPHIC_DATA] to [GEOGRAPHIC_DATA] (Return)" at bounding box center [231, 271] width 154 height 18
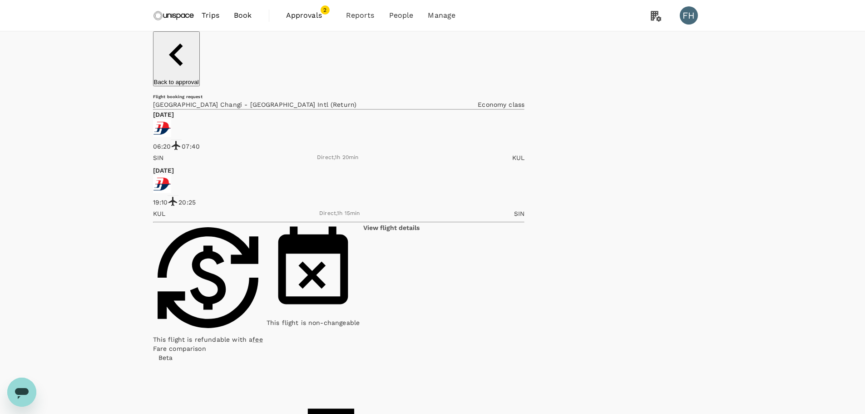
drag, startPoint x: 620, startPoint y: 171, endPoint x: 563, endPoint y: 171, distance: 57.7
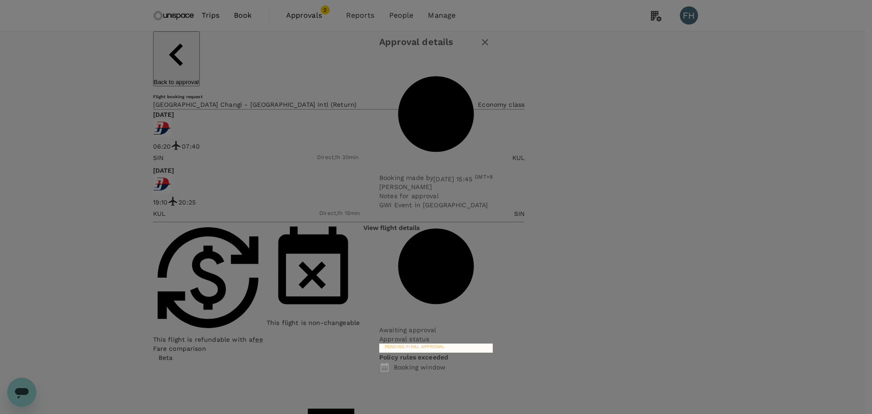
copy p "GWI Event in [GEOGRAPHIC_DATA]"
click at [491, 48] on icon "button" at bounding box center [485, 42] width 11 height 11
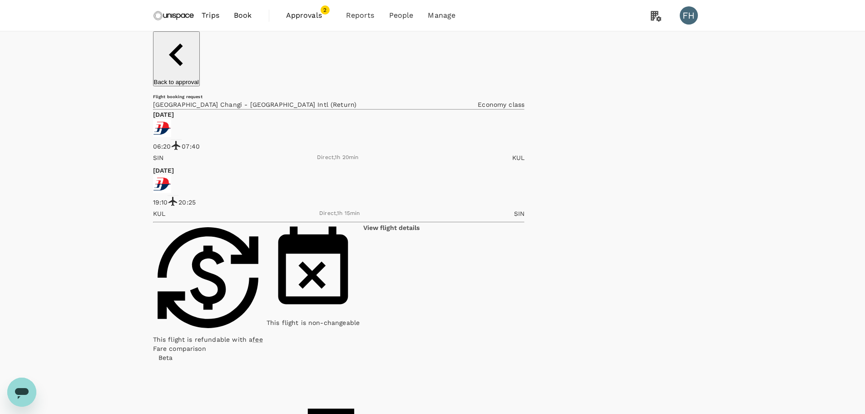
click at [297, 17] on span "Approvals" at bounding box center [308, 15] width 45 height 11
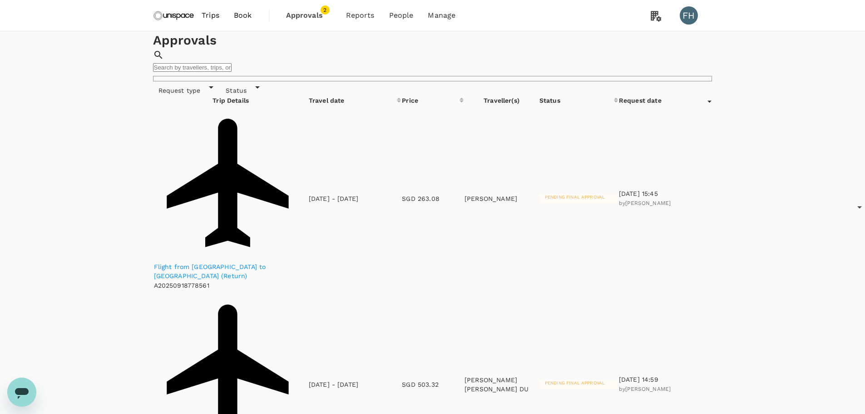
click at [272, 82] on div "Approvals ​ ​" at bounding box center [433, 56] width 560 height 50
click at [299, 12] on span "Approvals" at bounding box center [308, 15] width 45 height 11
click at [263, 262] on p "Flight from [GEOGRAPHIC_DATA] to [GEOGRAPHIC_DATA] (Return)" at bounding box center [231, 271] width 154 height 18
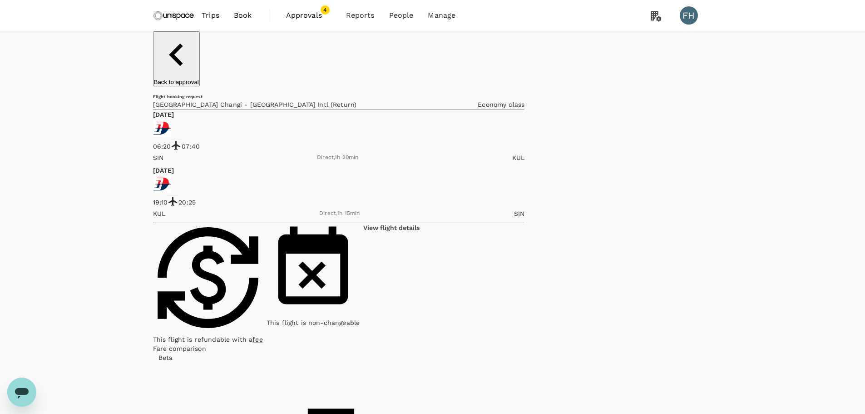
drag, startPoint x: 640, startPoint y: 174, endPoint x: 562, endPoint y: 170, distance: 77.3
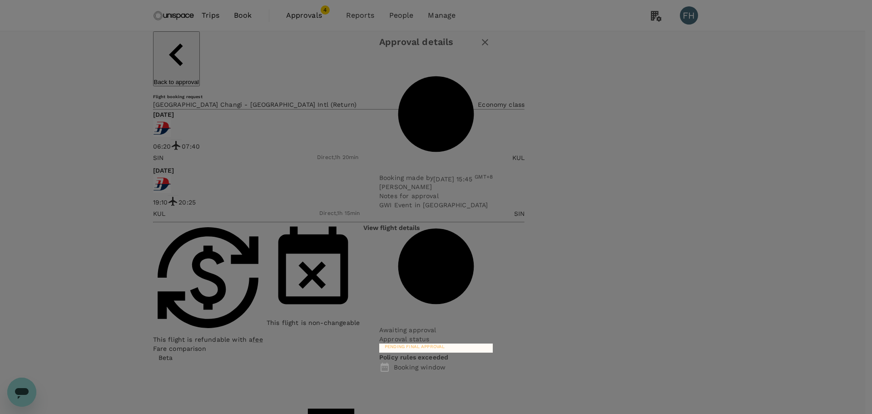
copy p "GWI Event in [GEOGRAPHIC_DATA]"
click at [210, 39] on div "Approval details Booking made by [PERSON_NAME][DEMOGRAPHIC_DATA] [DATE] 15:45 G…" at bounding box center [436, 207] width 872 height 414
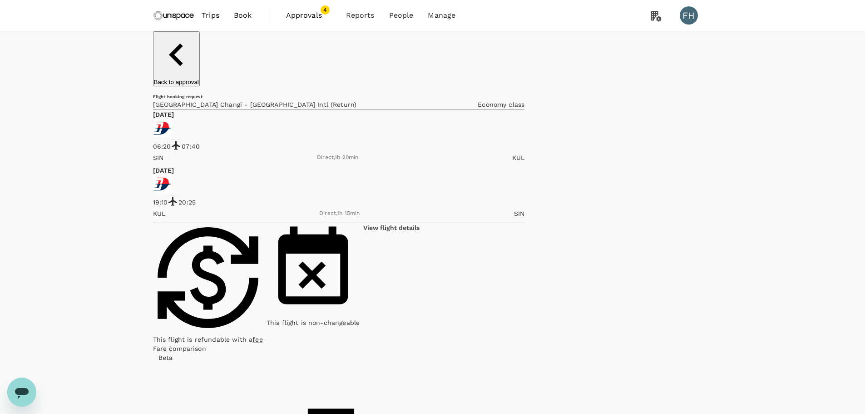
click at [183, 79] on p "Back to approval" at bounding box center [176, 82] width 45 height 7
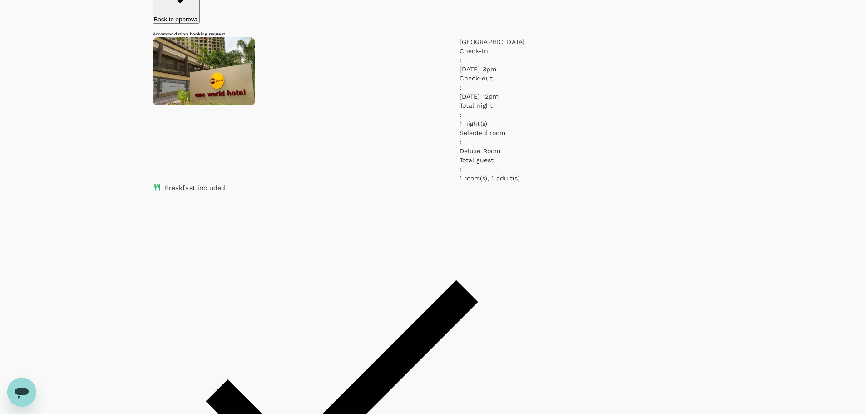
scroll to position [62, 0]
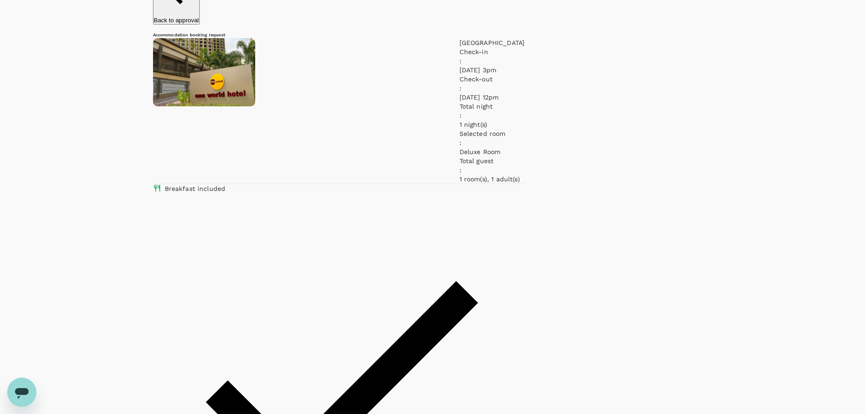
drag, startPoint x: 618, startPoint y: 112, endPoint x: 561, endPoint y: 113, distance: 57.2
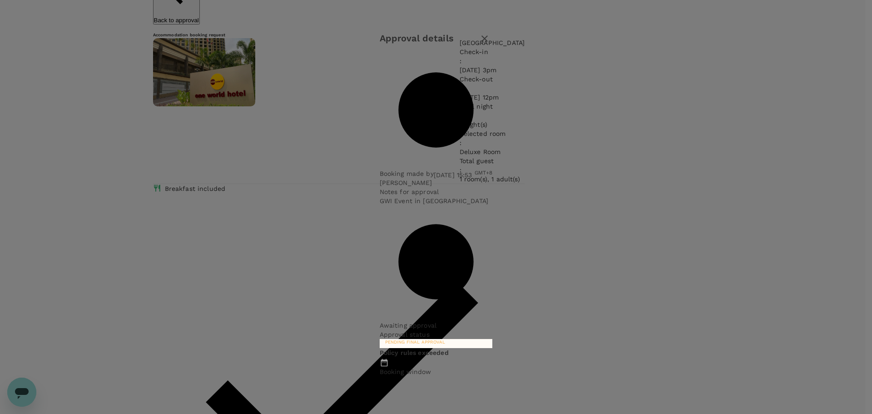
copy p "GWI Event in [GEOGRAPHIC_DATA]"
click at [490, 44] on icon "button" at bounding box center [484, 38] width 11 height 11
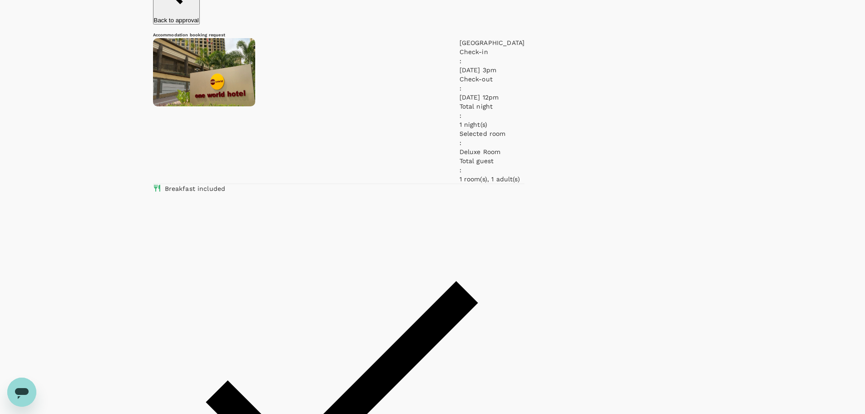
copy p "GWI Event in [GEOGRAPHIC_DATA]"
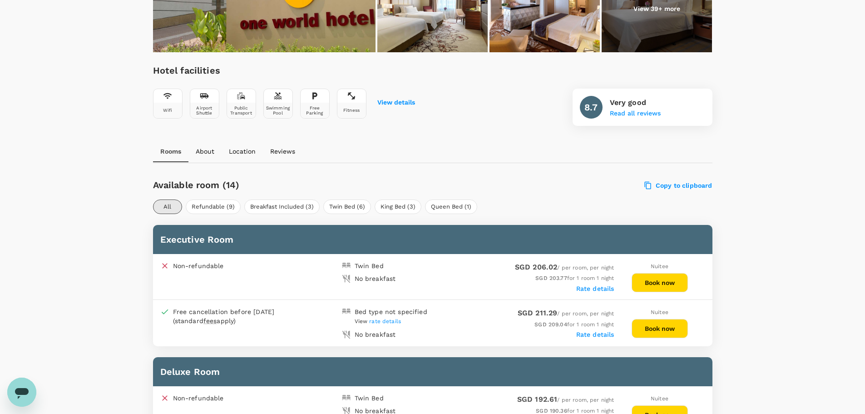
scroll to position [269, 0]
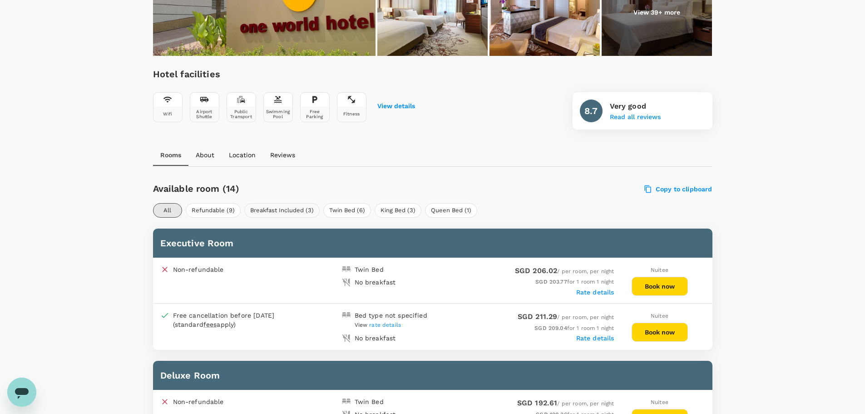
click at [295, 215] on button "Breakfast Included (3)" at bounding box center [281, 210] width 75 height 15
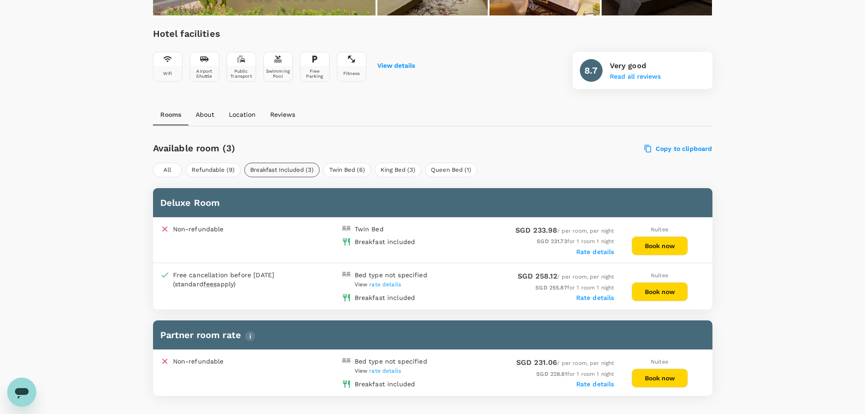
scroll to position [360, 0]
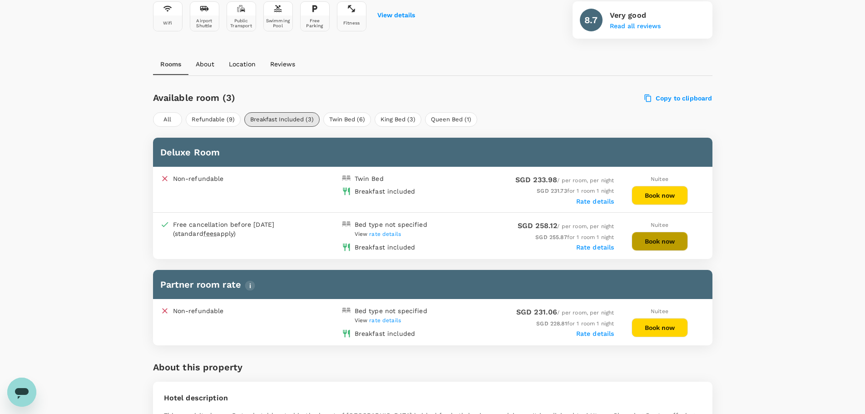
click at [665, 246] on button "Book now" at bounding box center [660, 241] width 56 height 19
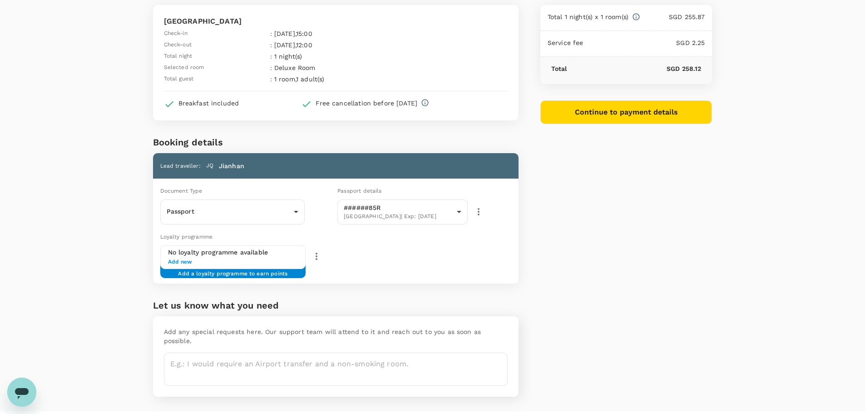
scroll to position [67, 0]
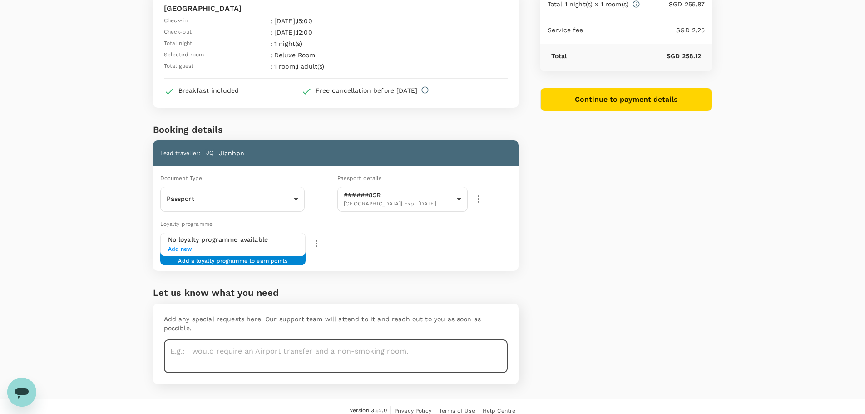
click at [284, 349] on textarea at bounding box center [336, 356] width 344 height 33
type textarea "R"
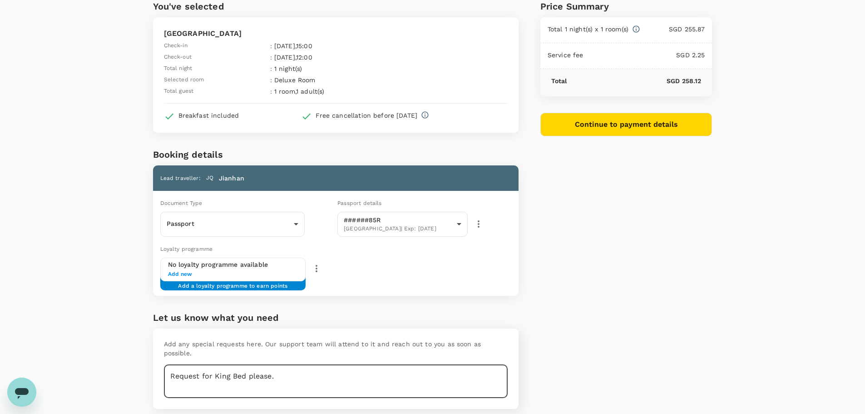
scroll to position [22, 0]
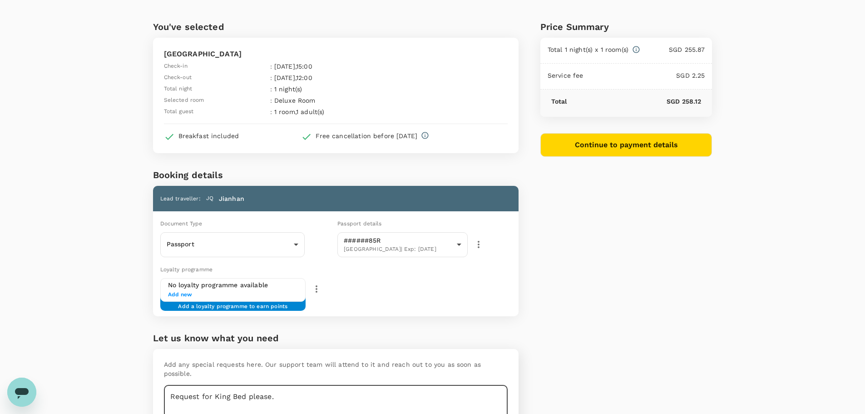
click at [283, 385] on textarea "Request for King Bed please." at bounding box center [336, 401] width 344 height 33
click at [236, 391] on textarea "Request for King Bed please." at bounding box center [336, 401] width 344 height 33
paste textarea "Please note: Request for King Bed under this accommodation booking"
drag, startPoint x: 219, startPoint y: 388, endPoint x: 158, endPoint y: 380, distance: 62.3
click at [158, 380] on div "Add any special requests here. Our support team will attend to it and reach out…" at bounding box center [336, 389] width 366 height 80
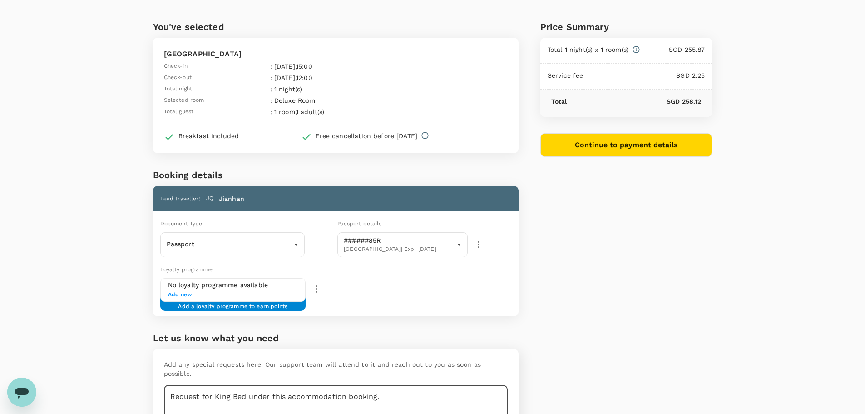
click at [232, 392] on textarea "Request for King Bed under this accommodation booking." at bounding box center [336, 401] width 344 height 33
type textarea "Request for King Bed under this accommodation booking."
click at [693, 289] on div "Price Summary Total 1 night(s) x 1 room(s) SGD 255.87 Service fee SGD 2.25 Tota…" at bounding box center [616, 221] width 194 height 446
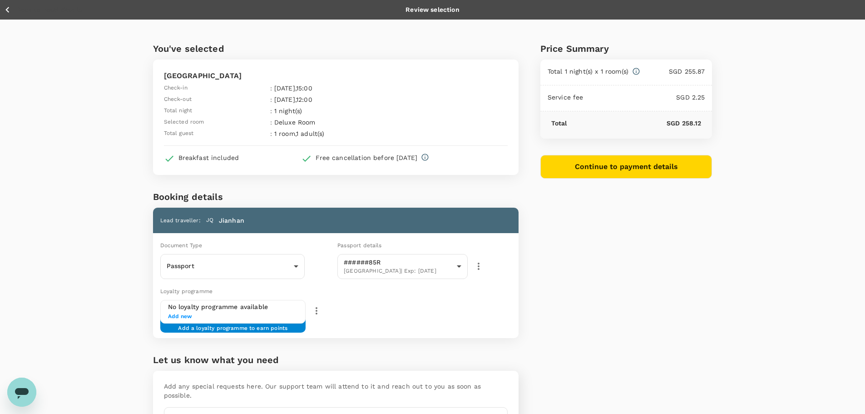
click at [93, 287] on div "You've selected One World Hotel Check-in : [DATE] 15:00 Check-out : [DATE] 12:0…" at bounding box center [432, 243] width 865 height 446
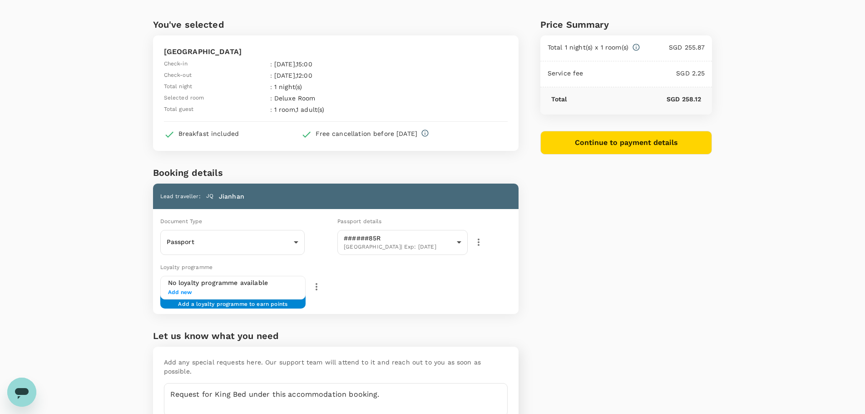
scroll to position [45, 0]
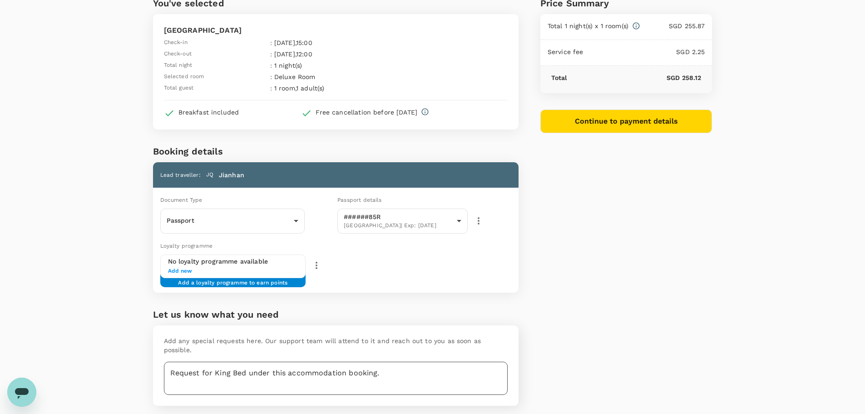
click at [241, 367] on textarea "Request for King Bed under this accommodation booking." at bounding box center [336, 378] width 344 height 33
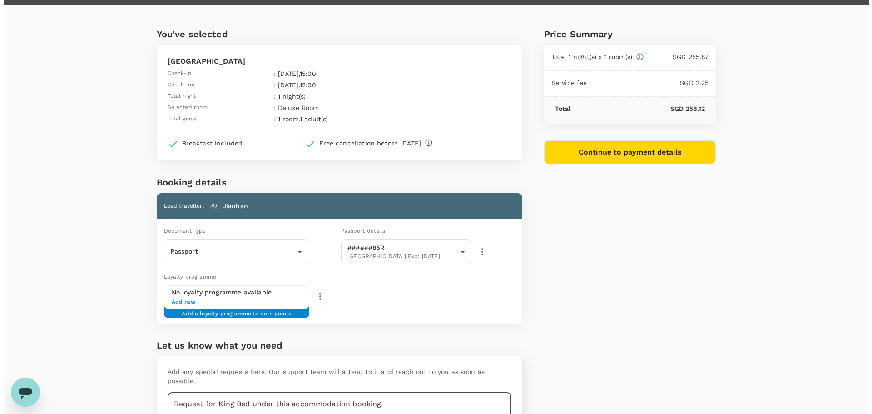
scroll to position [0, 0]
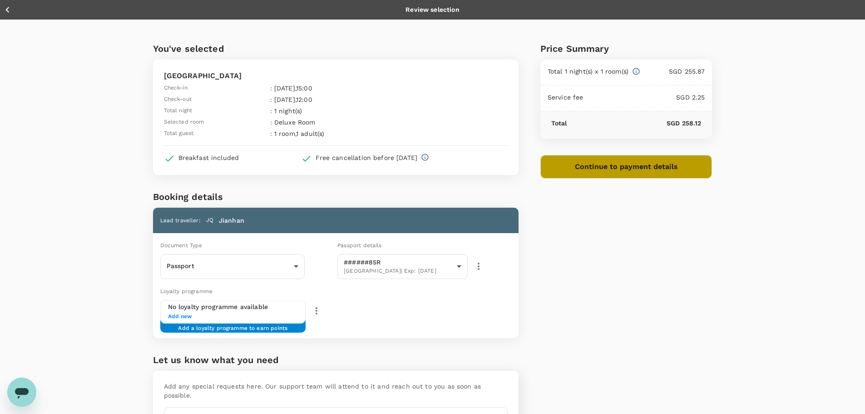
click at [599, 168] on button "Continue to payment details" at bounding box center [627, 167] width 172 height 24
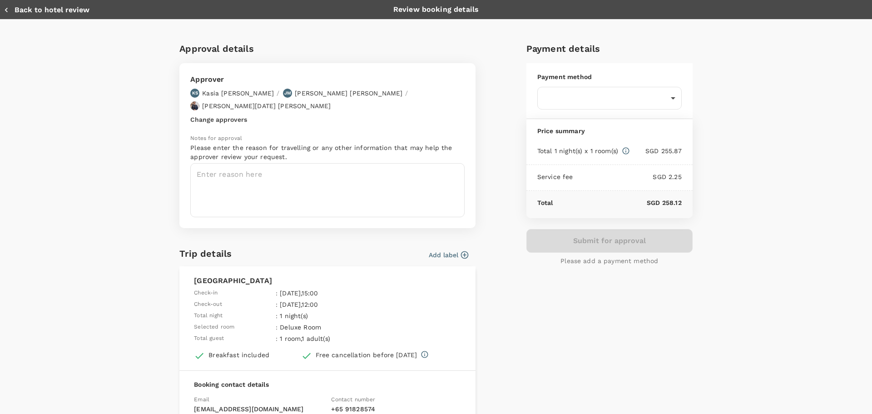
type input "9ca6ee36-36cb-4982-994b-715ae594bb55"
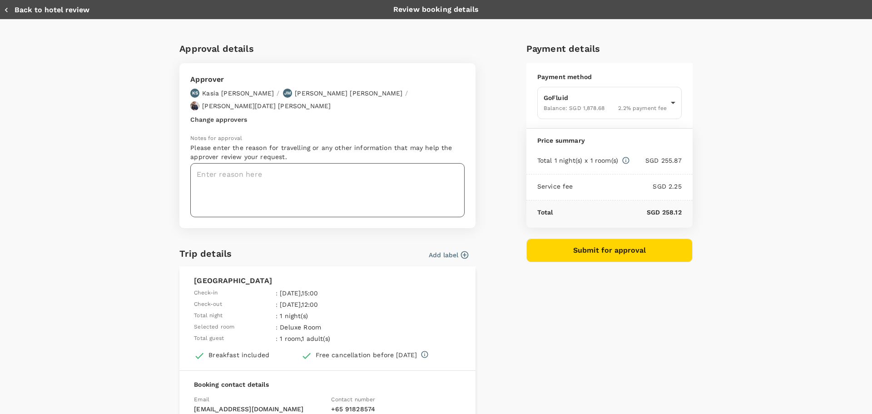
click at [270, 176] on textarea at bounding box center [327, 190] width 274 height 54
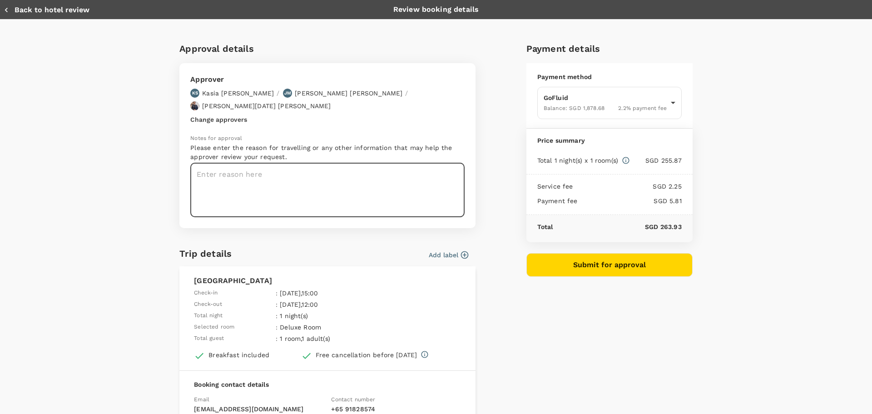
paste textarea "Please note: Request for King Bed under this accommodation booking."
click at [259, 169] on textarea "GWI" at bounding box center [327, 190] width 274 height 54
paste textarea "Event in [GEOGRAPHIC_DATA]"
type textarea "GWI Event in [GEOGRAPHIC_DATA]"
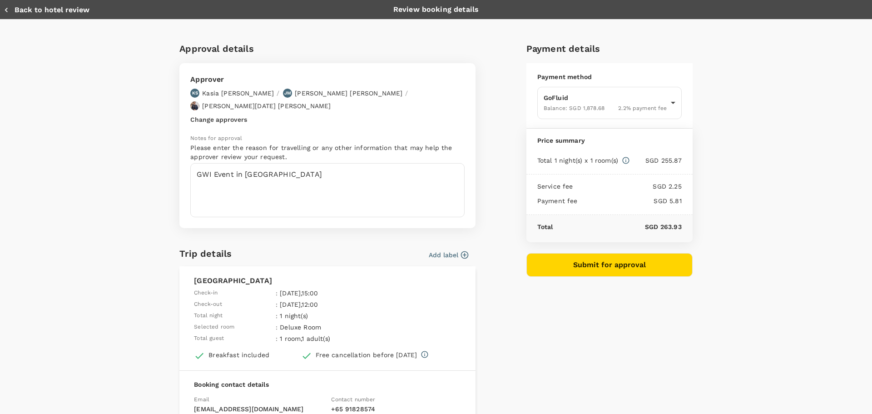
click at [450, 250] on button "Add label" at bounding box center [449, 254] width 40 height 9
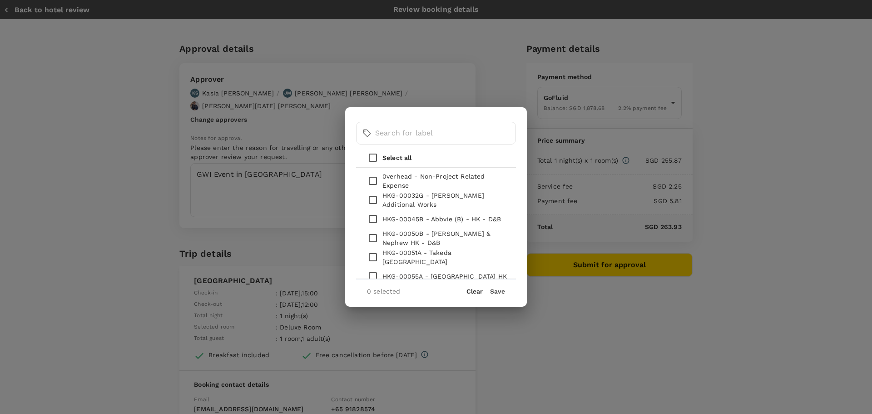
click at [373, 182] on input "checkbox" at bounding box center [372, 180] width 19 height 19
checkbox input "true"
click at [499, 292] on button "Save" at bounding box center [497, 291] width 15 height 7
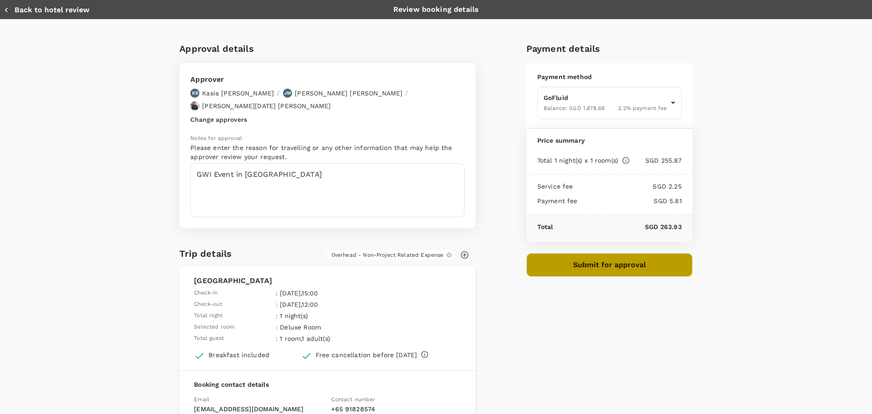
click at [582, 265] on button "Submit for approval" at bounding box center [609, 265] width 166 height 24
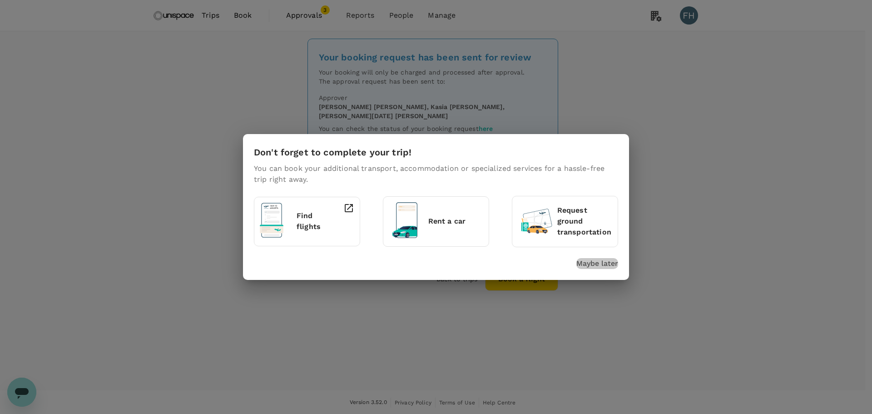
click at [588, 262] on p "Maybe later" at bounding box center [597, 263] width 42 height 11
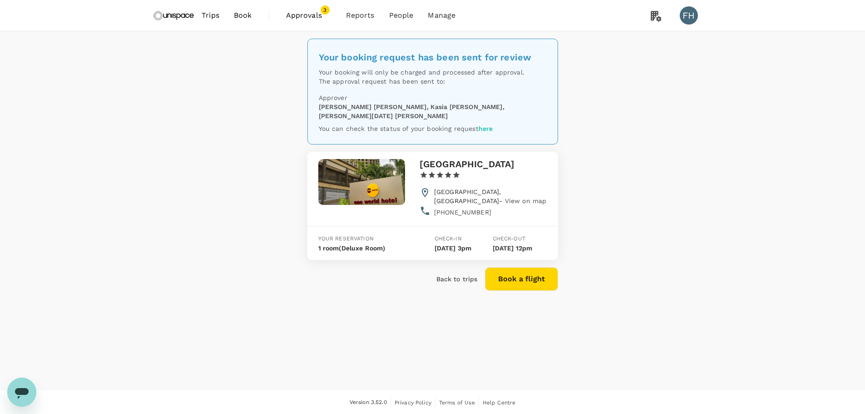
click at [159, 12] on img at bounding box center [174, 15] width 42 height 20
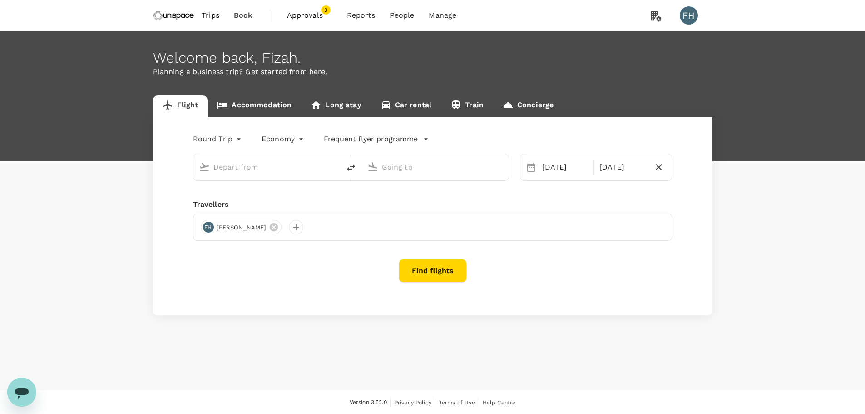
type input "Singapore Changi (SIN)"
type input "Kuala Lumpur Intl ([GEOGRAPHIC_DATA])"
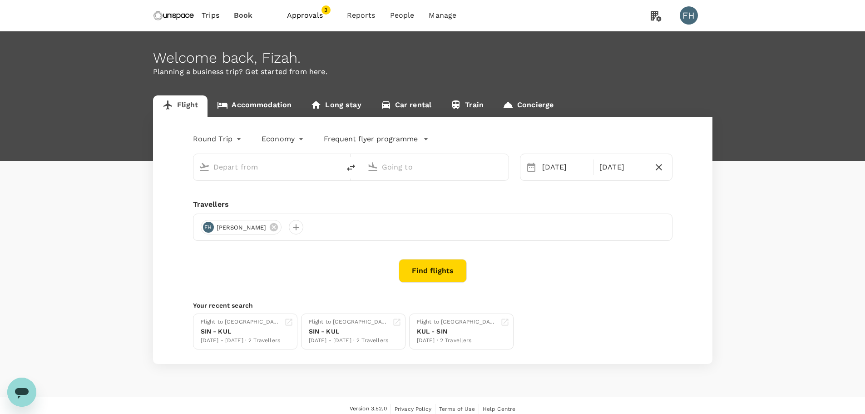
type input "Singapore Changi (SIN)"
type input "Kuala Lumpur Intl ([GEOGRAPHIC_DATA])"
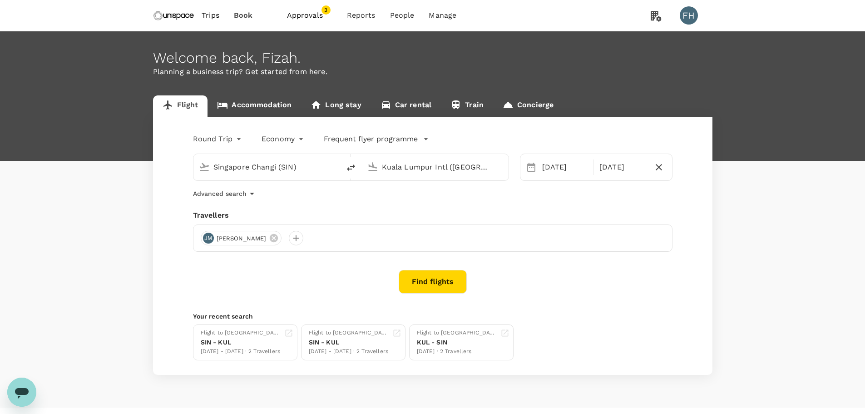
click at [252, 103] on link "Accommodation" at bounding box center [255, 106] width 94 height 22
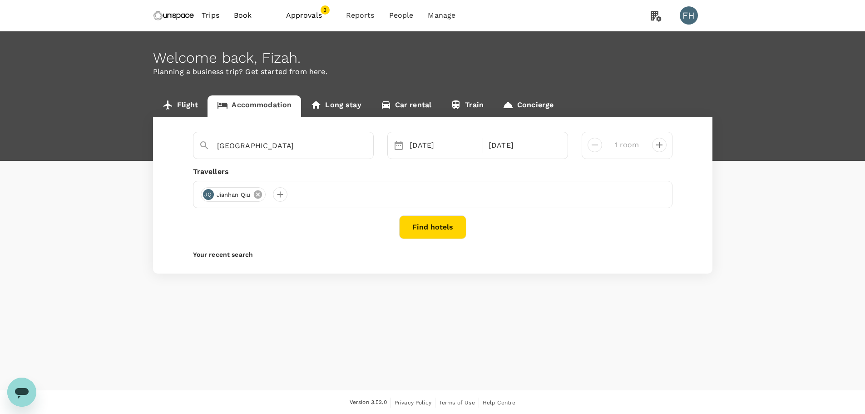
click at [256, 193] on icon at bounding box center [258, 194] width 8 height 8
click at [211, 196] on div at bounding box center [208, 194] width 15 height 15
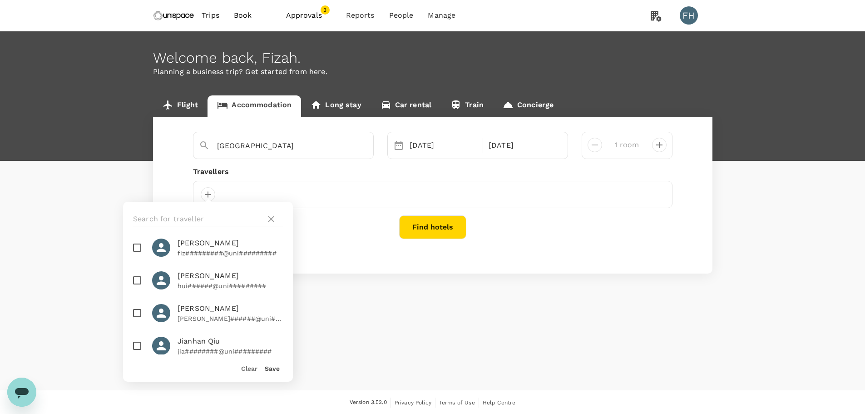
scroll to position [227, 0]
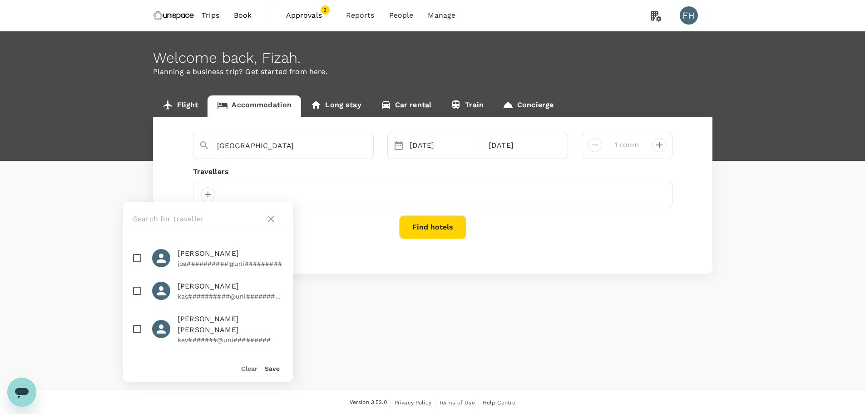
click at [201, 264] on p "joa##########@uni#########" at bounding box center [230, 263] width 105 height 9
checkbox input "true"
click at [267, 367] on button "Save" at bounding box center [272, 368] width 15 height 7
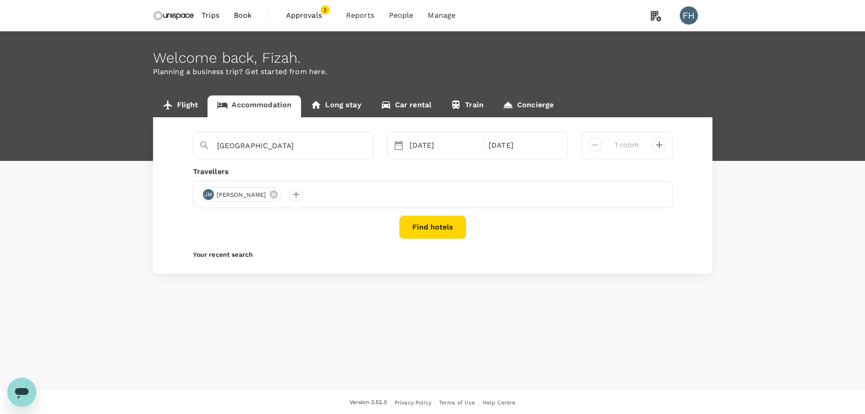
click at [319, 250] on p "Your recent search" at bounding box center [433, 254] width 480 height 9
click at [453, 229] on button "Find hotels" at bounding box center [432, 227] width 67 height 24
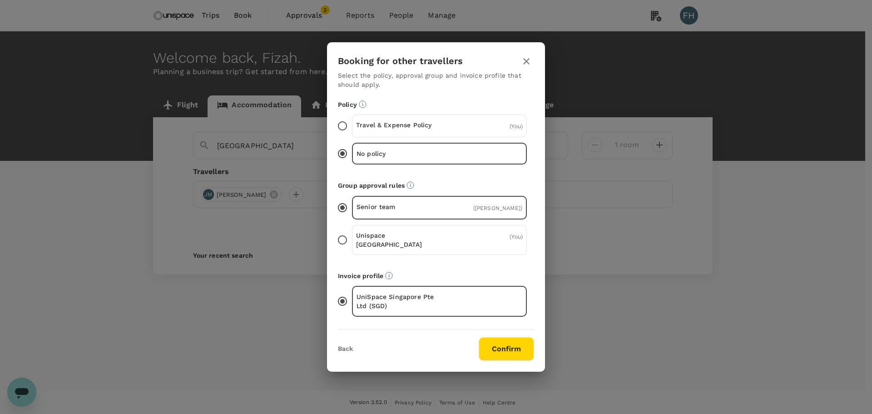
click at [479, 125] on div "( You )" at bounding box center [494, 125] width 55 height 11
click at [352, 125] on input "Travel & Expense Policy ( You )" at bounding box center [342, 125] width 19 height 19
click at [470, 149] on div "No policy" at bounding box center [439, 154] width 175 height 21
click at [352, 149] on input "No policy" at bounding box center [342, 153] width 19 height 19
click at [473, 125] on div "( You )" at bounding box center [494, 125] width 55 height 11
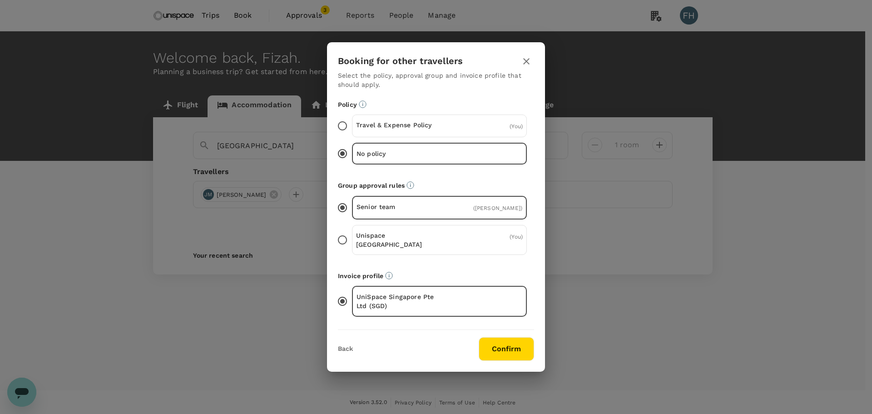
click at [352, 125] on input "Travel & Expense Policy ( You )" at bounding box center [342, 125] width 19 height 19
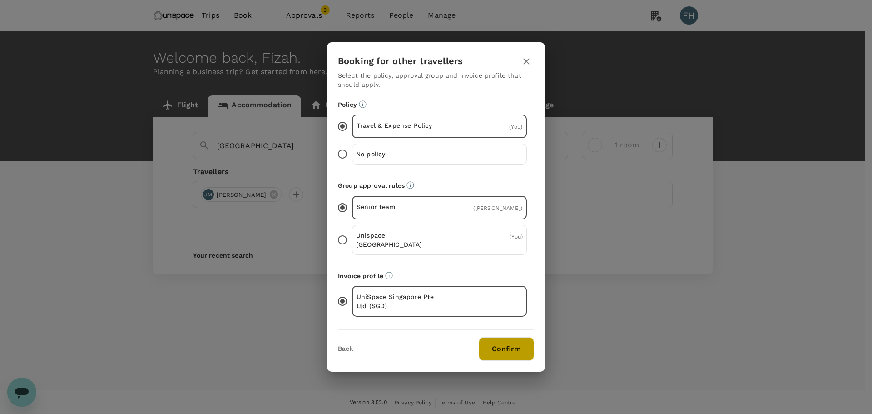
click at [500, 349] on button "Confirm" at bounding box center [506, 349] width 55 height 24
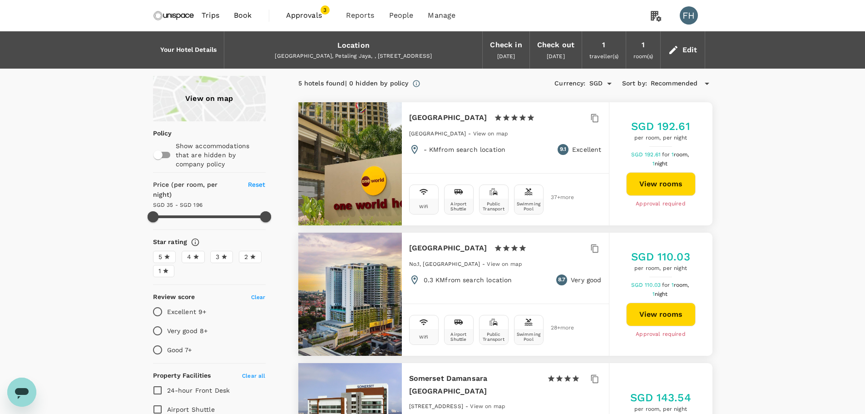
click at [660, 186] on button "View rooms" at bounding box center [660, 184] width 69 height 24
type input "195.84"
click at [675, 52] on icon at bounding box center [673, 50] width 11 height 11
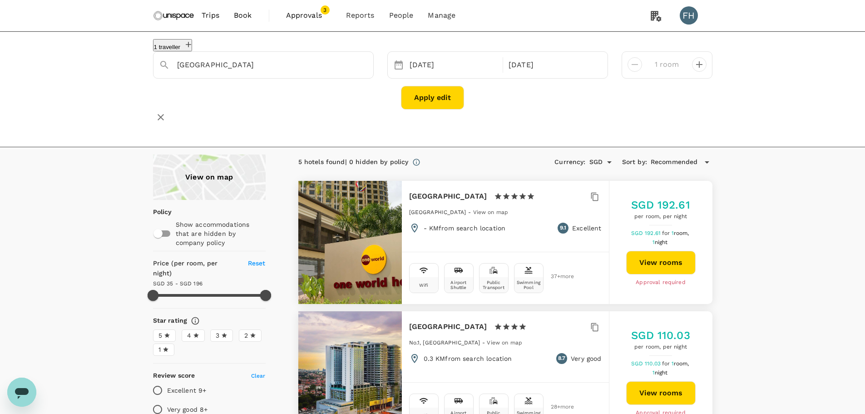
click at [166, 112] on icon "button" at bounding box center [160, 117] width 11 height 11
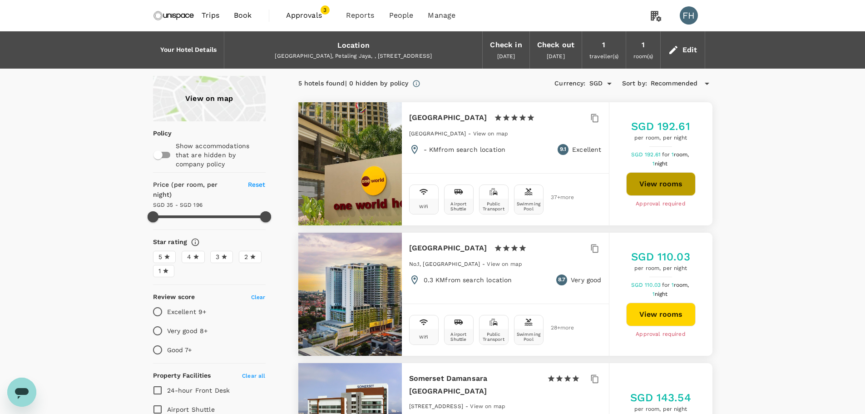
click at [673, 179] on button "View rooms" at bounding box center [660, 184] width 69 height 24
click at [640, 183] on button "View rooms" at bounding box center [660, 184] width 69 height 24
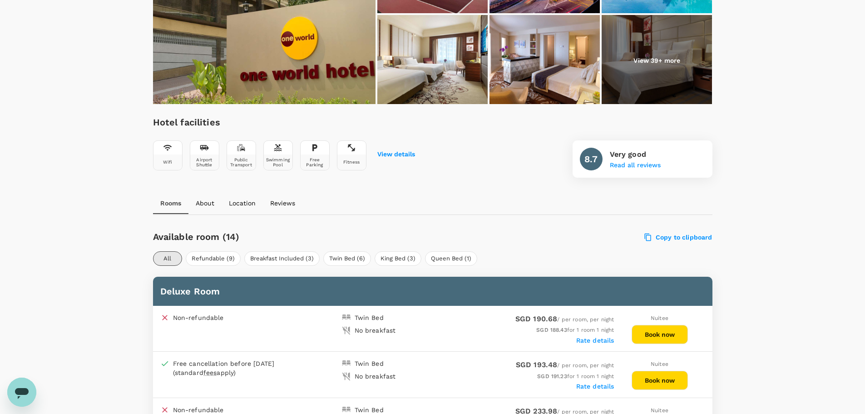
scroll to position [273, 0]
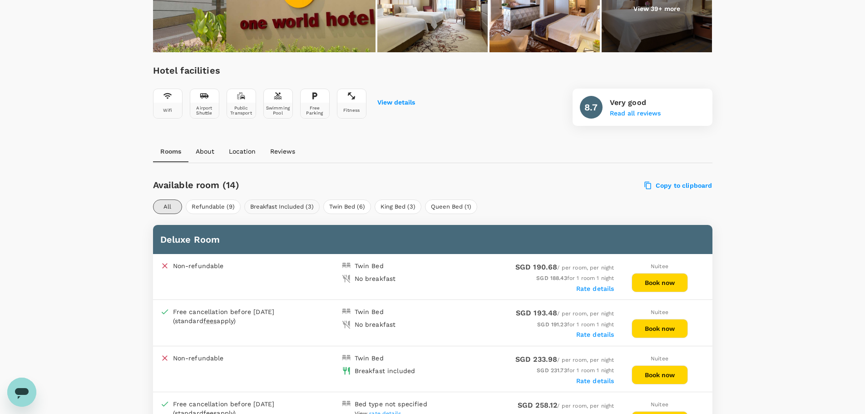
click at [291, 203] on button "Breakfast Included (3)" at bounding box center [281, 206] width 75 height 15
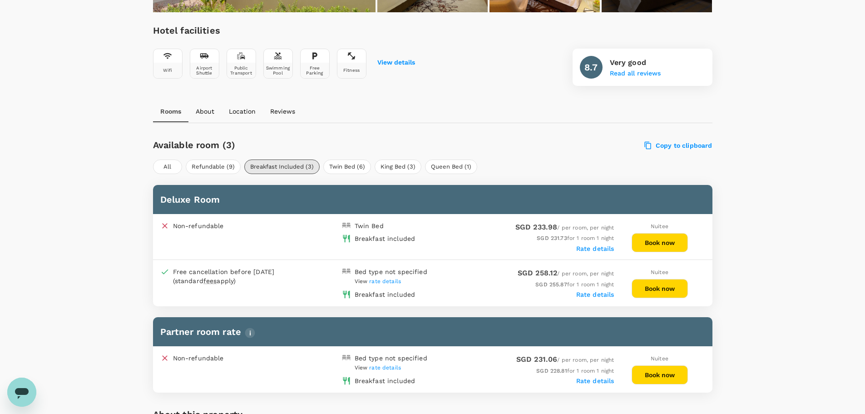
scroll to position [318, 0]
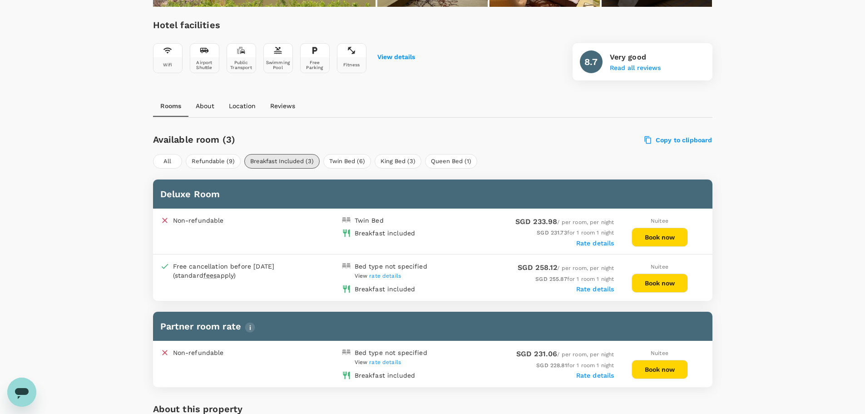
click at [654, 276] on button "Book now" at bounding box center [660, 282] width 56 height 19
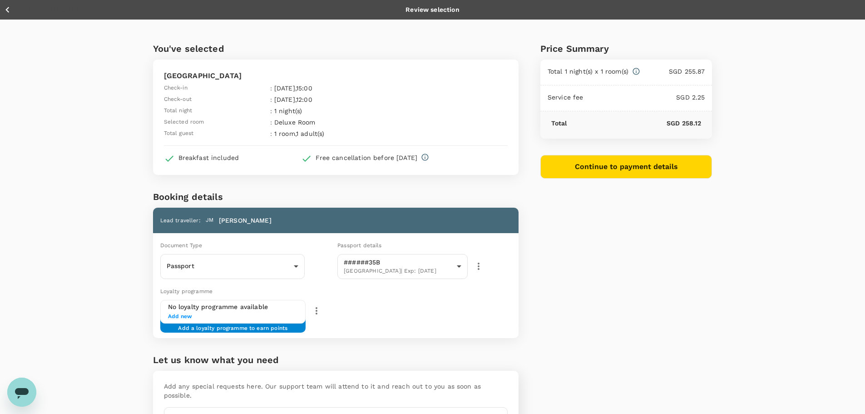
click at [382, 316] on div "No loyalty programme available Add new Add a loyalty programme to earn points" at bounding box center [276, 312] width 233 height 24
paste textarea "Please note: Request for King Bed under this accommodation booking."
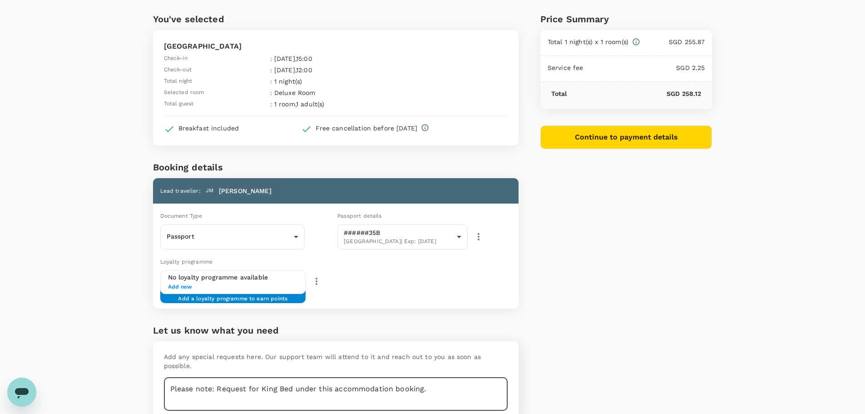
scroll to position [45, 0]
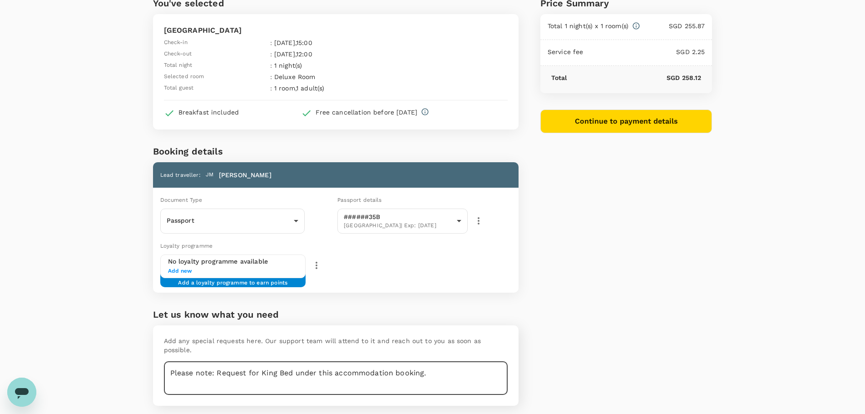
drag, startPoint x: 221, startPoint y: 362, endPoint x: 140, endPoint y: 365, distance: 80.9
click at [140, 365] on div "You've selected One World Hotel Check-in : [DATE] 15:00 Check-out : [DATE] 12:0…" at bounding box center [324, 197] width 387 height 446
type textarea "Request for King Bed under this accommodation booking."
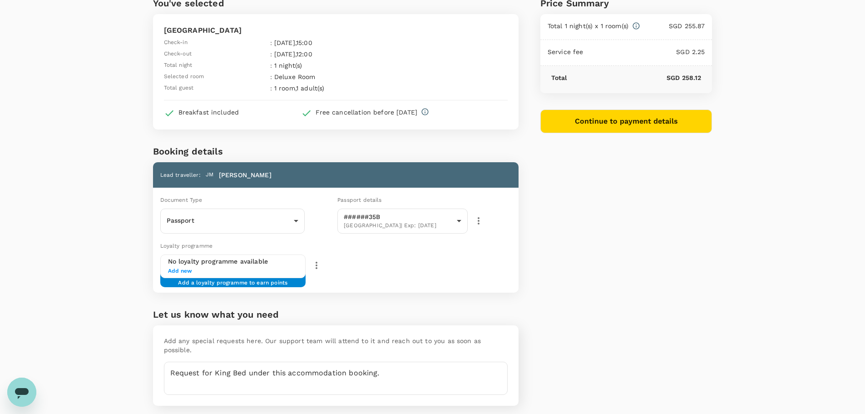
click at [118, 215] on div "You've selected One World Hotel Check-in : [DATE] 15:00 Check-out : [DATE] 12:0…" at bounding box center [432, 197] width 865 height 446
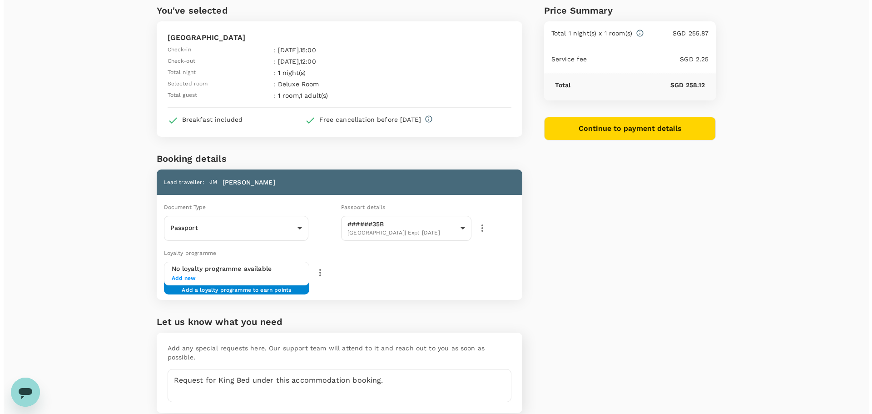
scroll to position [22, 0]
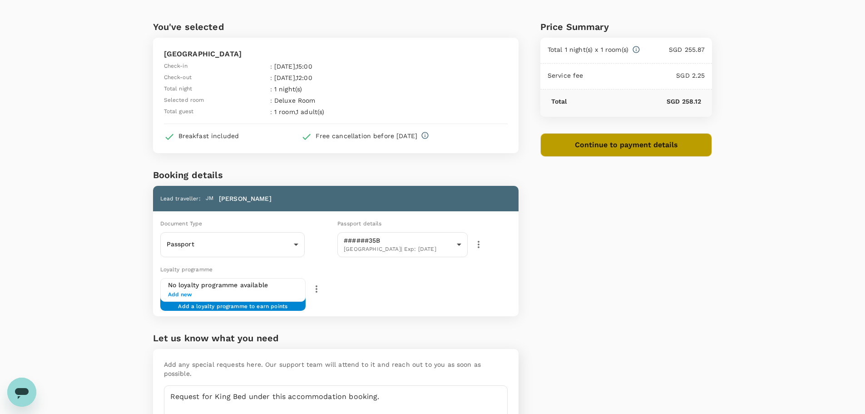
click at [559, 140] on button "Continue to payment details" at bounding box center [627, 145] width 172 height 24
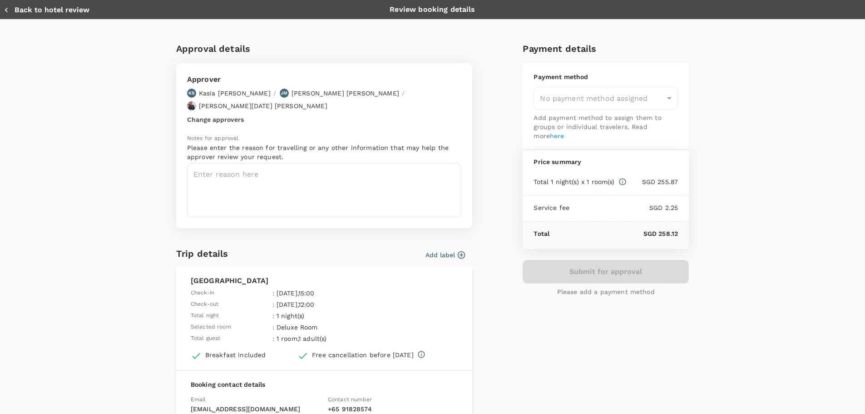
type input "9ca6ee36-36cb-4982-994b-715ae594bb55"
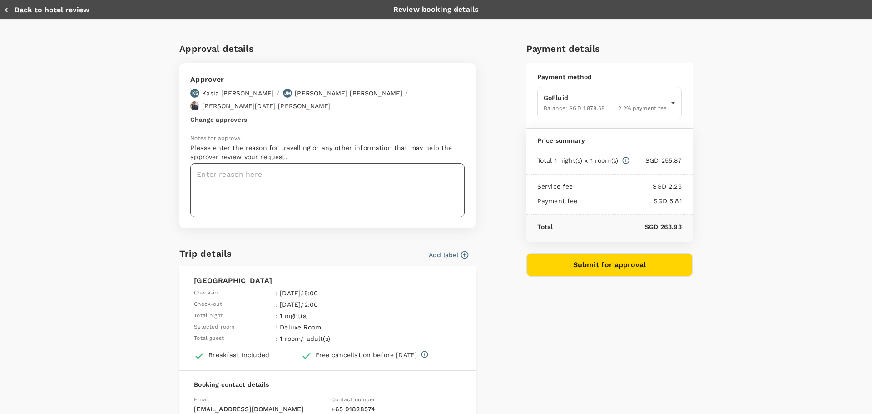
click at [255, 165] on textarea at bounding box center [327, 190] width 274 height 54
paste textarea "Please note: Request for King Bed under this accommodation booking."
paste textarea "GWI Event in [GEOGRAPHIC_DATA]"
type textarea "GWI Event in [GEOGRAPHIC_DATA]"
click at [145, 231] on div "Approval details Approver KS [PERSON_NAME] / [PERSON_NAME] / [PERSON_NAME] [DAT…" at bounding box center [435, 275] width 581 height 468
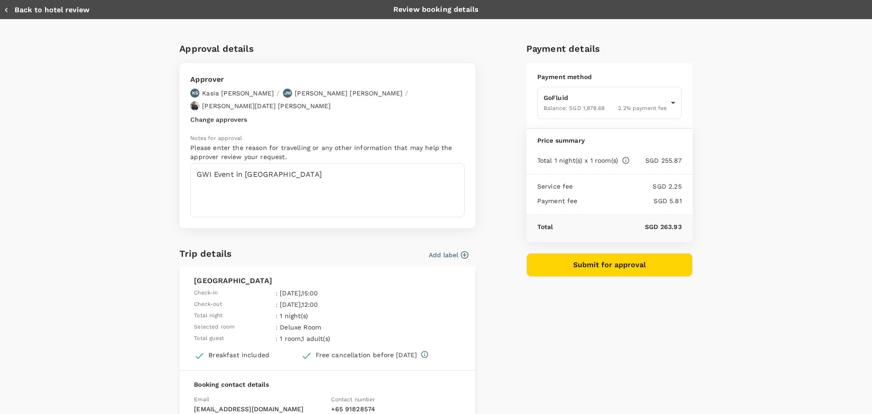
click at [430, 250] on button "Add label" at bounding box center [449, 254] width 40 height 9
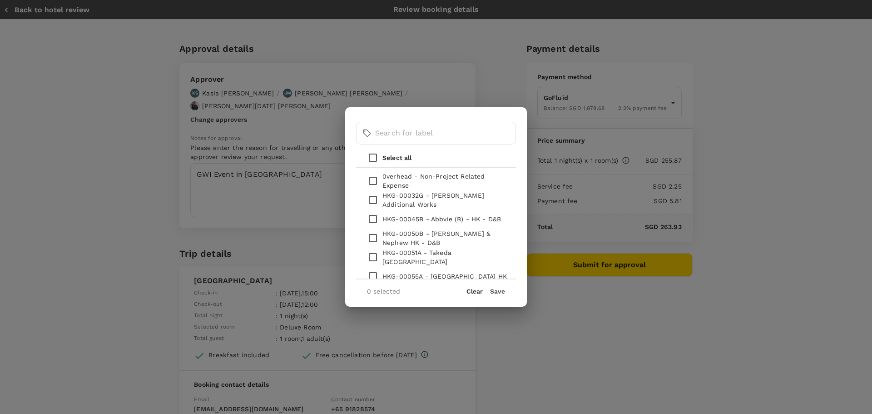
click at [373, 177] on input "checkbox" at bounding box center [372, 180] width 19 height 19
checkbox input "true"
click at [499, 293] on button "Save" at bounding box center [497, 291] width 15 height 7
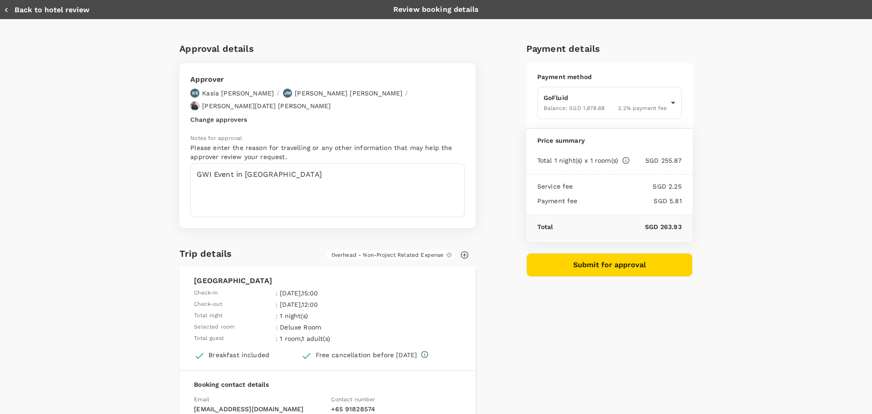
click at [558, 268] on button "Submit for approval" at bounding box center [609, 265] width 166 height 24
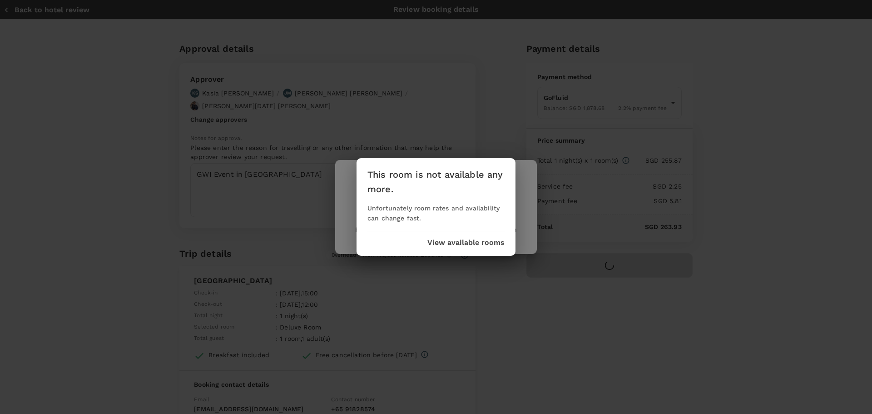
click at [466, 246] on button "View available rooms" at bounding box center [465, 242] width 77 height 8
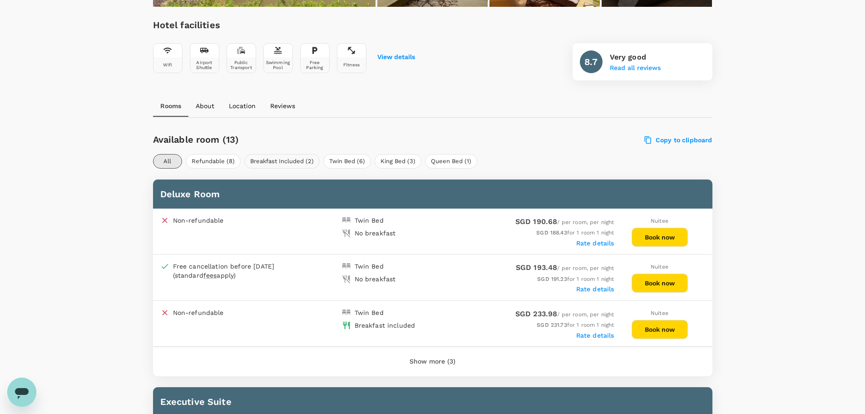
scroll to position [314, 0]
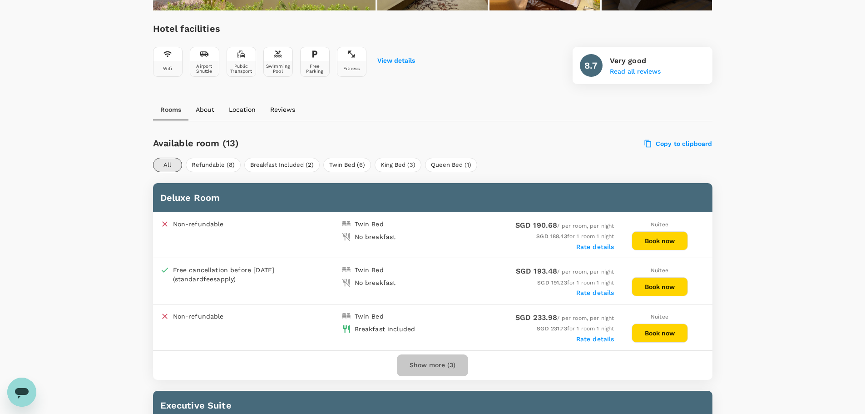
click at [431, 364] on button "Show more (3)" at bounding box center [432, 365] width 71 height 22
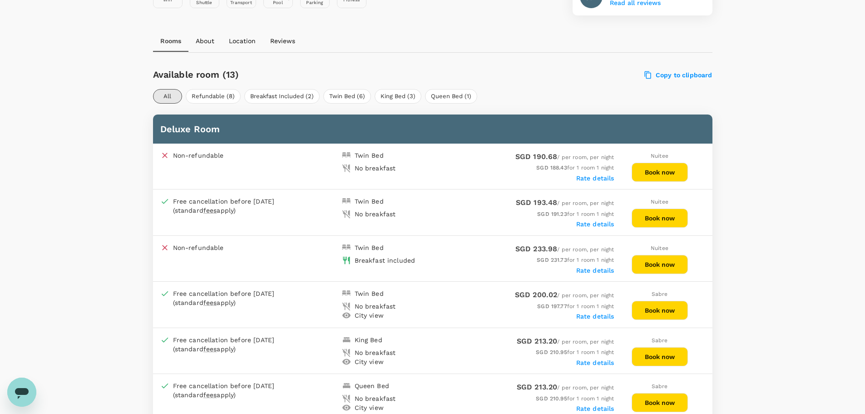
scroll to position [451, 0]
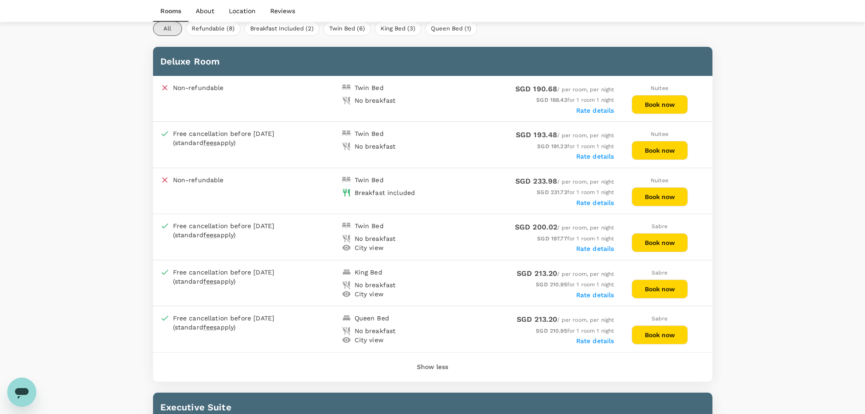
click at [648, 191] on button "Book now" at bounding box center [660, 196] width 56 height 19
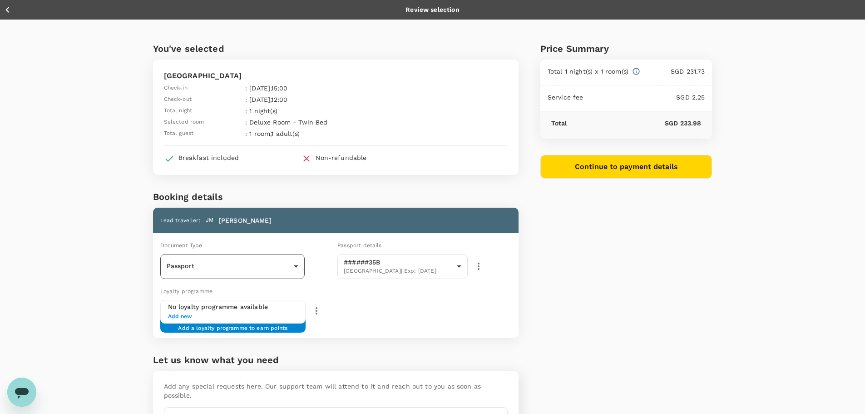
click at [273, 266] on body "Back to hotel details Review selection You've selected One World Hotel Check-in…" at bounding box center [432, 245] width 865 height 490
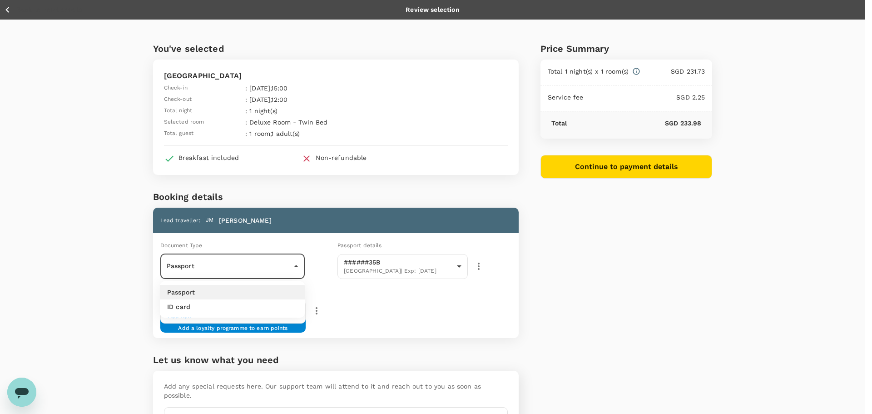
click at [347, 191] on div at bounding box center [436, 207] width 872 height 414
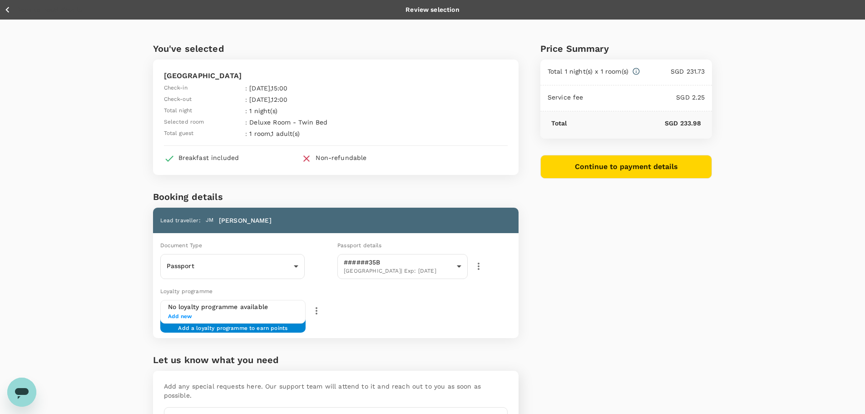
click at [347, 342] on div "You've selected One World Hotel Check-in : [DATE] 15:00 Check-out : [DATE] 12:0…" at bounding box center [324, 243] width 387 height 446
paste textarea "Please note: Request for King Bed under this accommodation booking."
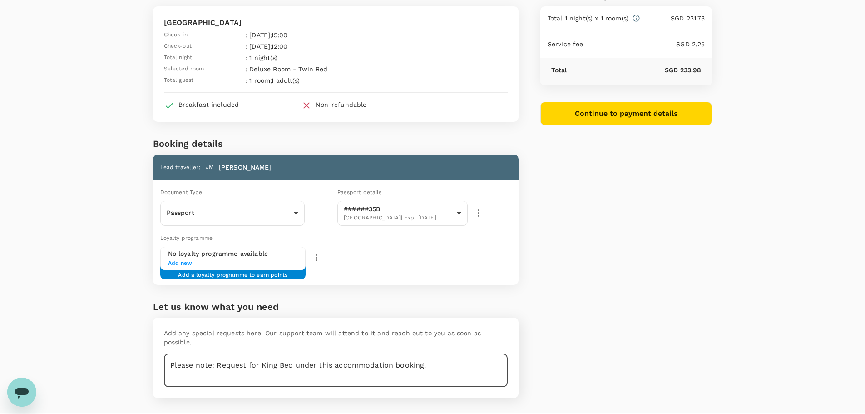
drag, startPoint x: 216, startPoint y: 407, endPoint x: 166, endPoint y: 407, distance: 50.0
click at [166, 407] on div "Back to hotel details Review selection You've selected One World Hotel Check-in…" at bounding box center [432, 192] width 865 height 490
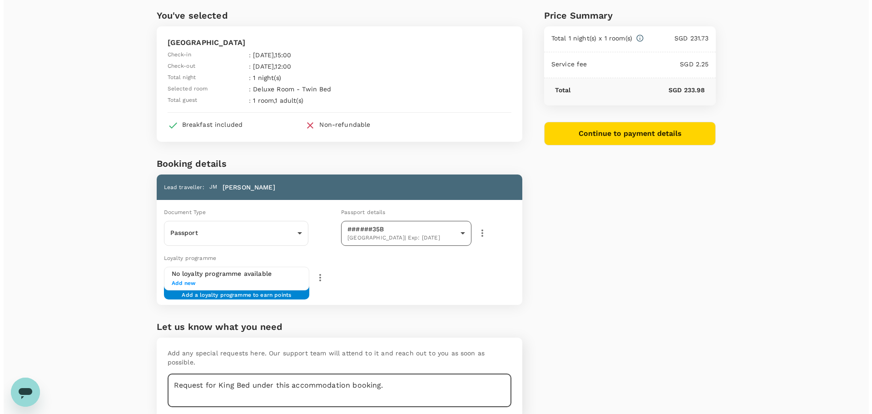
scroll to position [17, 0]
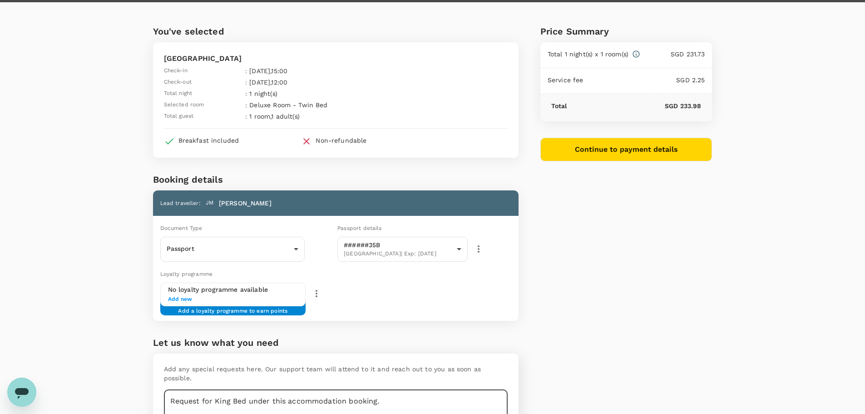
type textarea "Request for King Bed under this accommodation booking."
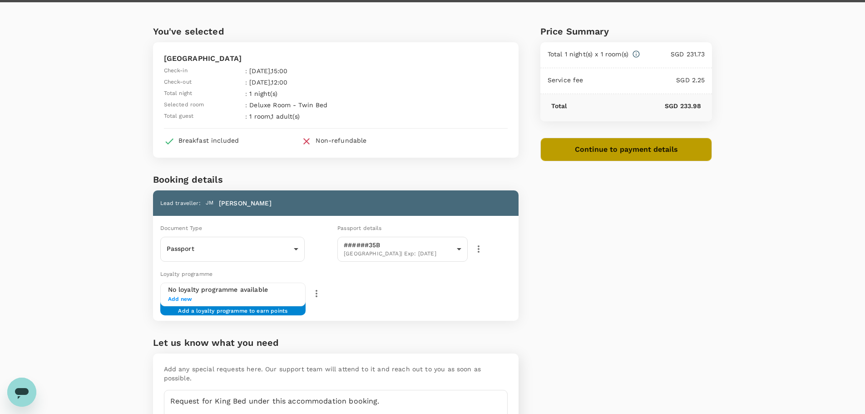
click at [573, 155] on button "Continue to payment details" at bounding box center [627, 150] width 172 height 24
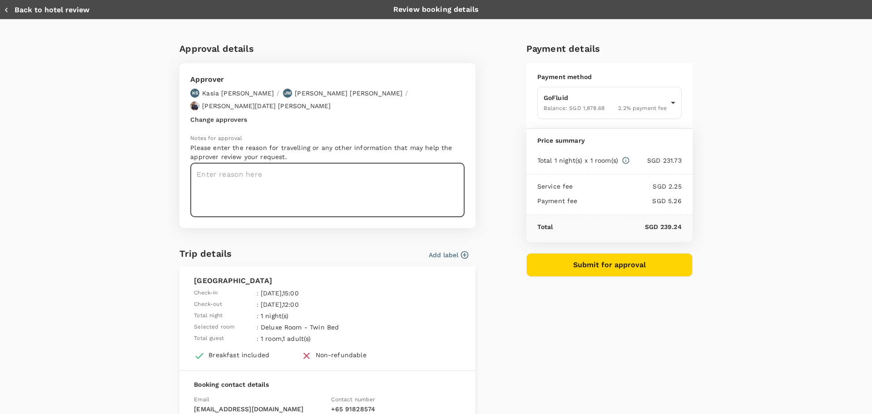
click at [306, 174] on textarea at bounding box center [327, 190] width 274 height 54
paste textarea "GWI Event in [GEOGRAPHIC_DATA]"
type textarea "GWI Event in [GEOGRAPHIC_DATA]"
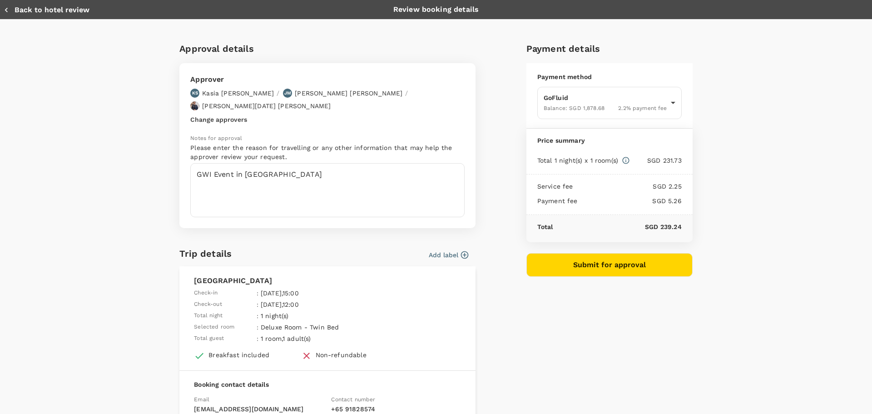
click at [440, 250] on button "Add label" at bounding box center [449, 254] width 40 height 9
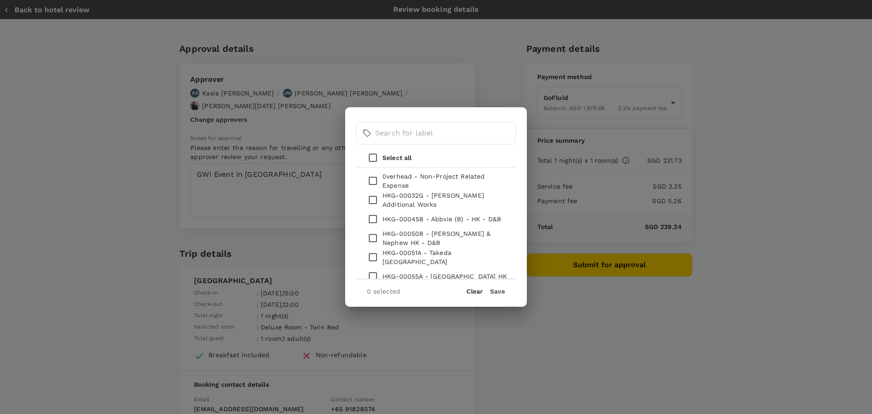
click at [403, 182] on p "0verhead - Non-Project Related Expense" at bounding box center [445, 181] width 126 height 18
click at [374, 177] on input "checkbox" at bounding box center [372, 180] width 19 height 19
checkbox input "true"
click at [494, 294] on button "Save" at bounding box center [497, 291] width 15 height 7
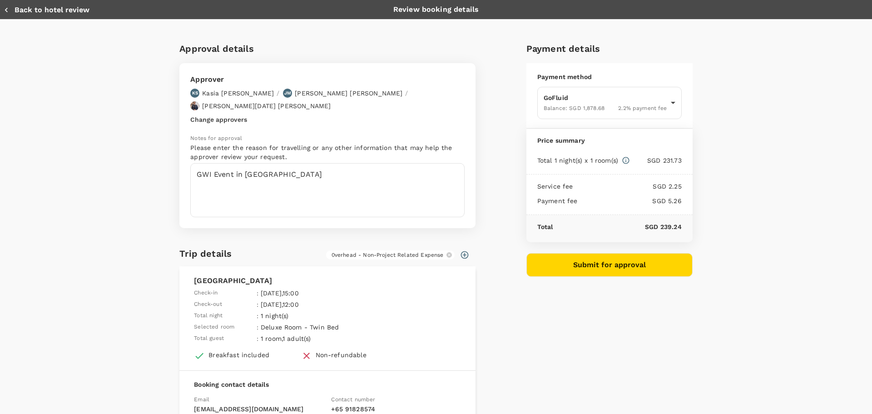
click at [494, 347] on div "Approval details Approver KS [PERSON_NAME] / [PERSON_NAME] / [PERSON_NAME] [DAT…" at bounding box center [432, 271] width 520 height 475
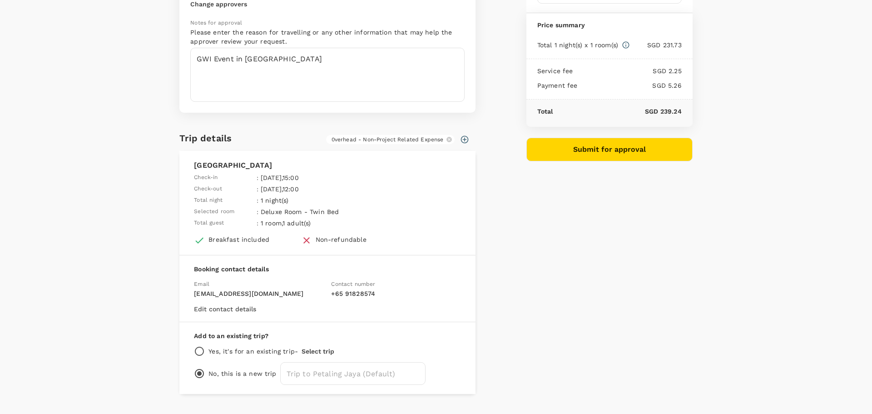
scroll to position [124, 0]
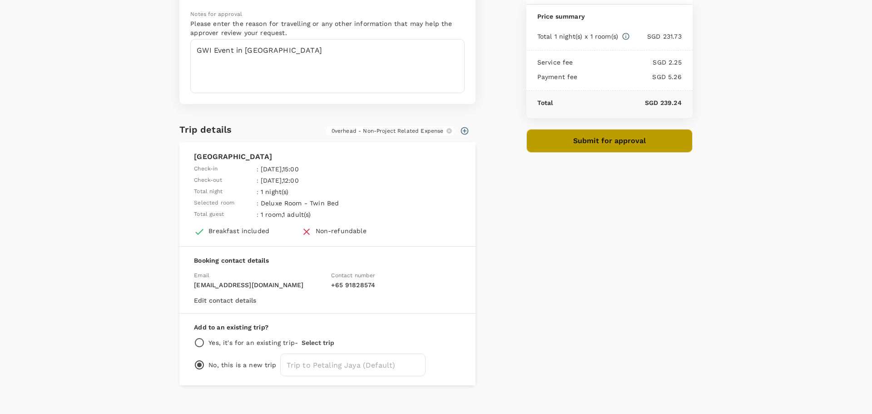
click at [581, 134] on button "Submit for approval" at bounding box center [609, 141] width 166 height 24
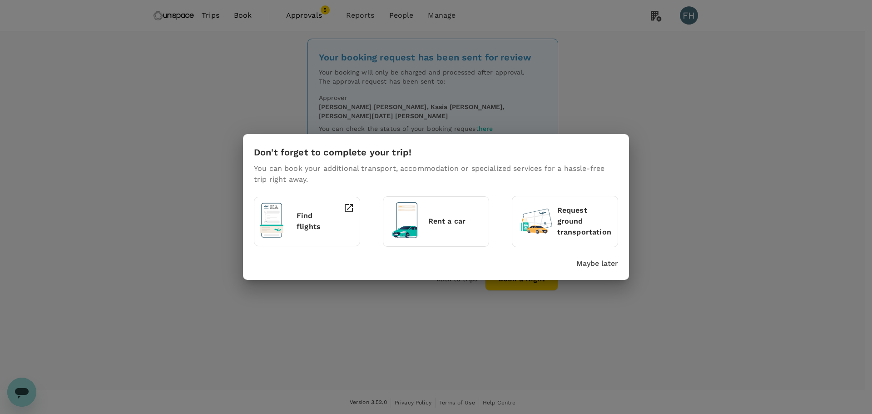
click at [595, 260] on p "Maybe later" at bounding box center [597, 263] width 42 height 11
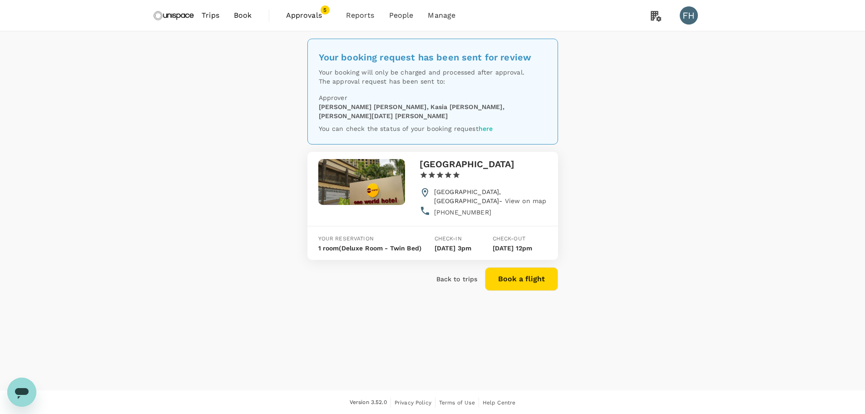
click at [322, 14] on span "5" at bounding box center [325, 9] width 9 height 9
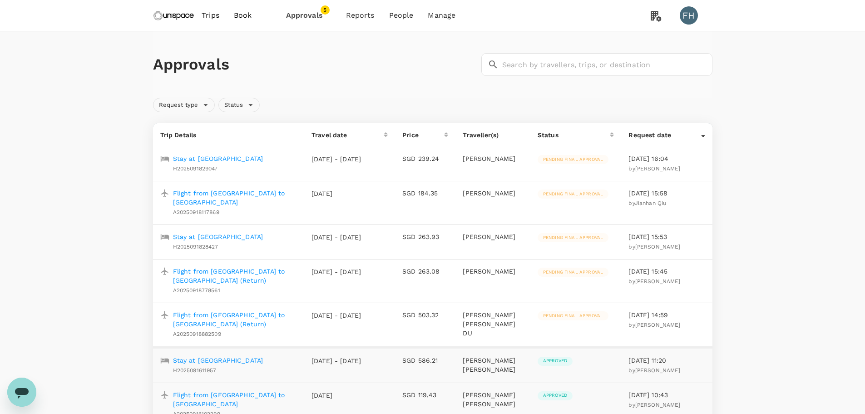
click at [198, 232] on p "Stay at [GEOGRAPHIC_DATA]" at bounding box center [218, 236] width 90 height 9
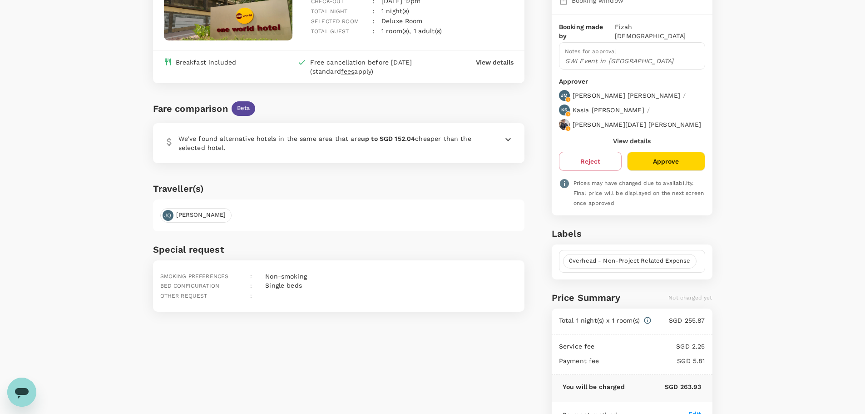
scroll to position [136, 0]
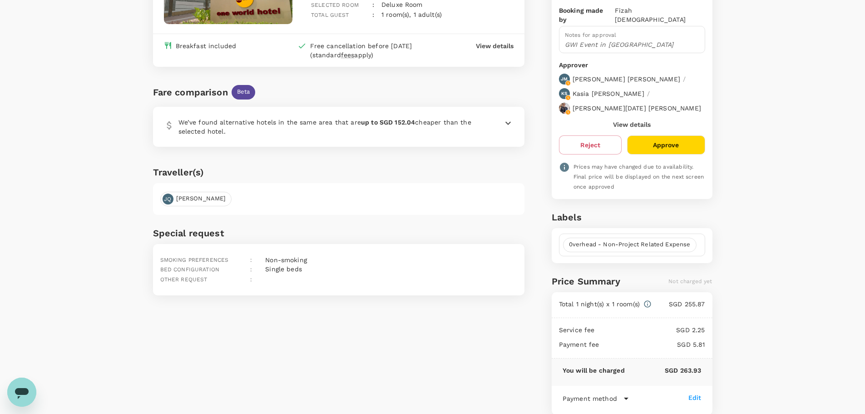
click at [696, 393] on div "Edit" at bounding box center [695, 397] width 13 height 9
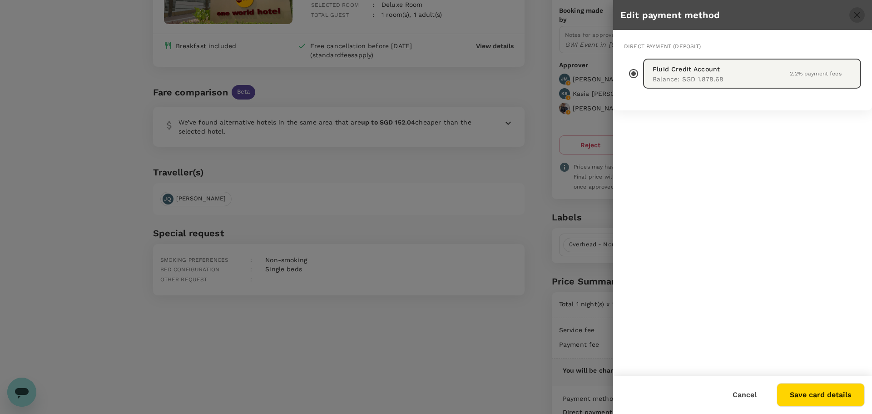
click at [863, 12] on button "close" at bounding box center [856, 14] width 15 height 15
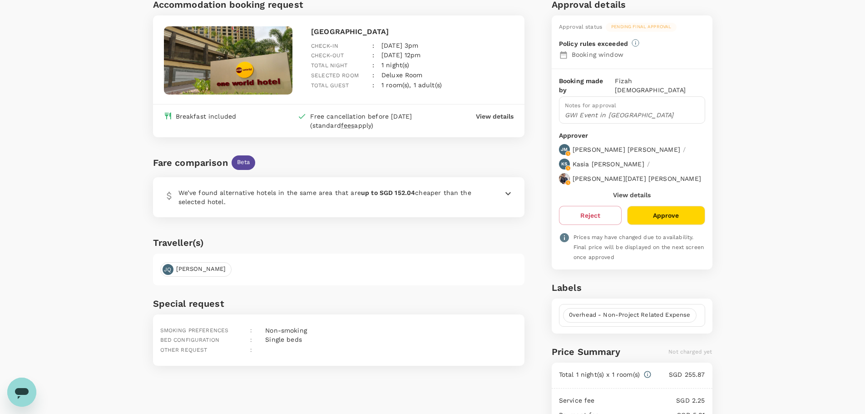
scroll to position [0, 0]
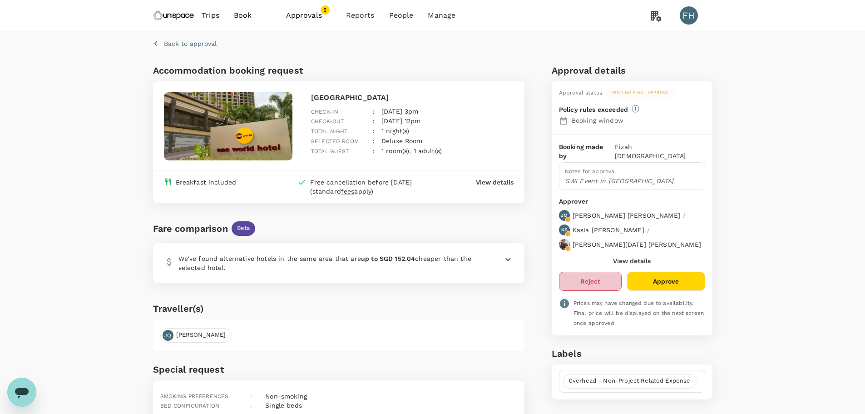
click at [567, 272] on button "Reject" at bounding box center [590, 281] width 63 height 19
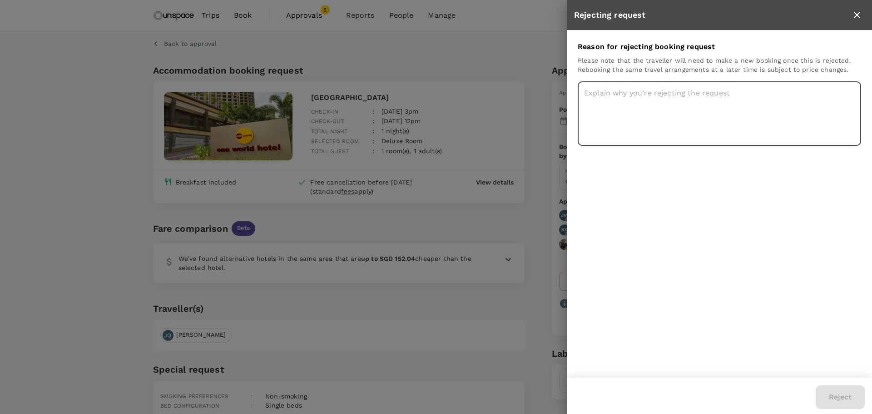
click at [628, 89] on textarea at bounding box center [719, 113] width 283 height 64
type textarea "Rebooking"
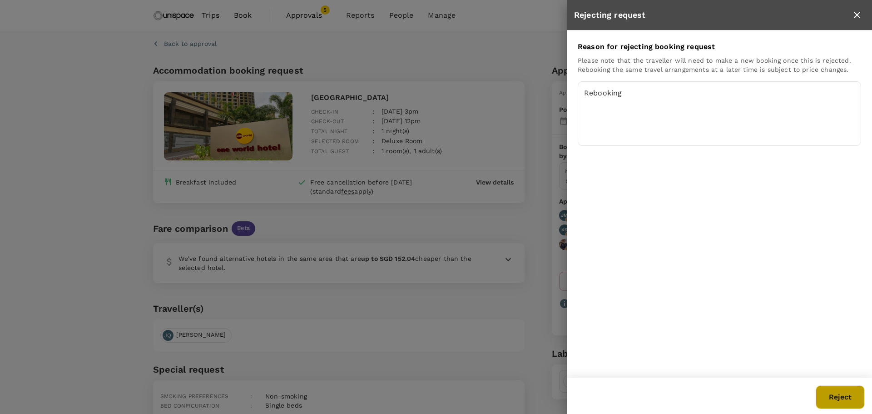
click at [831, 396] on button "Reject" at bounding box center [840, 397] width 49 height 24
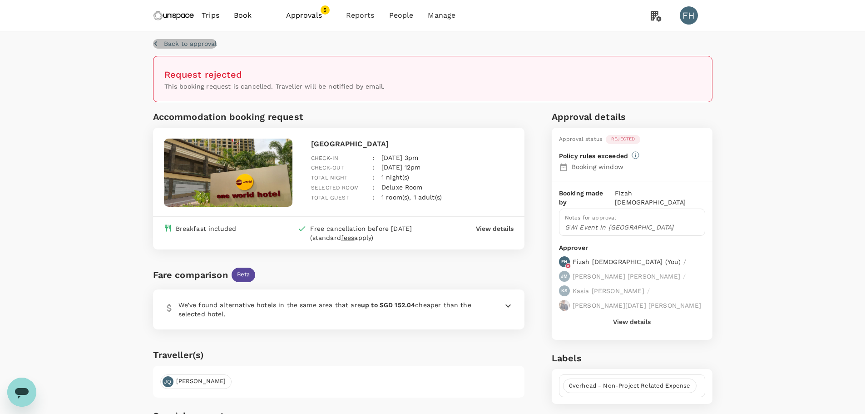
click at [162, 39] on button "Back to approval" at bounding box center [185, 43] width 64 height 9
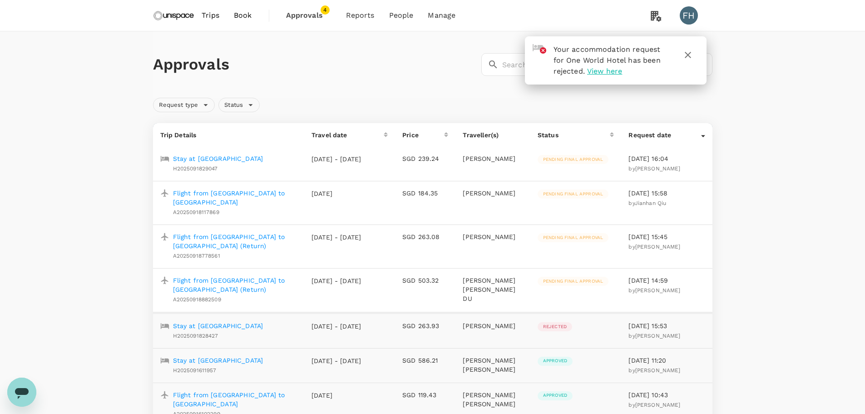
click at [694, 56] on button "button" at bounding box center [688, 55] width 22 height 22
click at [694, 57] on button "button" at bounding box center [688, 55] width 22 height 22
click at [688, 54] on icon "button" at bounding box center [688, 55] width 11 height 11
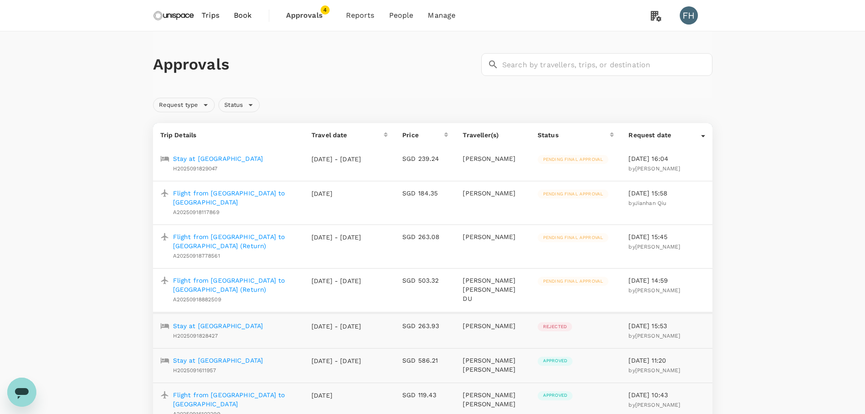
click at [171, 15] on img at bounding box center [174, 15] width 42 height 20
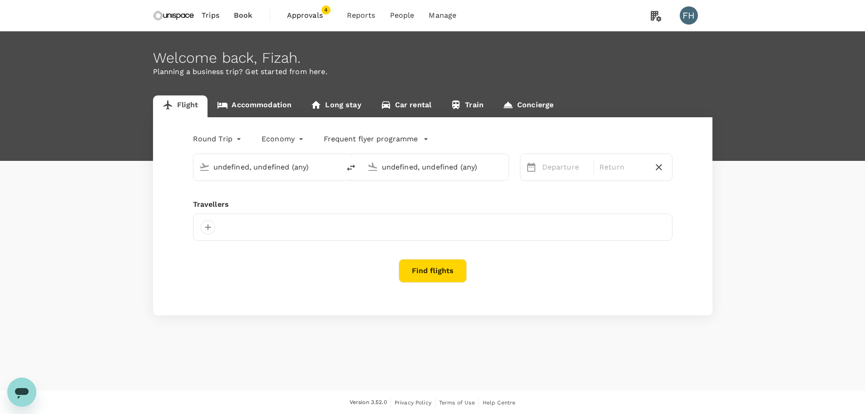
type input "Singapore Changi (SIN)"
type input "Kuala Lumpur Intl ([GEOGRAPHIC_DATA])"
type input "Singapore Changi (SIN)"
type input "Kuala Lumpur Intl ([GEOGRAPHIC_DATA])"
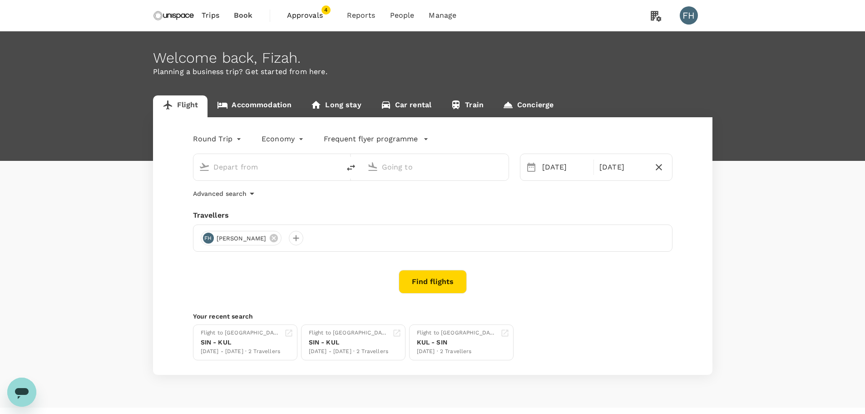
type input "Singapore Changi (SIN)"
type input "Kuala Lumpur Intl ([GEOGRAPHIC_DATA])"
click at [277, 111] on link "Accommodation" at bounding box center [255, 106] width 94 height 22
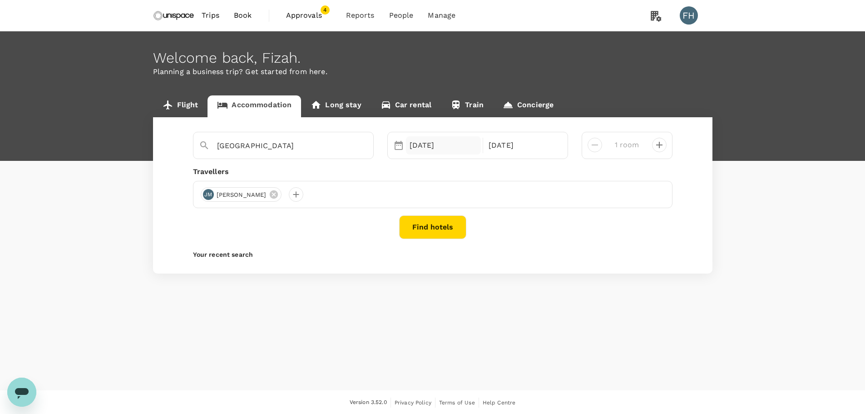
click at [445, 146] on div "[DATE]" at bounding box center [443, 145] width 75 height 18
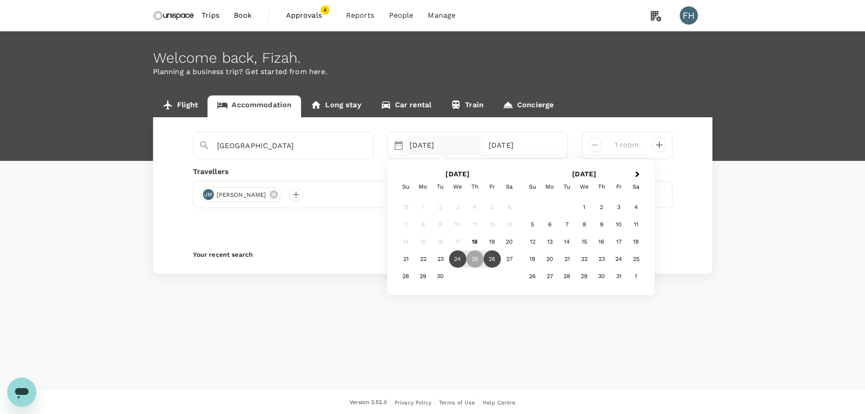
click at [456, 263] on div "24" at bounding box center [457, 258] width 17 height 17
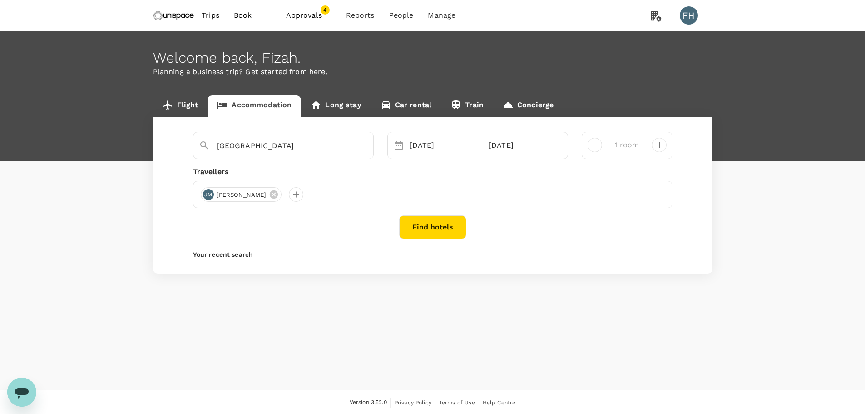
click at [351, 176] on div "Travellers" at bounding box center [433, 171] width 480 height 11
click at [270, 196] on icon at bounding box center [274, 194] width 8 height 8
click at [210, 193] on div at bounding box center [208, 194] width 15 height 15
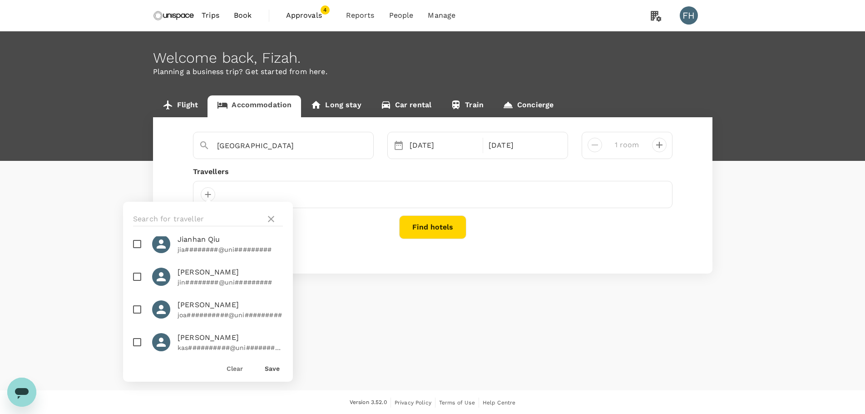
scroll to position [165, 0]
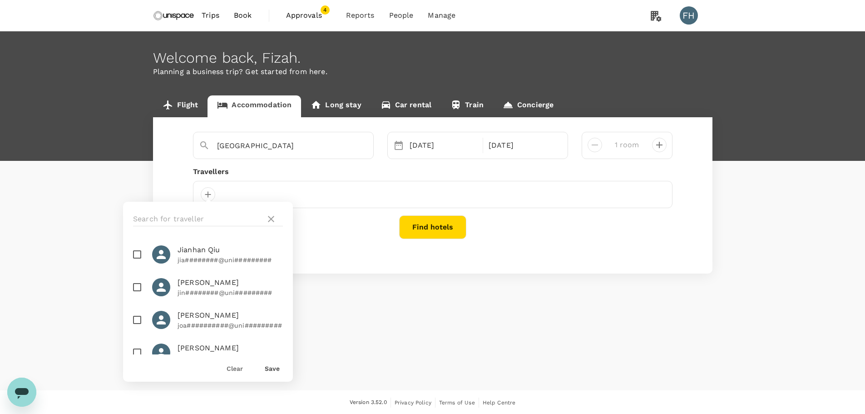
click at [201, 253] on span "Jianhan Qiu" at bounding box center [230, 249] width 105 height 11
checkbox input "true"
click at [275, 362] on div "Save" at bounding box center [269, 364] width 22 height 18
click at [274, 372] on button "Save" at bounding box center [272, 368] width 15 height 7
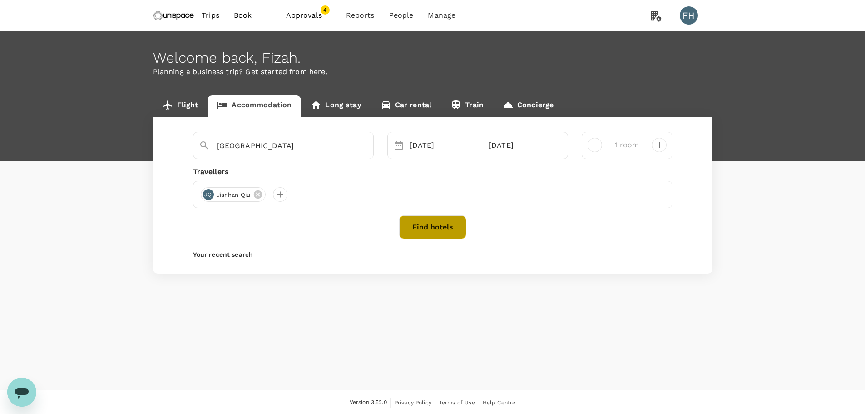
click at [444, 221] on button "Find hotels" at bounding box center [432, 227] width 67 height 24
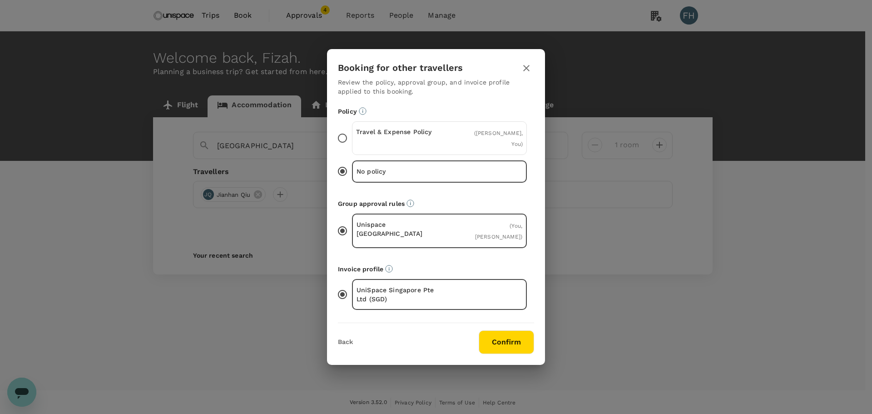
click at [415, 136] on p "Travel & Expense Policy" at bounding box center [398, 131] width 84 height 9
click at [352, 145] on input "Travel & Expense Policy ( [PERSON_NAME], You )" at bounding box center [342, 138] width 19 height 19
click at [502, 342] on button "Confirm" at bounding box center [506, 342] width 55 height 24
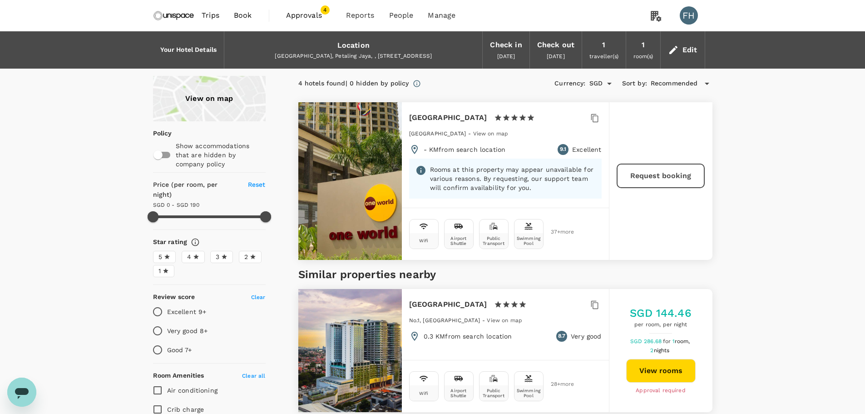
type input "190"
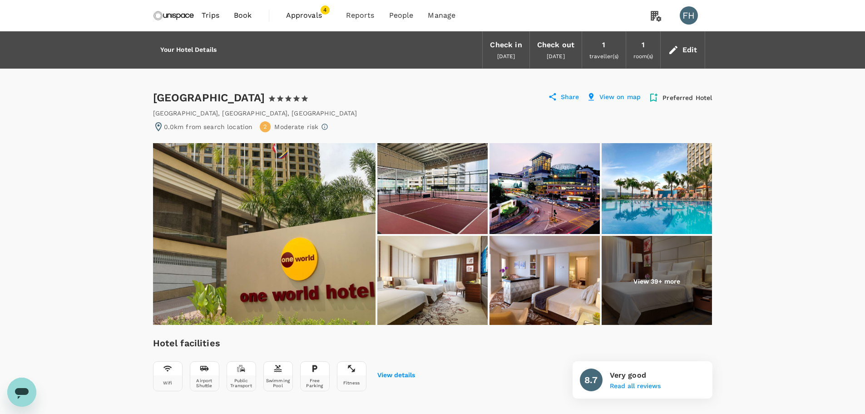
click at [692, 53] on div "Edit" at bounding box center [690, 50] width 15 height 13
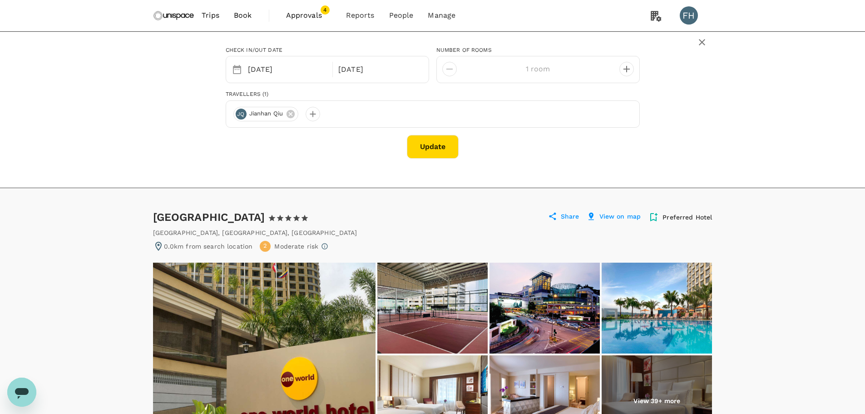
click at [701, 40] on icon "button" at bounding box center [702, 42] width 11 height 11
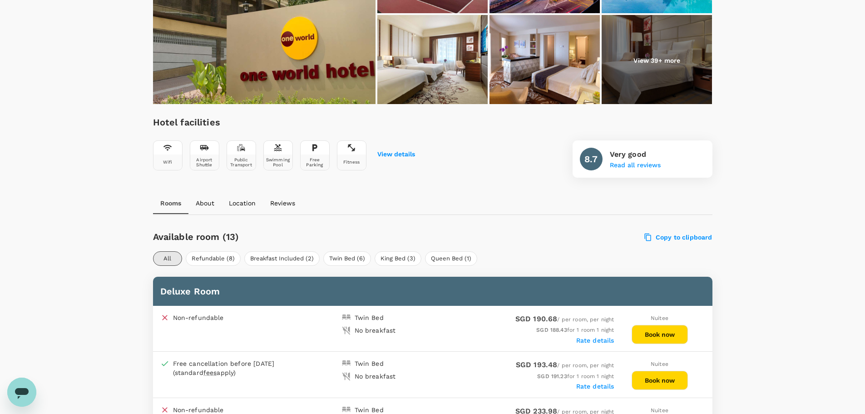
scroll to position [227, 0]
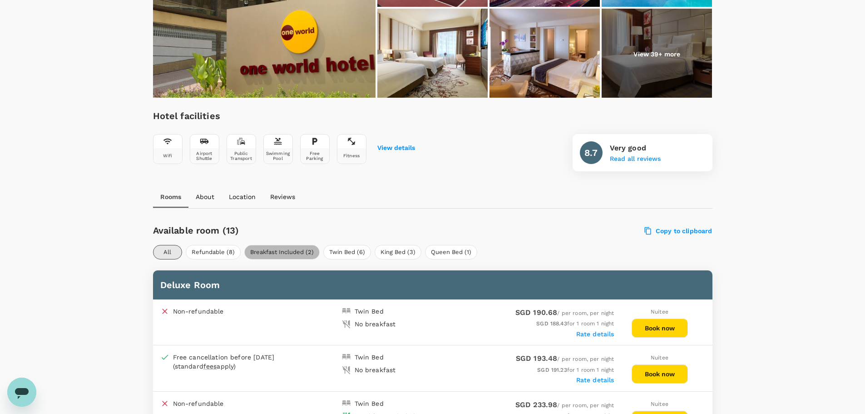
click at [301, 255] on button "Breakfast Included (2)" at bounding box center [281, 252] width 75 height 15
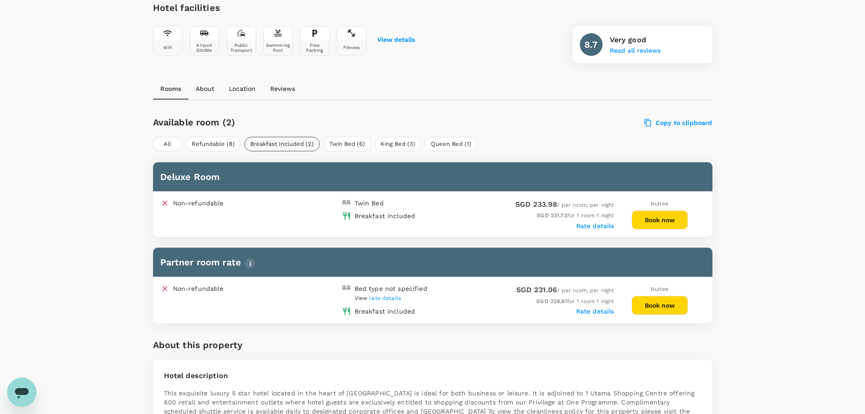
scroll to position [363, 0]
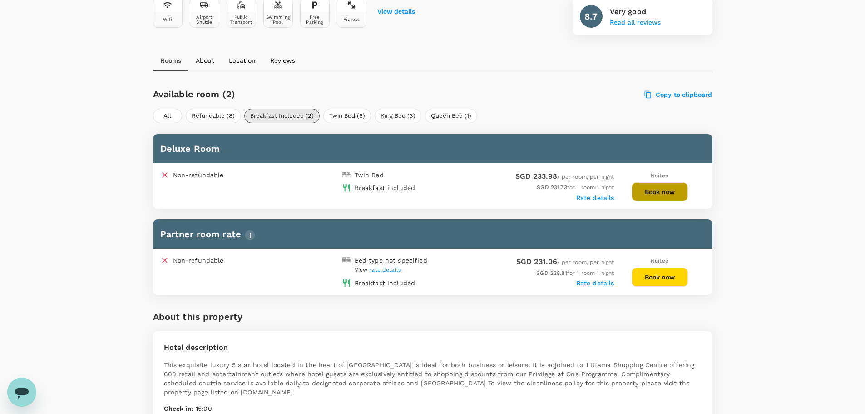
click at [671, 189] on button "Book now" at bounding box center [660, 191] width 56 height 19
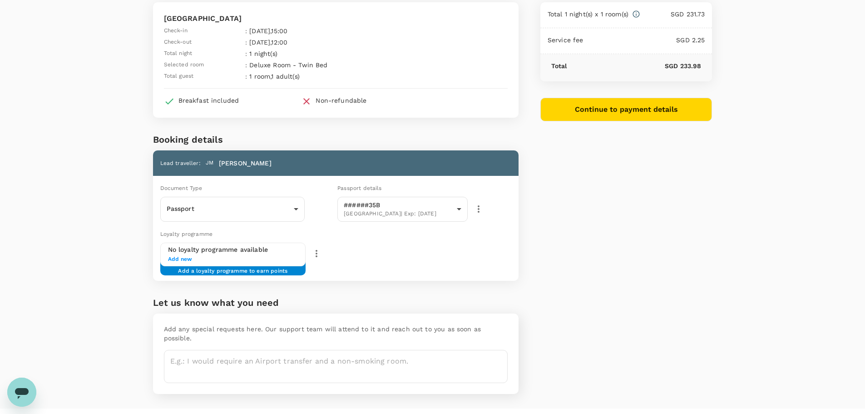
scroll to position [67, 0]
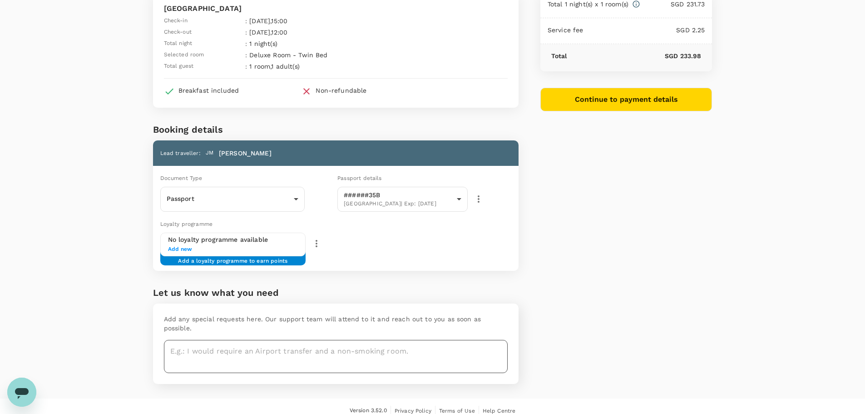
click at [223, 340] on textarea at bounding box center [336, 356] width 344 height 33
paste textarea "Please note: Request for King Bed under this accommodation booking."
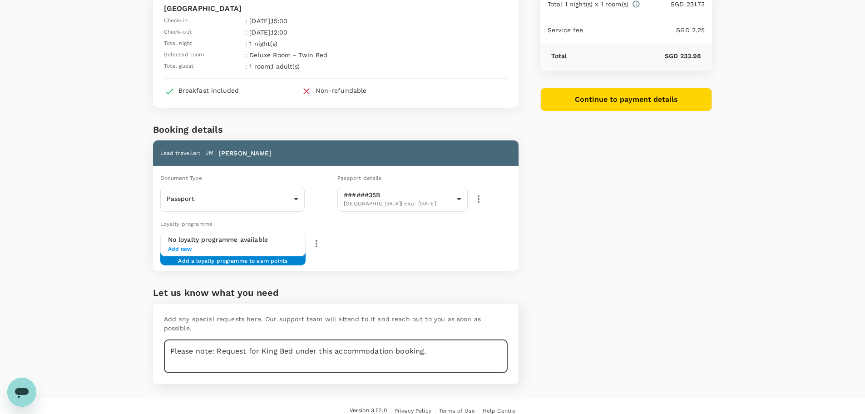
drag, startPoint x: 217, startPoint y: 339, endPoint x: 160, endPoint y: 341, distance: 56.8
click at [160, 341] on div "Add any special requests here. Our support team will attend to it and reach out…" at bounding box center [336, 343] width 366 height 80
type textarea "Request for King Bed under this accommodation booking."
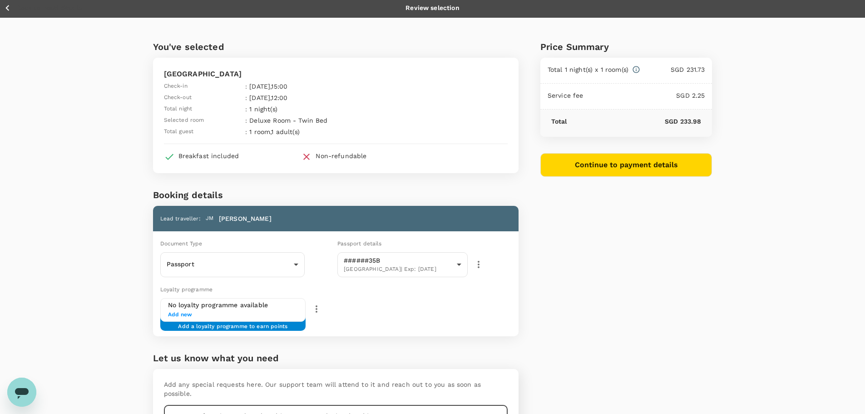
scroll to position [0, 0]
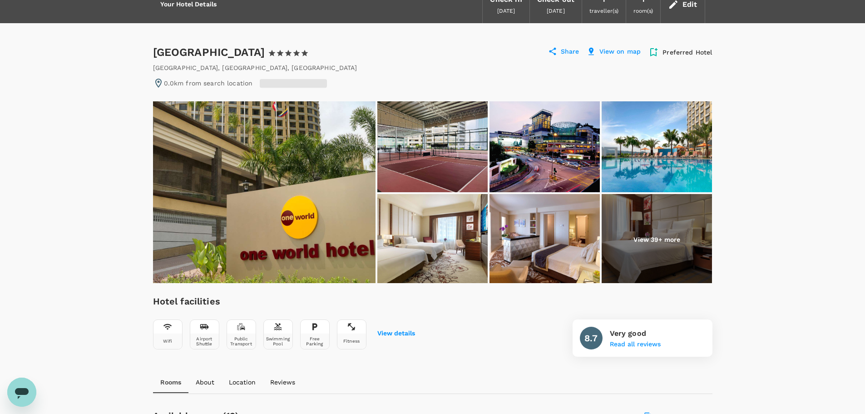
scroll to position [182, 0]
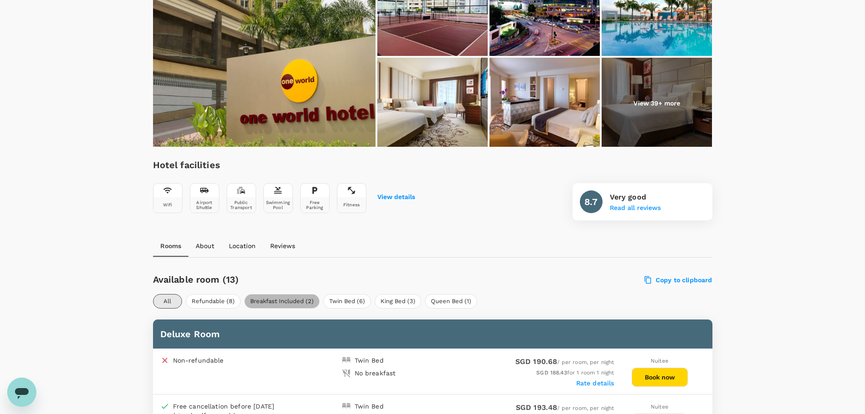
click at [298, 300] on button "Breakfast Included (2)" at bounding box center [281, 301] width 75 height 15
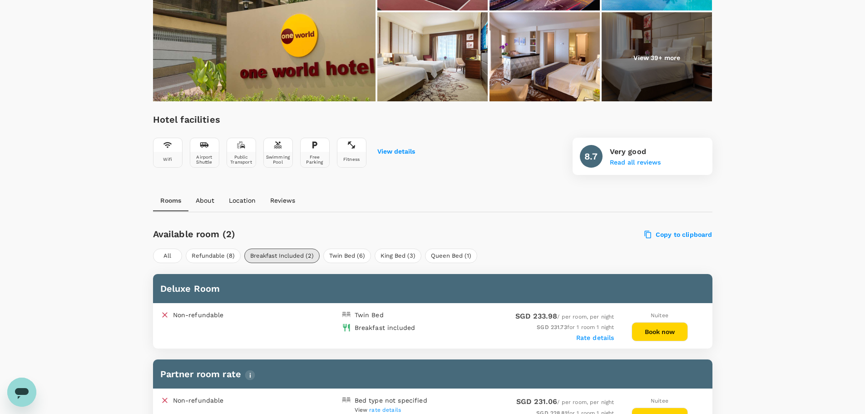
scroll to position [269, 0]
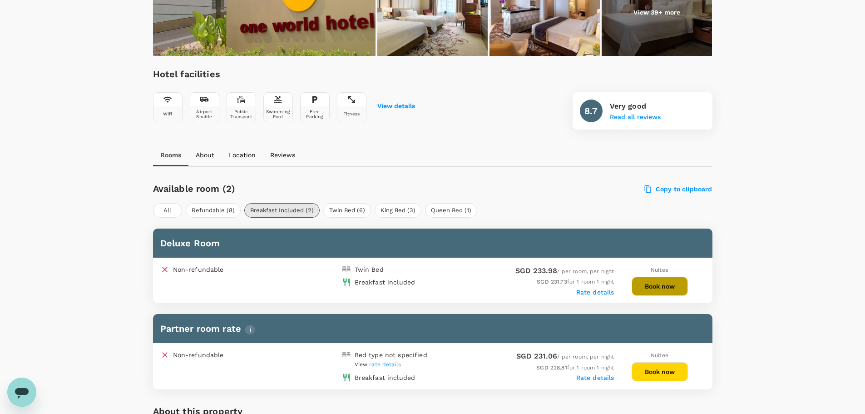
click at [652, 286] on button "Book now" at bounding box center [660, 286] width 56 height 19
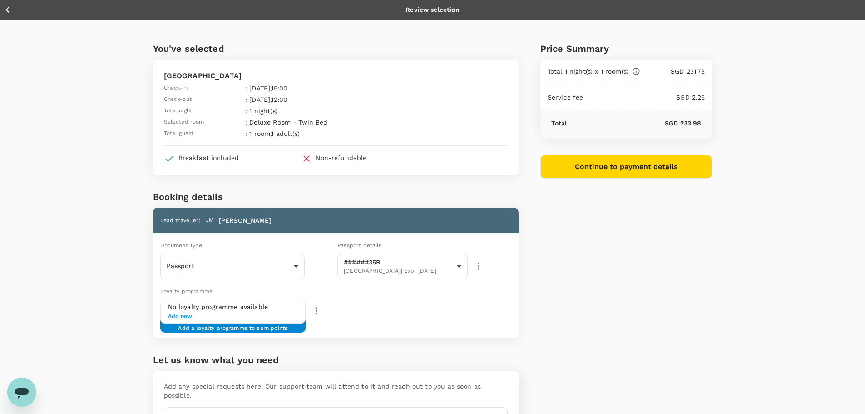
click at [16, 13] on button "Back to hotel details" at bounding box center [43, 9] width 78 height 11
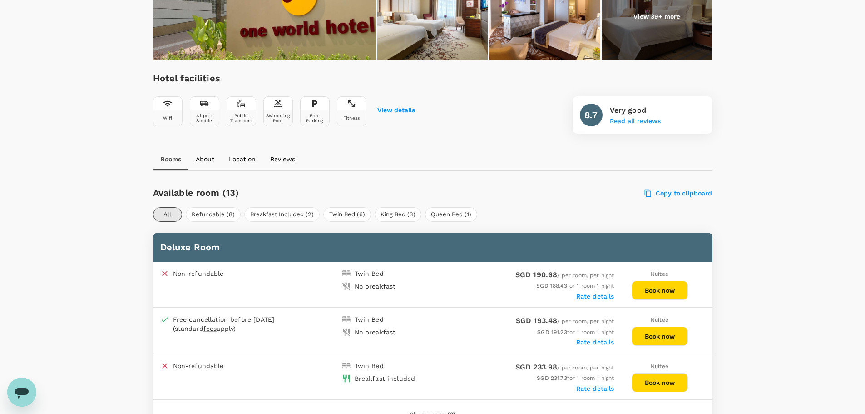
scroll to position [269, 0]
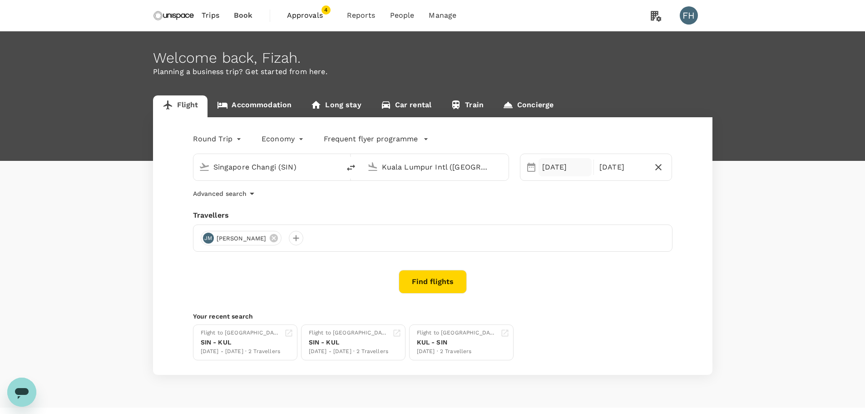
click at [565, 168] on div "[DATE]" at bounding box center [565, 167] width 53 height 18
click at [590, 281] on div "24" at bounding box center [590, 280] width 17 height 17
click at [625, 281] on div "26" at bounding box center [624, 280] width 17 height 17
click at [243, 108] on link "Accommodation" at bounding box center [255, 106] width 94 height 22
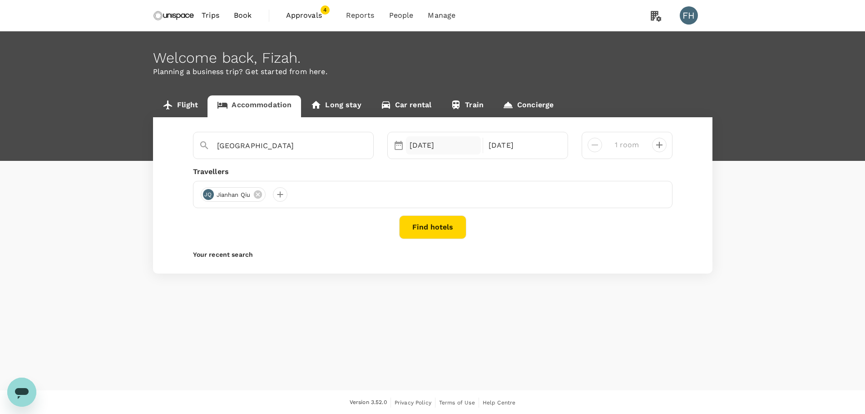
click at [455, 151] on div "[DATE]" at bounding box center [443, 145] width 75 height 18
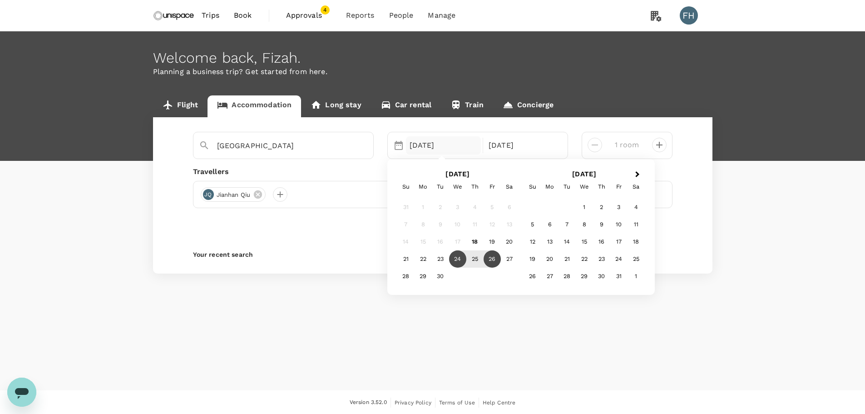
click at [460, 260] on div "24" at bounding box center [457, 258] width 17 height 17
click at [495, 260] on div "26" at bounding box center [492, 258] width 17 height 17
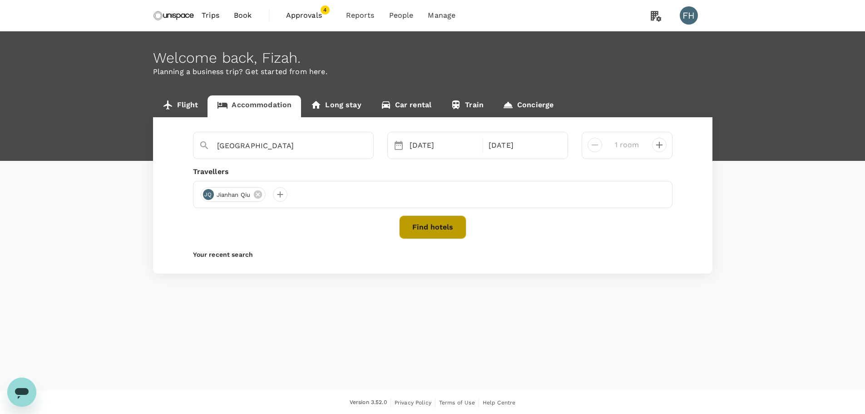
click at [447, 226] on button "Find hotels" at bounding box center [432, 227] width 67 height 24
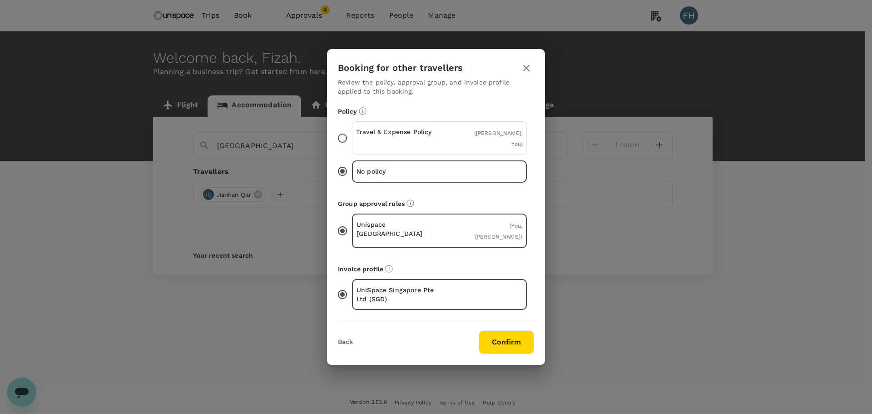
click at [458, 140] on div "Travel & Expense Policy ( [PERSON_NAME], You )" at bounding box center [439, 138] width 175 height 34
click at [352, 140] on input "Travel & Expense Policy ( [PERSON_NAME], You )" at bounding box center [342, 138] width 19 height 19
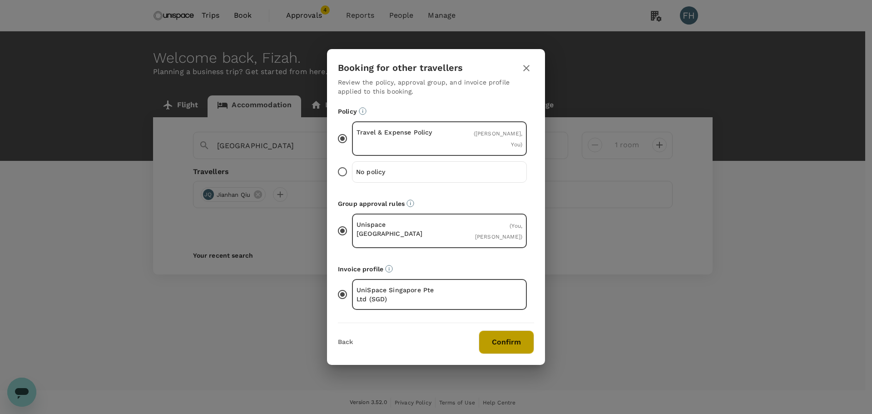
click at [496, 330] on button "Confirm" at bounding box center [506, 342] width 55 height 24
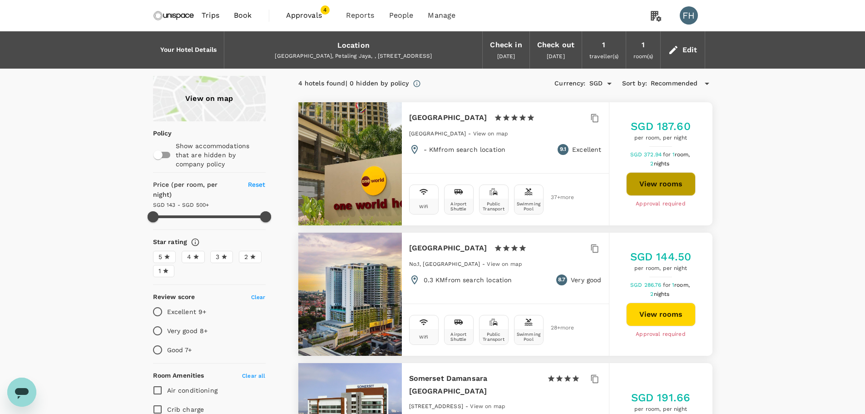
click at [659, 183] on button "View rooms" at bounding box center [660, 184] width 69 height 24
type input "499.11"
click at [296, 12] on span "Approvals" at bounding box center [308, 15] width 45 height 11
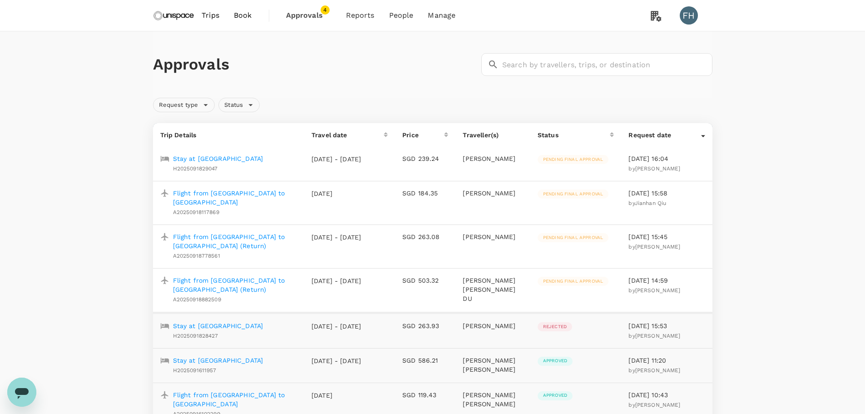
click at [208, 161] on p "Stay at [GEOGRAPHIC_DATA]" at bounding box center [218, 158] width 90 height 9
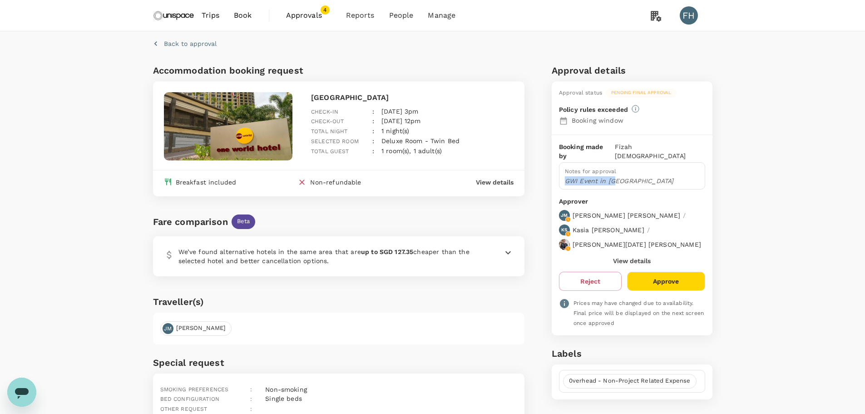
drag, startPoint x: 625, startPoint y: 170, endPoint x: 567, endPoint y: 170, distance: 57.7
click at [567, 176] on p "GWI Event in [GEOGRAPHIC_DATA]" at bounding box center [632, 180] width 134 height 9
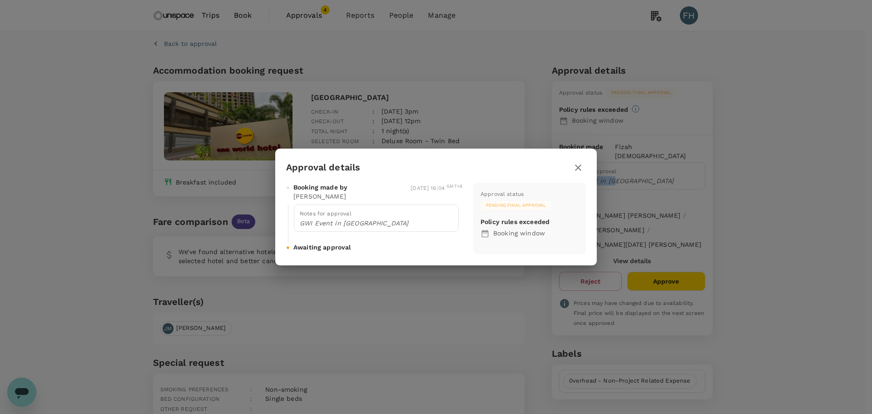
copy p "GWI Event in [GEOGRAPHIC_DATA]"
click at [575, 171] on icon "button" at bounding box center [578, 167] width 11 height 11
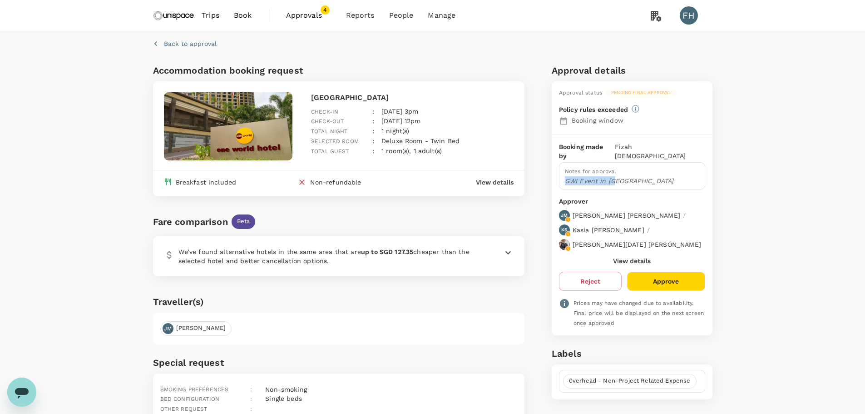
click at [170, 9] on img at bounding box center [174, 15] width 42 height 20
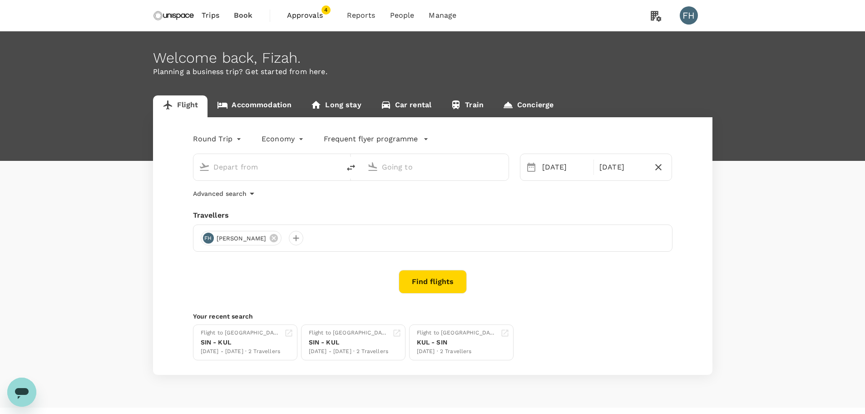
type input "Singapore Changi (SIN)"
type input "Kuala Lumpur Intl ([GEOGRAPHIC_DATA])"
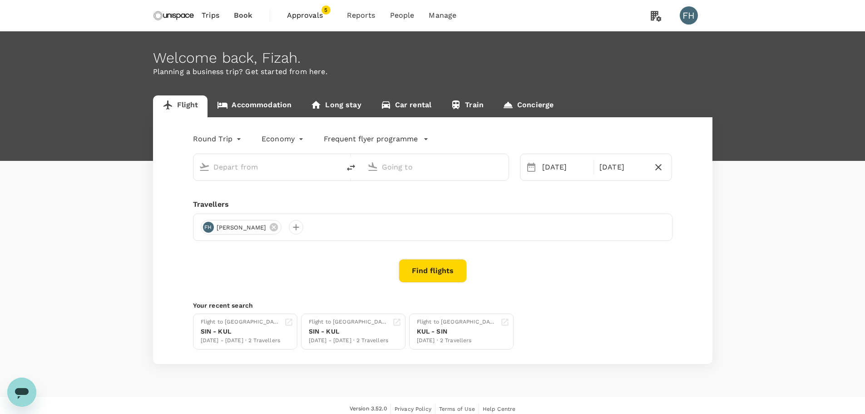
type input "Singapore Changi (SIN)"
type input "Kuala Lumpur Intl ([GEOGRAPHIC_DATA])"
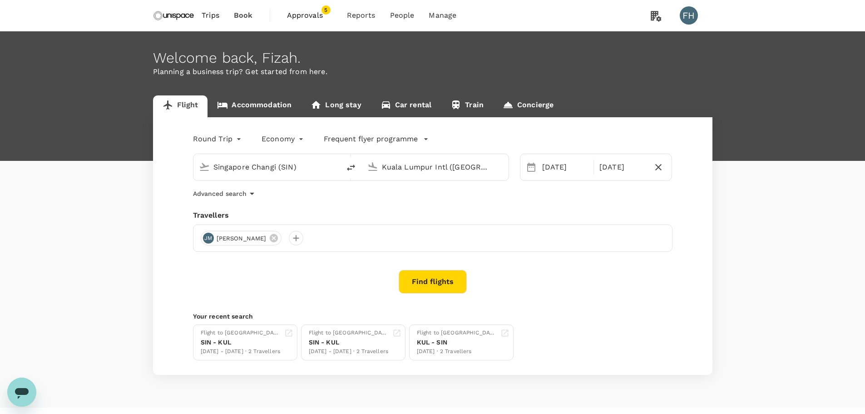
click at [251, 101] on link "Accommodation" at bounding box center [255, 106] width 94 height 22
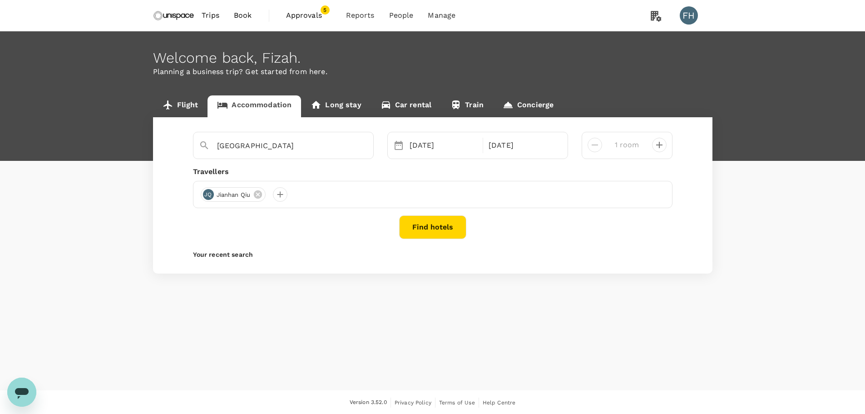
click at [530, 104] on link "Concierge" at bounding box center [528, 106] width 70 height 22
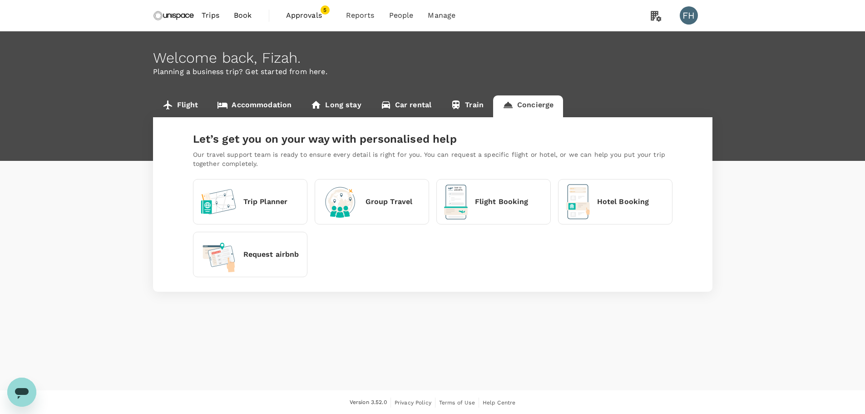
click at [595, 207] on div "Hotel Booking" at bounding box center [608, 201] width 84 height 35
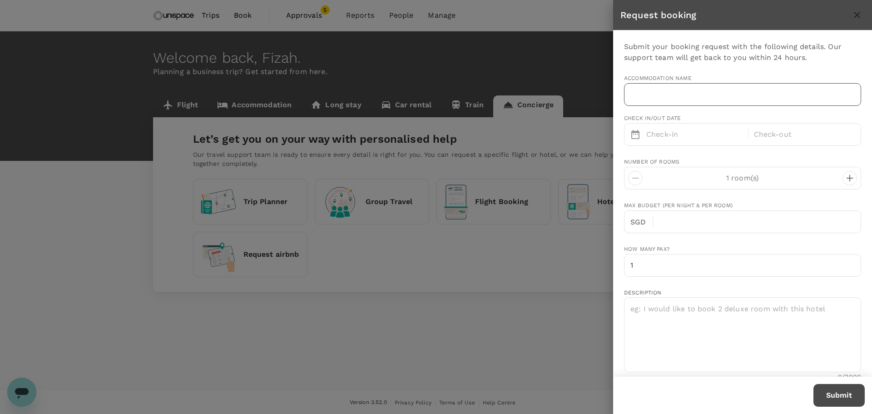
click at [668, 99] on input "text" at bounding box center [742, 94] width 237 height 23
type input "[EMAIL_ADDRESS][DOMAIN_NAME]"
type input "65"
type input "91828574"
click at [701, 94] on input "text" at bounding box center [742, 94] width 237 height 23
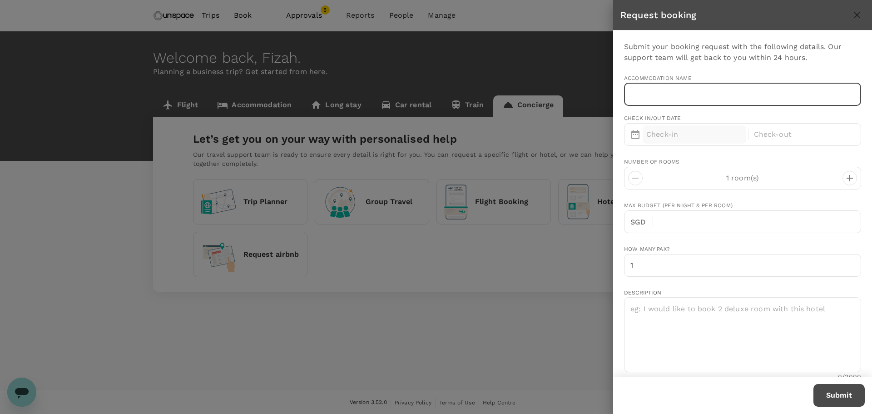
paste input "VE [GEOGRAPHIC_DATA]"
type input "VE [GEOGRAPHIC_DATA]"
click at [699, 138] on p "Check-in" at bounding box center [694, 134] width 96 height 11
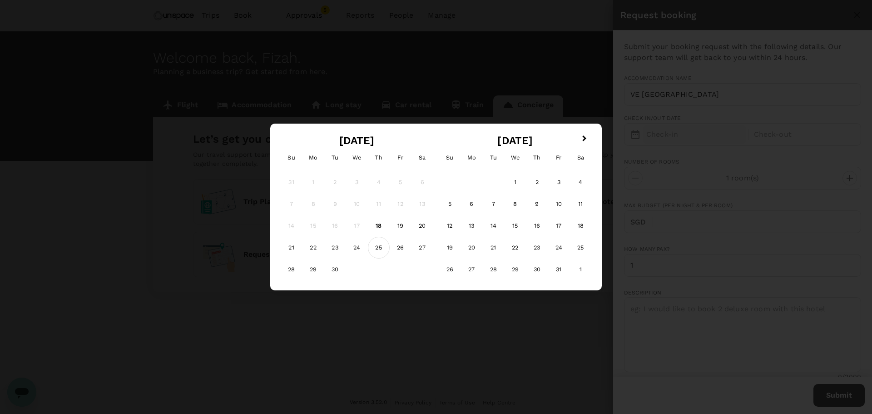
click at [384, 254] on div "25" at bounding box center [379, 248] width 22 height 22
click at [382, 246] on div "25" at bounding box center [379, 248] width 22 height 22
click at [404, 247] on div "26" at bounding box center [401, 248] width 22 height 22
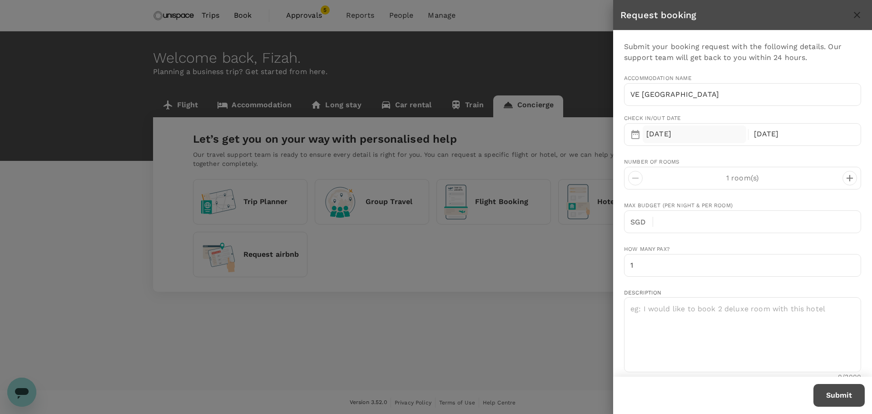
click at [668, 140] on div "[DATE]" at bounding box center [695, 134] width 104 height 18
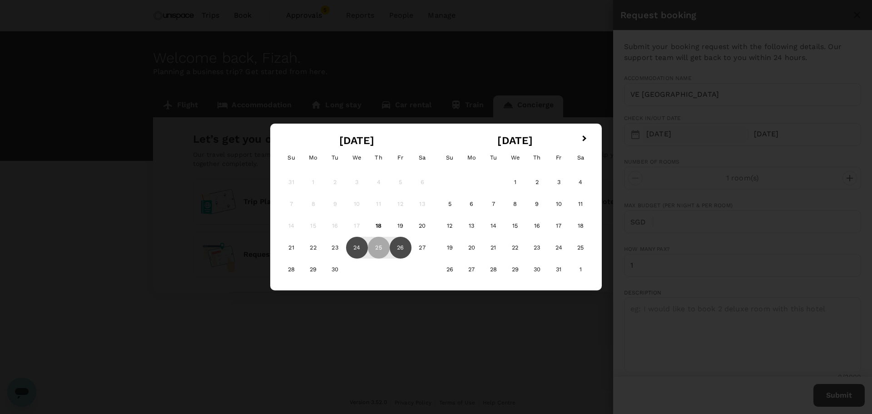
click at [359, 244] on div "24" at bounding box center [357, 248] width 22 height 22
click at [378, 243] on div "25" at bounding box center [379, 248] width 22 height 22
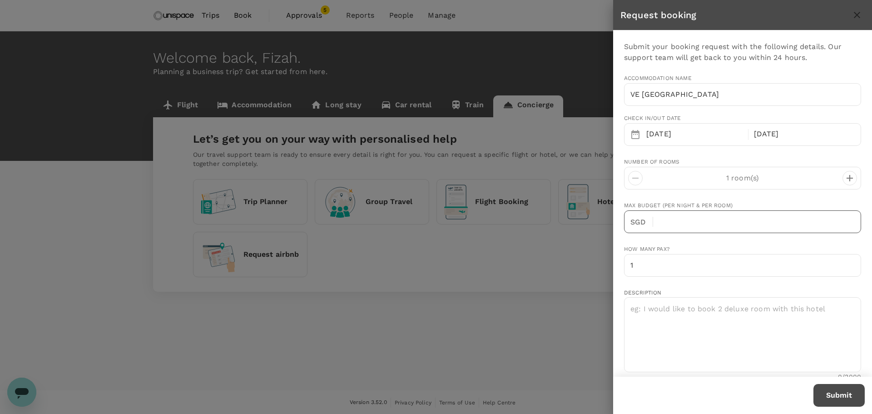
click at [716, 224] on input "text" at bounding box center [760, 221] width 201 height 23
click at [844, 182] on icon "decrease" at bounding box center [849, 178] width 11 height 11
click at [758, 223] on input "text" at bounding box center [760, 221] width 201 height 23
type input "2"
click at [846, 262] on input "2" at bounding box center [742, 265] width 237 height 23
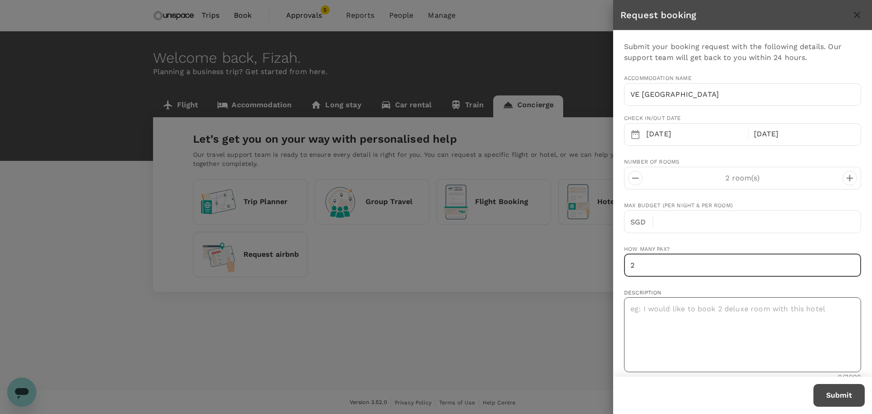
click at [789, 317] on textarea at bounding box center [742, 334] width 237 height 75
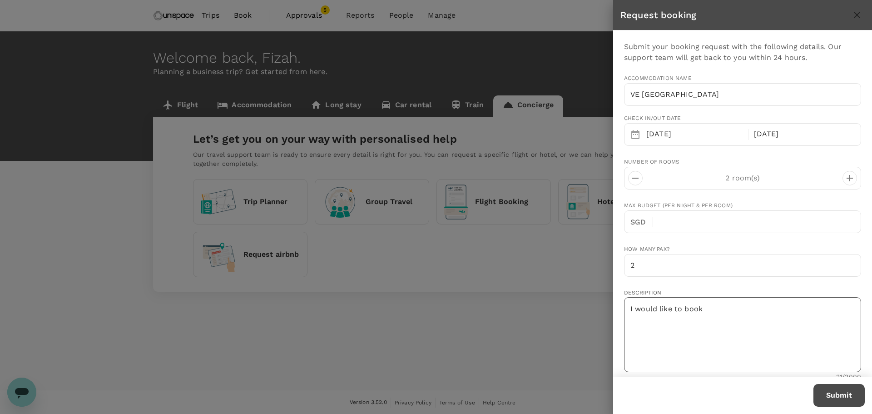
click at [754, 319] on textarea "I would like to book" at bounding box center [742, 334] width 237 height 75
click at [721, 306] on textarea "I would like to book 2" at bounding box center [742, 334] width 237 height 75
drag, startPoint x: 651, startPoint y: 307, endPoint x: 636, endPoint y: 307, distance: 14.5
click at [636, 307] on textarea "I would like to book 2" at bounding box center [742, 334] width 237 height 75
click at [739, 315] on textarea "I'd like to book 2" at bounding box center [742, 334] width 237 height 75
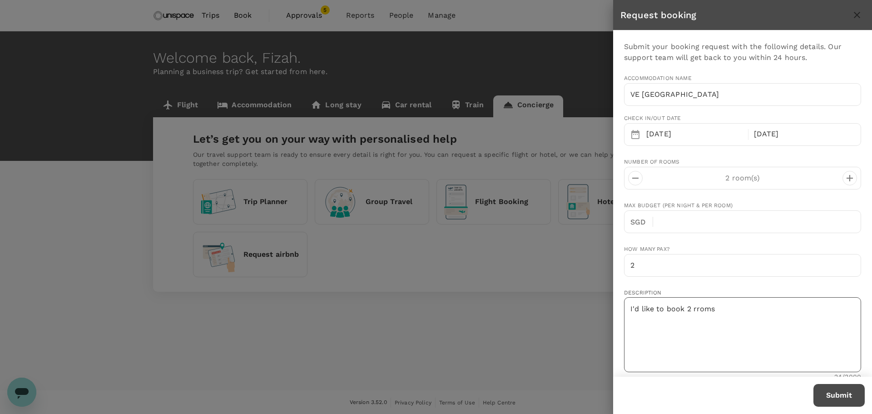
click at [726, 307] on textarea "I'd like to book 2 rroms" at bounding box center [742, 334] width 237 height 75
drag, startPoint x: 708, startPoint y: 306, endPoint x: 686, endPoint y: 305, distance: 22.3
click at [686, 305] on textarea "I'd like to book 2 rroms" at bounding box center [742, 334] width 237 height 75
click at [724, 310] on textarea "I'd like to book 2 rroms" at bounding box center [742, 334] width 237 height 75
drag, startPoint x: 725, startPoint y: 307, endPoint x: 693, endPoint y: 307, distance: 32.3
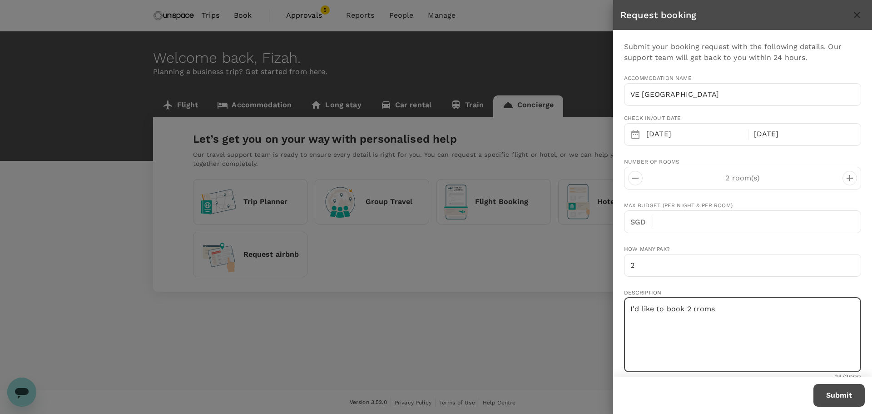
click at [693, 307] on textarea "I'd like to book 2 rroms" at bounding box center [742, 334] width 237 height 75
click at [757, 305] on textarea "I'd like to book 2 rooms, king bed. include breakfast" at bounding box center [742, 334] width 237 height 75
click at [822, 305] on textarea "I'd like to book 2 rooms, king bed. Include breakfast" at bounding box center [742, 334] width 237 height 75
click at [709, 316] on textarea "I'd like to book 2 rooms, king bed. Include breakfast." at bounding box center [742, 334] width 237 height 75
click at [684, 308] on textarea "I'd like to book 2 rooms, king bed. Include breakfast." at bounding box center [742, 334] width 237 height 75
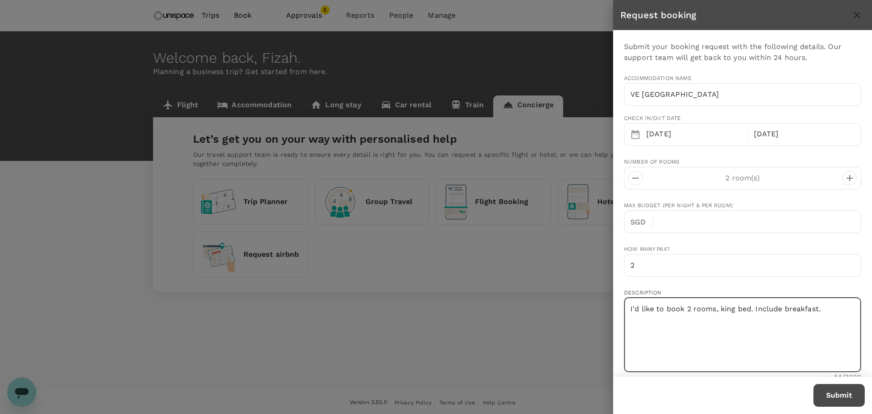
paste textarea "’d like to book 2 rooms with king beds, inclusive of"
click at [748, 321] on textarea "I’d like to book 2 rooms with king beds, inclusive of breakfast." at bounding box center [742, 334] width 237 height 75
click at [711, 319] on textarea "I’d like to book 2 rooms with king beds, inclusive of breakfast for" at bounding box center [742, 334] width 237 height 75
paste textarea "JIAHUI DU"
click at [798, 326] on textarea "I’d like to book 2 rooms with king beds, inclusive of breakfast for JIAHUI DU a…" at bounding box center [742, 334] width 237 height 75
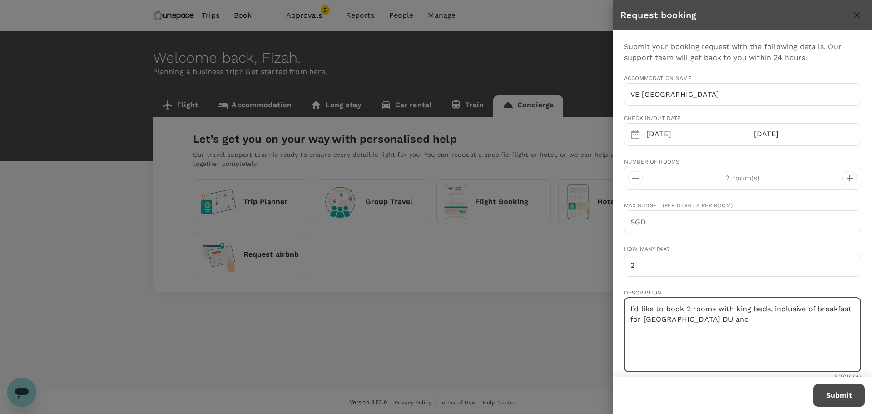
paste textarea "Pui Kheng Lee"
click at [843, 319] on textarea "I’d like to book 2 rooms with king beds, inclusive of breakfast for JIAHUI DU a…" at bounding box center [742, 334] width 237 height 75
paste textarea "Address: The Vertical, 8, Jalan Kerinchi, Bangsar South, 59200 City, Federal Te…"
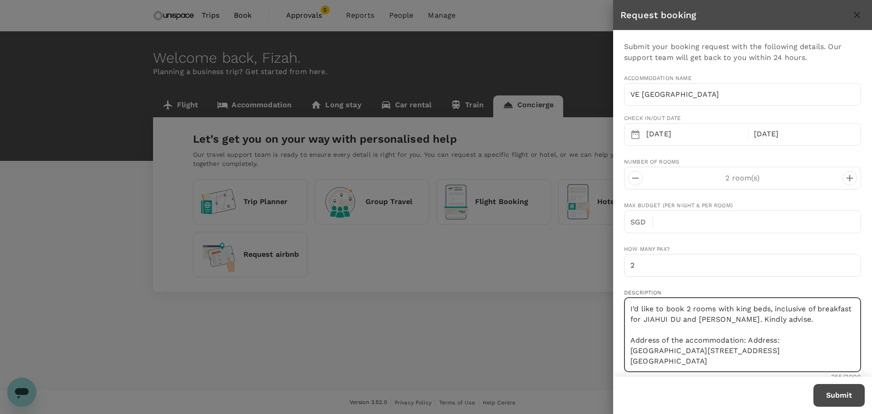
click at [783, 339] on textarea "I’d like to book 2 rooms with king beds, inclusive of breakfast for JIAHUI DU a…" at bounding box center [742, 334] width 237 height 75
click at [747, 339] on textarea "I’d like to book 2 rooms with king beds, inclusive of breakfast for JIAHUI DU a…" at bounding box center [742, 334] width 237 height 75
drag, startPoint x: 751, startPoint y: 341, endPoint x: 637, endPoint y: 342, distance: 114.0
click at [637, 342] on textarea "I’d like to book 2 rooms with king beds, inclusive of breakfast for JIAHUI DU a…" at bounding box center [742, 334] width 237 height 75
type textarea "I’d like to book 2 rooms with king beds, inclusive of breakfast for JIAHUI DU a…"
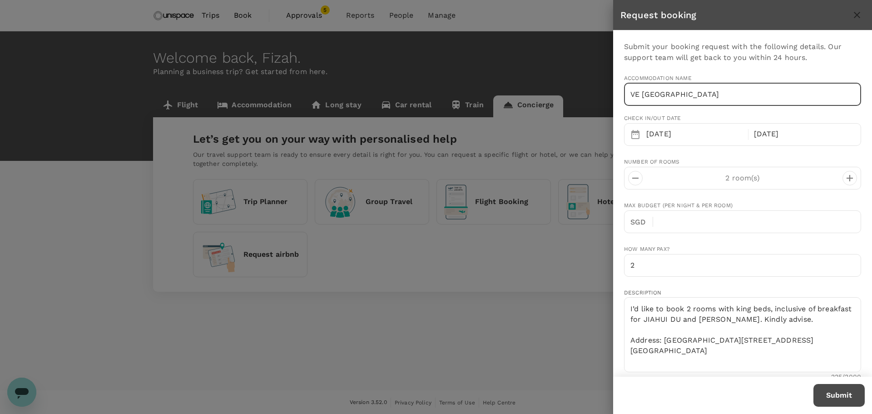
click at [721, 99] on input "VE Hotel & Residence" at bounding box center [742, 94] width 237 height 23
type input "VE Hotel & Residence KL"
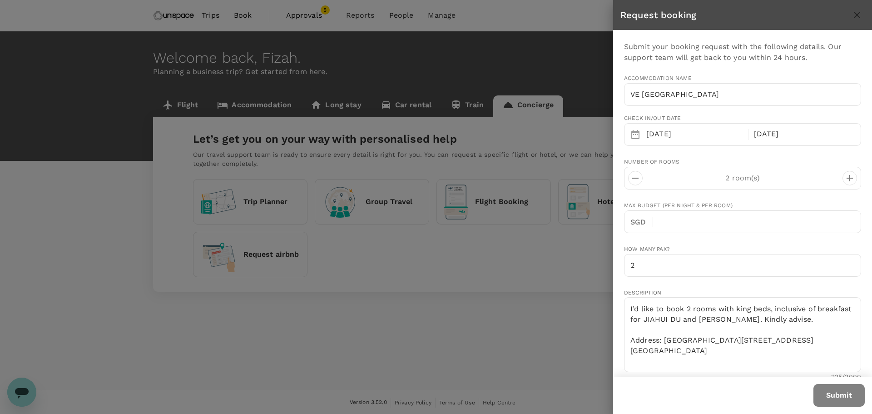
click at [828, 392] on button "Submit" at bounding box center [838, 395] width 51 height 23
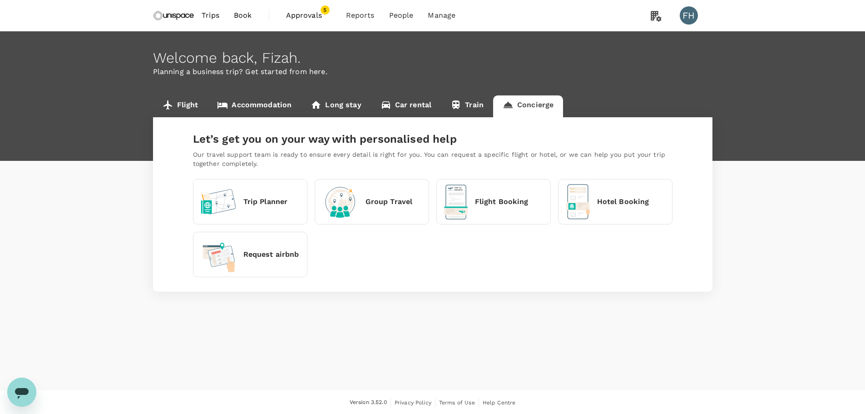
click at [306, 15] on span "Approvals" at bounding box center [308, 15] width 45 height 11
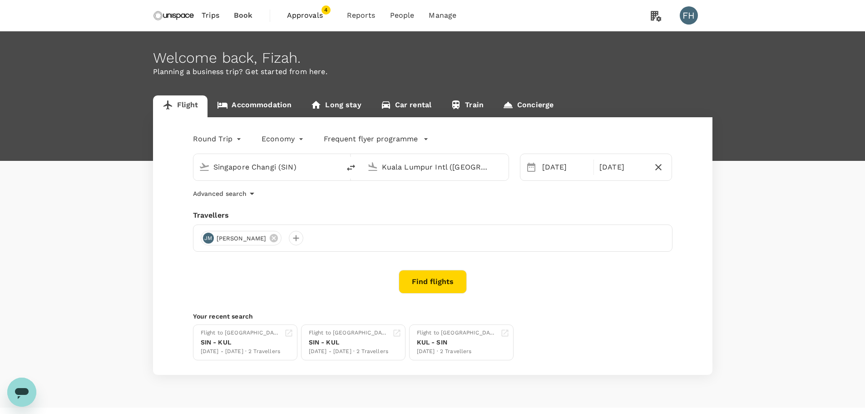
click at [316, 18] on span "Approvals" at bounding box center [309, 15] width 45 height 11
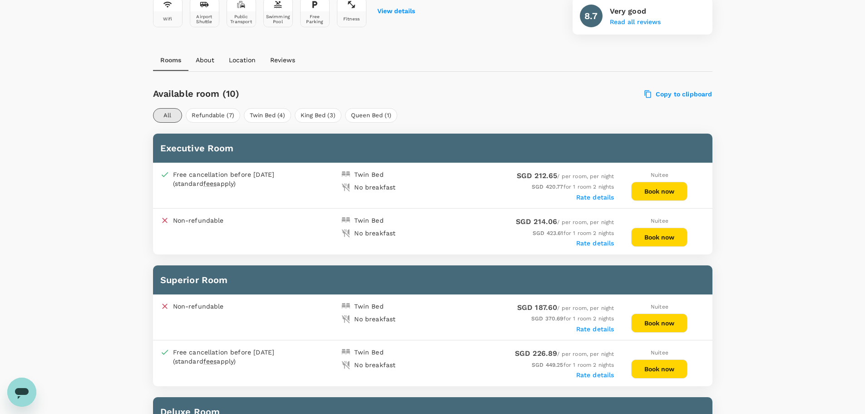
scroll to position [363, 0]
click at [313, 115] on button "King Bed (3)" at bounding box center [318, 116] width 47 height 15
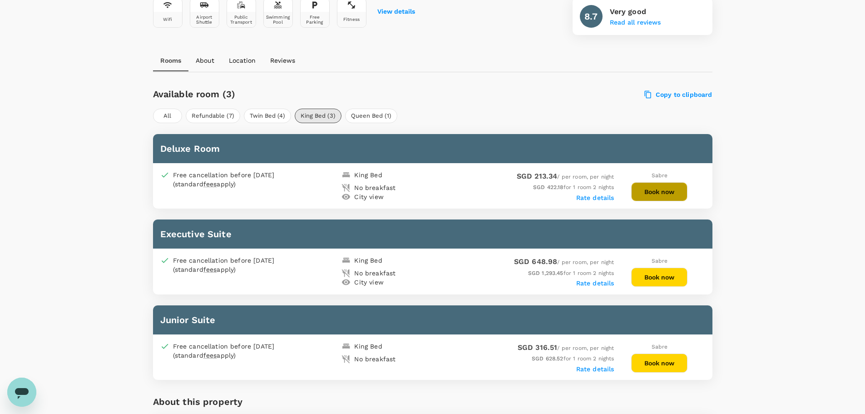
click at [657, 191] on button "Book now" at bounding box center [659, 191] width 56 height 19
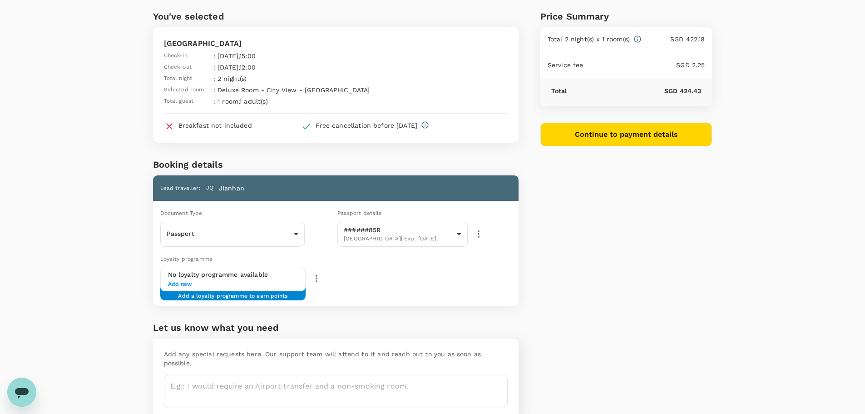
scroll to position [67, 0]
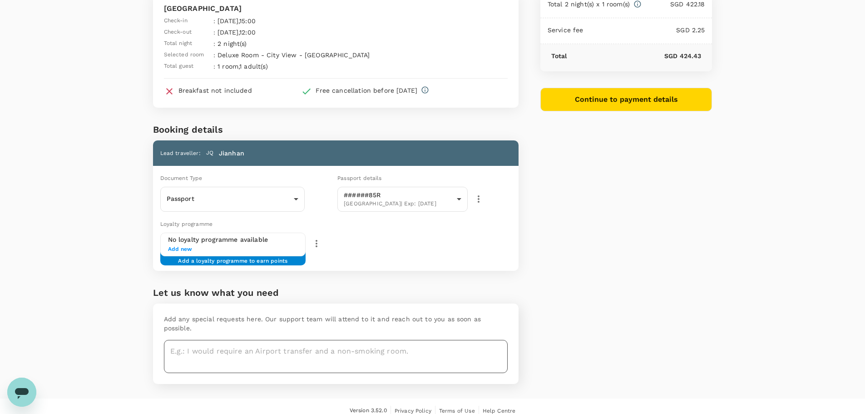
click at [203, 353] on textarea at bounding box center [336, 356] width 344 height 33
paste textarea "Request for King Bed under this accommodation booking."
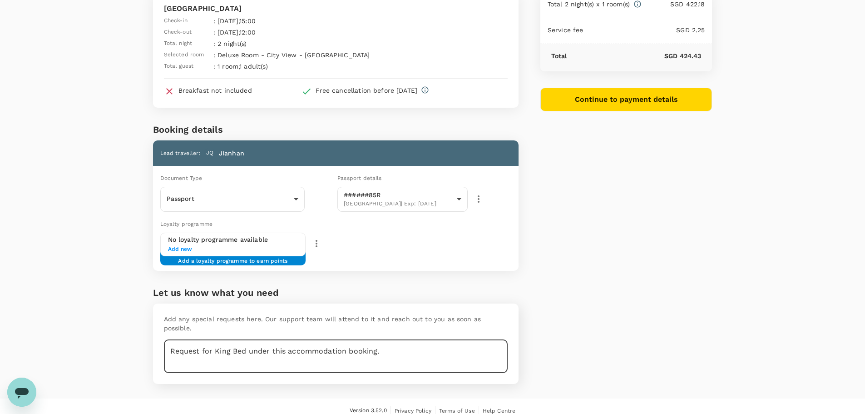
click at [215, 343] on textarea "Request for King Bed under this accommodation booking." at bounding box center [336, 356] width 344 height 33
click at [288, 344] on textarea "Request for King Bed under this accommodation booking." at bounding box center [336, 356] width 344 height 33
click at [251, 342] on textarea "Request for King Bed under this accommodation booking." at bounding box center [336, 356] width 344 height 33
click at [229, 349] on textarea "Request for King Bed and Breakfast under this accommodation booking." at bounding box center [336, 356] width 344 height 33
click at [193, 345] on textarea "Request for King Bed and Breakfast under this accommodation booking." at bounding box center [336, 356] width 344 height 33
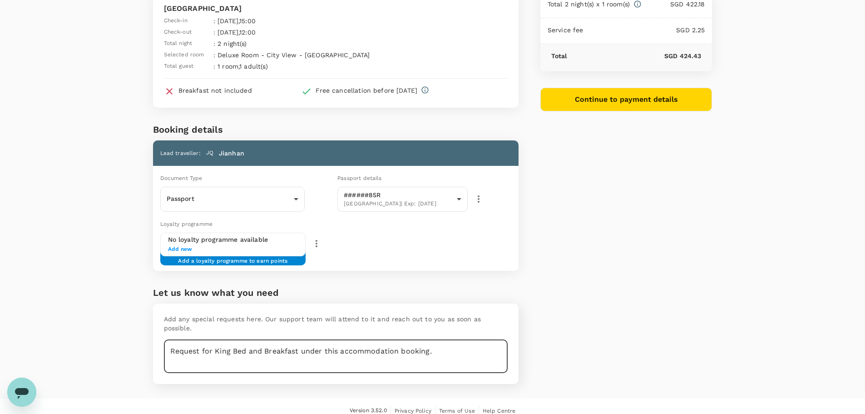
click at [255, 343] on textarea "Request for King Bed and Breakfast under this accommodation booking." at bounding box center [336, 356] width 344 height 33
click at [291, 344] on textarea "Request for King Bed and Breakfast under this accommodation booking." at bounding box center [336, 356] width 344 height 33
click at [301, 343] on textarea "Request for King Bed and Breakfast under this accommodation booking." at bounding box center [336, 356] width 344 height 33
click at [495, 340] on textarea "Request for King Bed and Breakfast to be included under this accommodation book…" at bounding box center [336, 356] width 344 height 33
click at [491, 346] on textarea "Request for King Bed and Breakfast to be included under this accommodation book…" at bounding box center [336, 356] width 344 height 33
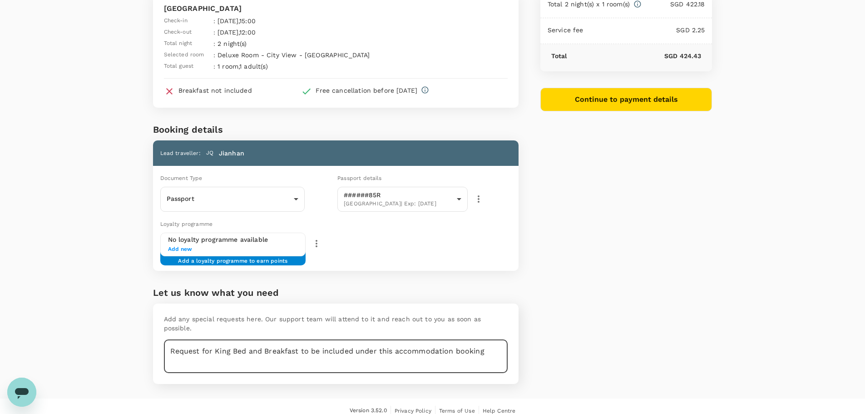
drag, startPoint x: 491, startPoint y: 346, endPoint x: 69, endPoint y: 334, distance: 423.0
click at [69, 334] on div "You've selected One World Hotel Check-in : 24 Sep 2025 , 15:00 Check-out : 26 S…" at bounding box center [432, 175] width 865 height 446
click at [304, 346] on textarea "Request for King Bed and Breakfast to be included under this accommodation book…" at bounding box center [336, 356] width 344 height 33
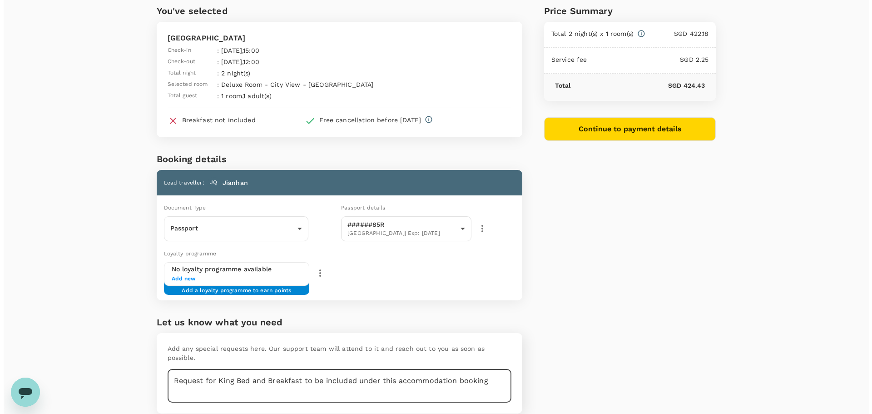
scroll to position [22, 0]
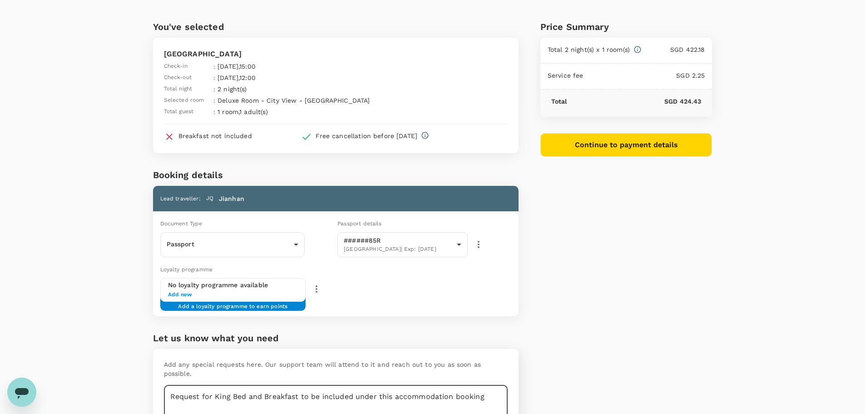
type textarea "Request for King Bed and Breakfast to be included under this accommodation book…"
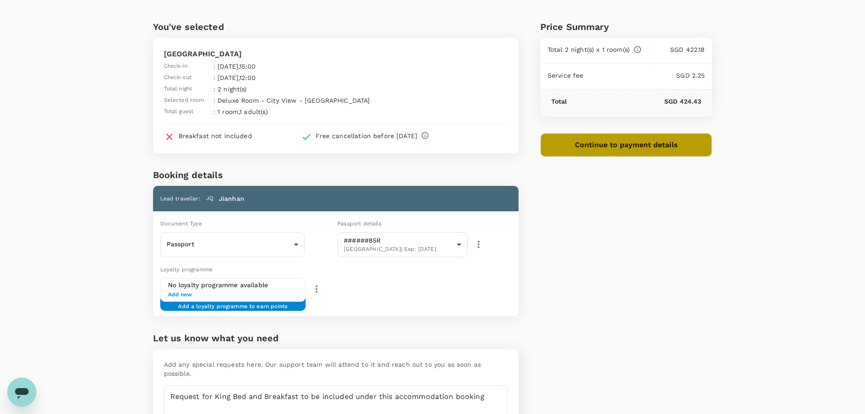
click at [581, 144] on button "Continue to payment details" at bounding box center [627, 145] width 172 height 24
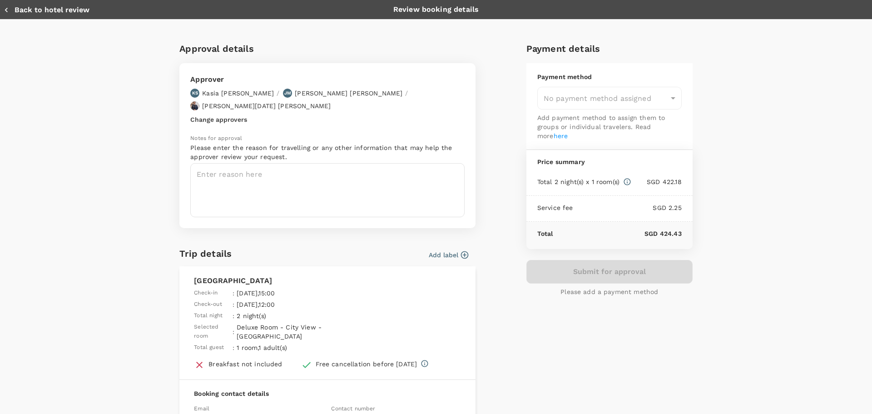
type input "9ca6ee36-36cb-4982-994b-715ae594bb55"
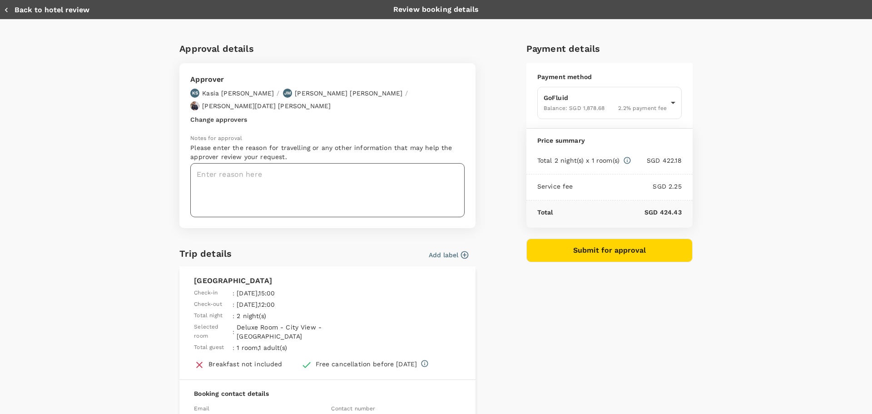
click at [357, 166] on textarea at bounding box center [327, 190] width 274 height 54
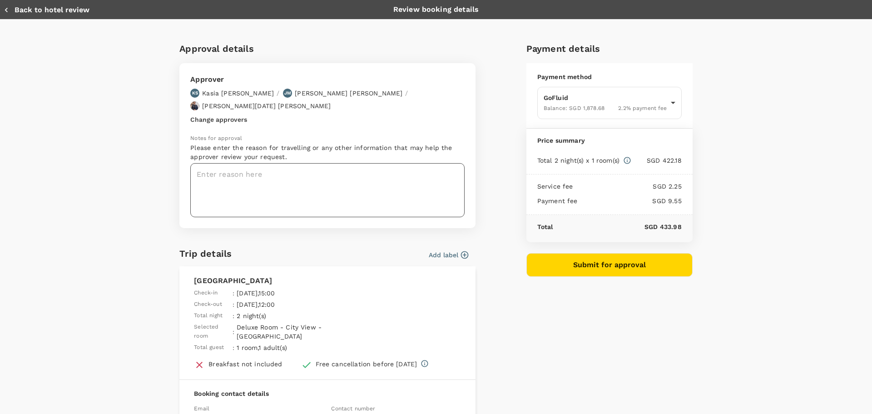
click at [365, 163] on textarea at bounding box center [327, 190] width 274 height 54
paste textarea "GWI Event in KL"
type textarea "GWI Event in KL"
click at [454, 250] on button "Add label" at bounding box center [449, 254] width 40 height 9
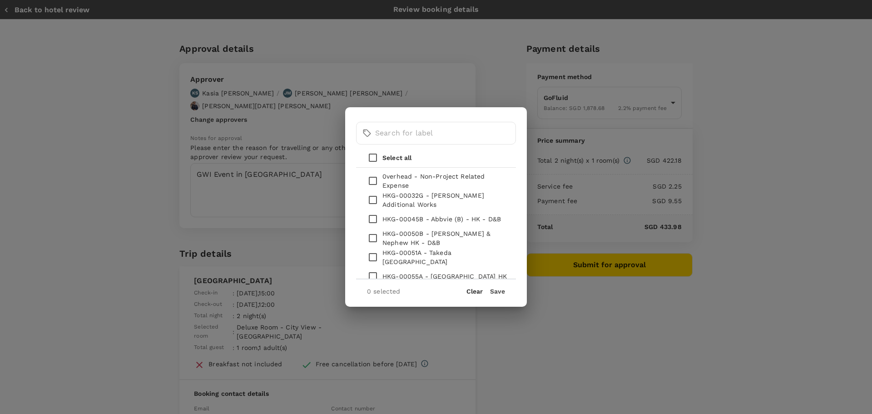
click at [370, 177] on input "checkbox" at bounding box center [372, 180] width 19 height 19
checkbox input "true"
click at [501, 293] on button "Save" at bounding box center [497, 291] width 15 height 7
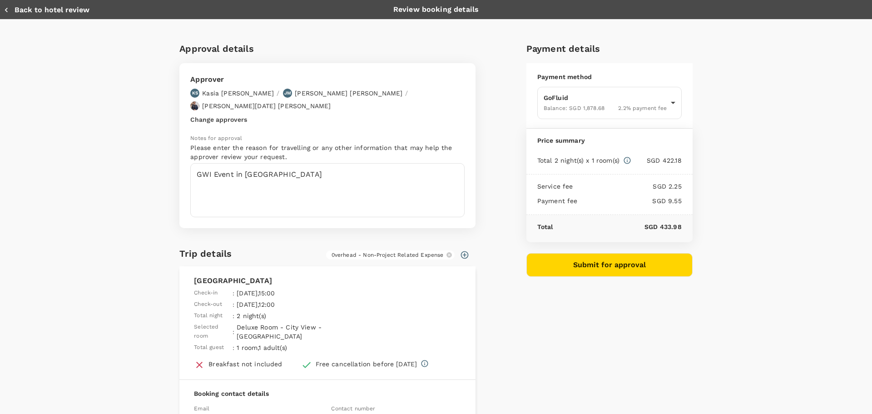
click at [507, 356] on div "Approval details Approver KS Kasia Soheili / JM Joanne Morris / Timothy Luther …" at bounding box center [432, 276] width 520 height 484
click at [543, 257] on button "Submit for approval" at bounding box center [609, 265] width 166 height 24
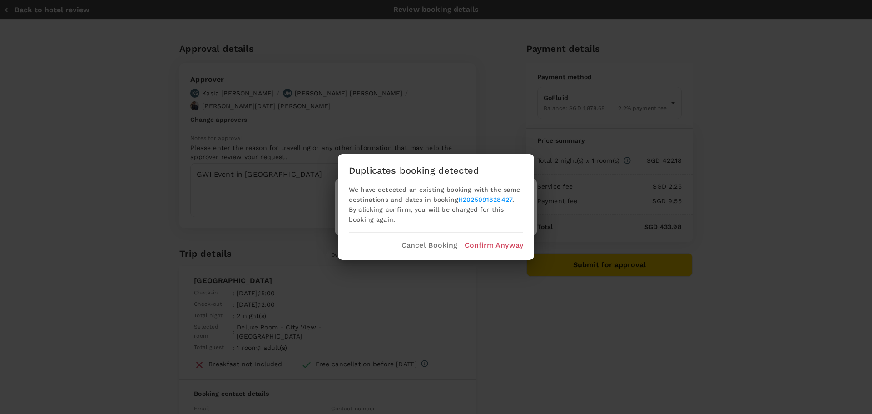
click at [495, 249] on p "Confirm Anyway" at bounding box center [494, 245] width 59 height 11
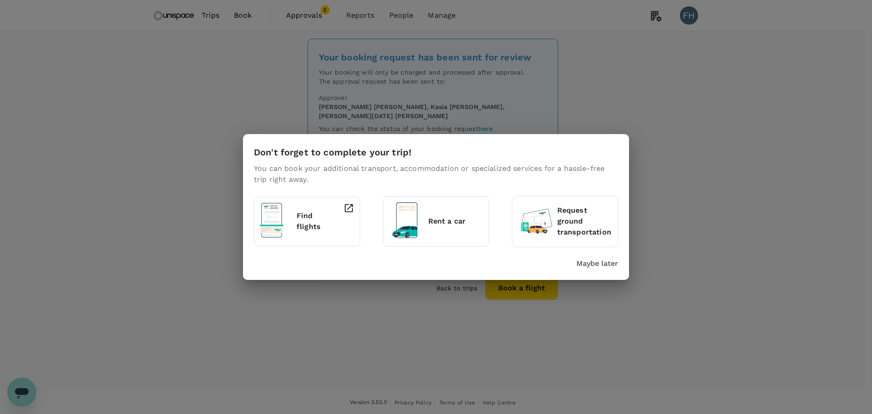
click at [600, 269] on div "Don't forget to complete your trip! You can book your additional transport, acc…" at bounding box center [436, 206] width 386 height 145
click at [605, 262] on p "Maybe later" at bounding box center [597, 263] width 42 height 11
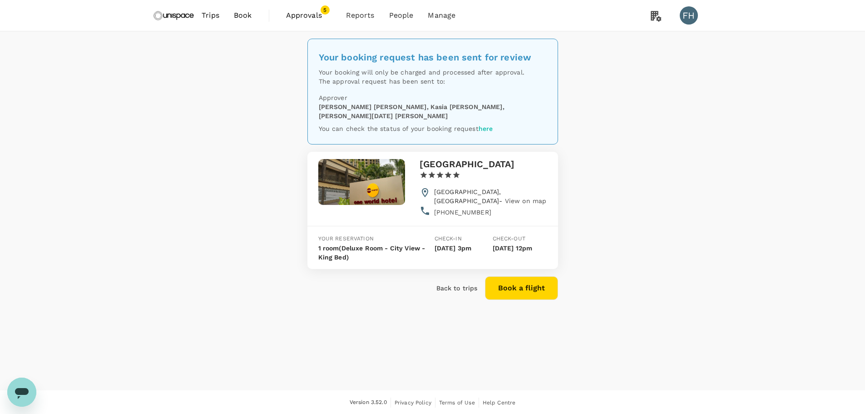
click at [301, 19] on span "Approvals" at bounding box center [308, 15] width 45 height 11
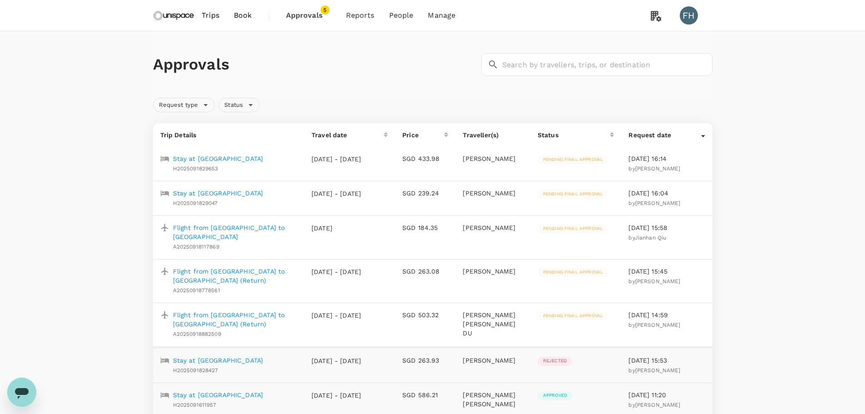
click at [269, 310] on p "Flight from [GEOGRAPHIC_DATA] to [GEOGRAPHIC_DATA] (Return)" at bounding box center [235, 319] width 124 height 18
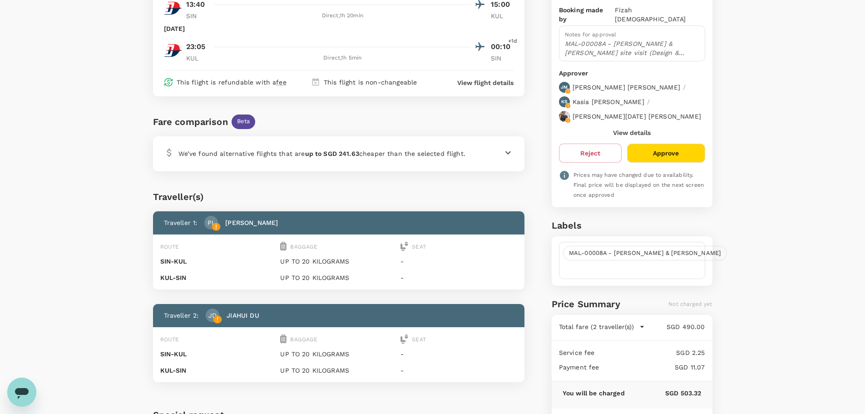
scroll to position [227, 0]
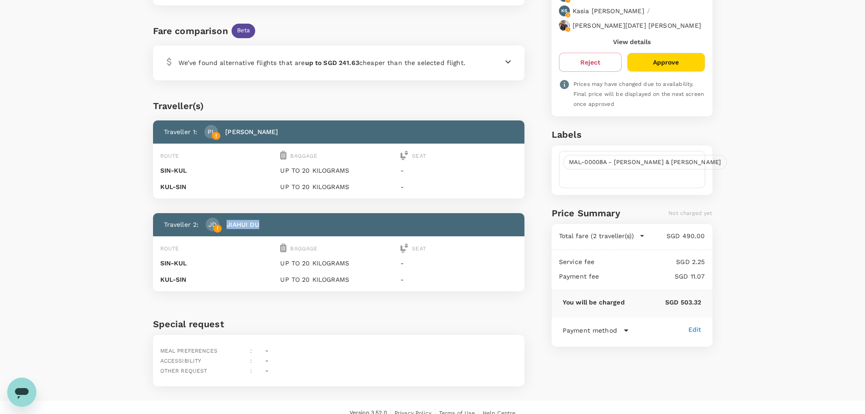
drag, startPoint x: 262, startPoint y: 220, endPoint x: 226, endPoint y: 219, distance: 35.4
click at [226, 219] on div "Traveller 2 : [PERSON_NAME] DU" at bounding box center [335, 220] width 357 height 23
copy p "JIAHUI DU"
drag, startPoint x: 278, startPoint y: 127, endPoint x: 226, endPoint y: 132, distance: 52.9
click at [226, 132] on div "Traveller 1 : PL [PERSON_NAME]" at bounding box center [335, 128] width 357 height 23
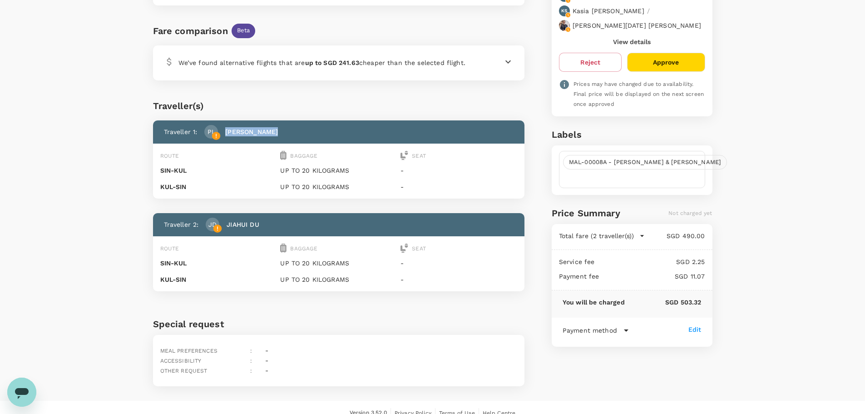
copy p "[PERSON_NAME]"
